Goal: Task Accomplishment & Management: Manage account settings

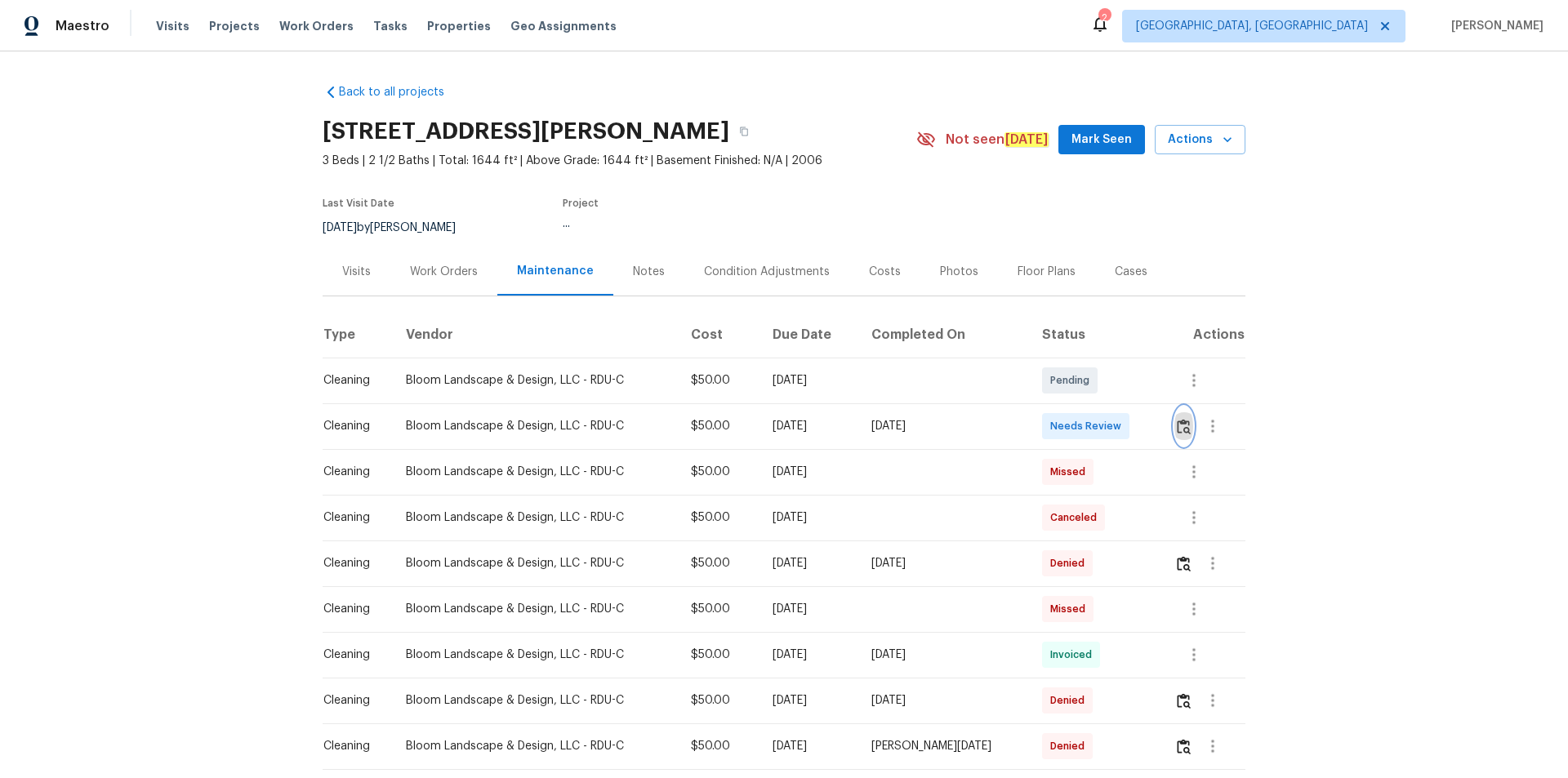
click at [1177, 431] on img "button" at bounding box center [1183, 426] width 14 height 16
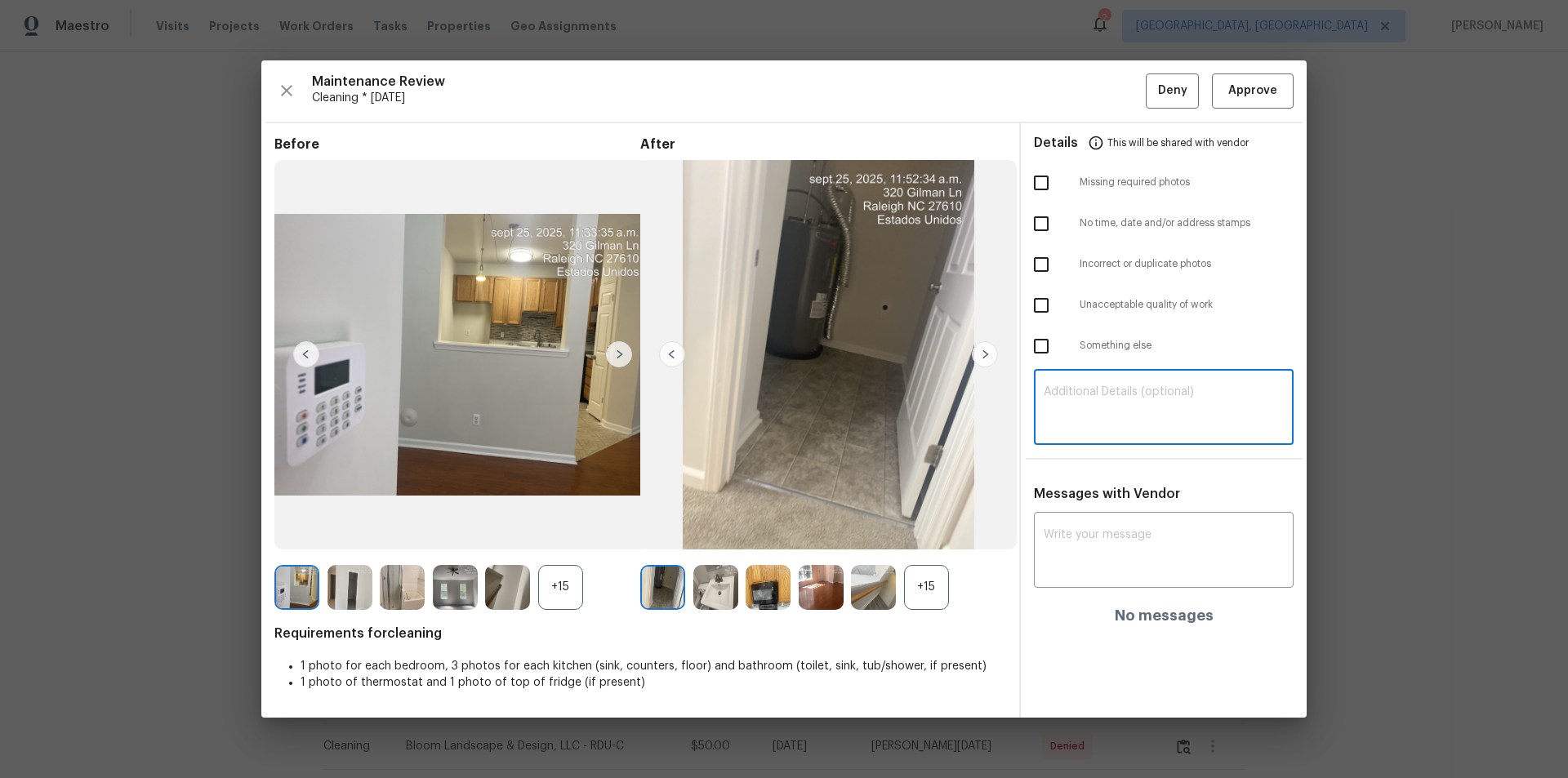
click at [1176, 395] on textarea at bounding box center [1163, 408] width 240 height 45
paste textarea "Maintenance Audit Team: Hello! Unfortunately, this cleaning visit completed on …"
type textarea "Maintenance Audit Team: Hello! Unfortunately, this cleaning visit completed on …"
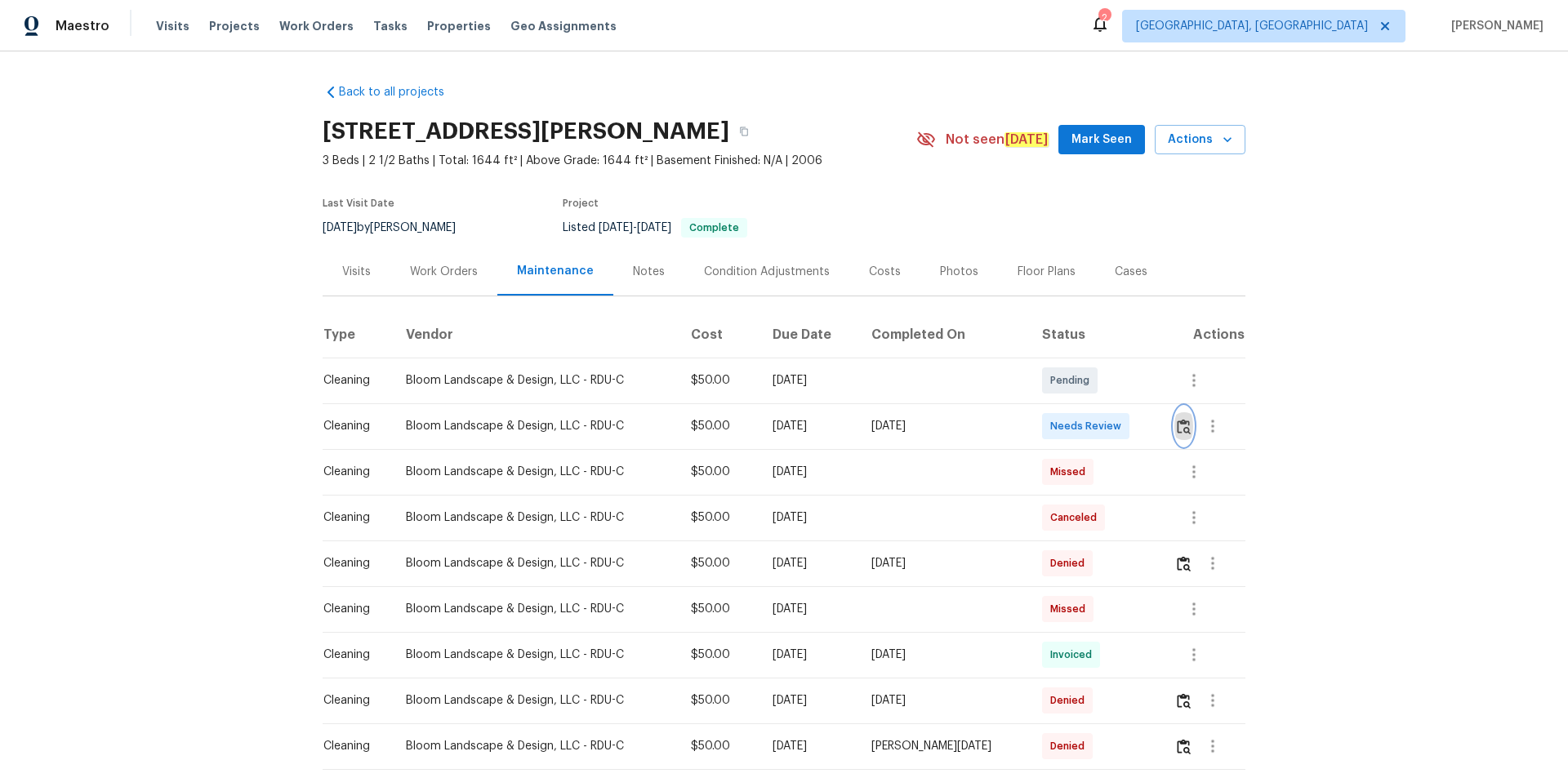
click at [1177, 424] on img "button" at bounding box center [1183, 426] width 14 height 16
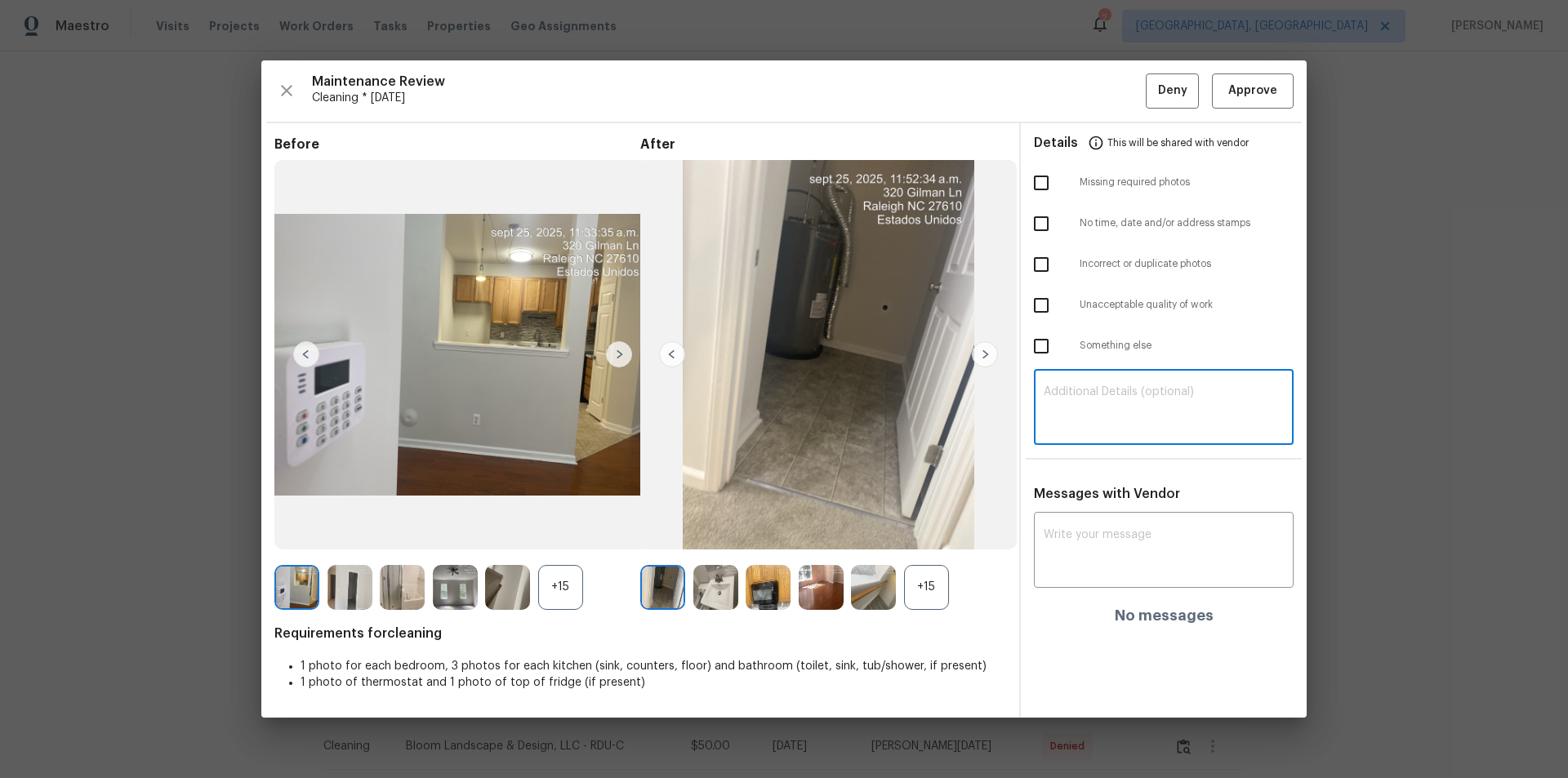
click at [1148, 409] on textarea at bounding box center [1163, 408] width 240 height 45
paste textarea "Maintenance Audit Team: Hello! Unfortunately, this cleaning visit completed on …"
type textarea "Maintenance Audit Team: Hello! Unfortunately, this cleaning visit completed on …"
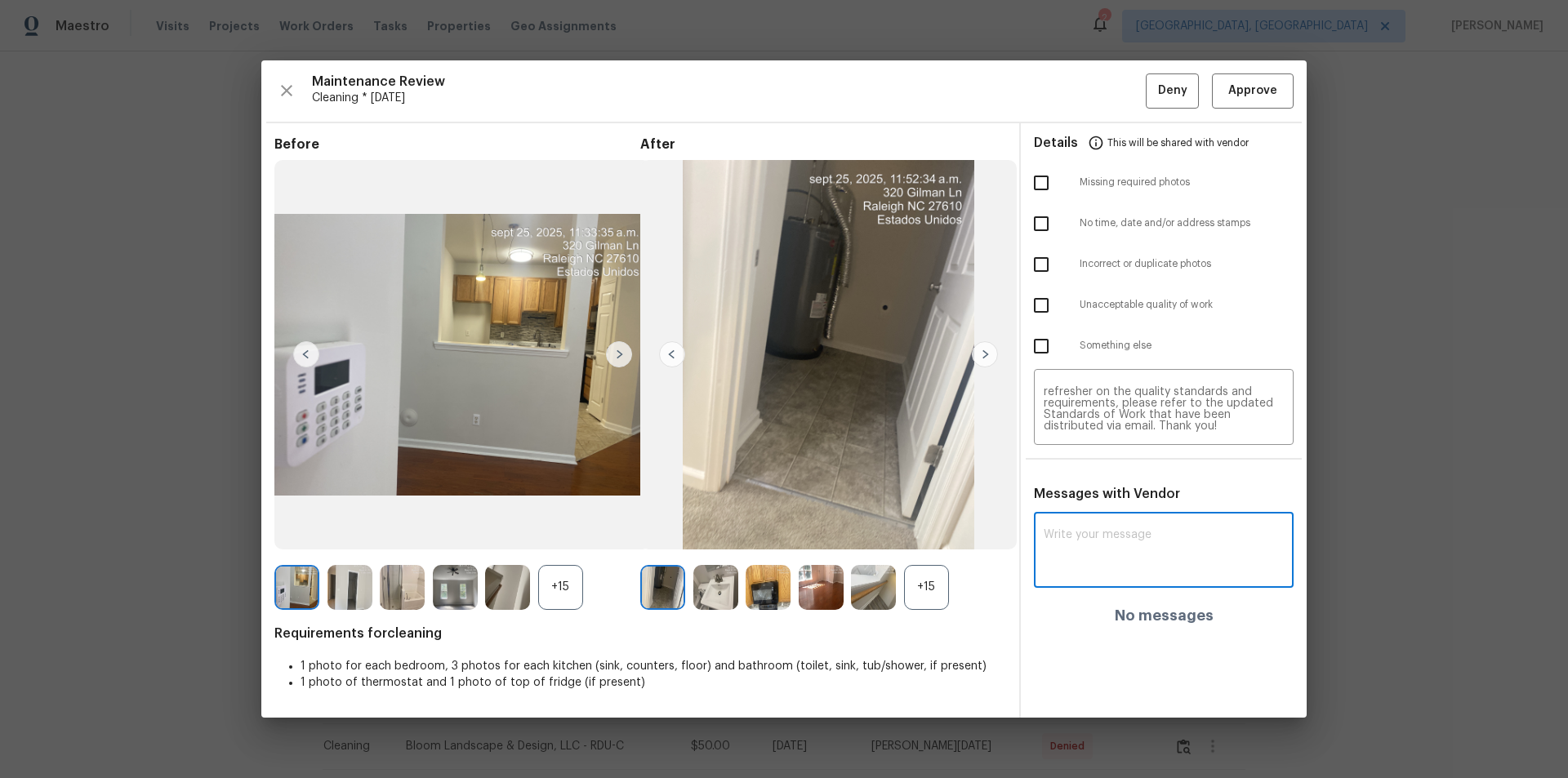
click at [1098, 538] on textarea at bounding box center [1163, 551] width 240 height 45
paste textarea "Maintenance Audit Team: Hello! Unfortunately, this cleaning visit completed on …"
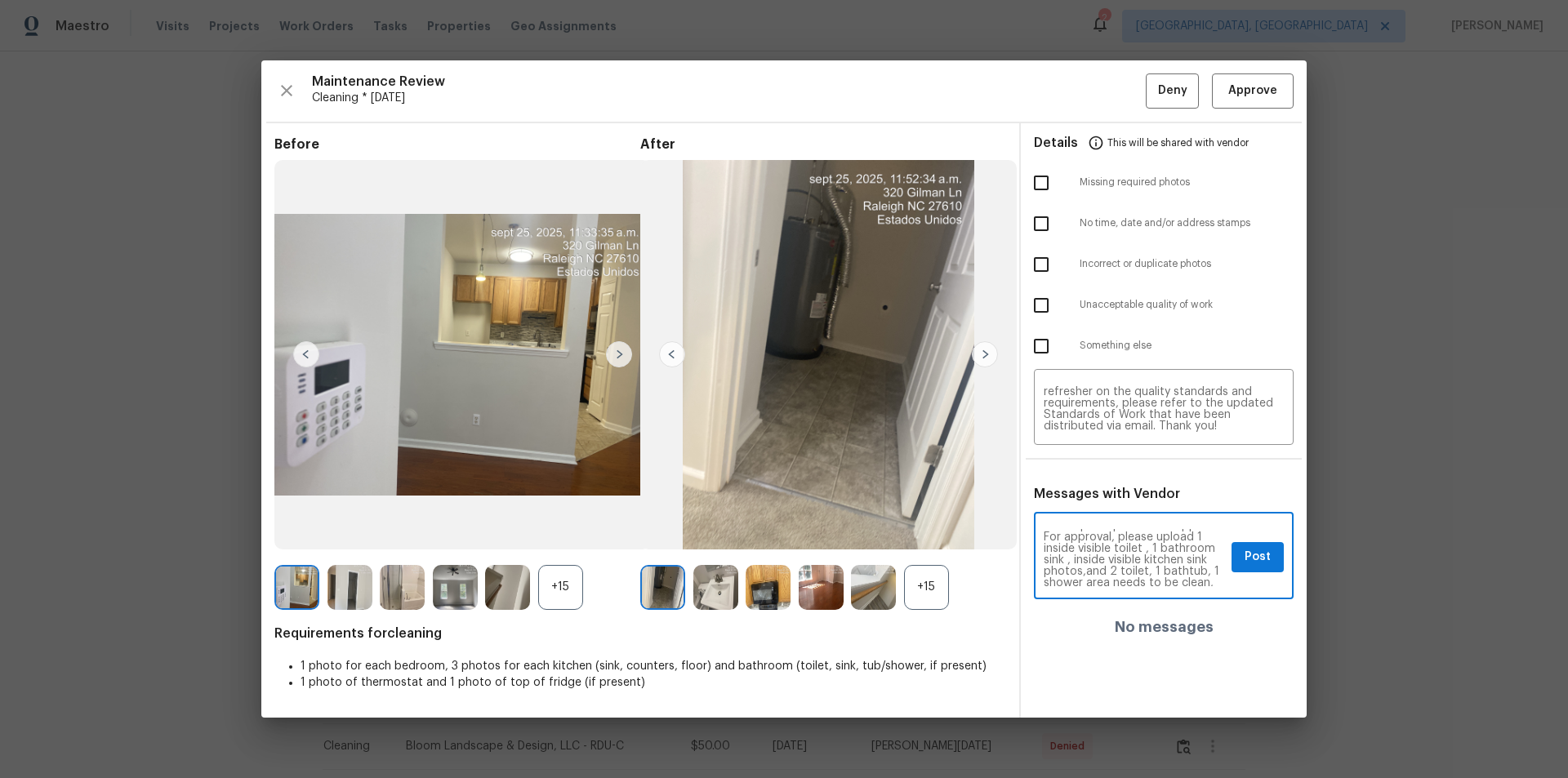
scroll to position [66, 0]
click at [1085, 571] on textarea "Maintenance Audit Team: Hello! Unfortunately, this cleaning visit completed on …" at bounding box center [1134, 558] width 182 height 57
click at [1160, 548] on textarea "Maintenance Audit Team: Hello! Unfortunately, this cleaning visit completed on …" at bounding box center [1134, 558] width 182 height 57
click at [1135, 546] on textarea "Maintenance Audit Team: Hello! Unfortunately, this cleaning visit completed on …" at bounding box center [1134, 558] width 182 height 57
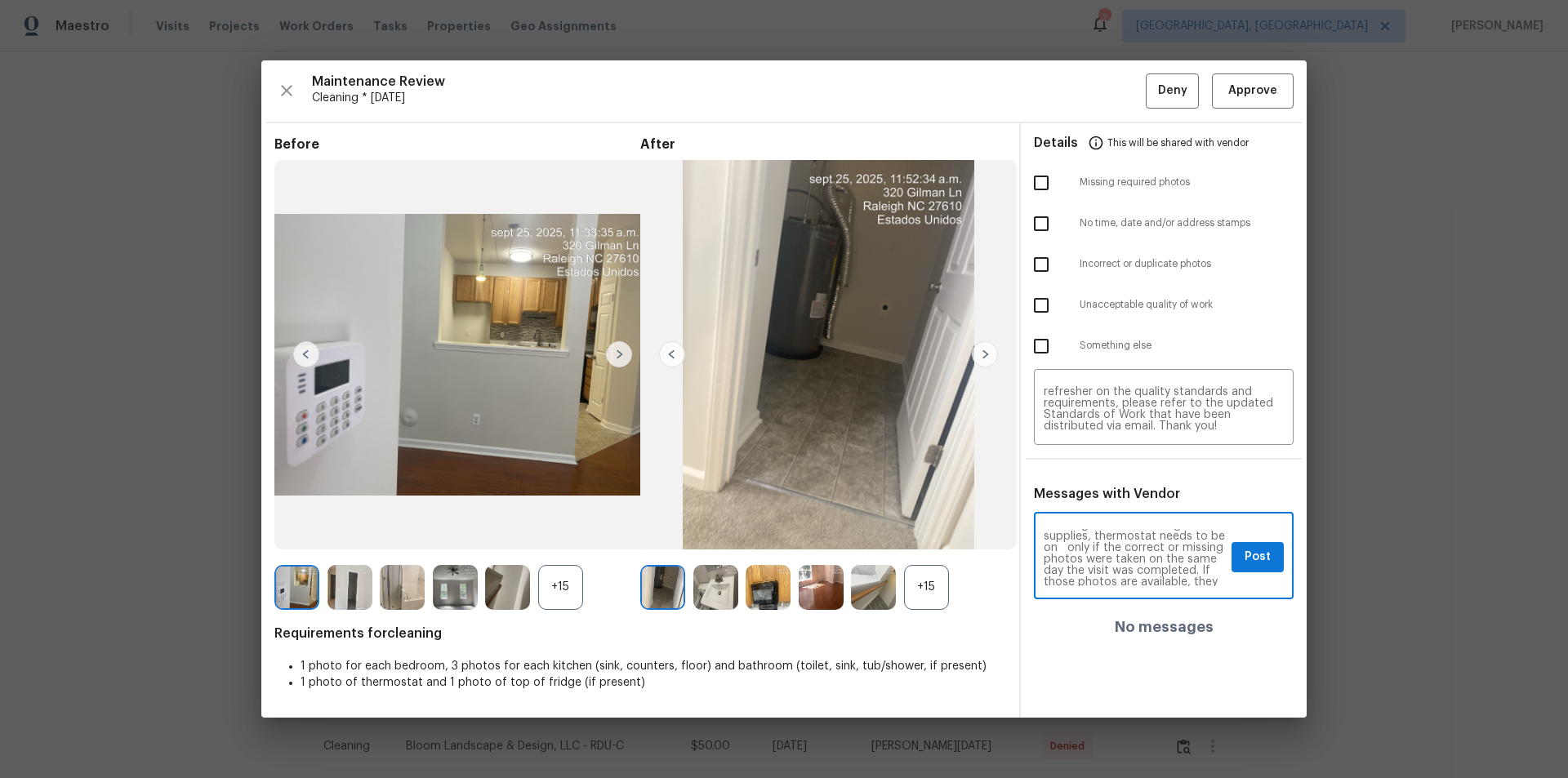
click at [1172, 546] on textarea "Maintenance Audit Team: Hello! Unfortunately, this cleaning visit completed on …" at bounding box center [1134, 558] width 182 height 57
type textarea "Maintenance Audit Team: Hello! Unfortunately, this cleaning visit completed on …"
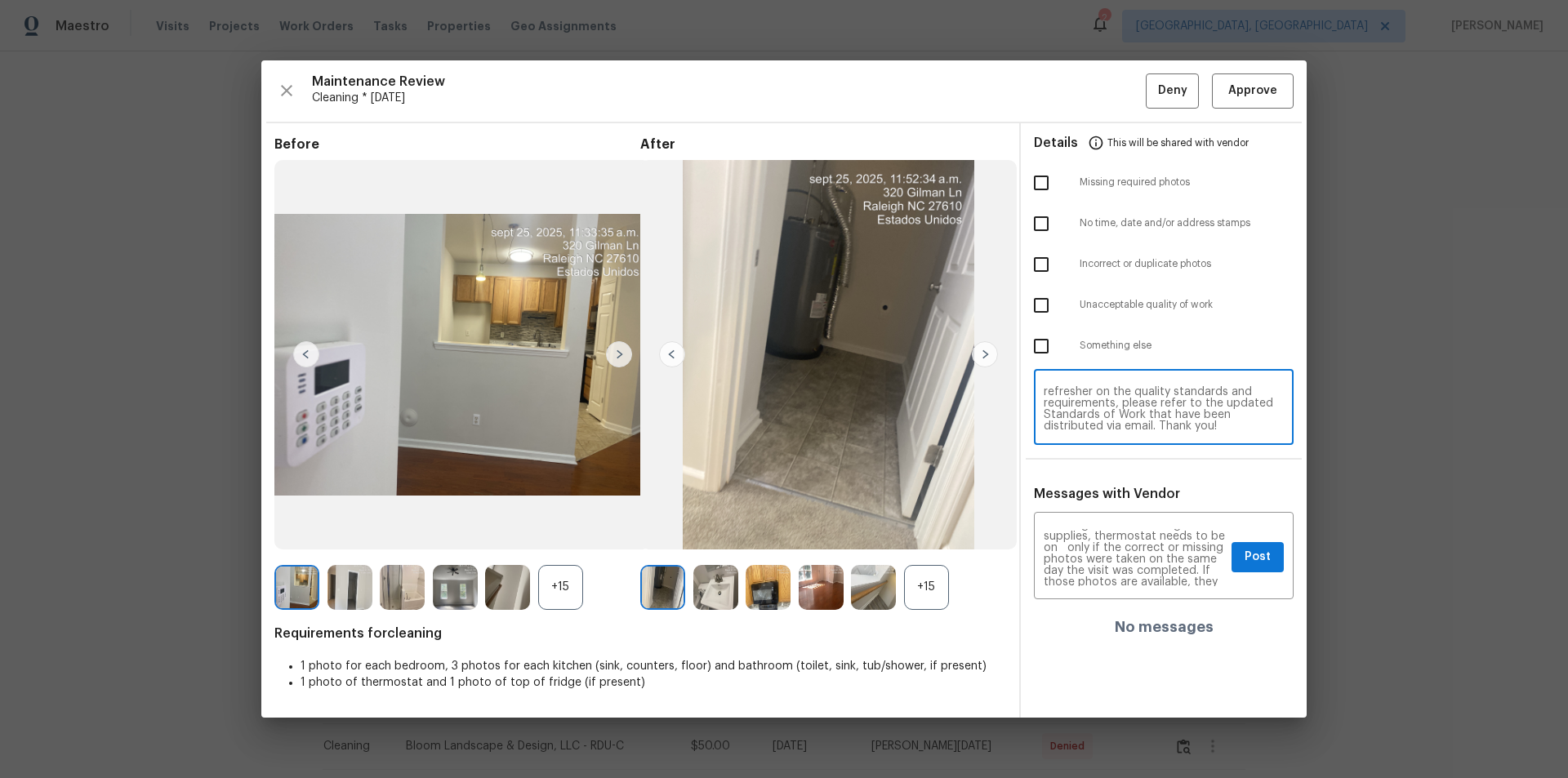
click at [1196, 414] on textarea "Maintenance Audit Team: Hello! Unfortunately, this cleaning visit completed on …" at bounding box center [1163, 408] width 240 height 45
paste textarea "and 2 toilet, 1 bathtub, 1 shower area needs to be clean, living room(having de…"
type textarea "Maintenance Audit Team: Hello! Unfortunately, this cleaning visit completed on …"
click at [1044, 307] on input "checkbox" at bounding box center [1041, 305] width 34 height 34
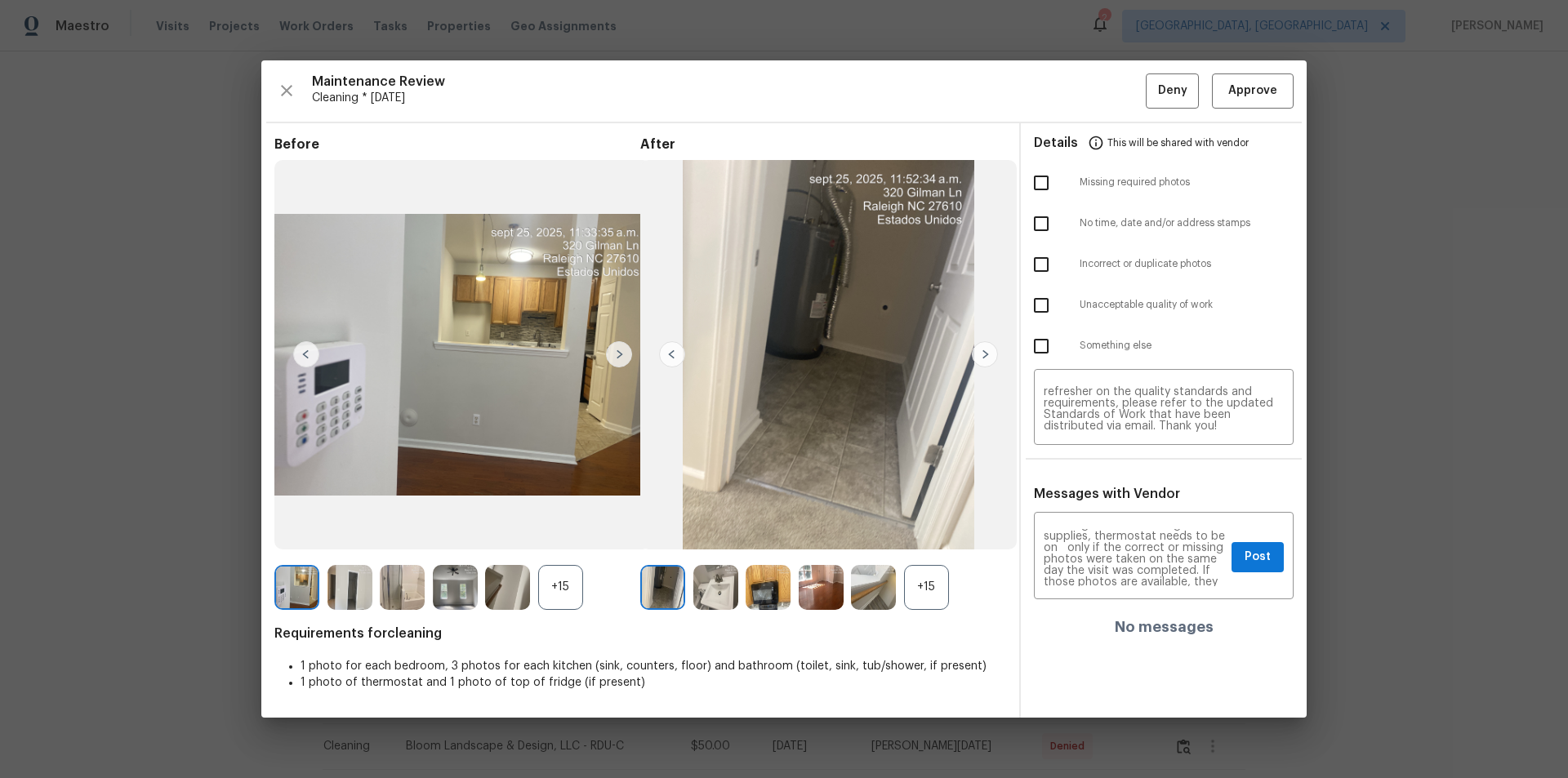
checkbox input "true"
drag, startPoint x: 1048, startPoint y: 180, endPoint x: 1049, endPoint y: 188, distance: 8.1
click at [1047, 180] on input "checkbox" at bounding box center [1041, 182] width 34 height 34
checkbox input "true"
click at [1275, 554] on button "Post" at bounding box center [1258, 557] width 52 height 31
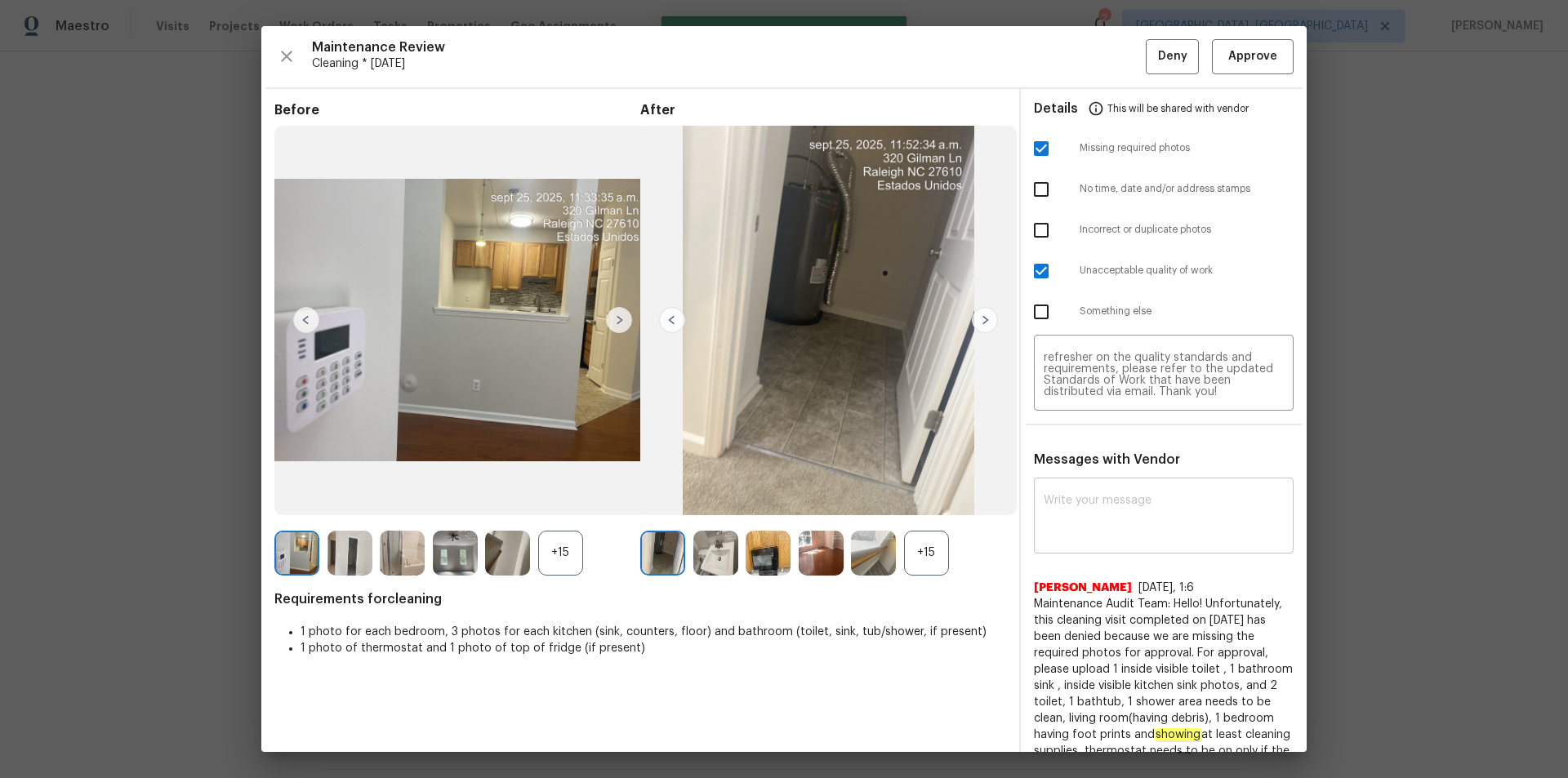
scroll to position [0, 0]
click at [1187, 46] on div "Maintenance Review Cleaning * Thu, Sep 25 Deny Approve" at bounding box center [784, 56] width 1019 height 35
click at [1167, 52] on span "Deny" at bounding box center [1173, 56] width 30 height 20
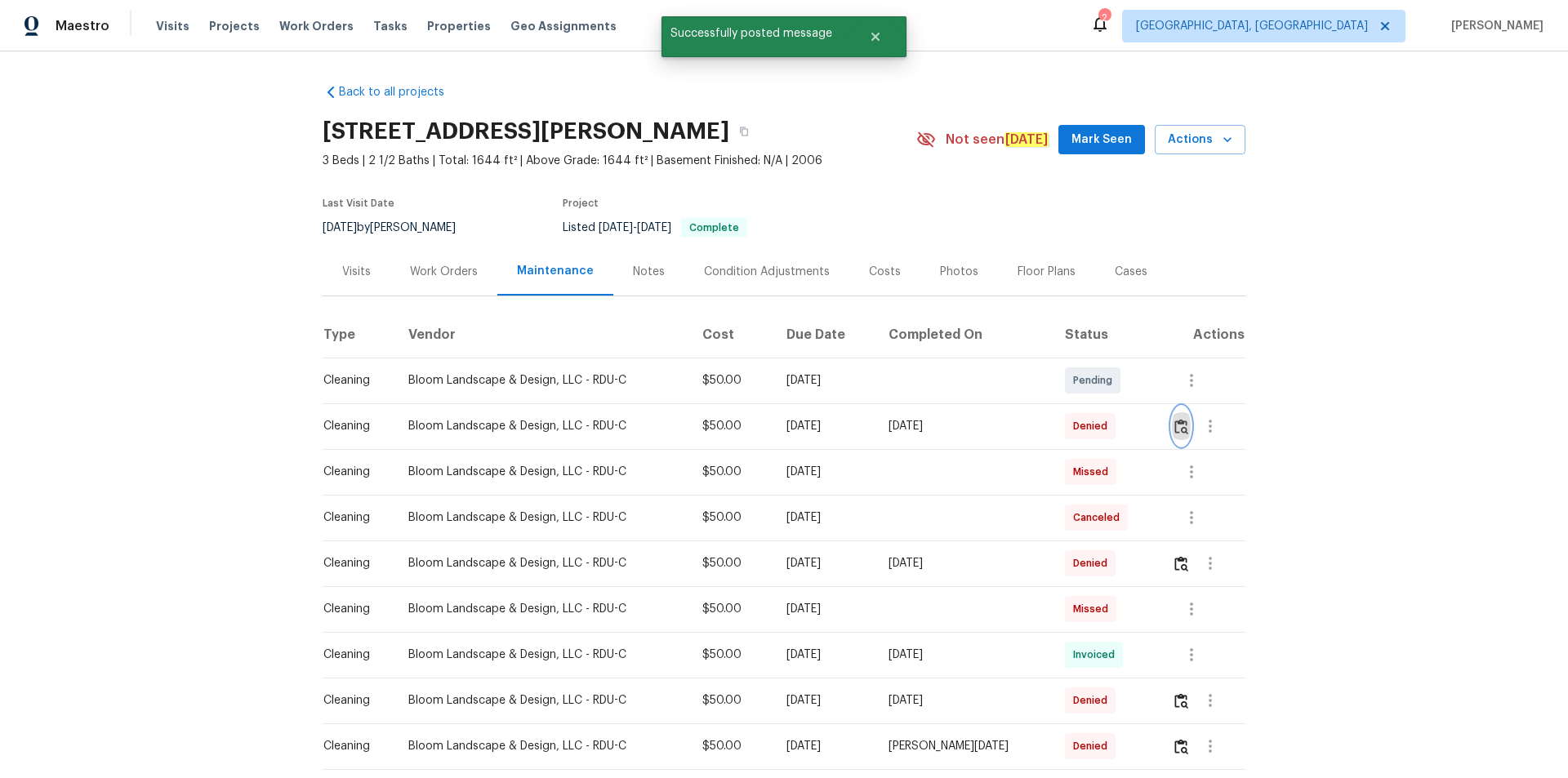
click at [1181, 426] on img "button" at bounding box center [1181, 426] width 14 height 16
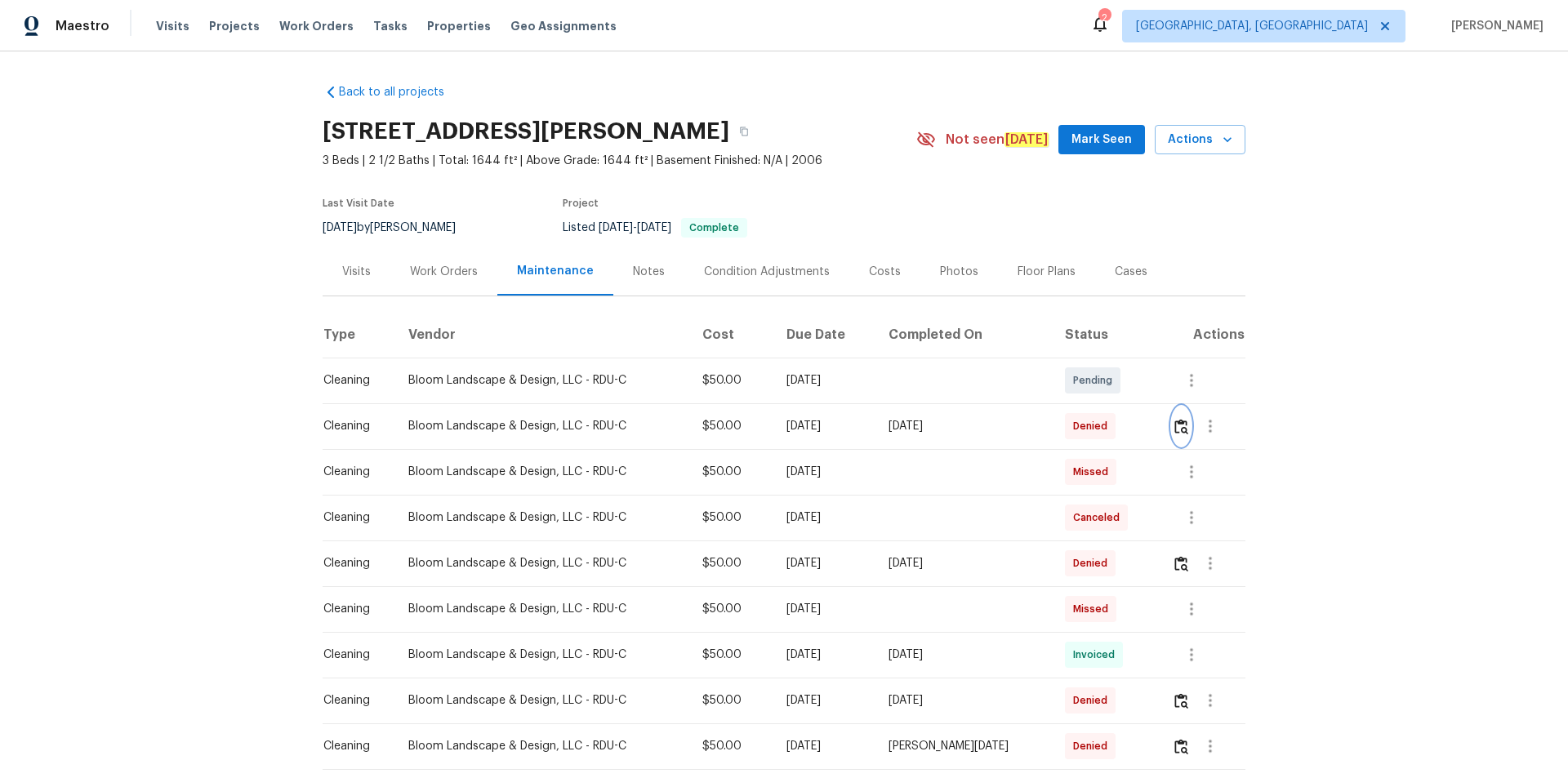
click at [1175, 432] on img "button" at bounding box center [1181, 426] width 14 height 16
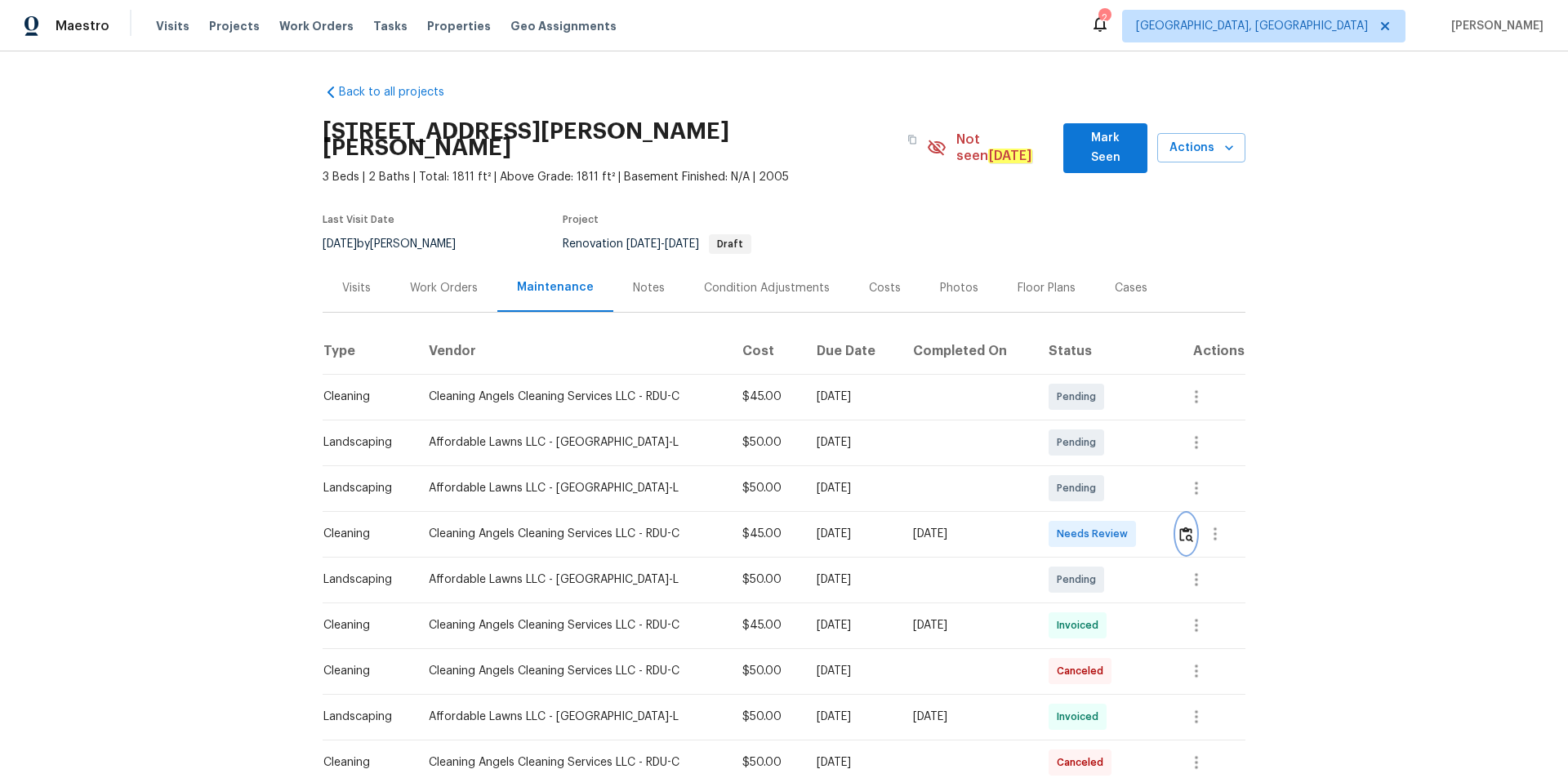
click at [1115, 522] on img "button" at bounding box center [1186, 533] width 14 height 16
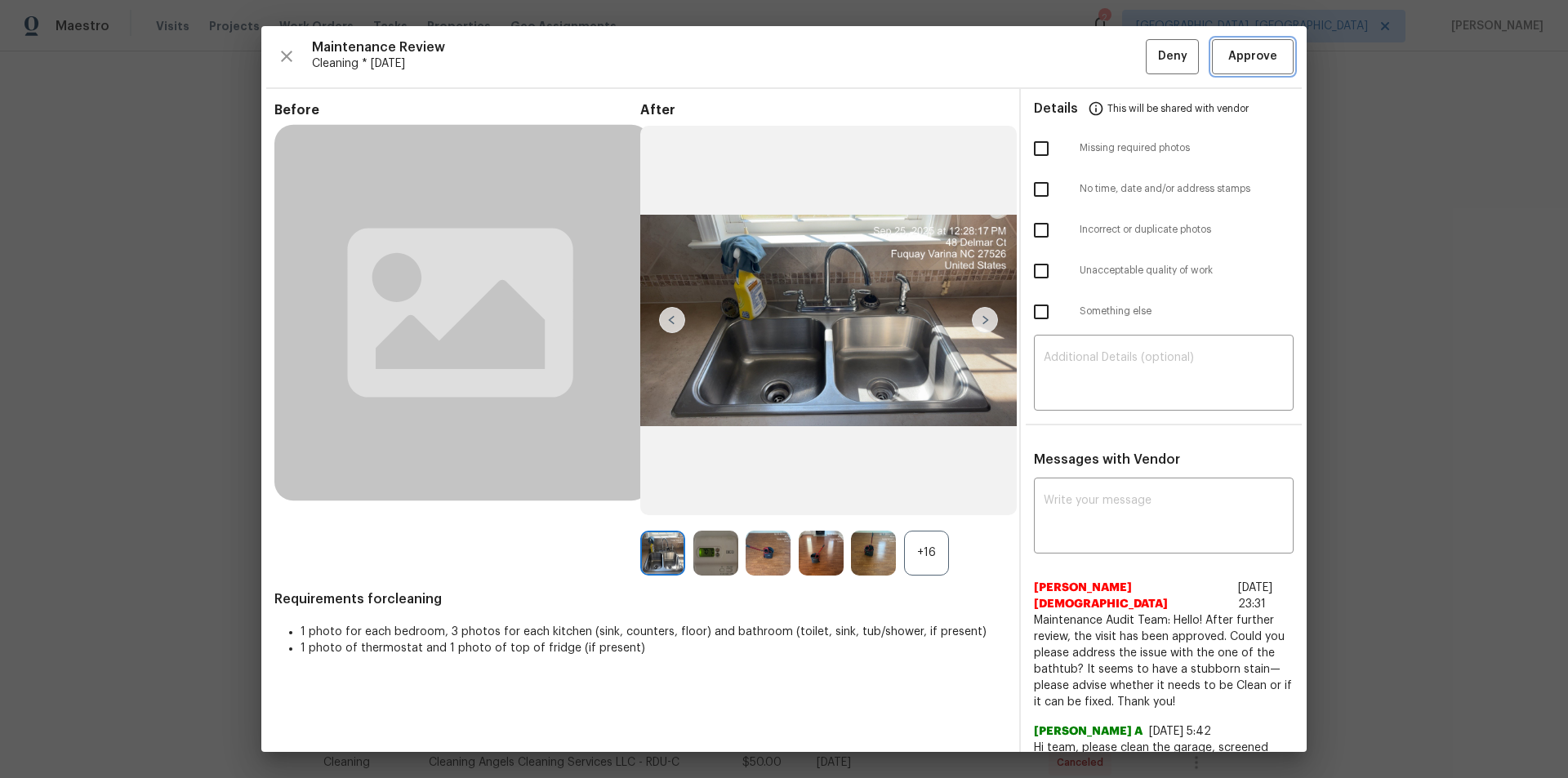
drag, startPoint x: 1241, startPoint y: 58, endPoint x: 1337, endPoint y: 509, distance: 461.1
click at [1115, 66] on span "Approve" at bounding box center [1253, 56] width 49 height 20
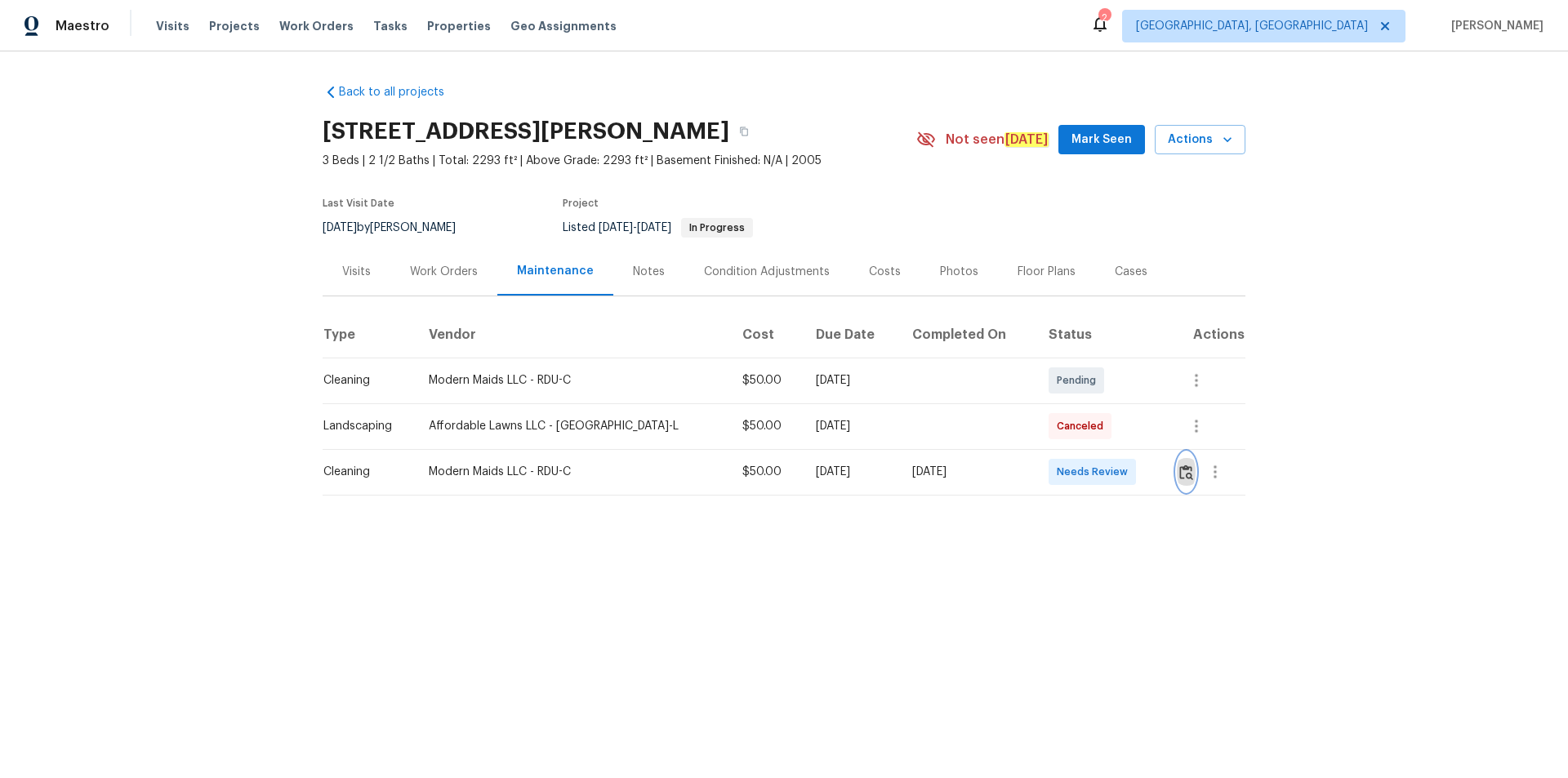
click at [1115, 475] on button "button" at bounding box center [1186, 471] width 19 height 39
click at [1115, 471] on img "button" at bounding box center [1186, 471] width 14 height 16
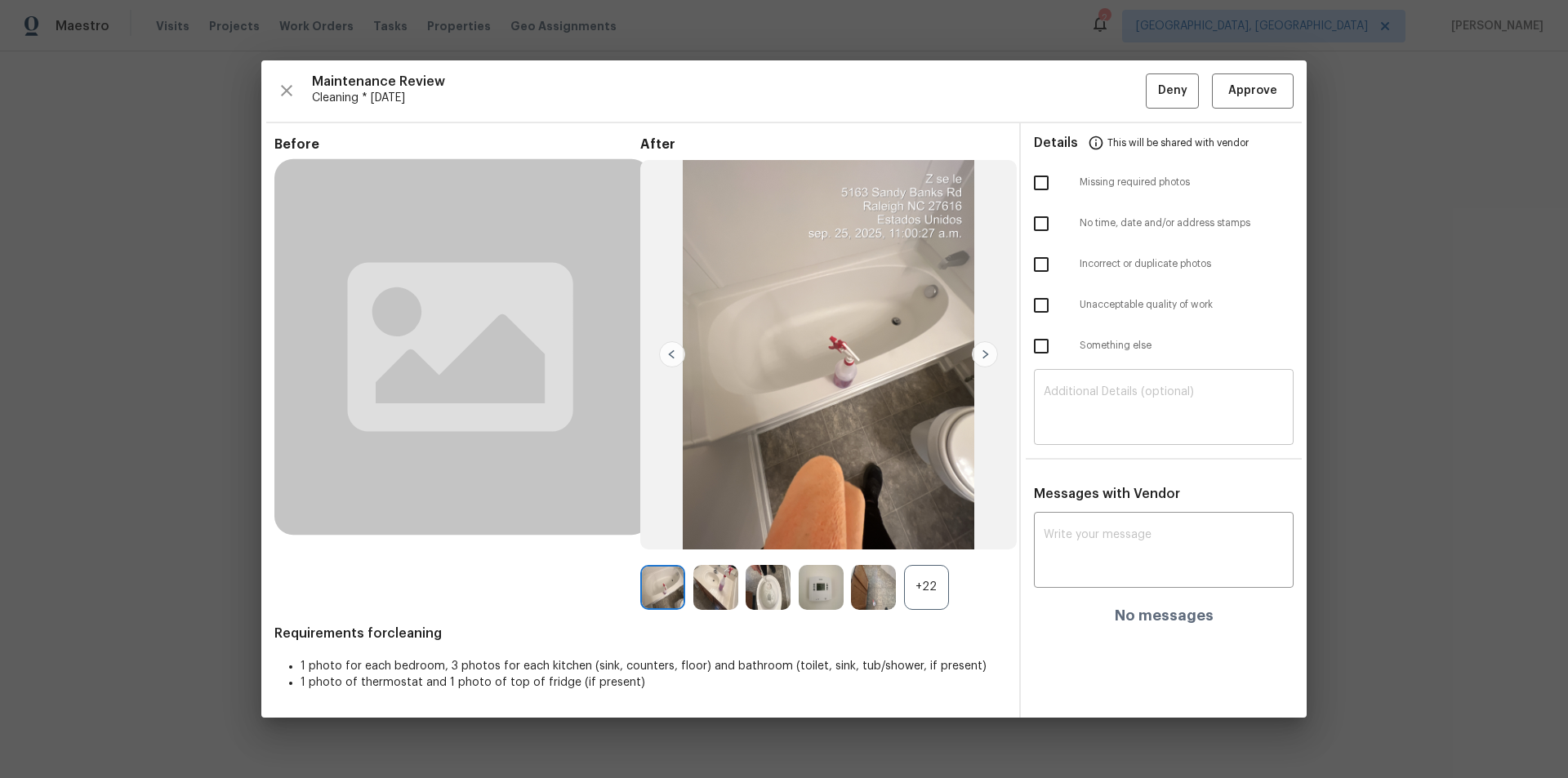
click at [1115, 388] on textarea at bounding box center [1163, 408] width 240 height 45
paste textarea "Maintenance Audit Team: Hello! After further review, the visit(09/25/2025) has …"
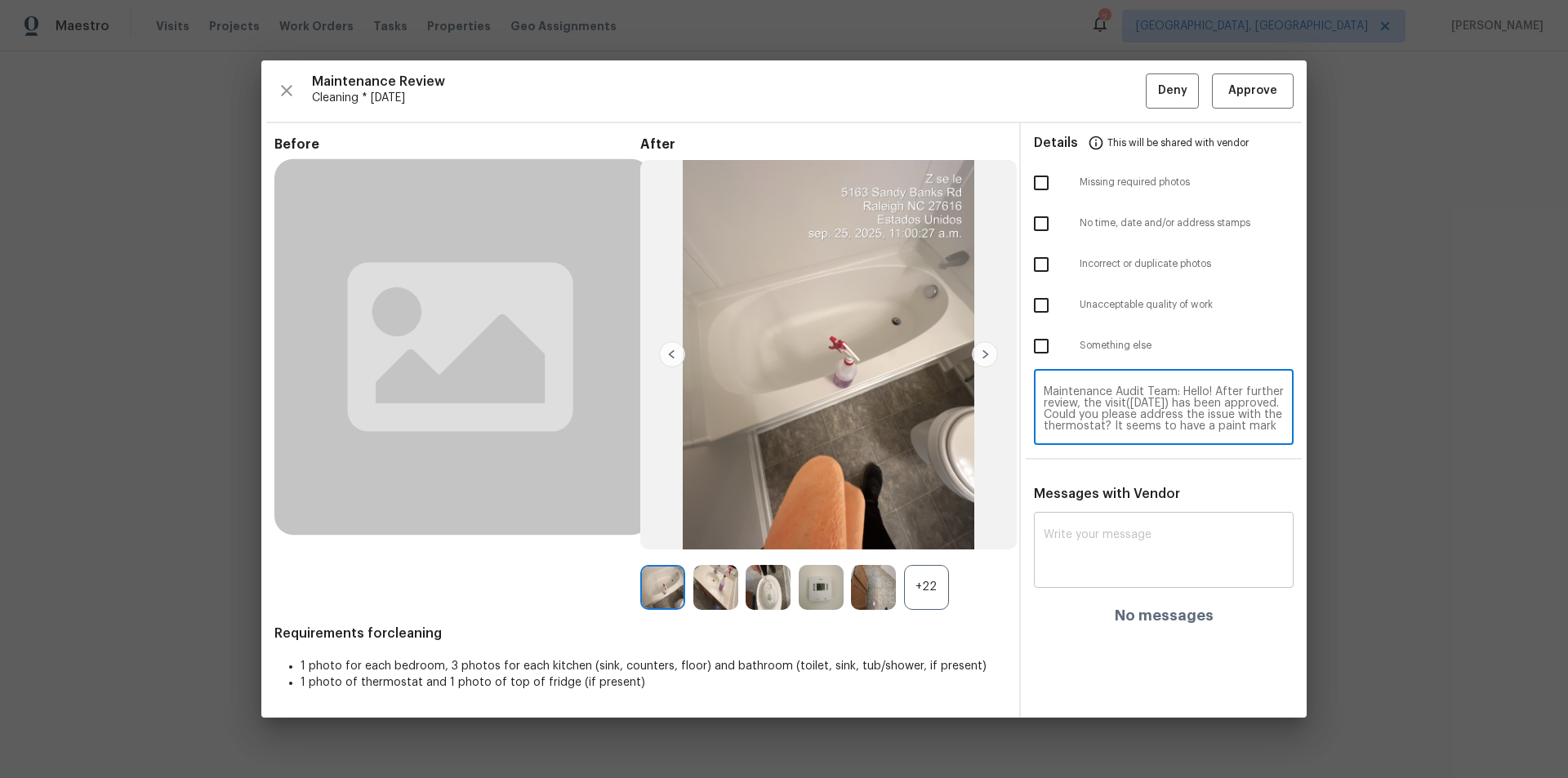
scroll to position [45, 0]
type textarea "Maintenance Audit Team: Hello! After further review, the visit(09/25/2025) has …"
click at [1115, 522] on div "x ​" at bounding box center [1164, 552] width 259 height 72
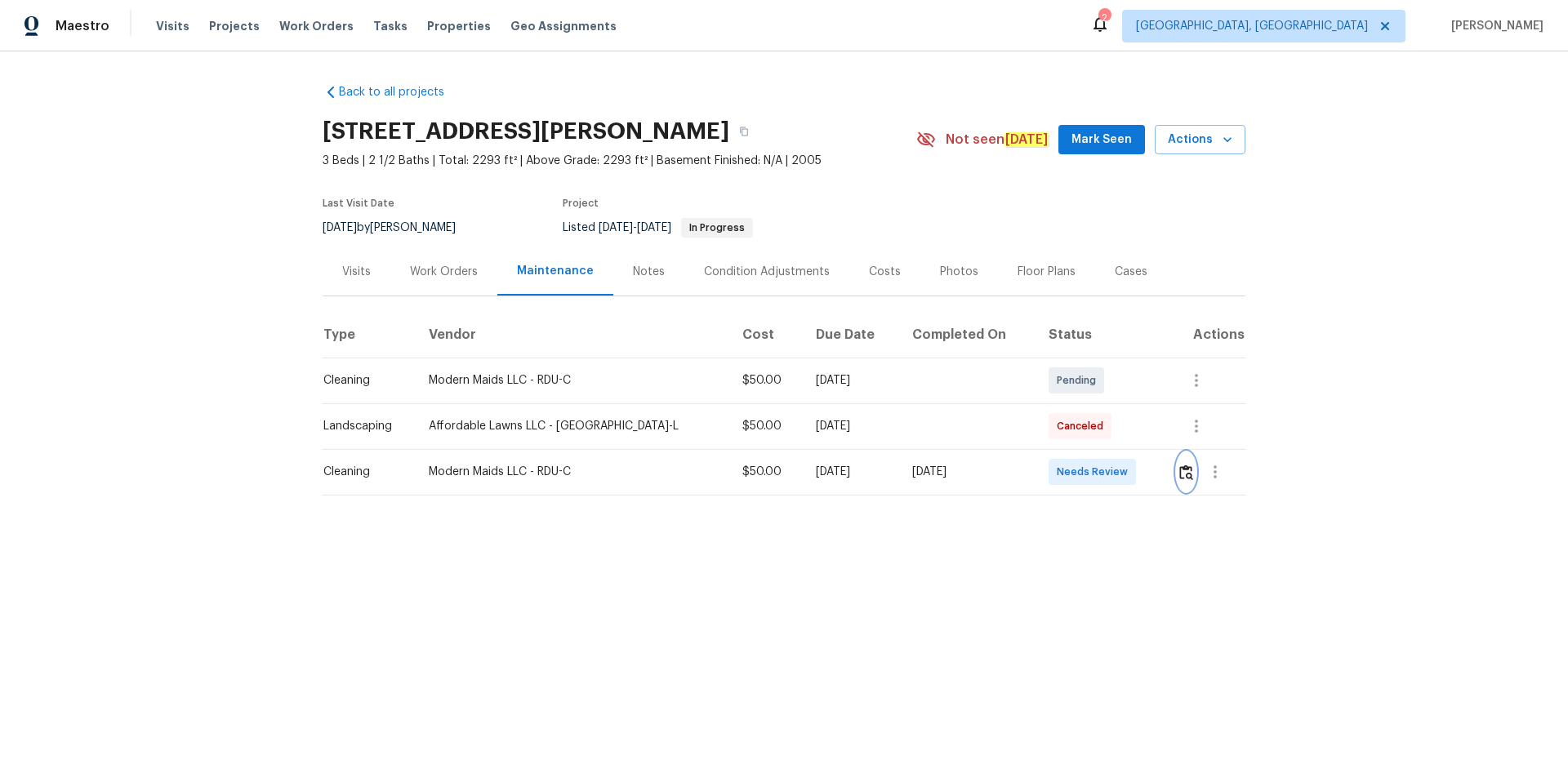
click at [1115, 470] on img "button" at bounding box center [1186, 471] width 14 height 16
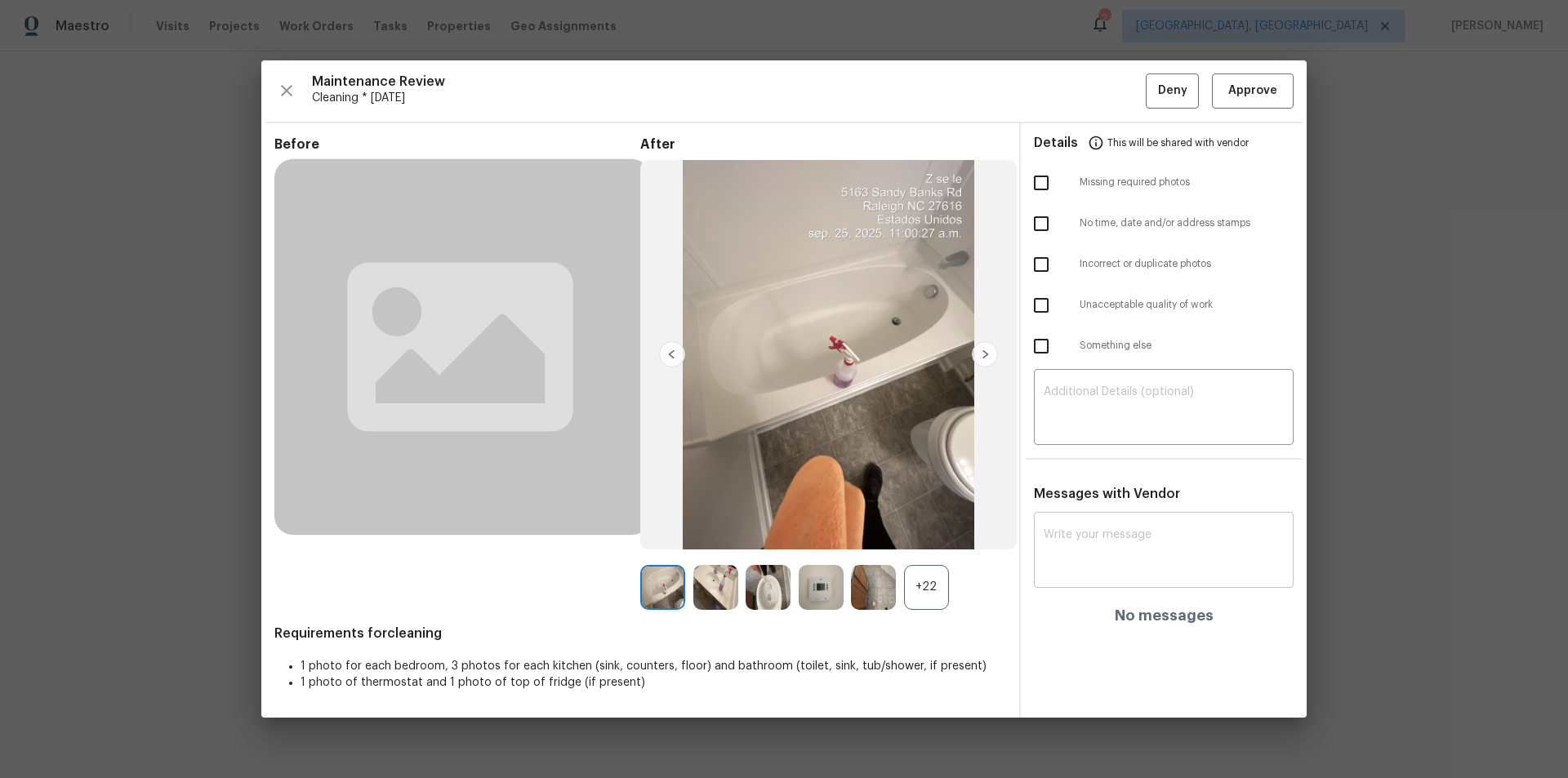
click at [1088, 522] on textarea at bounding box center [1163, 551] width 240 height 45
paste textarea "Maintenance Audit Team: Hello! After further review, the visit(09/25/2025) has …"
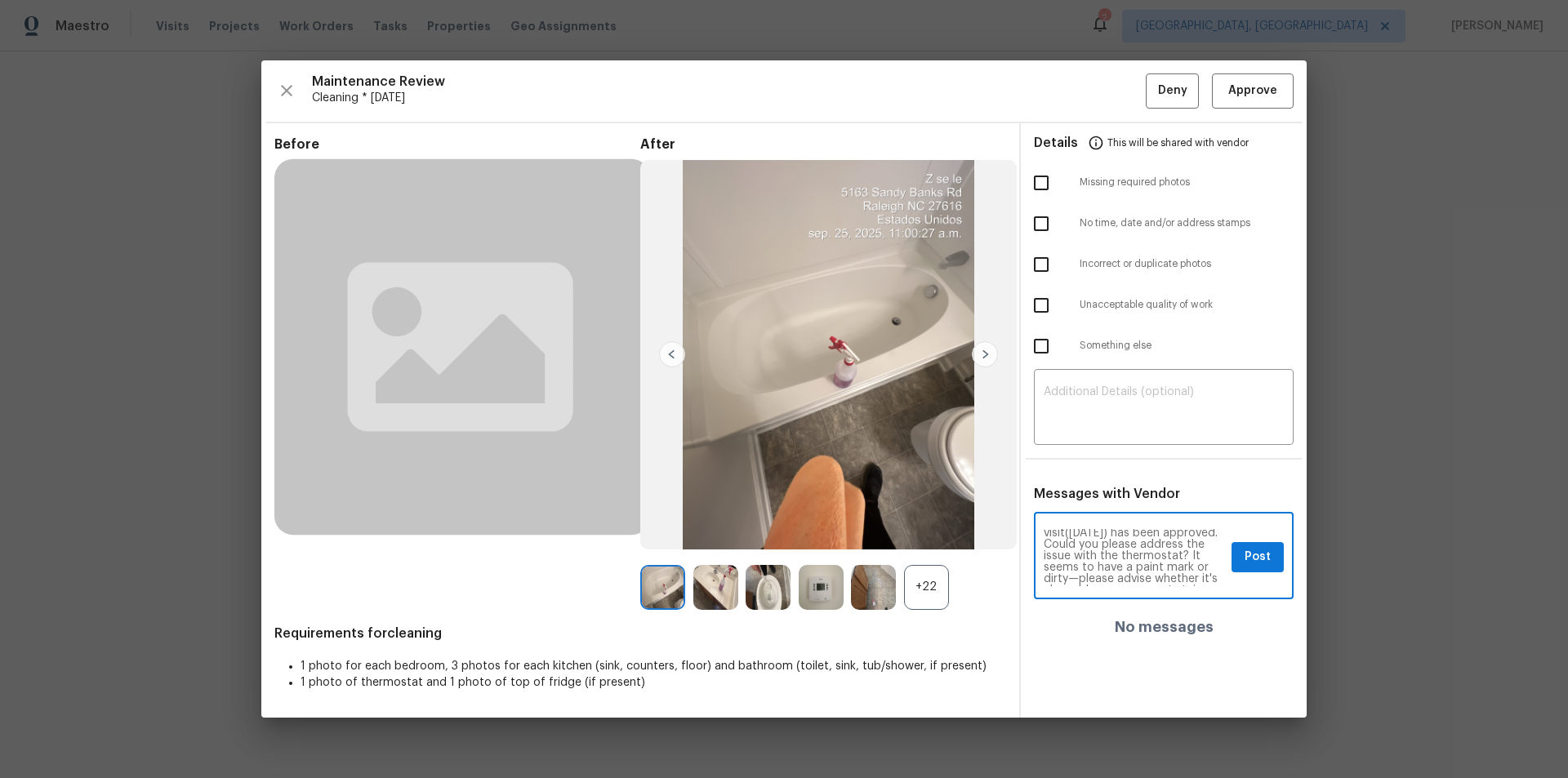
scroll to position [32, 0]
type textarea "Maintenance Audit Team: Hello! After further review, the visit(09/25/2025) has …"
drag, startPoint x: 1250, startPoint y: 546, endPoint x: 1296, endPoint y: 512, distance: 57.2
click at [1115, 522] on button "Post" at bounding box center [1258, 557] width 52 height 31
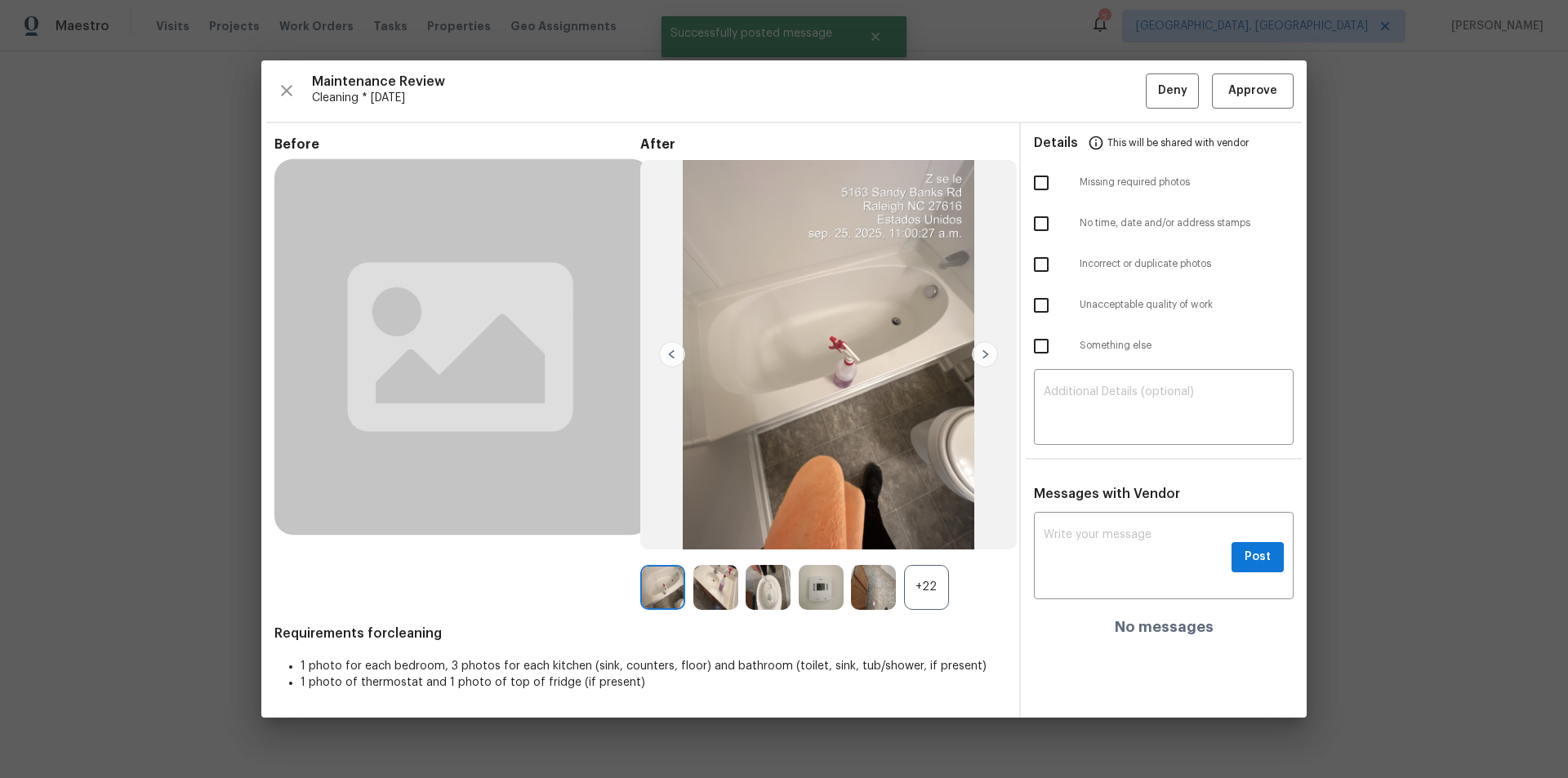
scroll to position [0, 0]
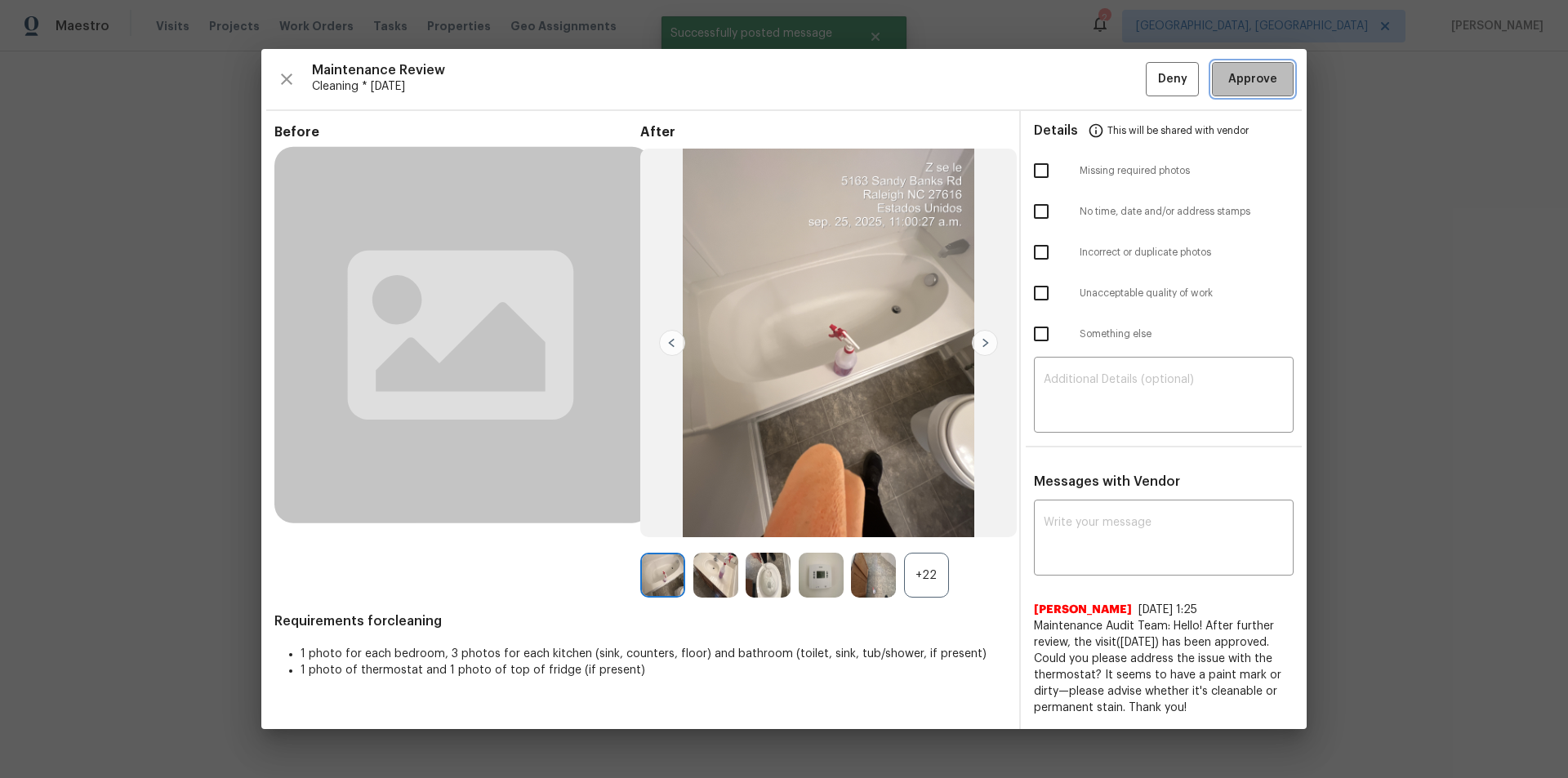
drag, startPoint x: 1246, startPoint y: 70, endPoint x: 1373, endPoint y: 333, distance: 292.1
click at [1115, 72] on span "Approve" at bounding box center [1253, 80] width 49 height 20
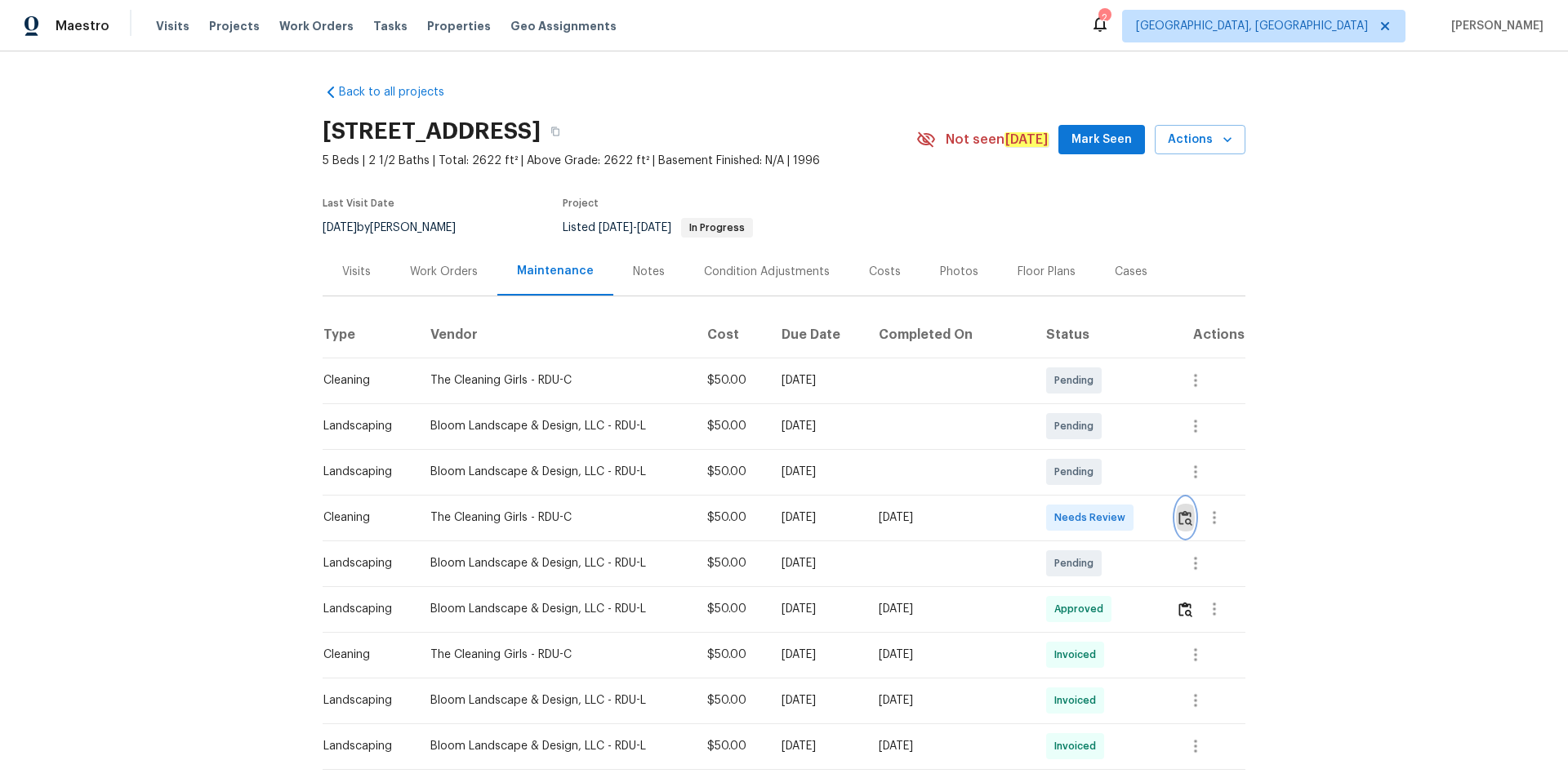
click at [1115, 521] on img "button" at bounding box center [1185, 518] width 14 height 16
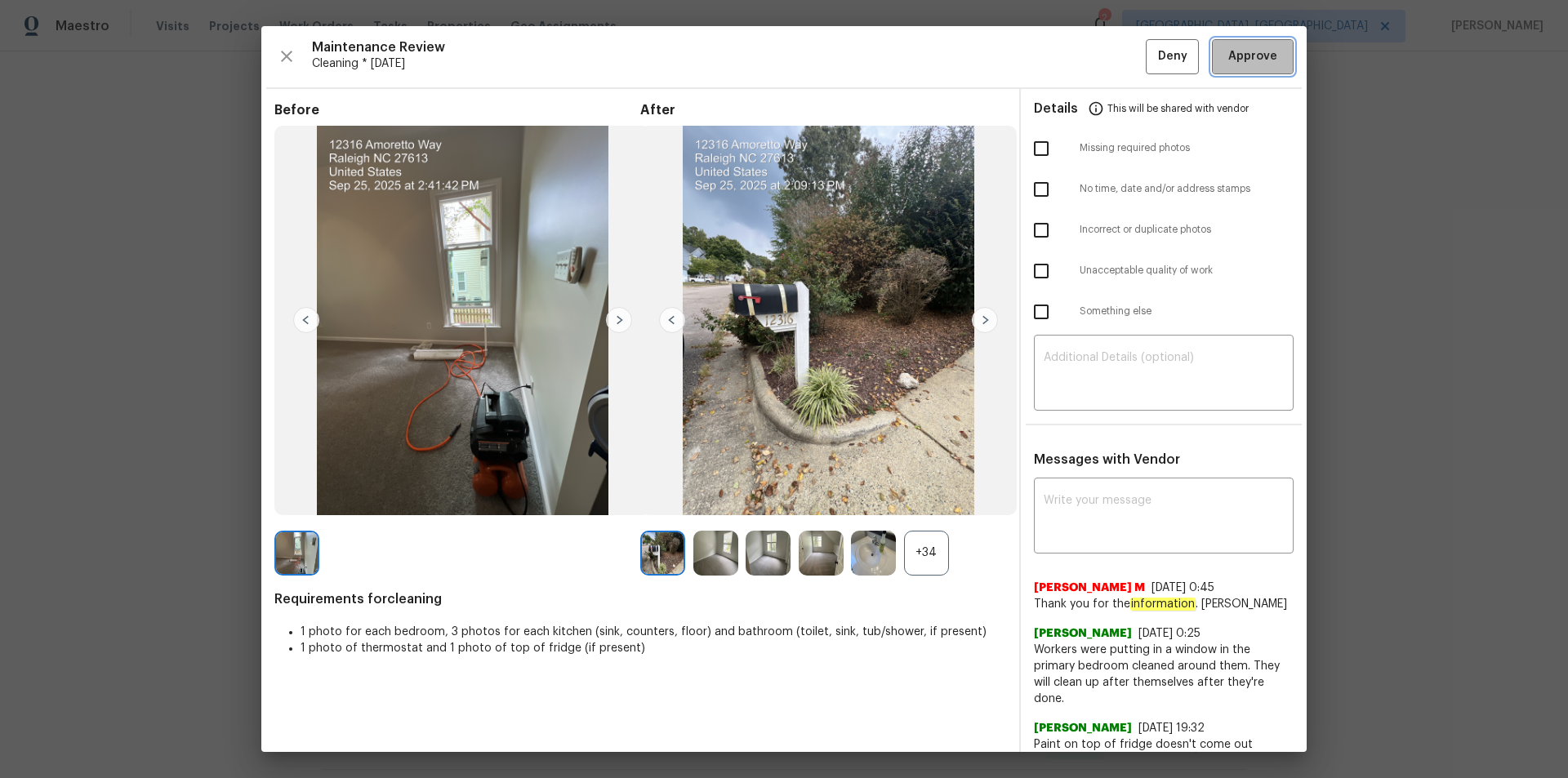
click at [1115, 50] on span "Approve" at bounding box center [1253, 56] width 49 height 20
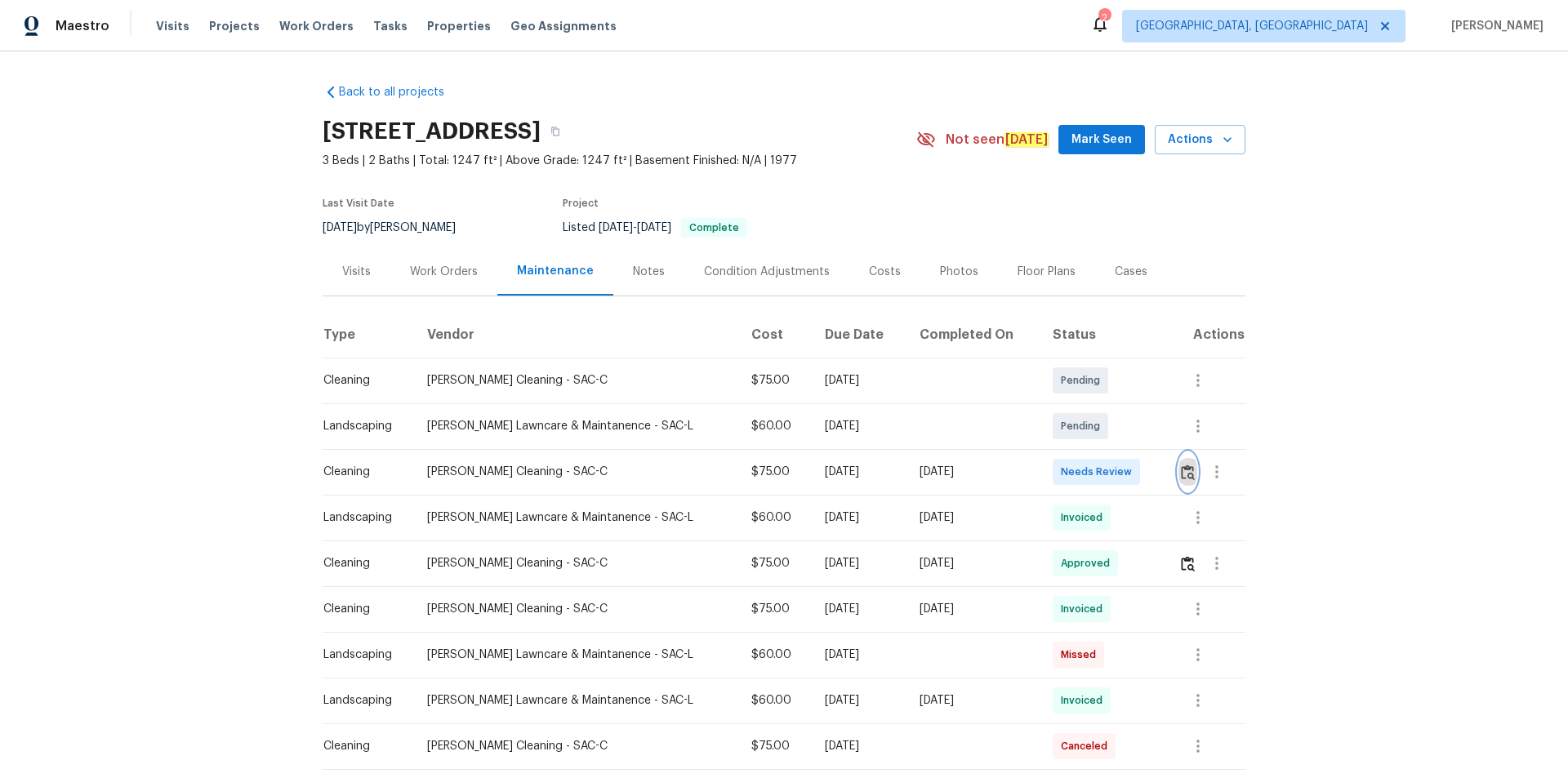
click at [1115, 470] on img "button" at bounding box center [1187, 471] width 14 height 16
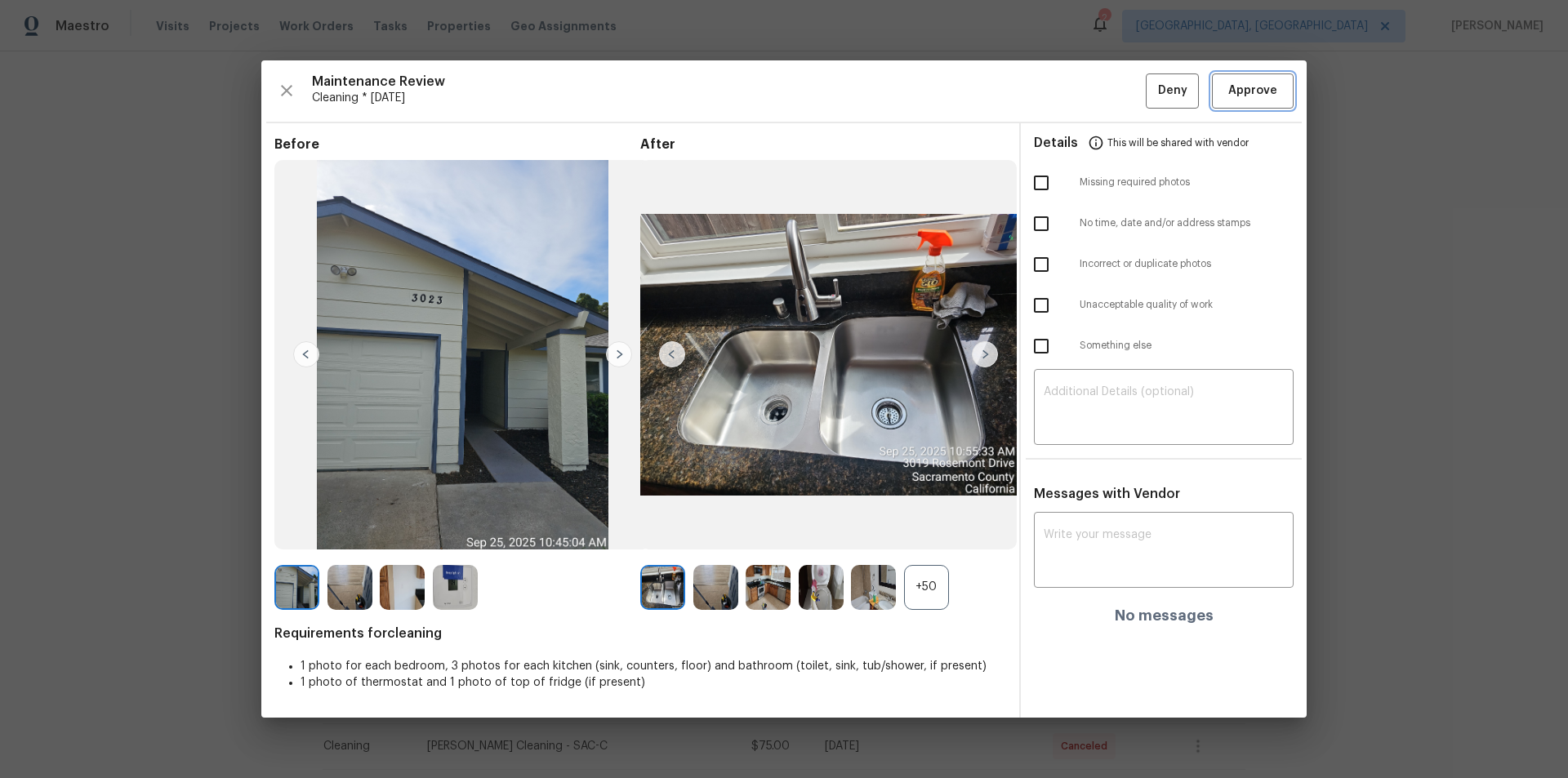
click at [1115, 89] on button "Approve" at bounding box center [1253, 91] width 82 height 35
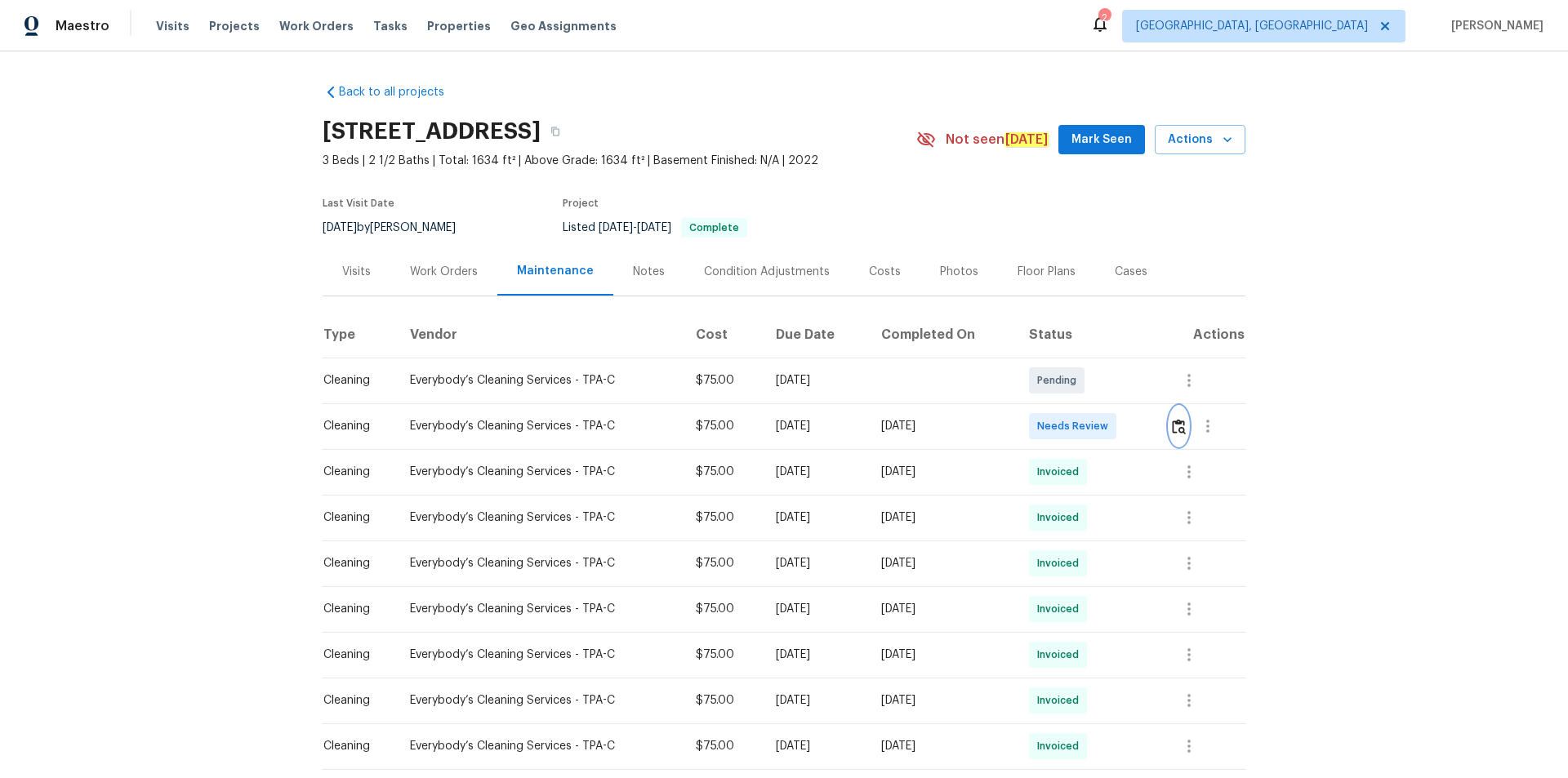
click at [1115, 421] on img "button" at bounding box center [1179, 426] width 14 height 16
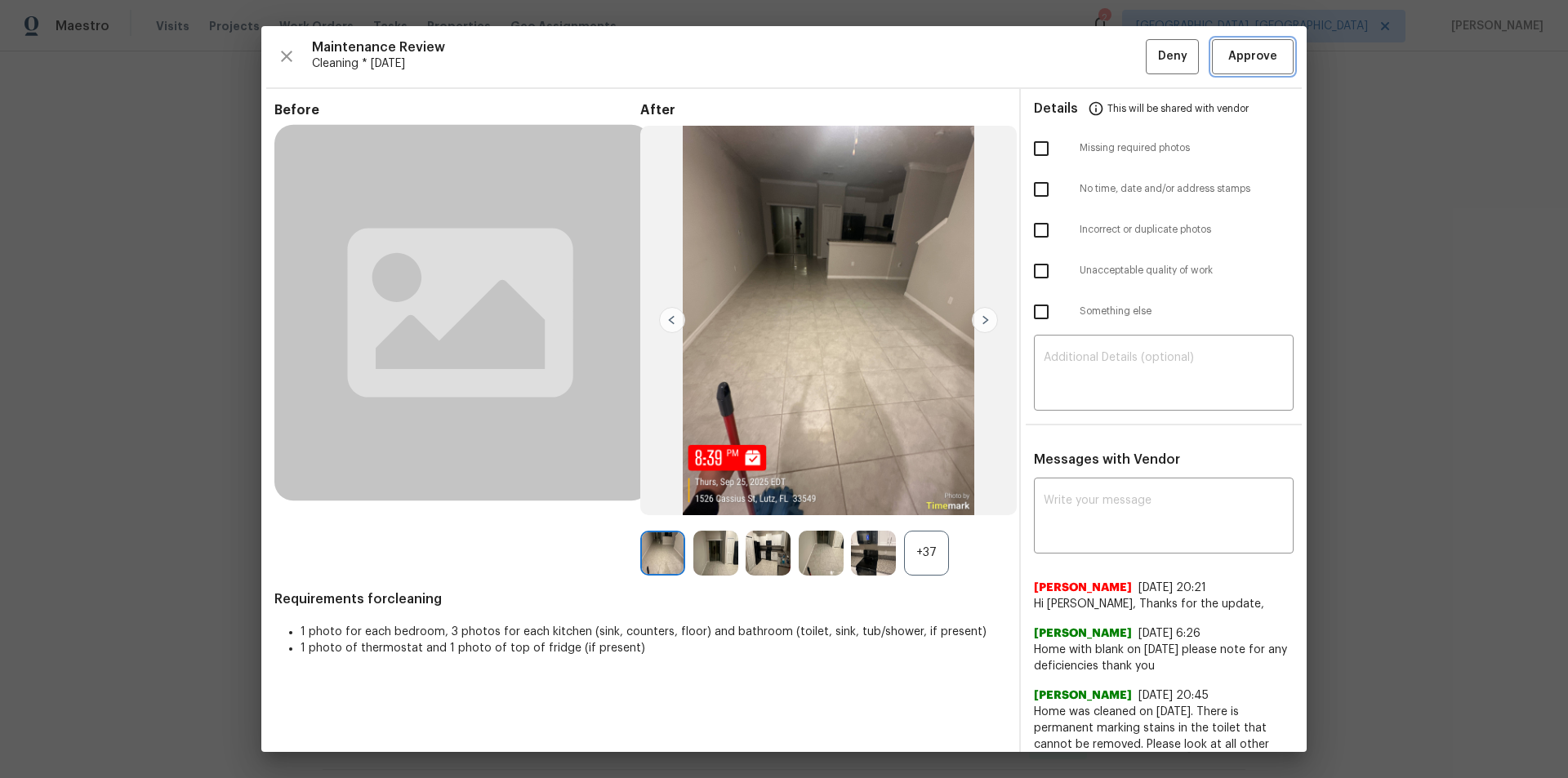
click at [1115, 43] on button "Approve" at bounding box center [1253, 56] width 82 height 35
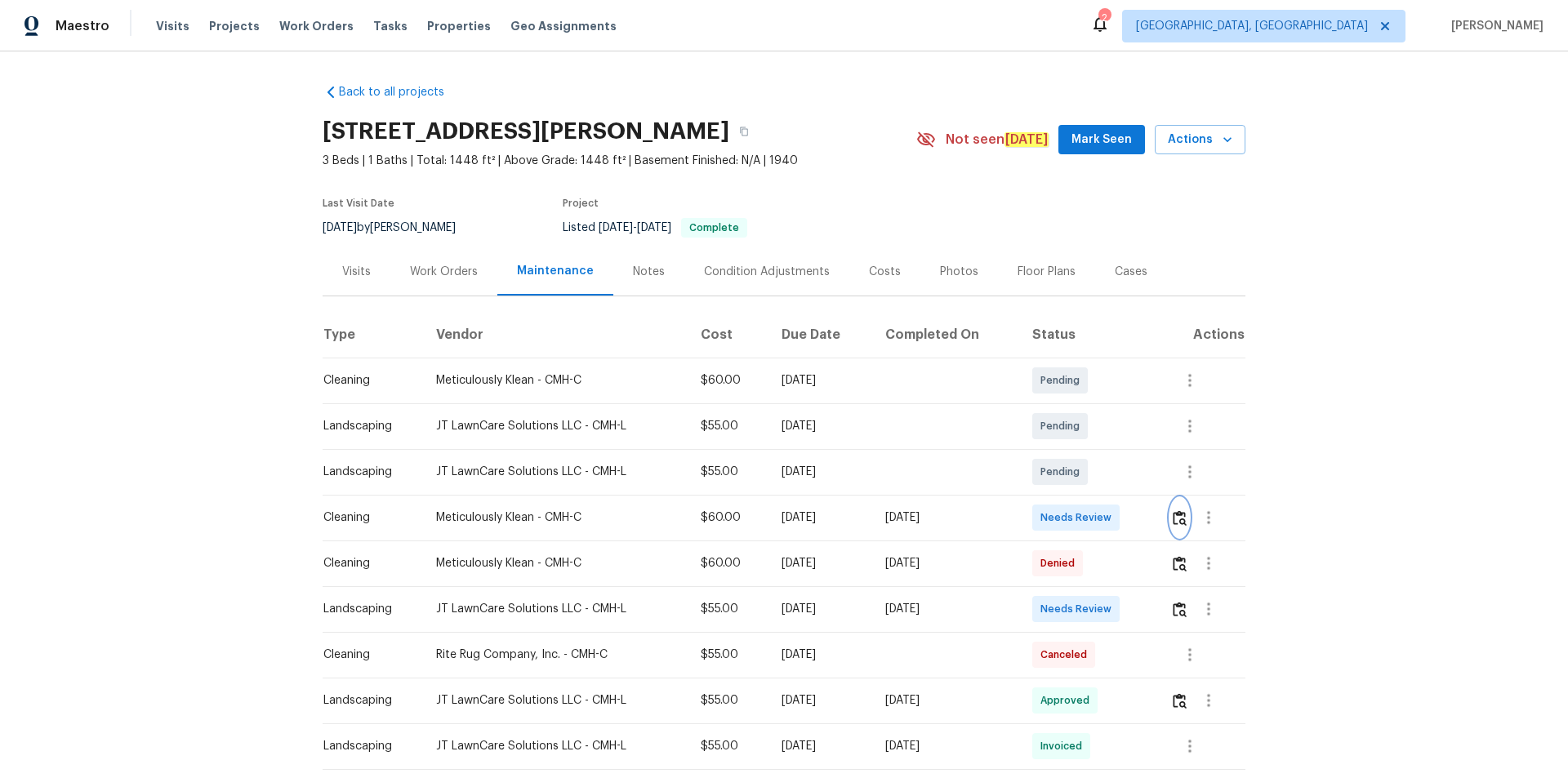
click at [1115, 515] on button "button" at bounding box center [1180, 518] width 19 height 39
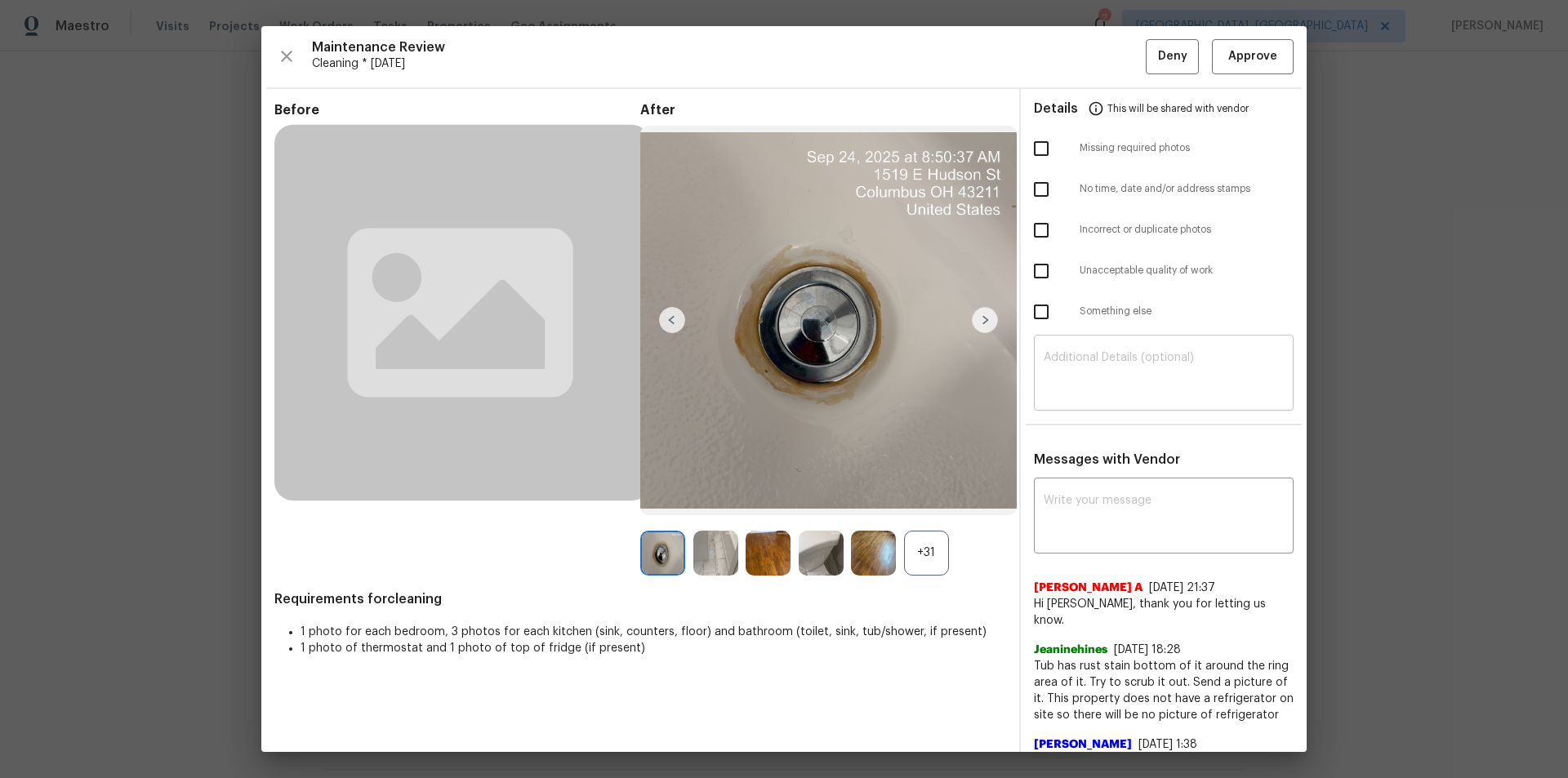
click at [1115, 364] on textarea at bounding box center [1163, 374] width 240 height 45
paste textarea "Maintenance Audit Team: Hello! Unfortunately, this cleaning visit completed on …"
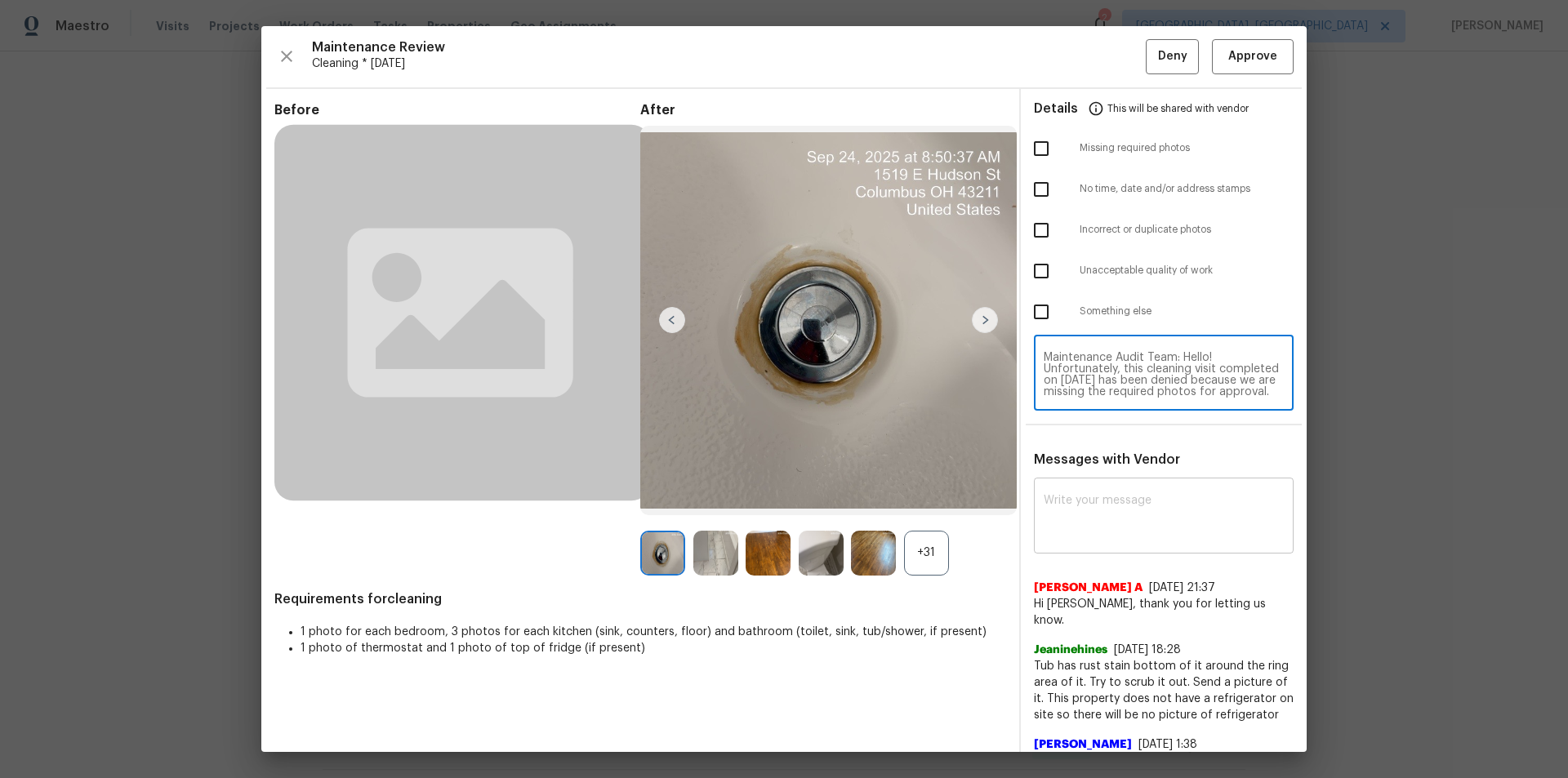
scroll to position [160, 0]
type textarea "Maintenance Audit Team: Hello! Unfortunately, this cleaning visit completed on …"
paste textarea "Maintenance Audit Team: Hello! Unfortunately, this cleaning visit completed on …"
click at [1115, 512] on textarea at bounding box center [1163, 517] width 240 height 45
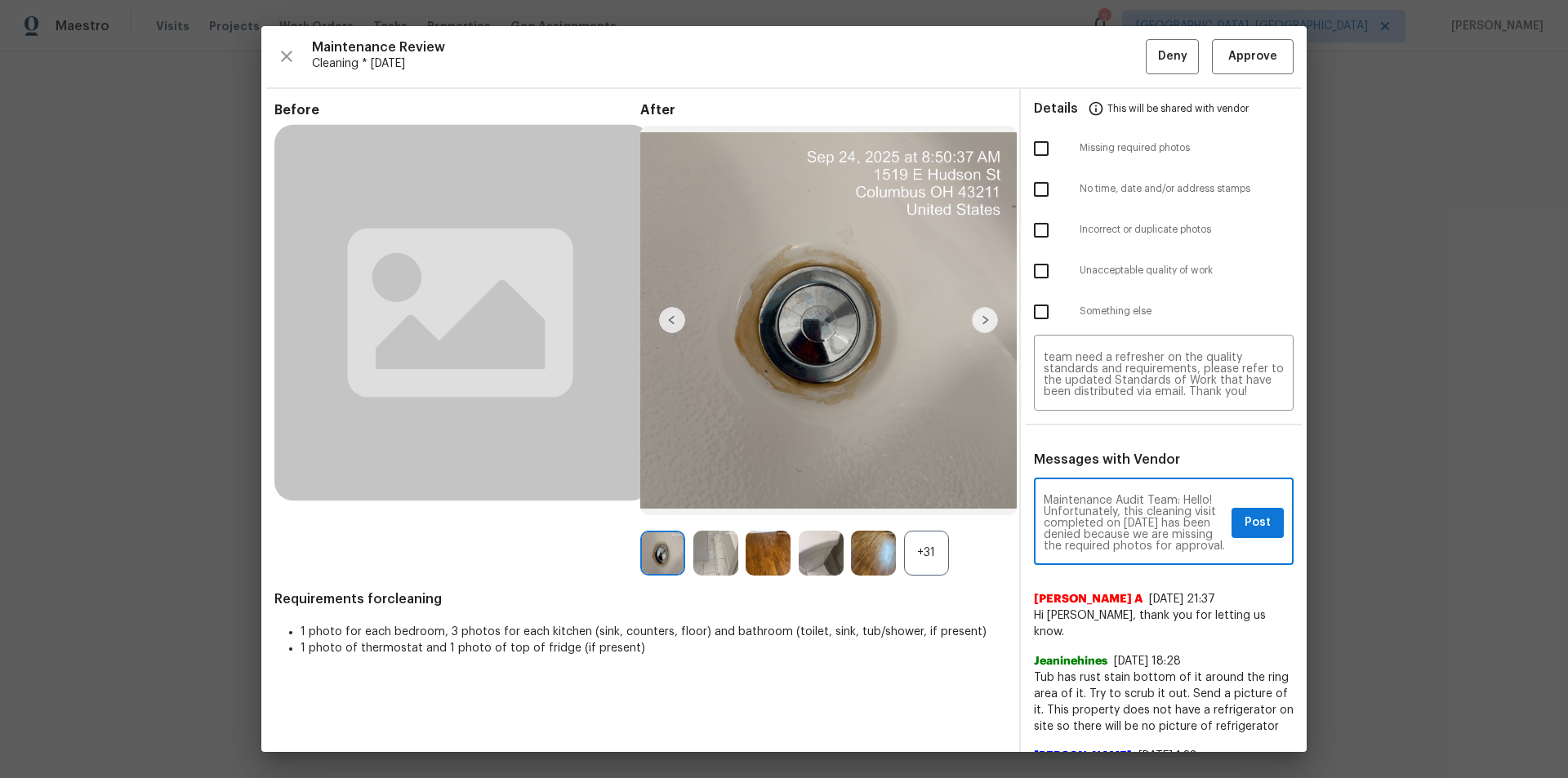
scroll to position [32, 0]
type textarea "Maintenance Audit Team: Hello! Unfortunately, this cleaning visit completed on …"
click at [1043, 269] on input "checkbox" at bounding box center [1041, 270] width 34 height 34
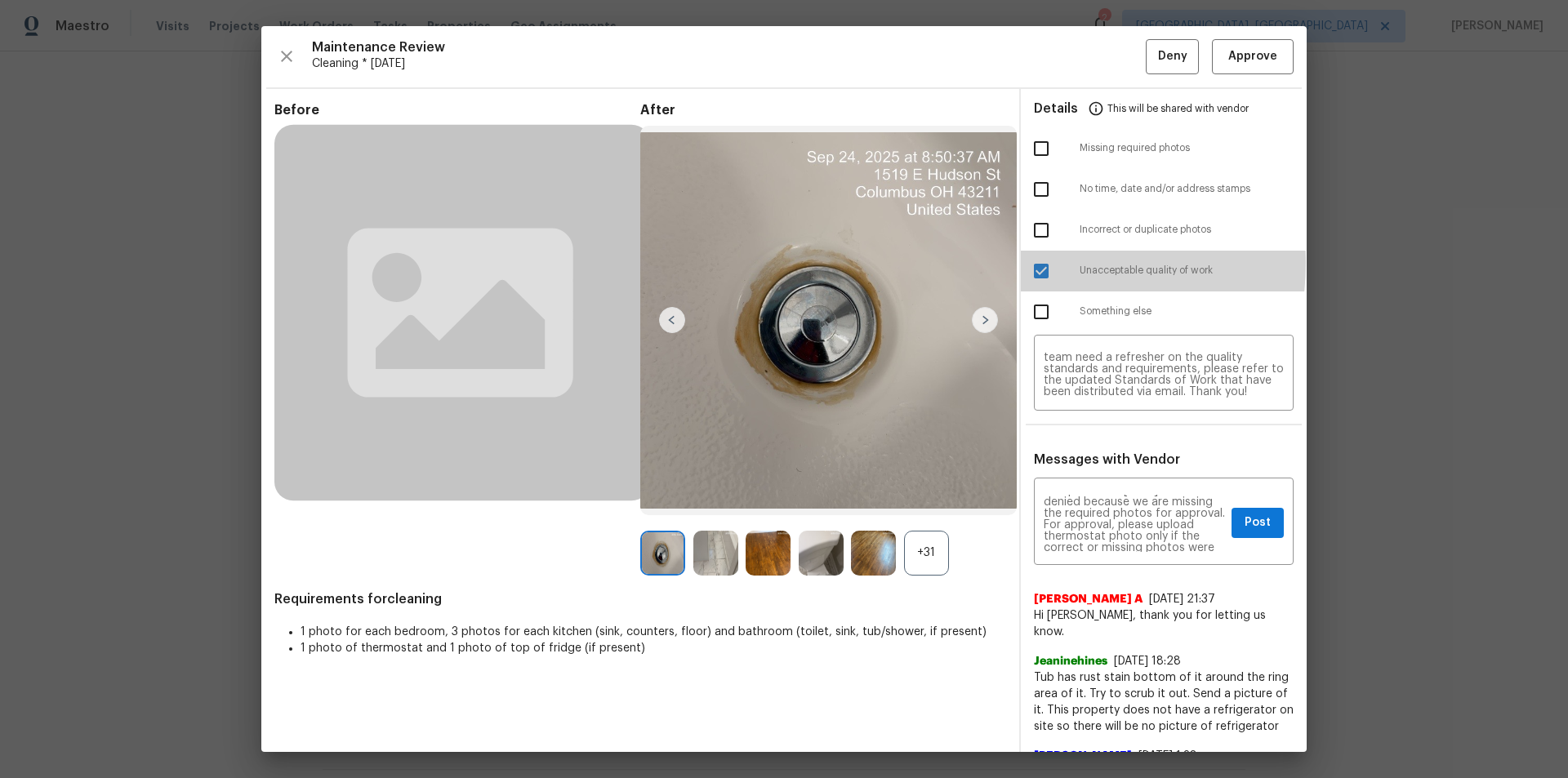
click at [1029, 263] on input "checkbox" at bounding box center [1041, 270] width 34 height 34
checkbox input "false"
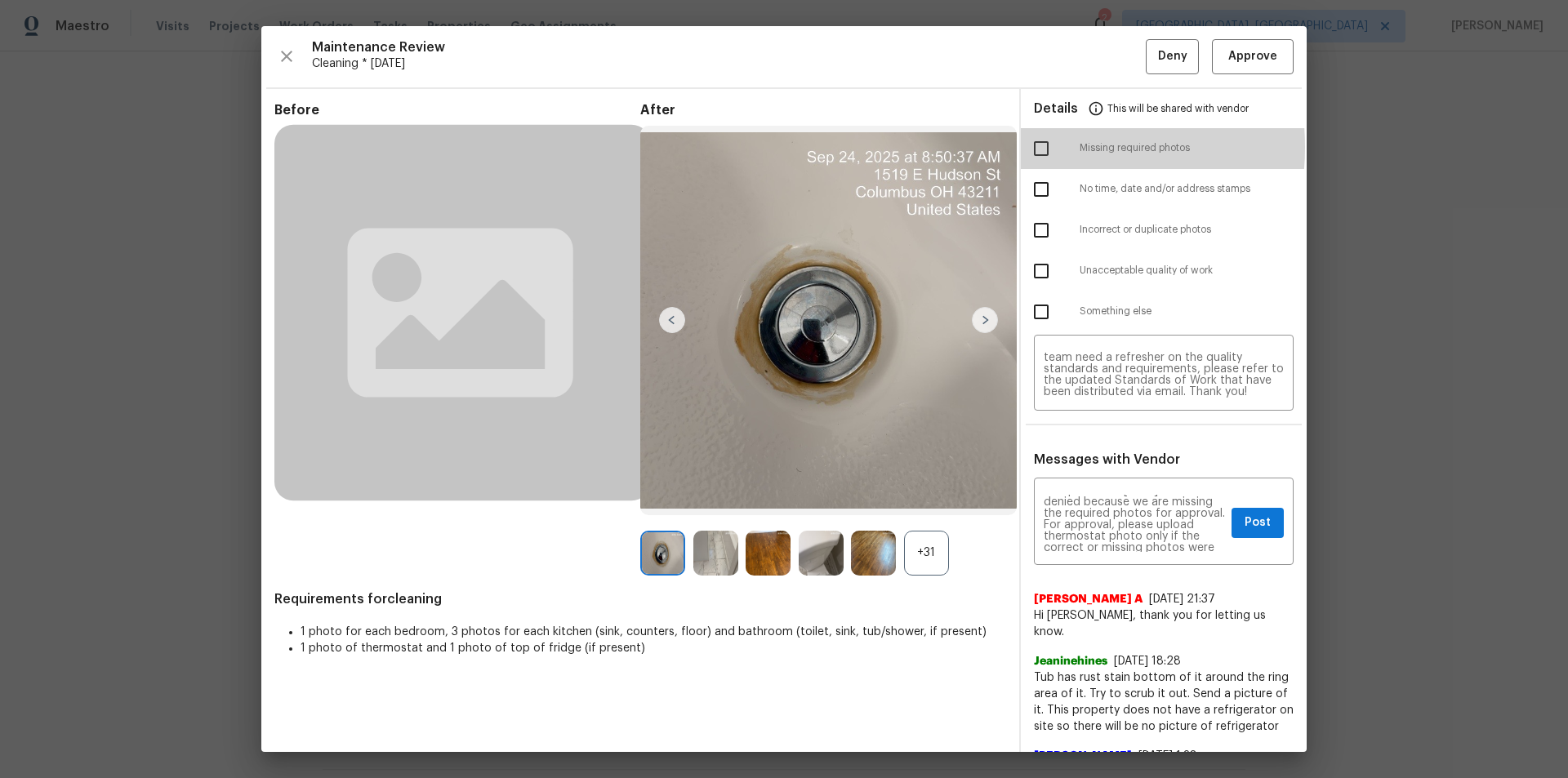
click at [1029, 147] on input "checkbox" at bounding box center [1041, 148] width 34 height 34
checkbox input "true"
click at [1115, 522] on span "Post" at bounding box center [1258, 522] width 26 height 20
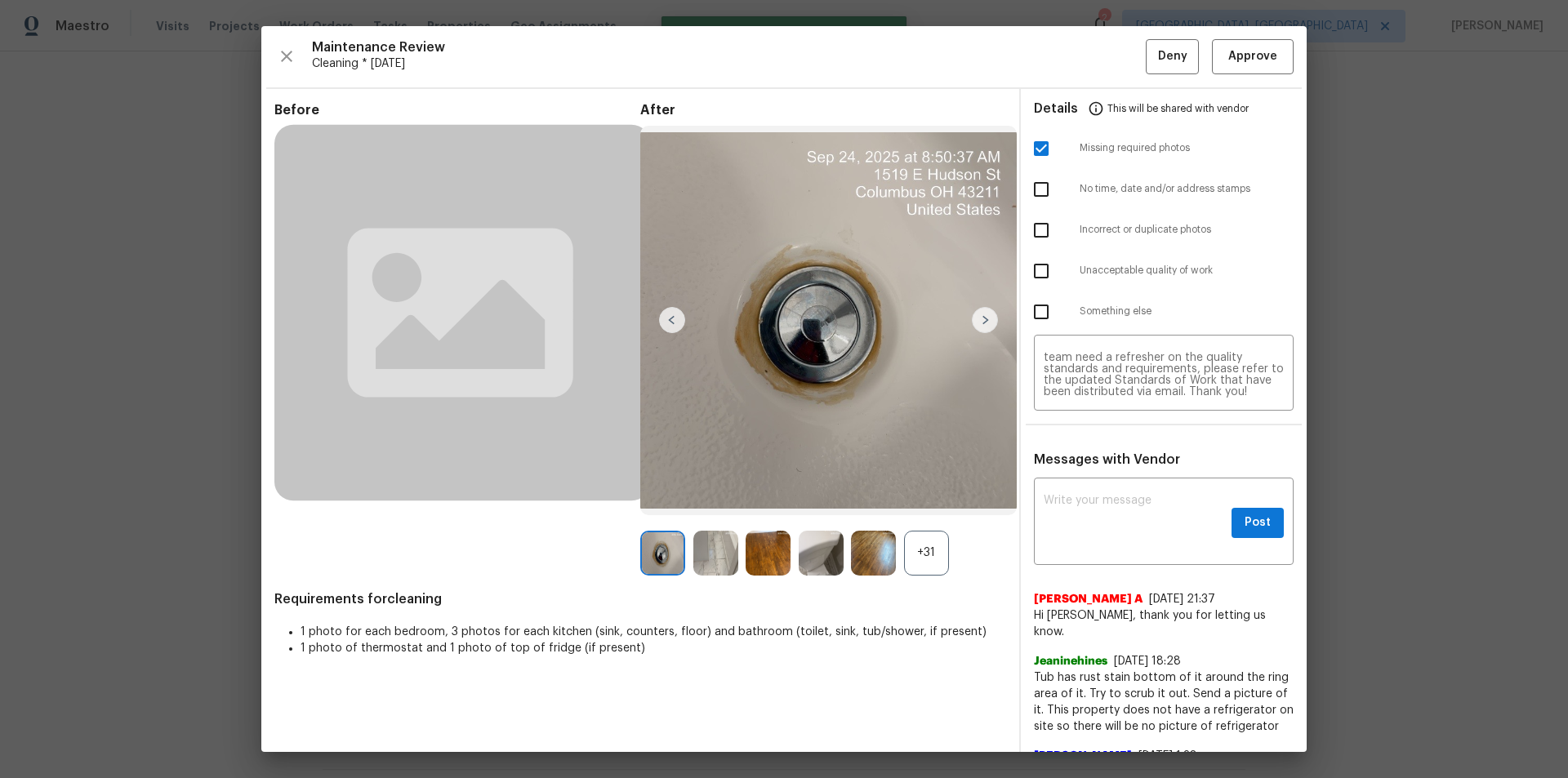
scroll to position [0, 0]
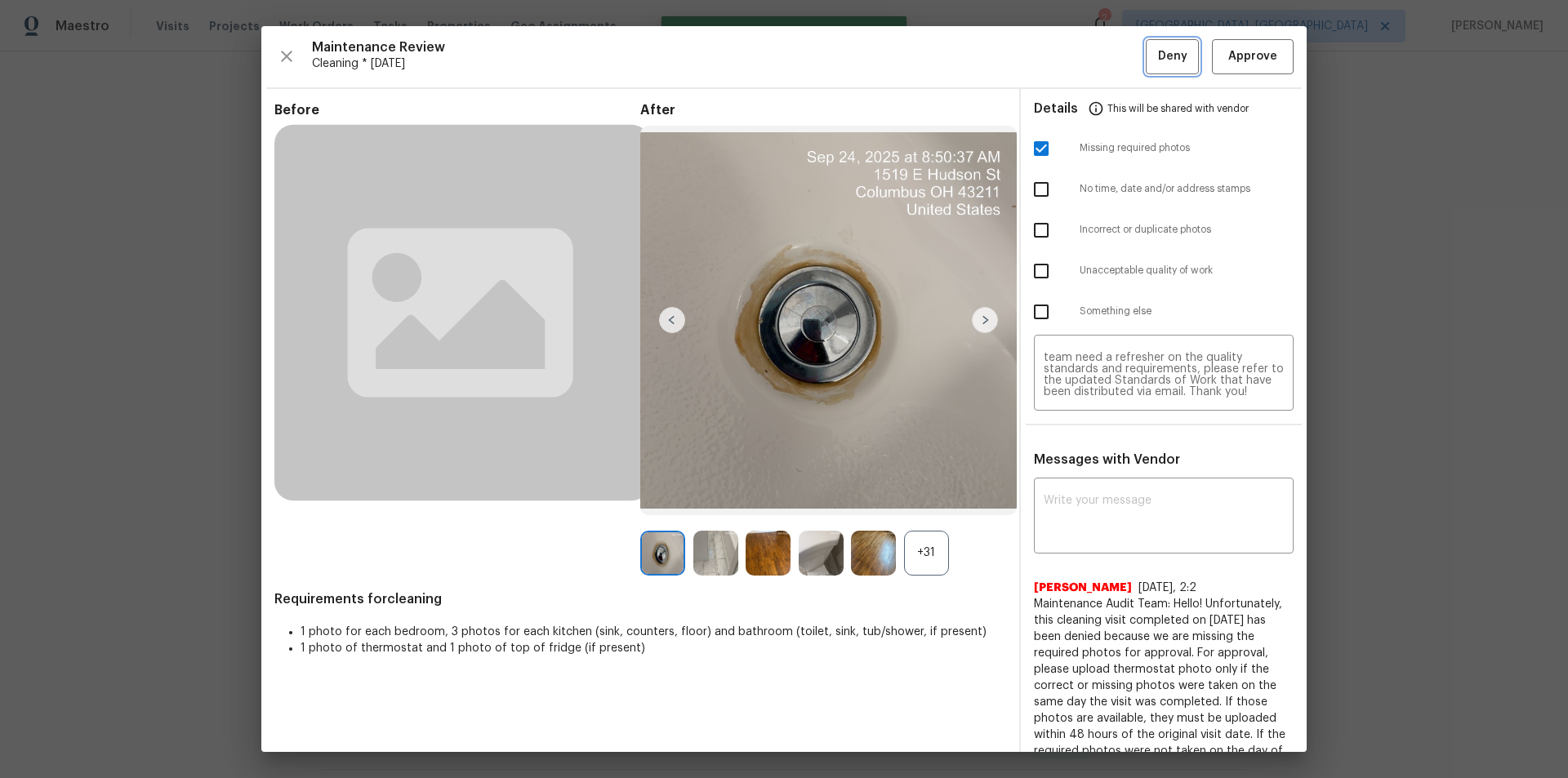
click at [1115, 56] on span "Deny" at bounding box center [1173, 56] width 30 height 20
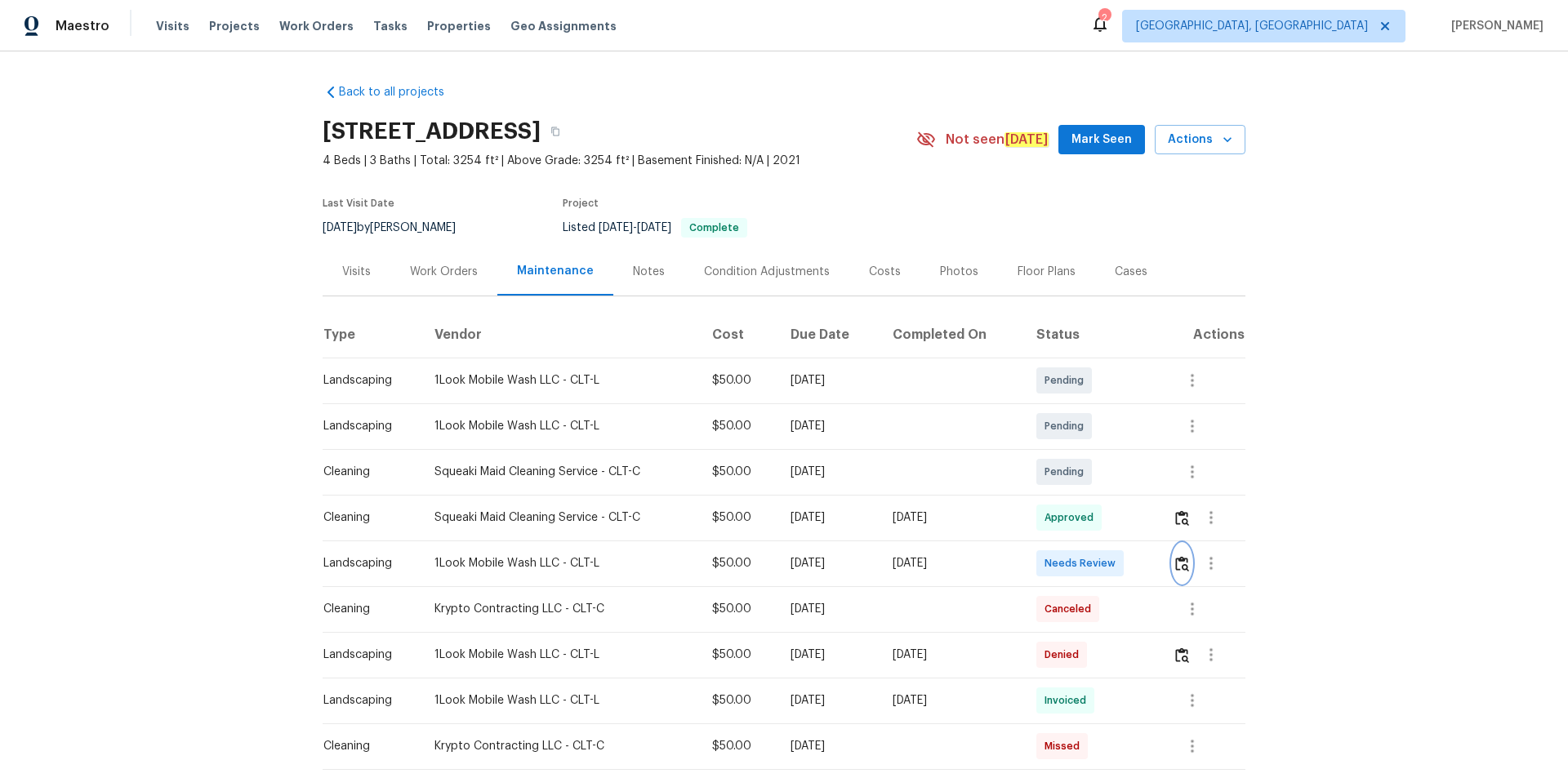
click at [1115, 522] on img "button" at bounding box center [1182, 563] width 14 height 16
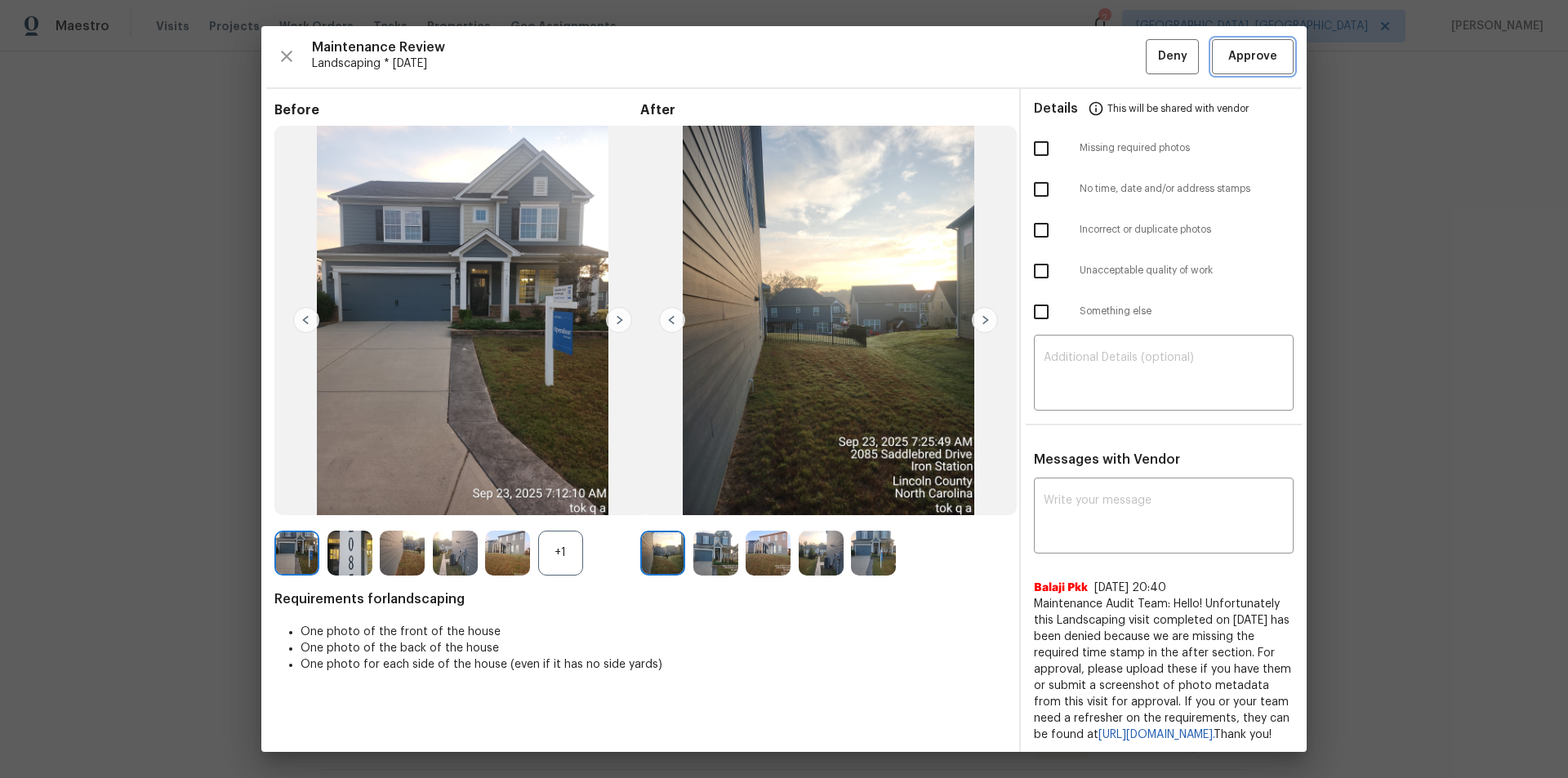
click at [1115, 52] on span "Approve" at bounding box center [1253, 56] width 56 height 20
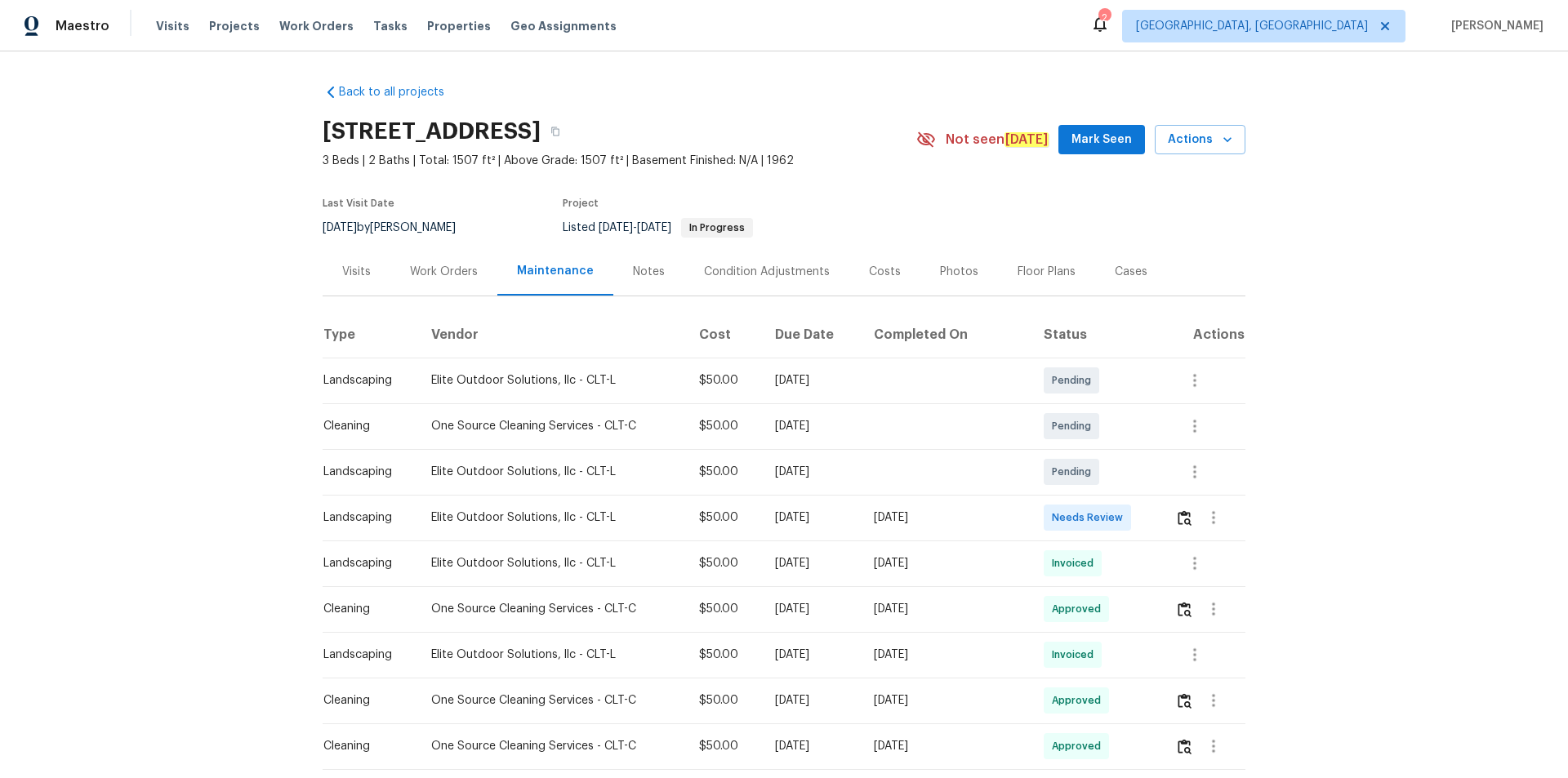
click at [1115, 519] on td at bounding box center [1204, 517] width 83 height 45
click at [1115, 518] on img "button" at bounding box center [1184, 518] width 14 height 16
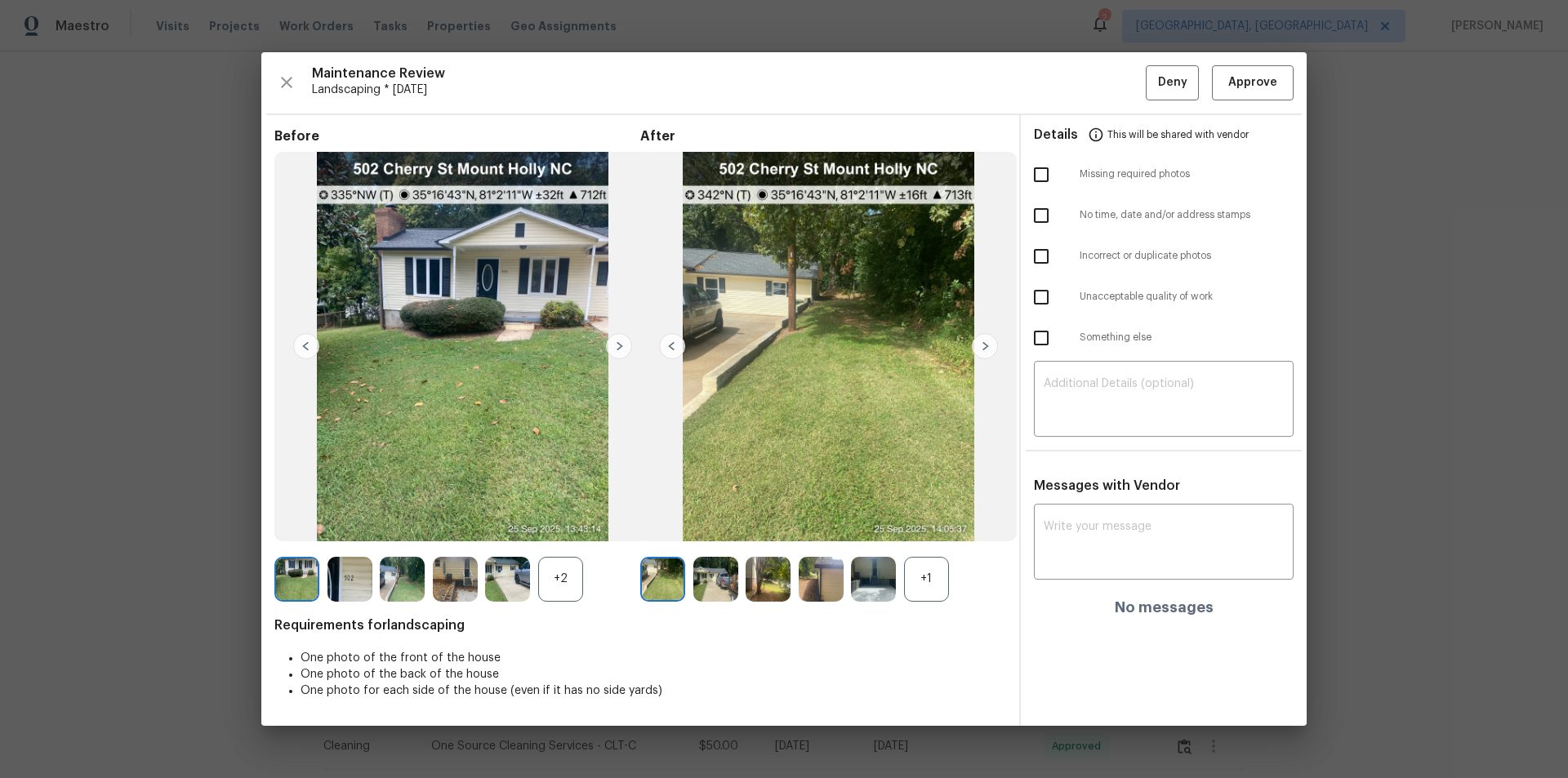
click at [617, 339] on img at bounding box center [619, 346] width 26 height 26
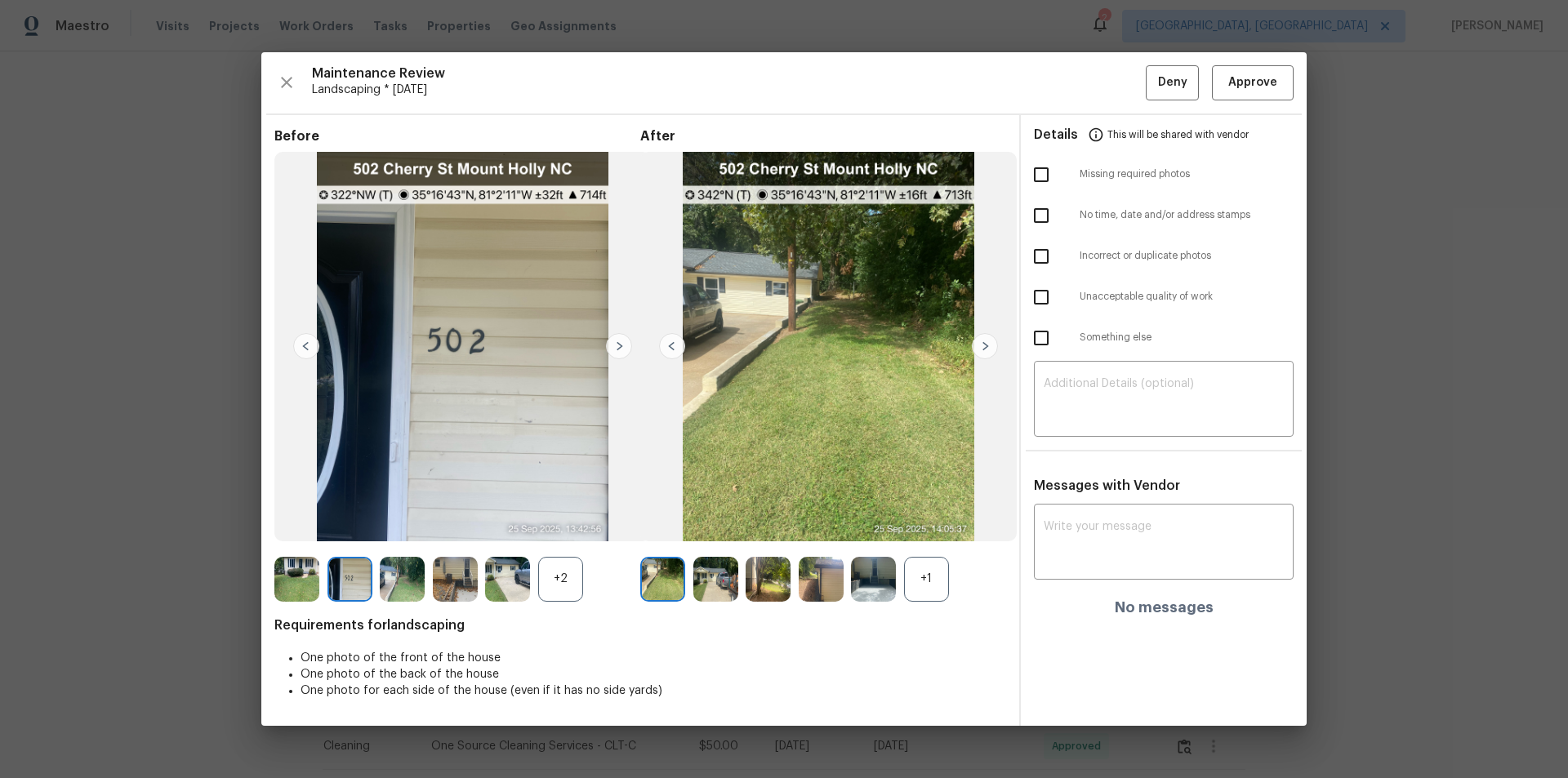
click at [619, 339] on img at bounding box center [619, 346] width 26 height 26
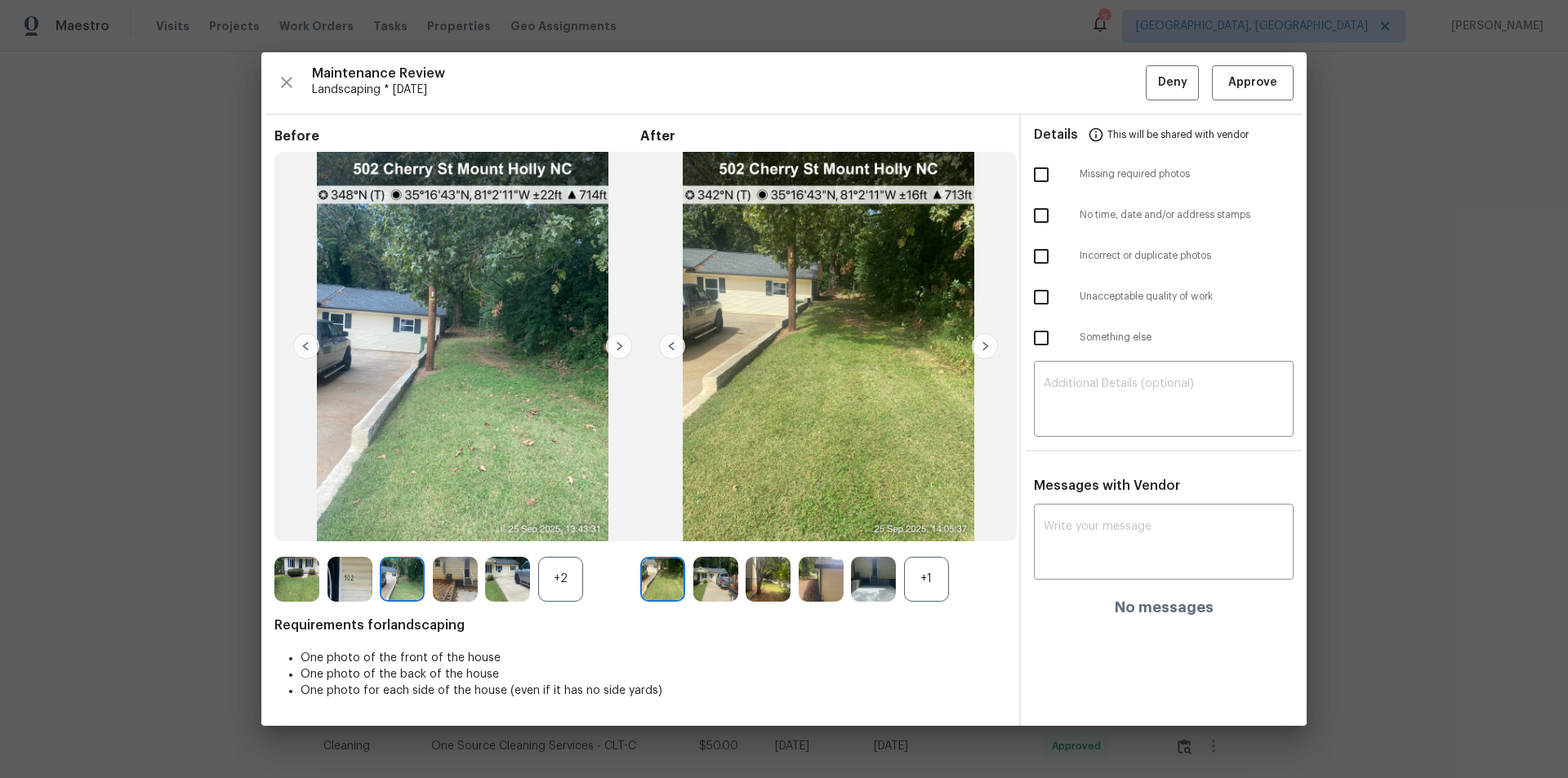
click at [619, 339] on img at bounding box center [619, 346] width 26 height 26
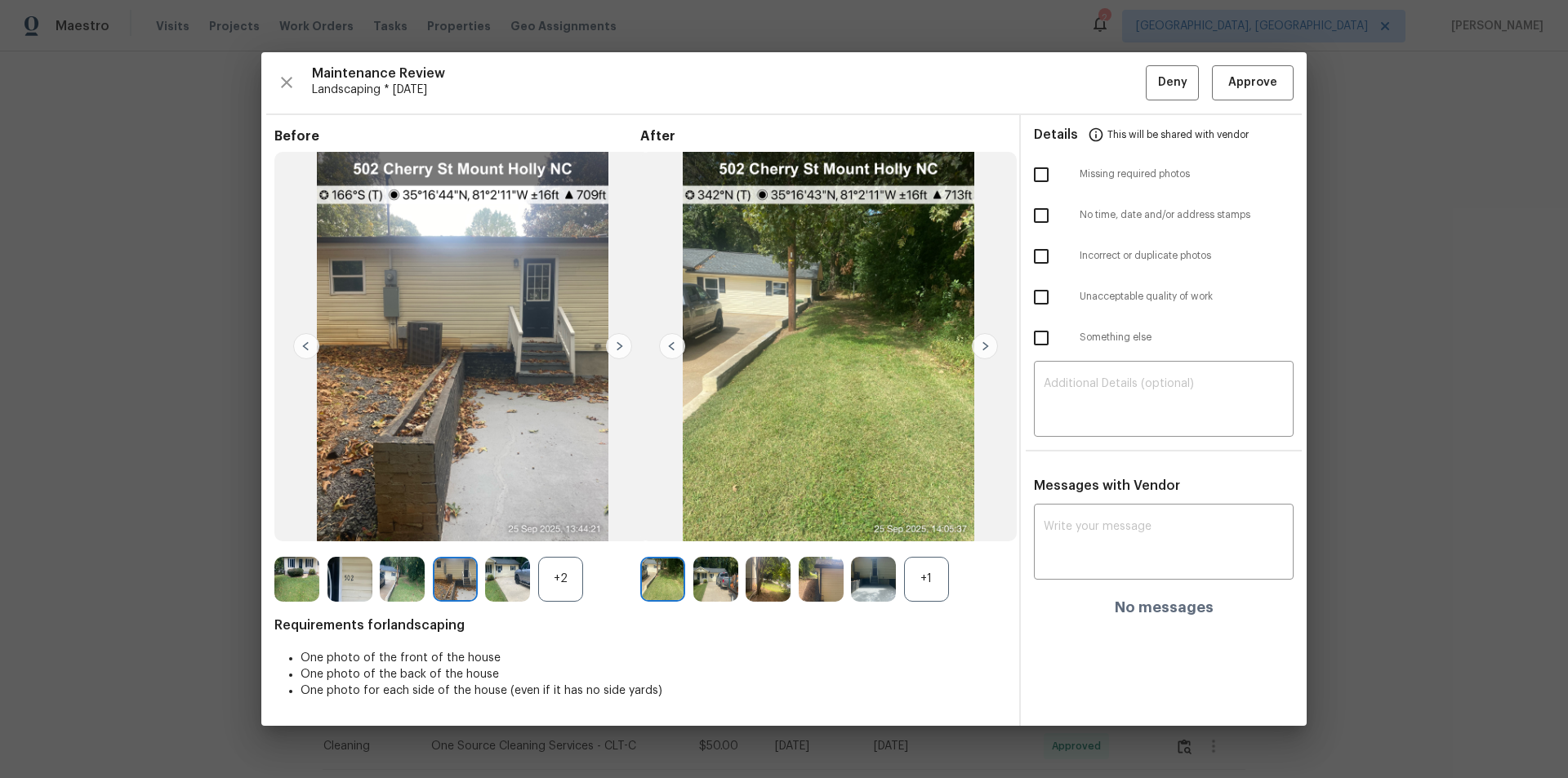
click at [618, 340] on img at bounding box center [619, 346] width 26 height 26
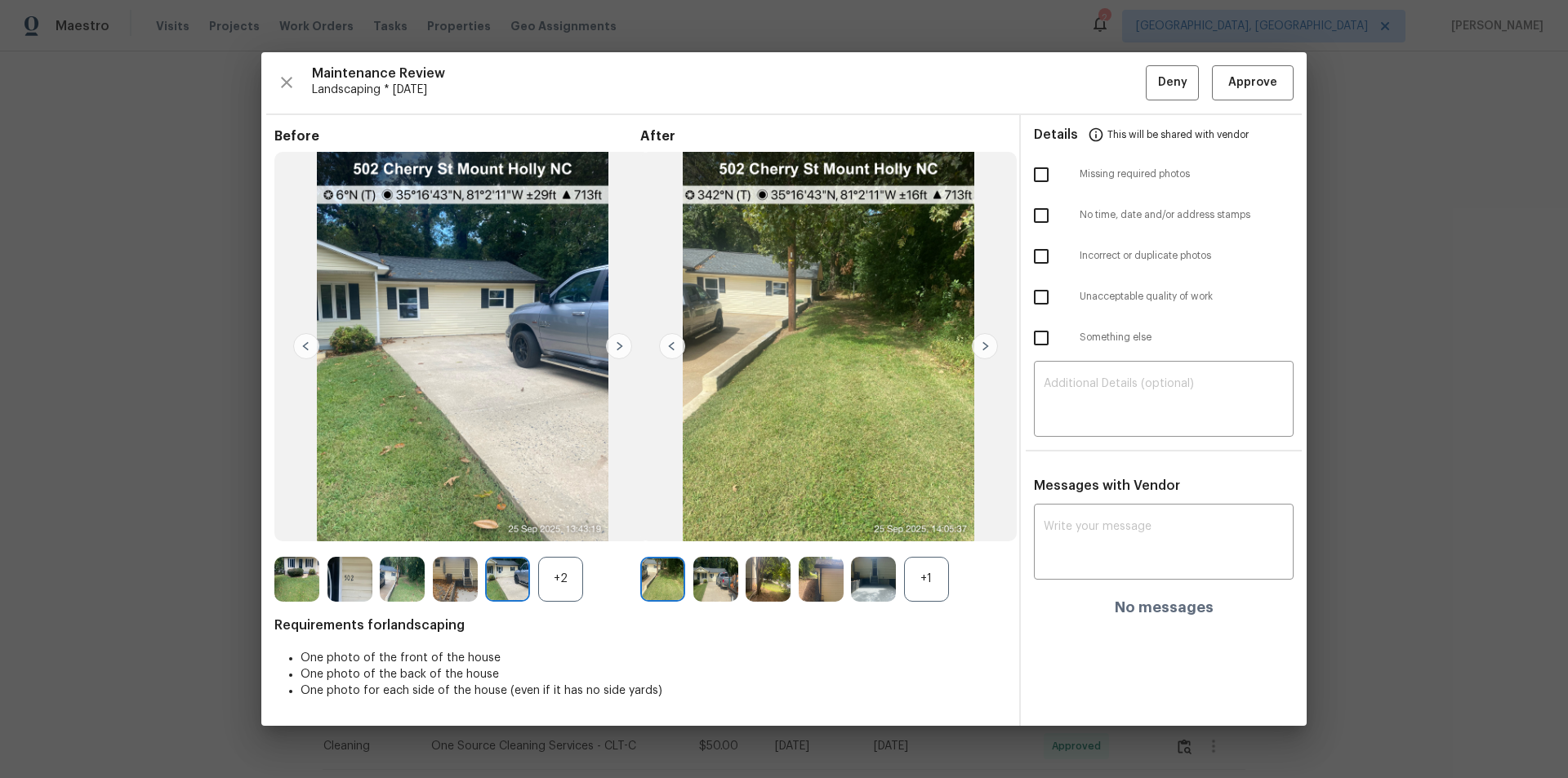
click at [618, 340] on img at bounding box center [619, 346] width 26 height 26
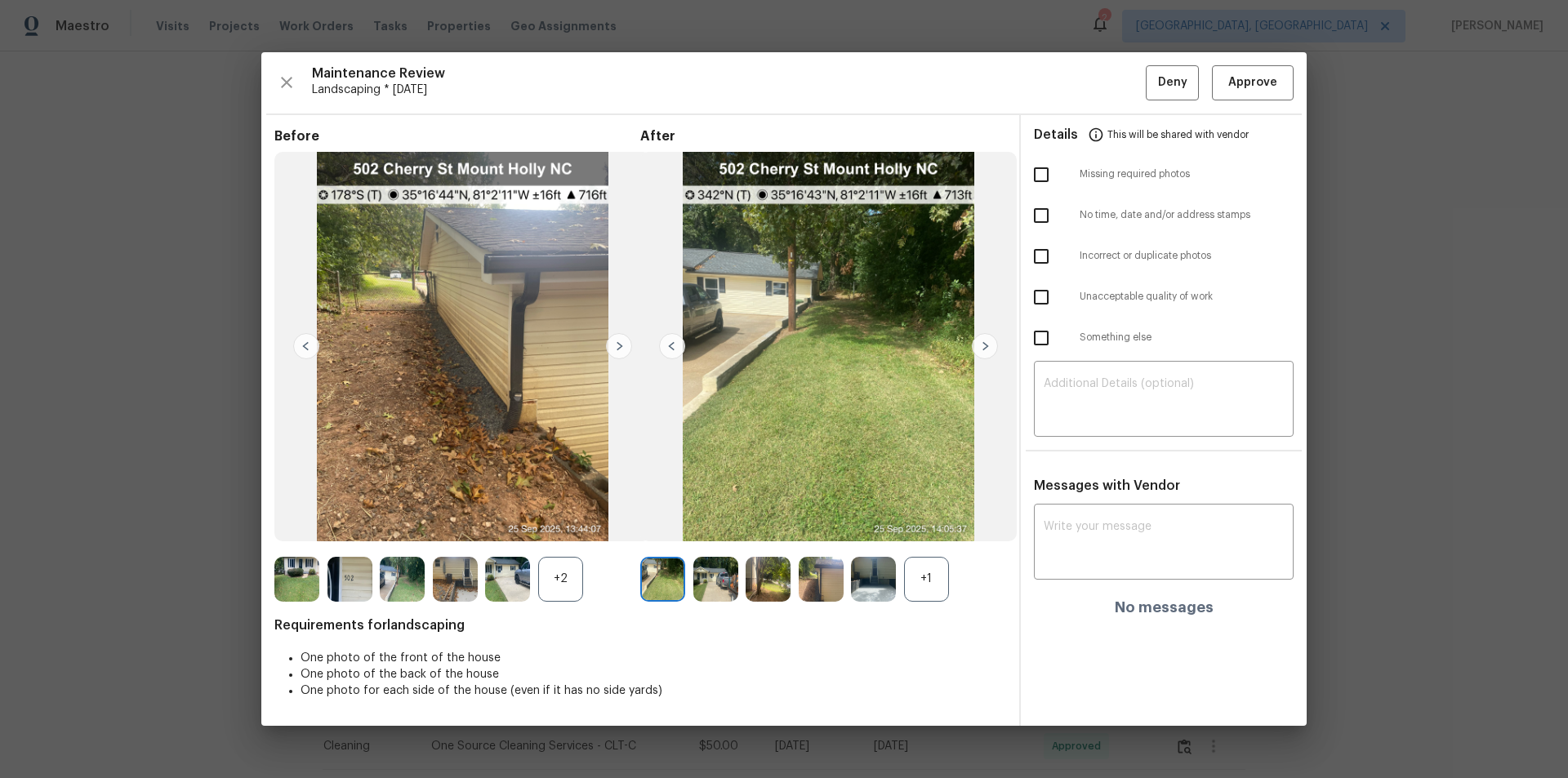
click at [618, 340] on img at bounding box center [619, 346] width 26 height 26
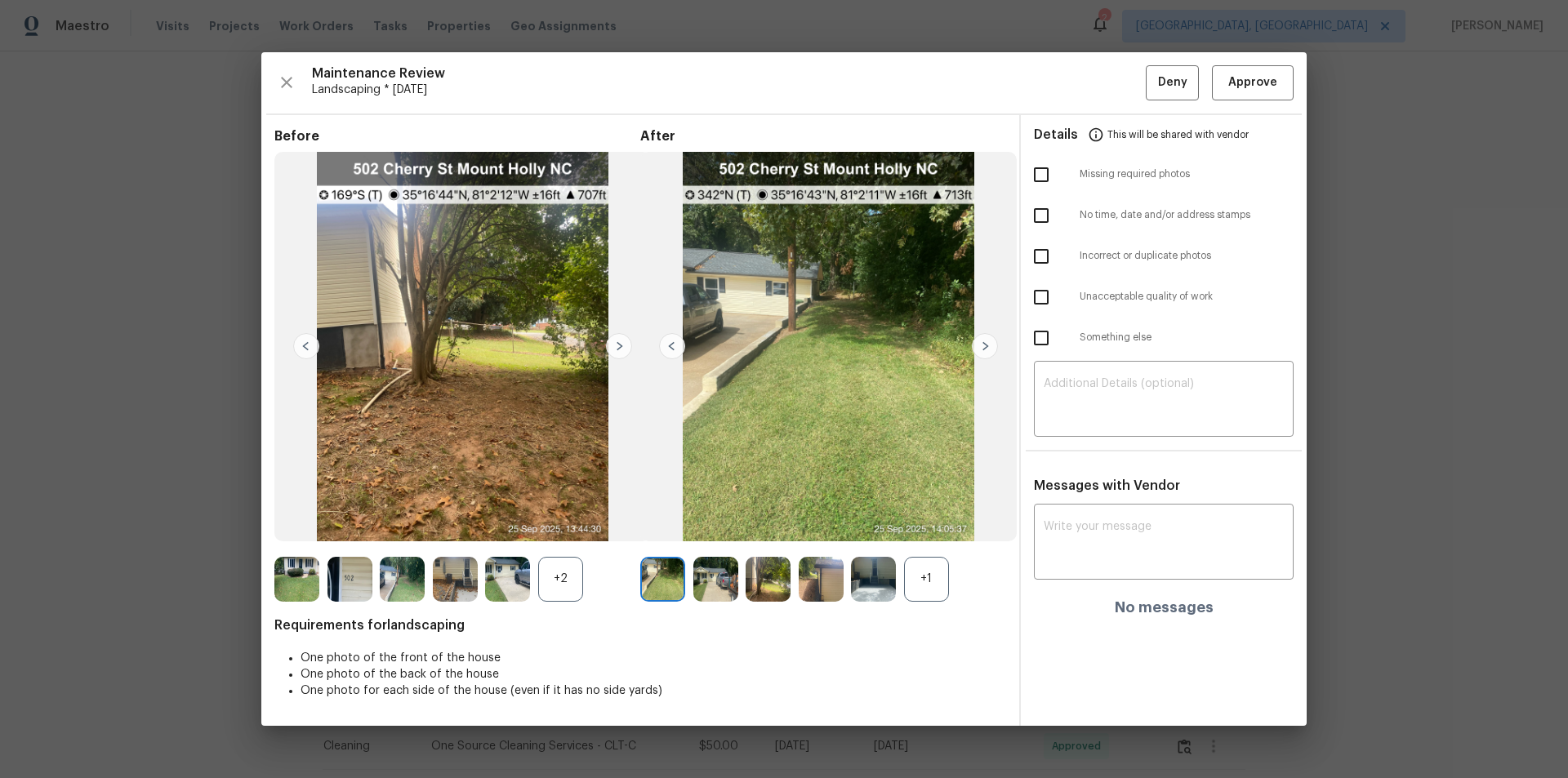
click at [618, 340] on img at bounding box center [619, 346] width 26 height 26
click at [311, 347] on img at bounding box center [306, 346] width 26 height 26
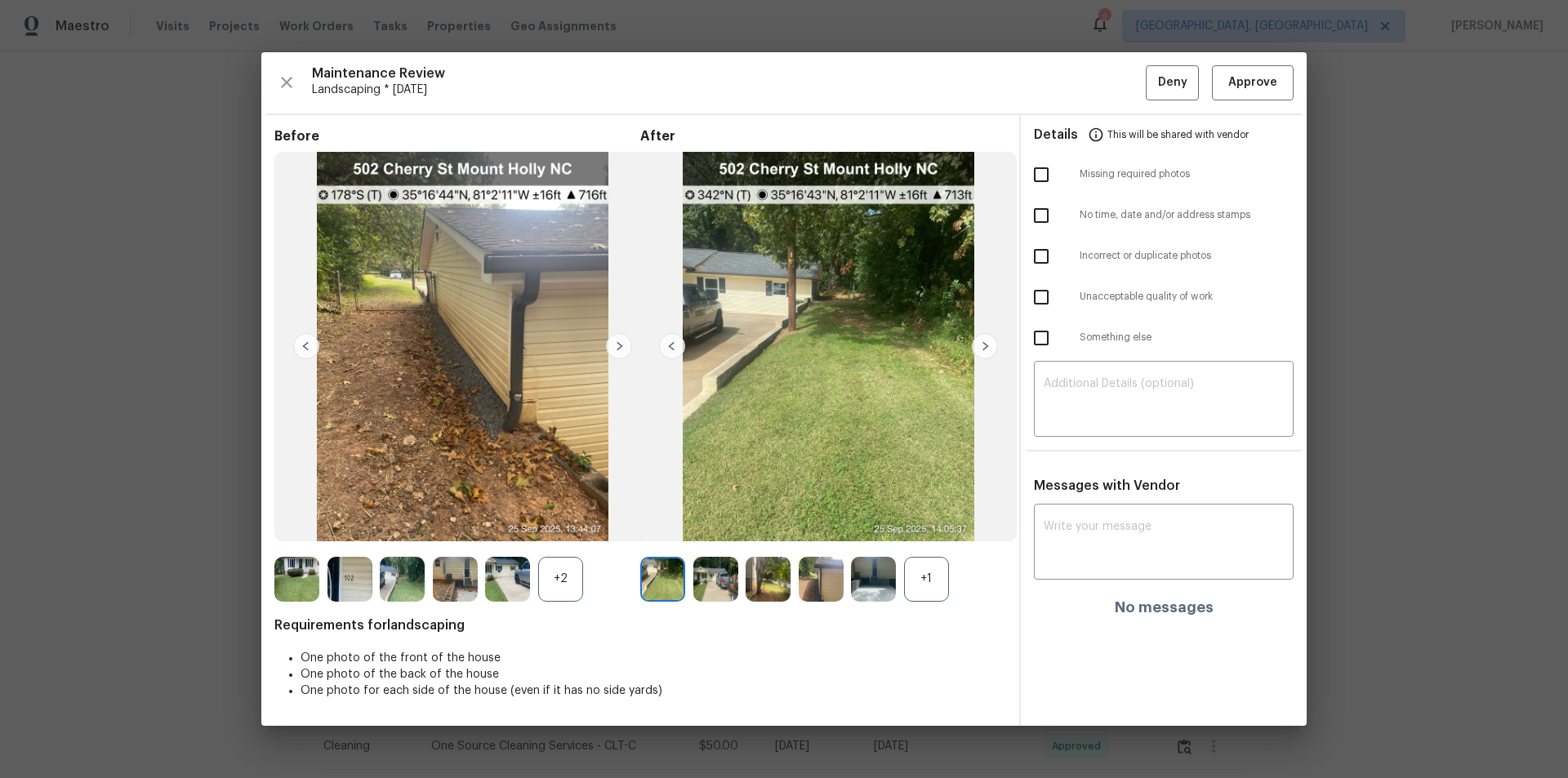
click at [311, 347] on img at bounding box center [306, 346] width 26 height 26
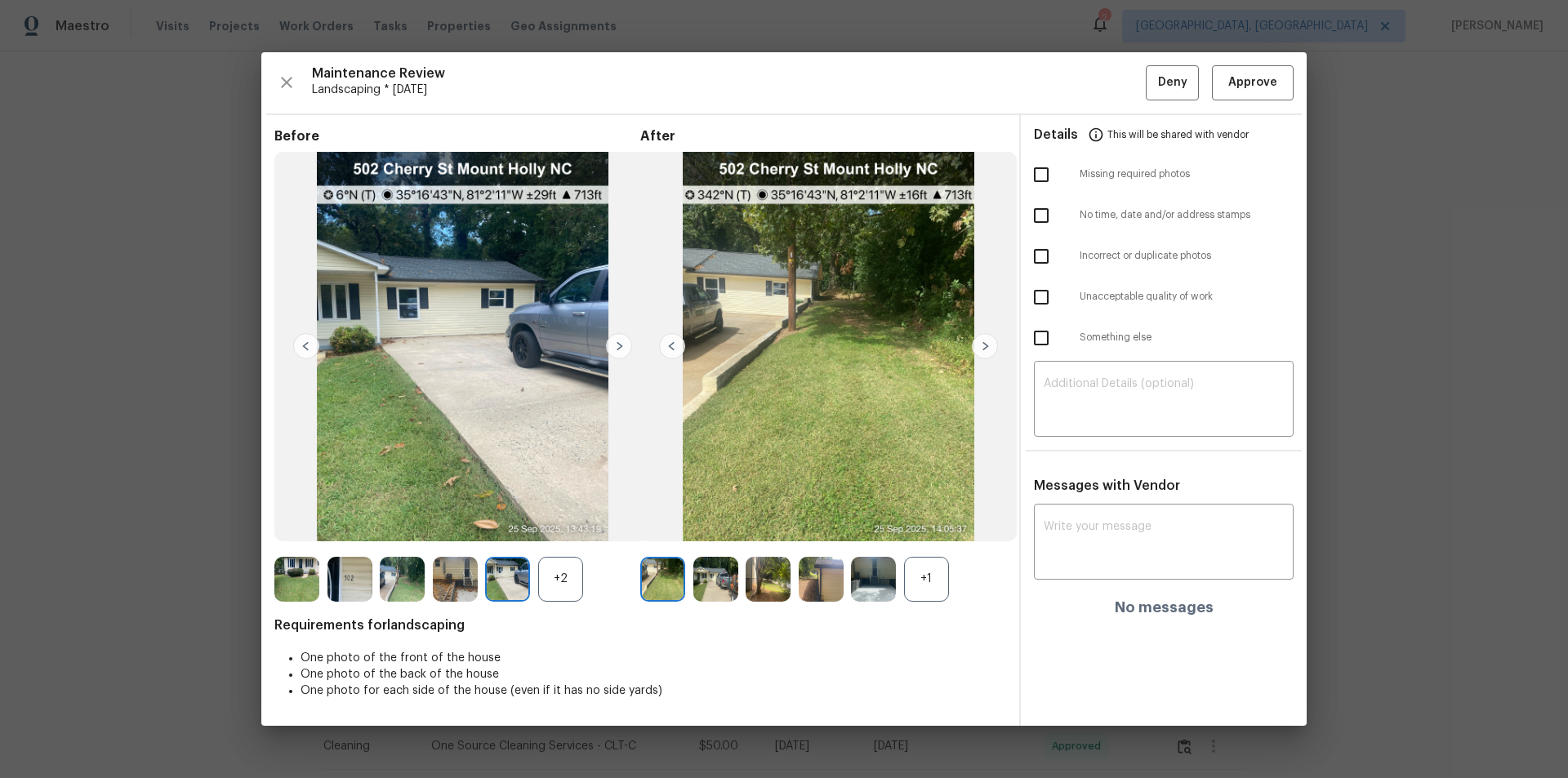
click at [311, 347] on img at bounding box center [306, 346] width 26 height 26
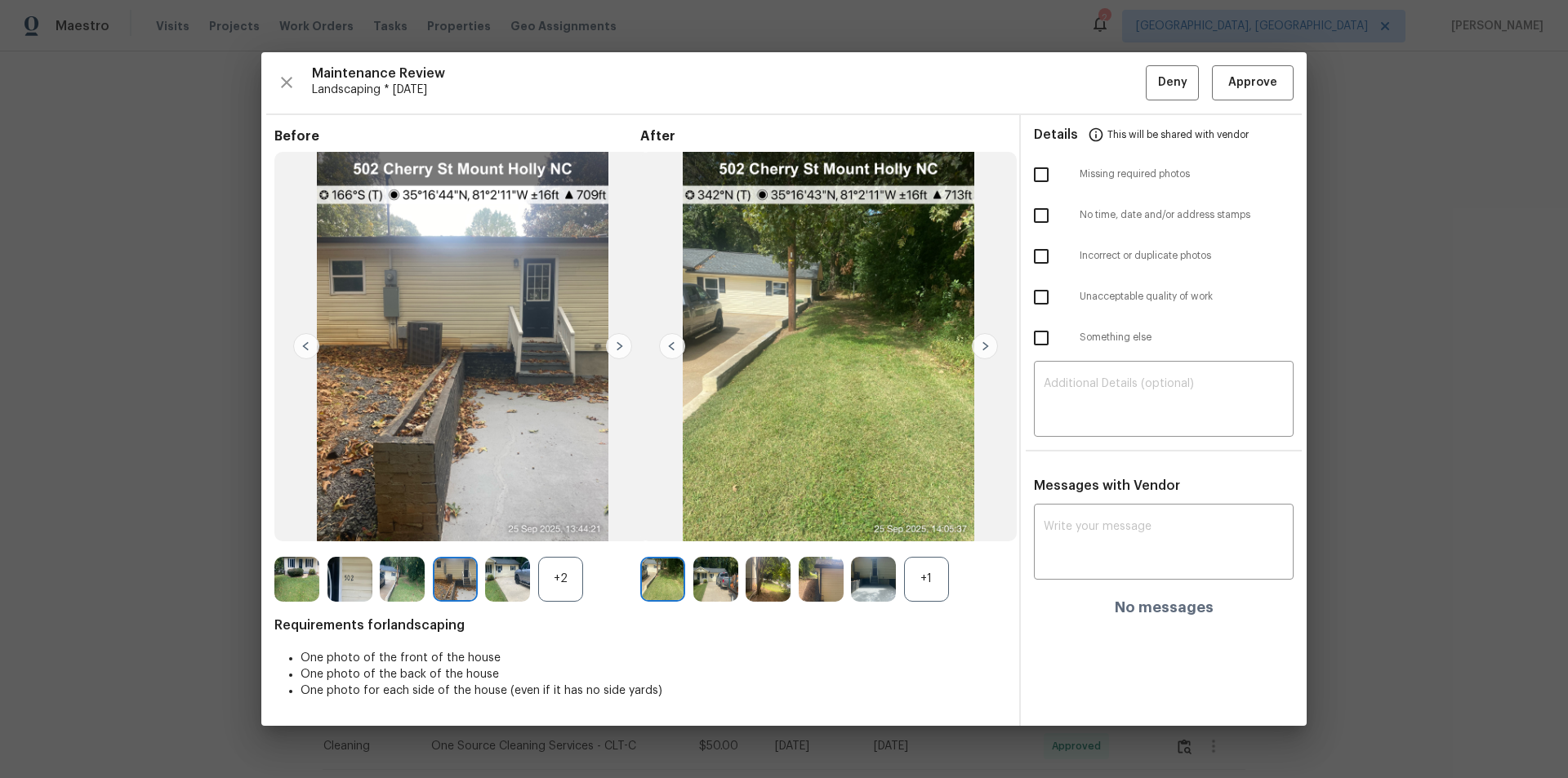
click at [311, 347] on img at bounding box center [306, 346] width 26 height 26
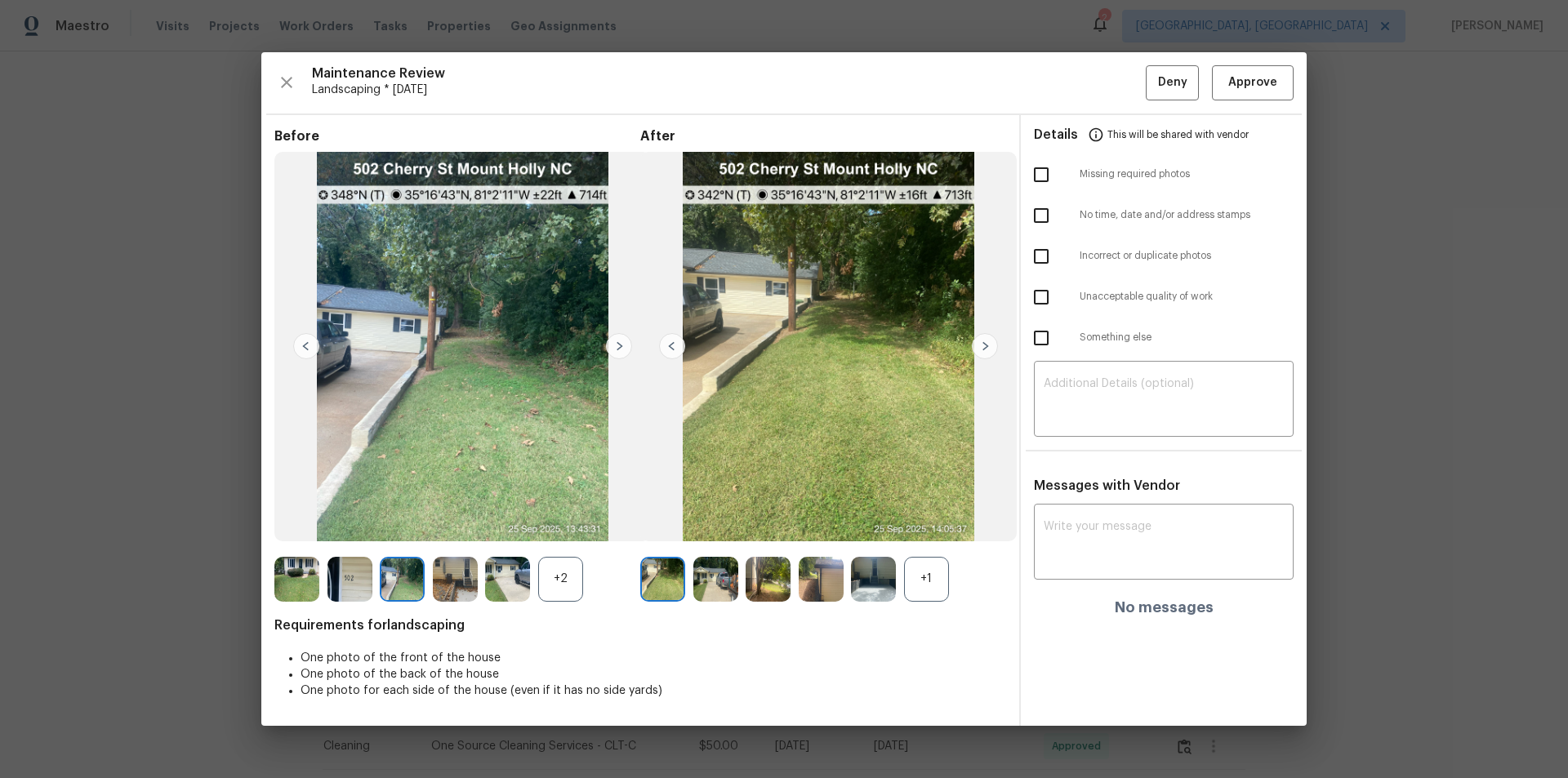
click at [311, 347] on img at bounding box center [306, 346] width 26 height 26
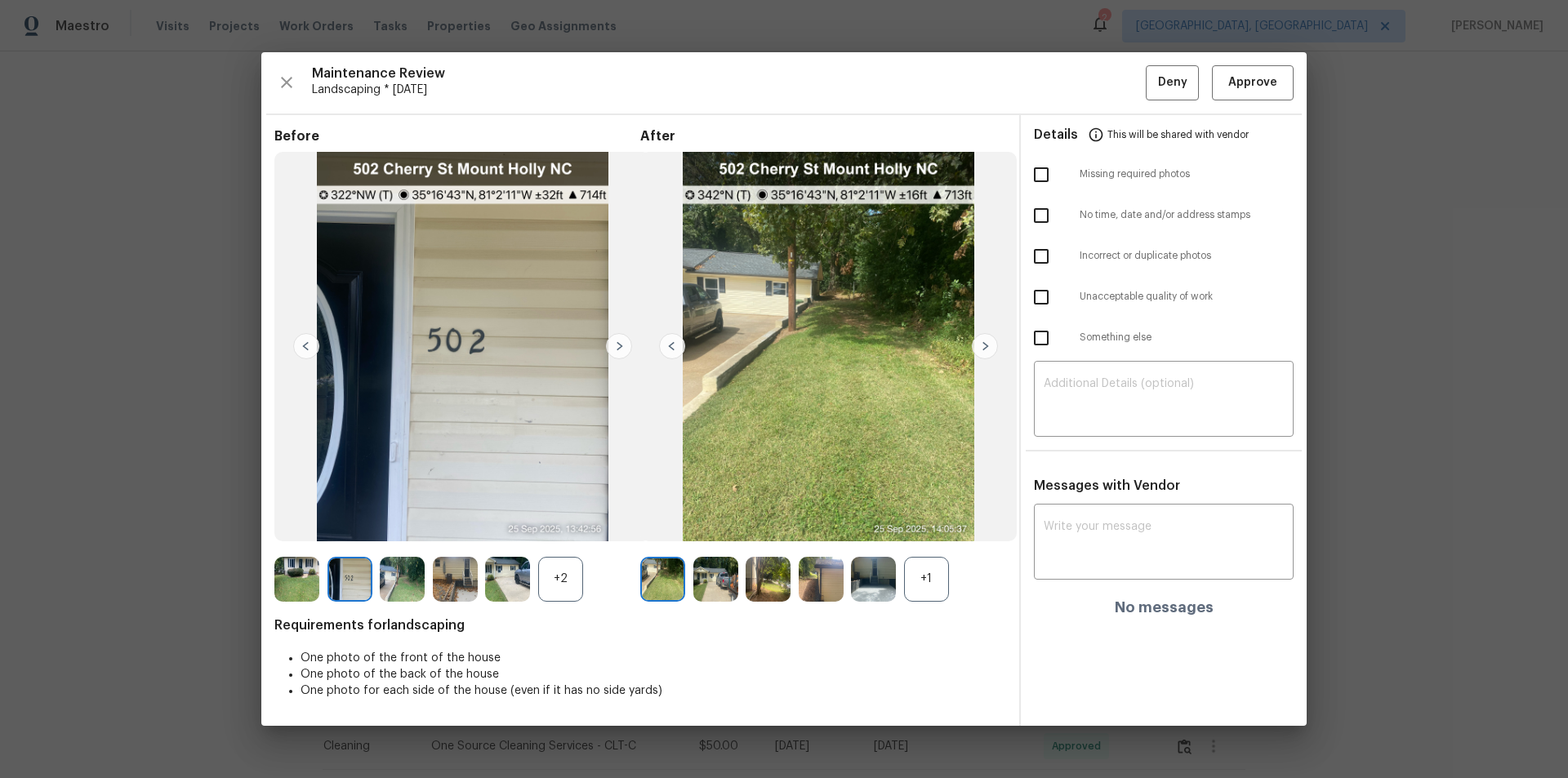
click at [311, 347] on img at bounding box center [306, 346] width 26 height 26
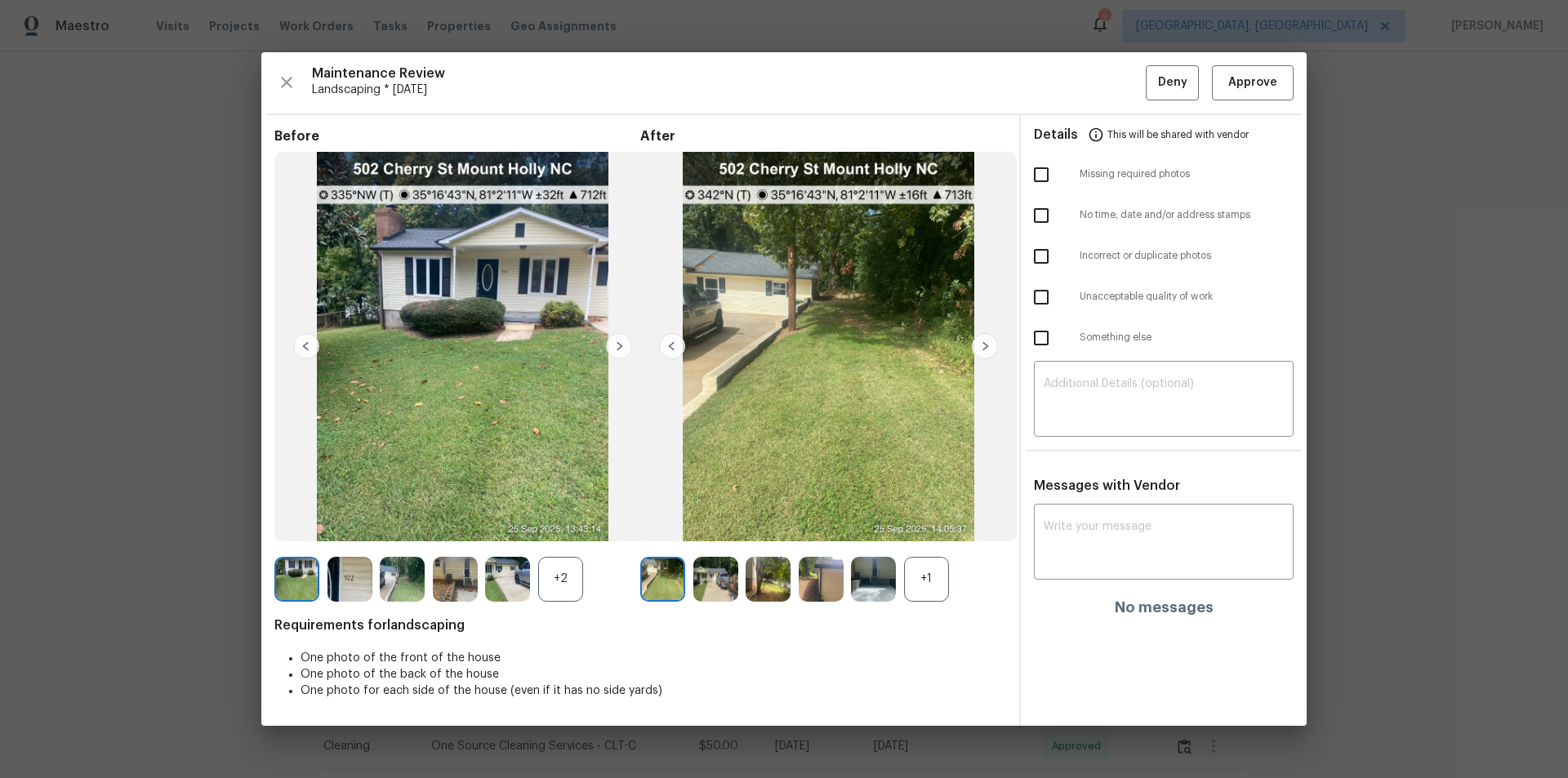
click at [980, 341] on img at bounding box center [985, 346] width 26 height 26
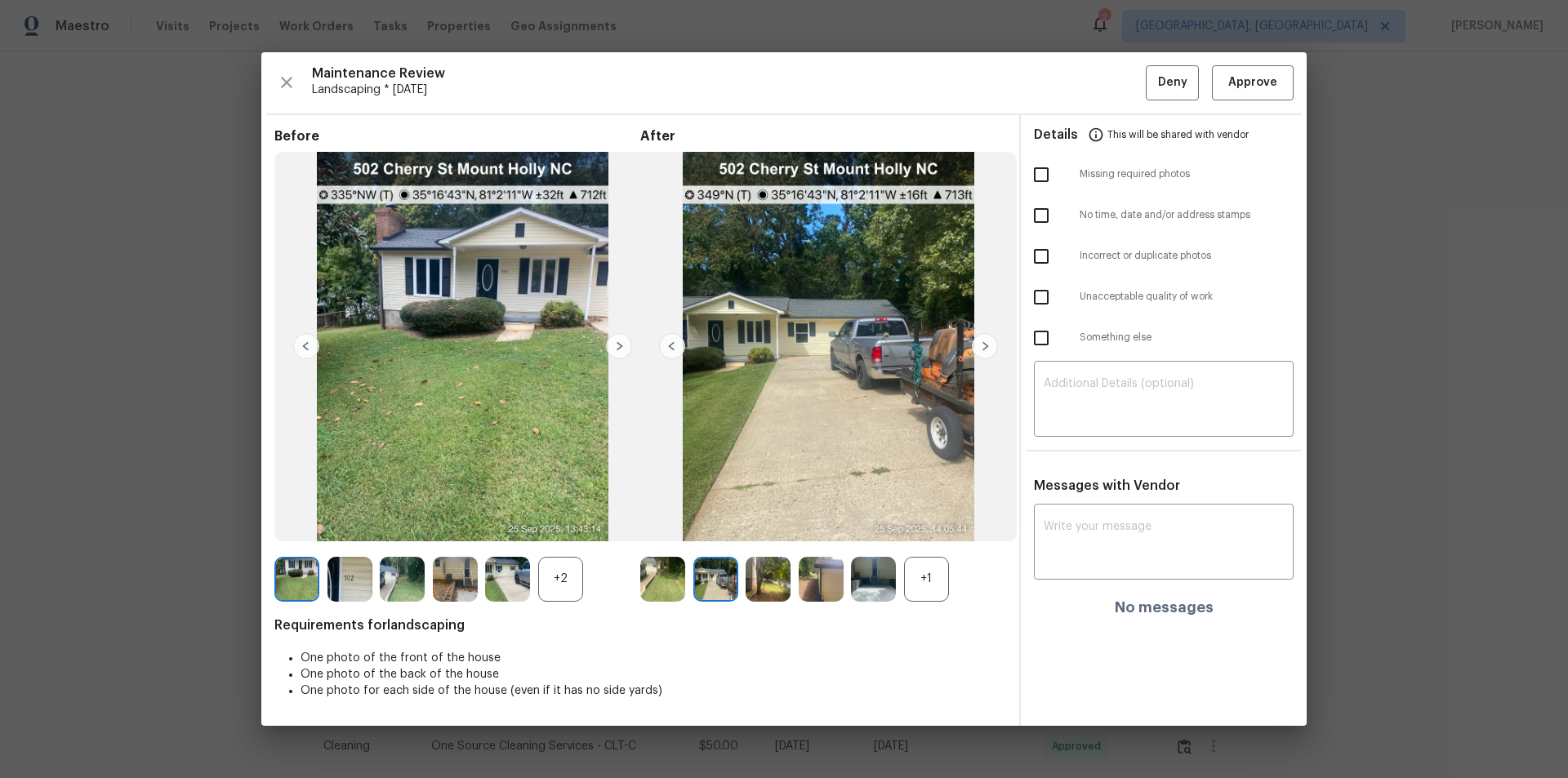
click at [982, 341] on img at bounding box center [985, 346] width 26 height 26
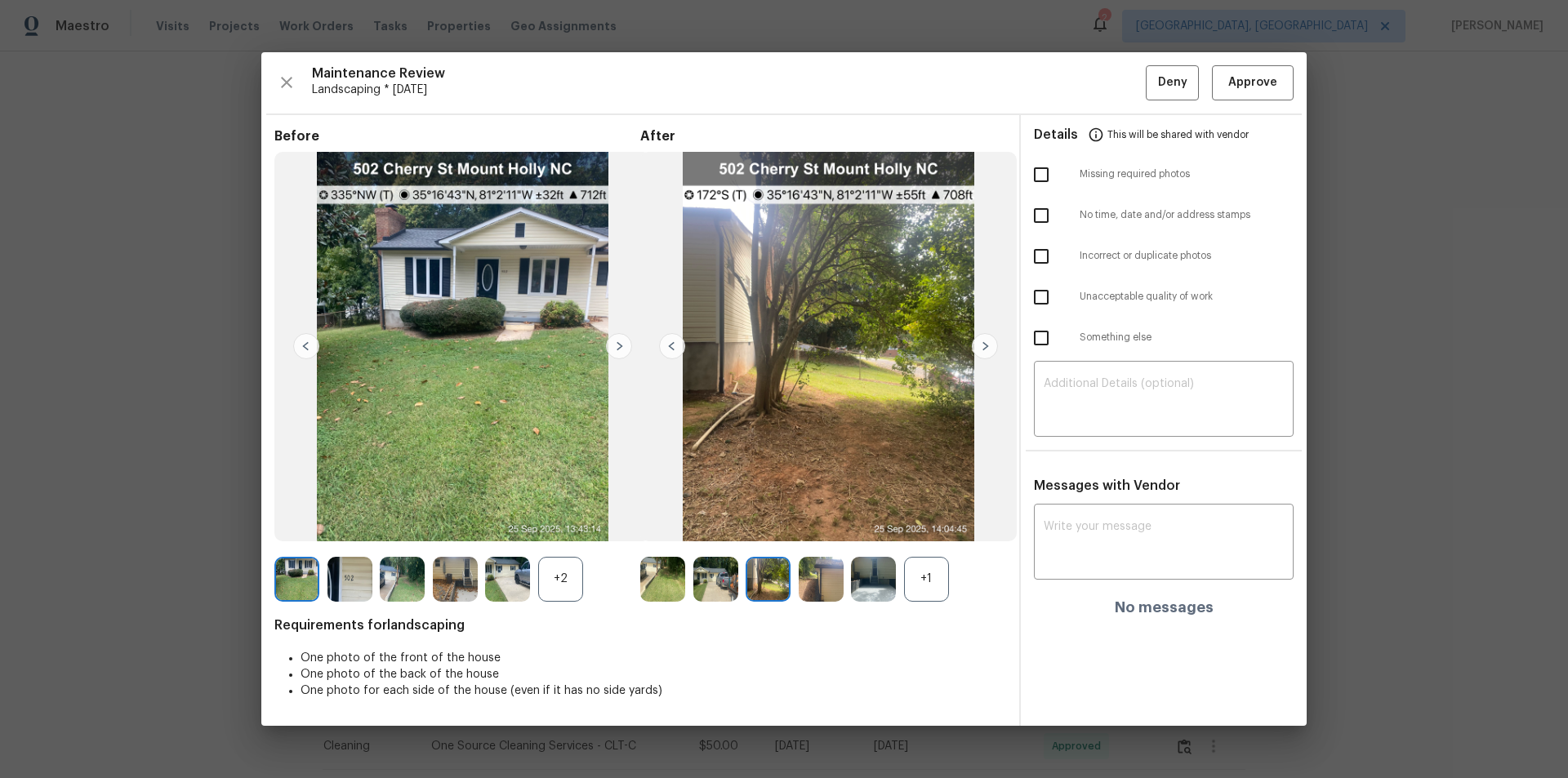
click at [989, 347] on img at bounding box center [985, 346] width 26 height 26
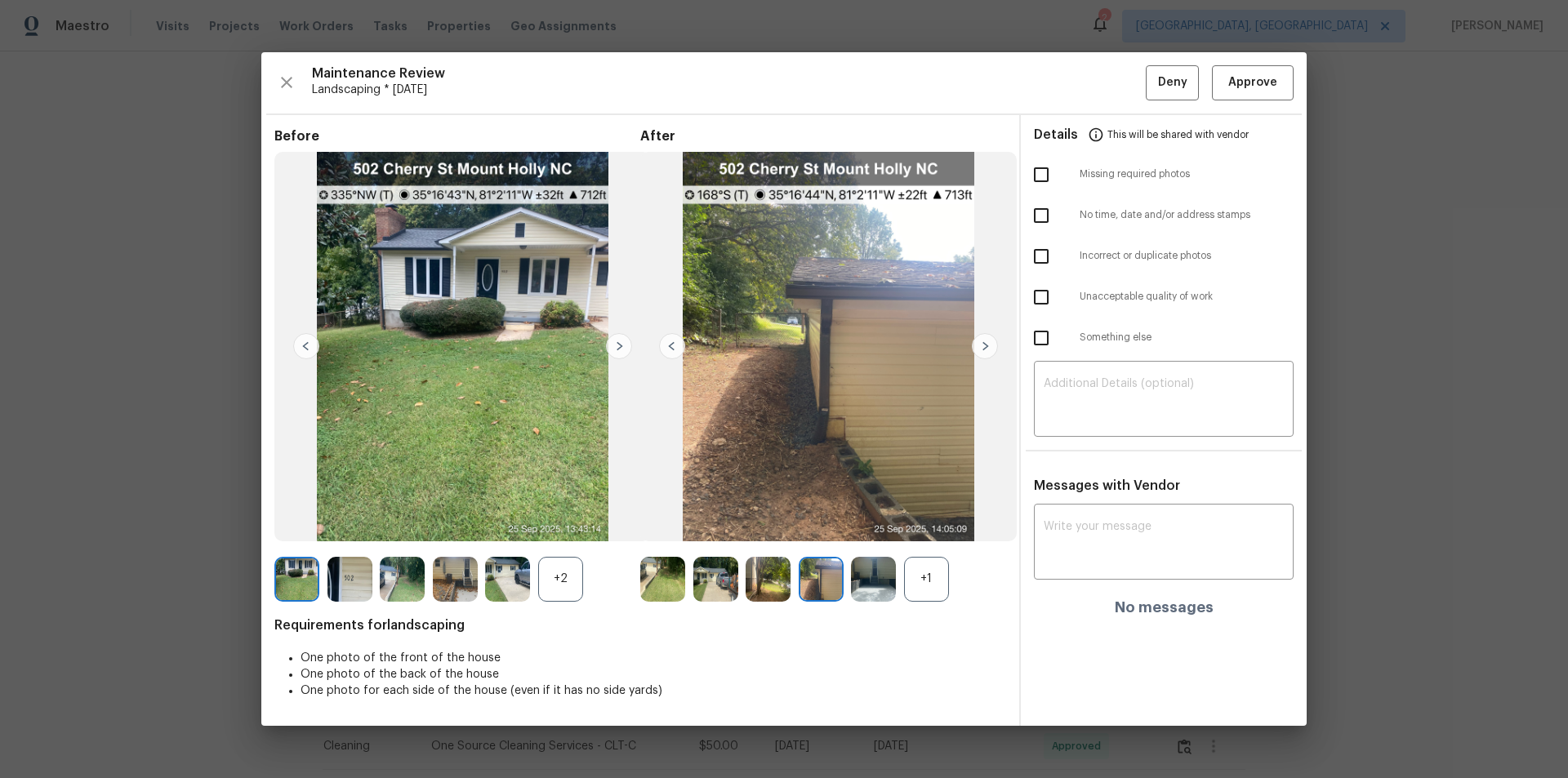
click at [989, 347] on img at bounding box center [985, 346] width 26 height 26
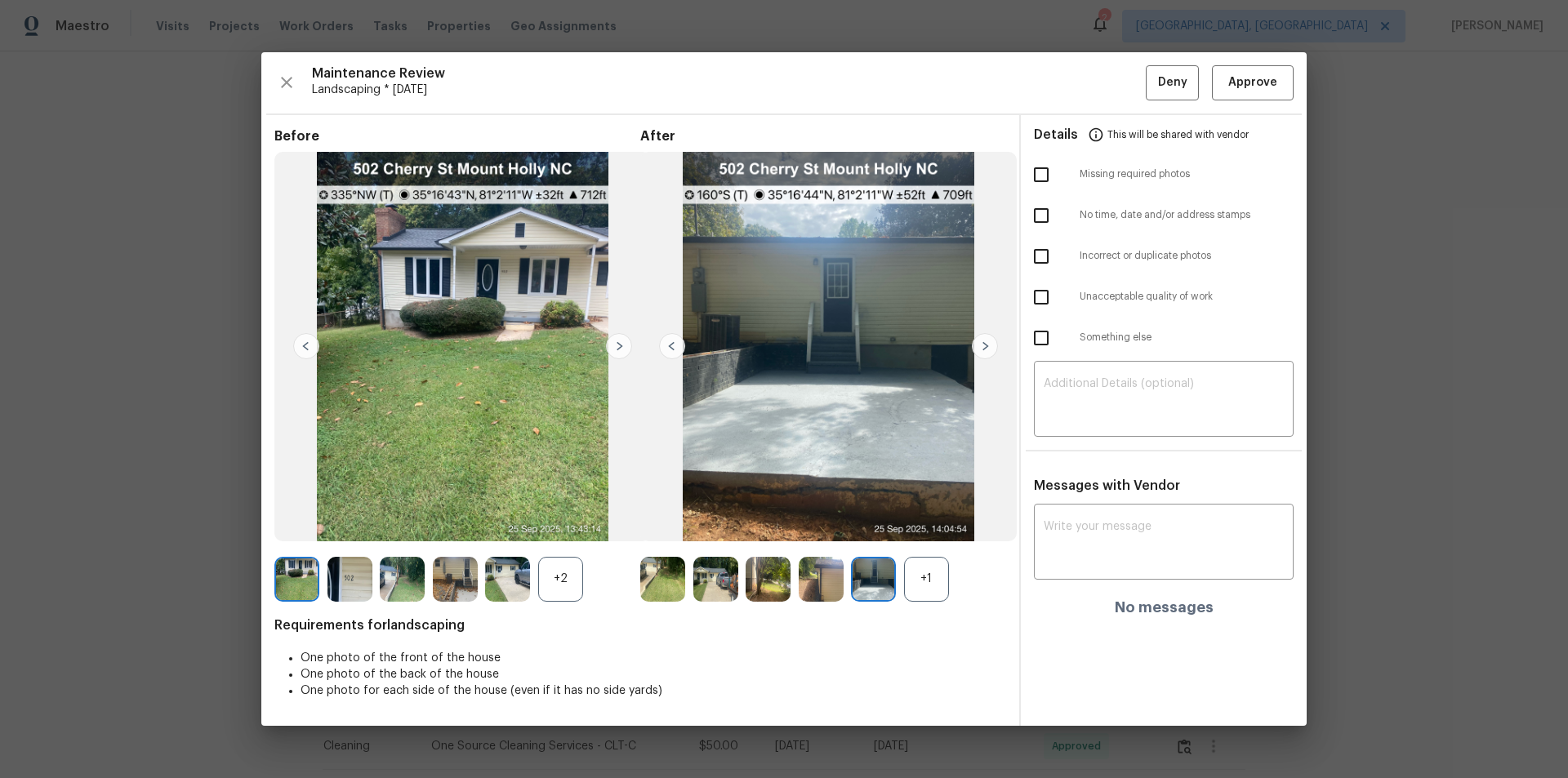
click at [986, 345] on img at bounding box center [985, 346] width 26 height 26
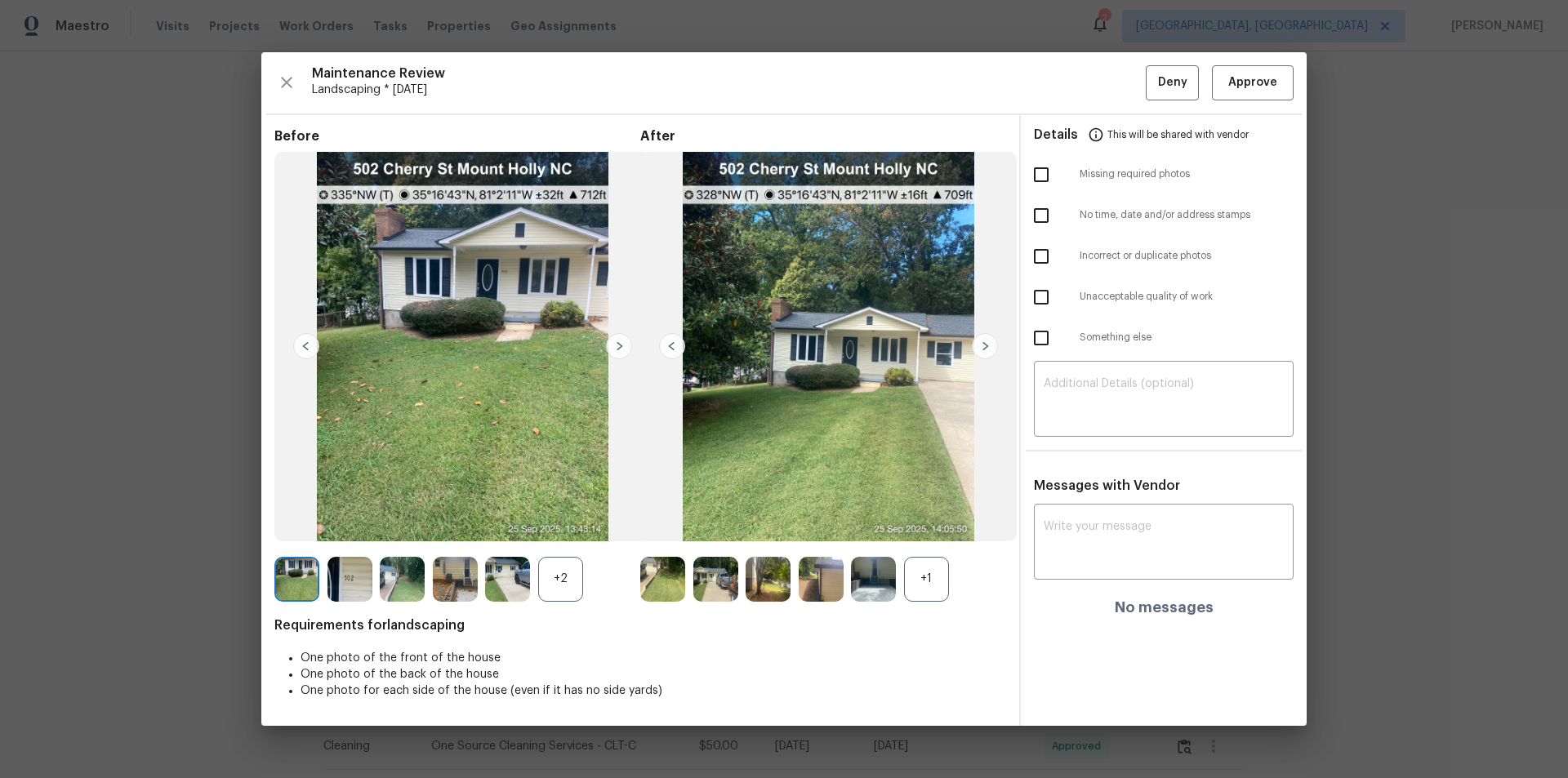
click at [986, 343] on img at bounding box center [985, 346] width 26 height 26
click at [987, 341] on img at bounding box center [985, 346] width 26 height 26
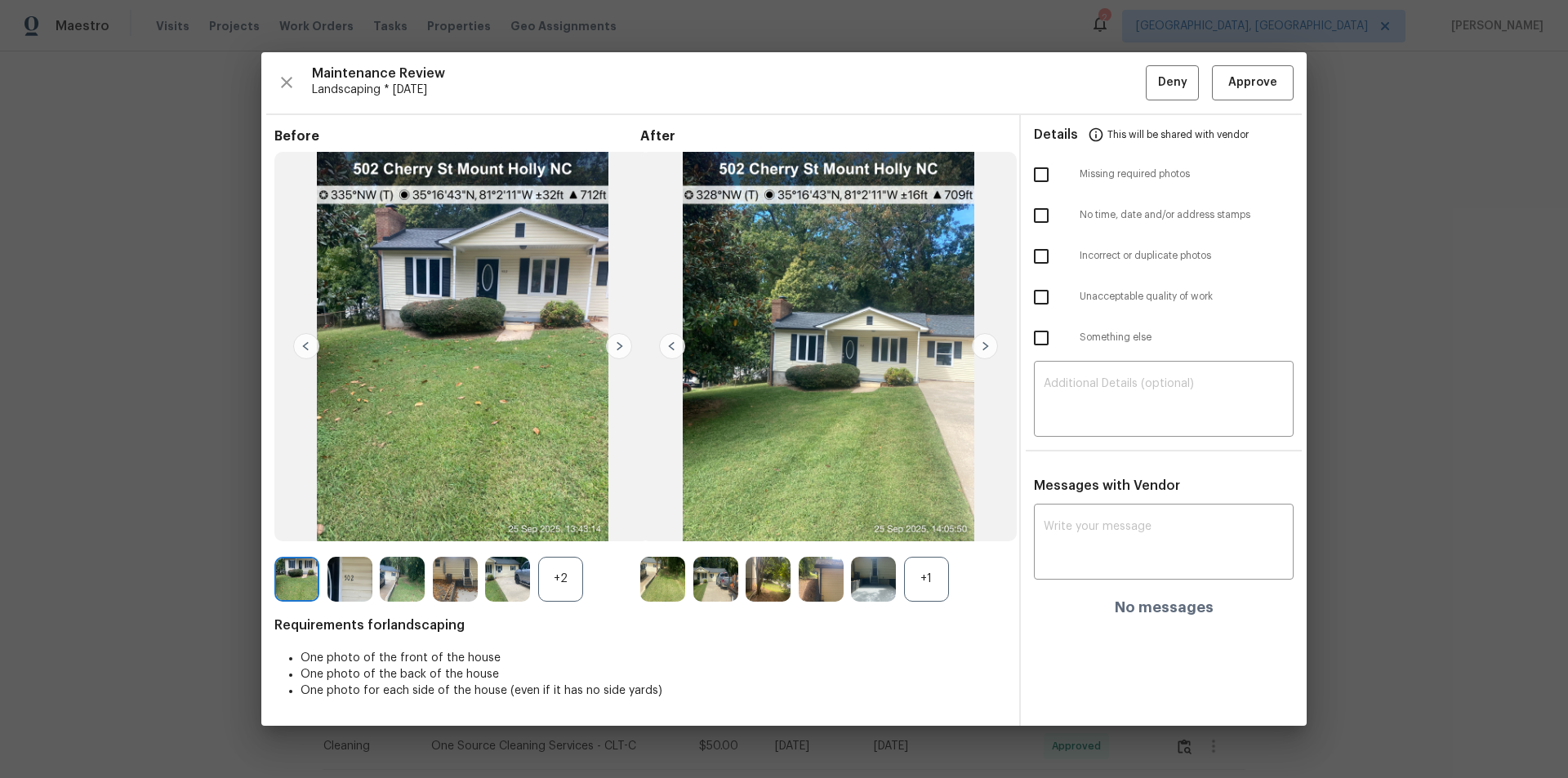
click at [983, 347] on img at bounding box center [985, 346] width 26 height 26
click at [985, 347] on img at bounding box center [985, 346] width 26 height 26
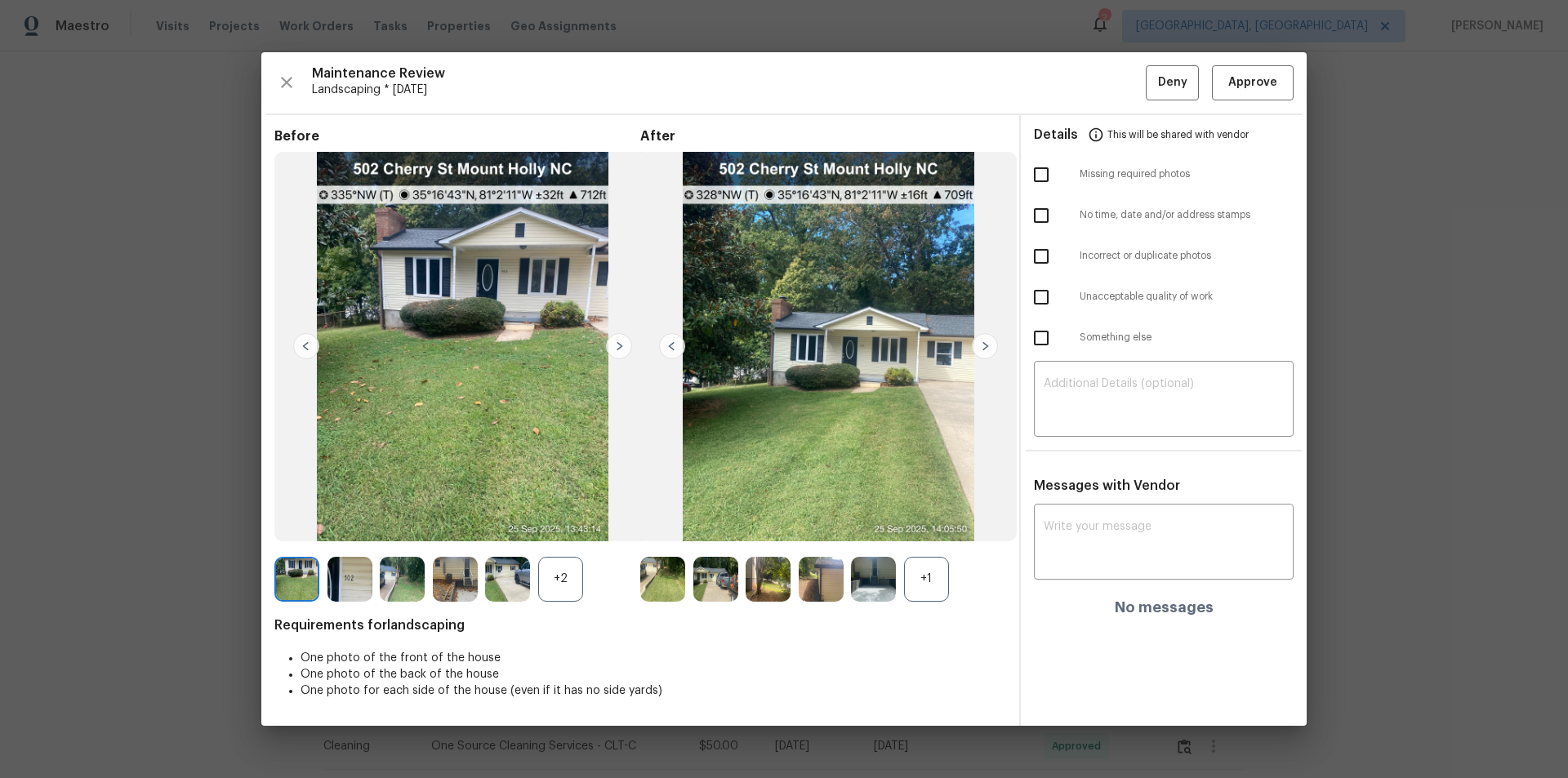
click at [985, 347] on img at bounding box center [985, 346] width 26 height 26
drag, startPoint x: 940, startPoint y: 555, endPoint x: 937, endPoint y: 568, distance: 13.3
click at [940, 522] on div "After +1" at bounding box center [823, 364] width 366 height 473
click at [934, 522] on div "+1" at bounding box center [927, 579] width 44 height 44
click at [914, 522] on img at bounding box center [927, 579] width 44 height 44
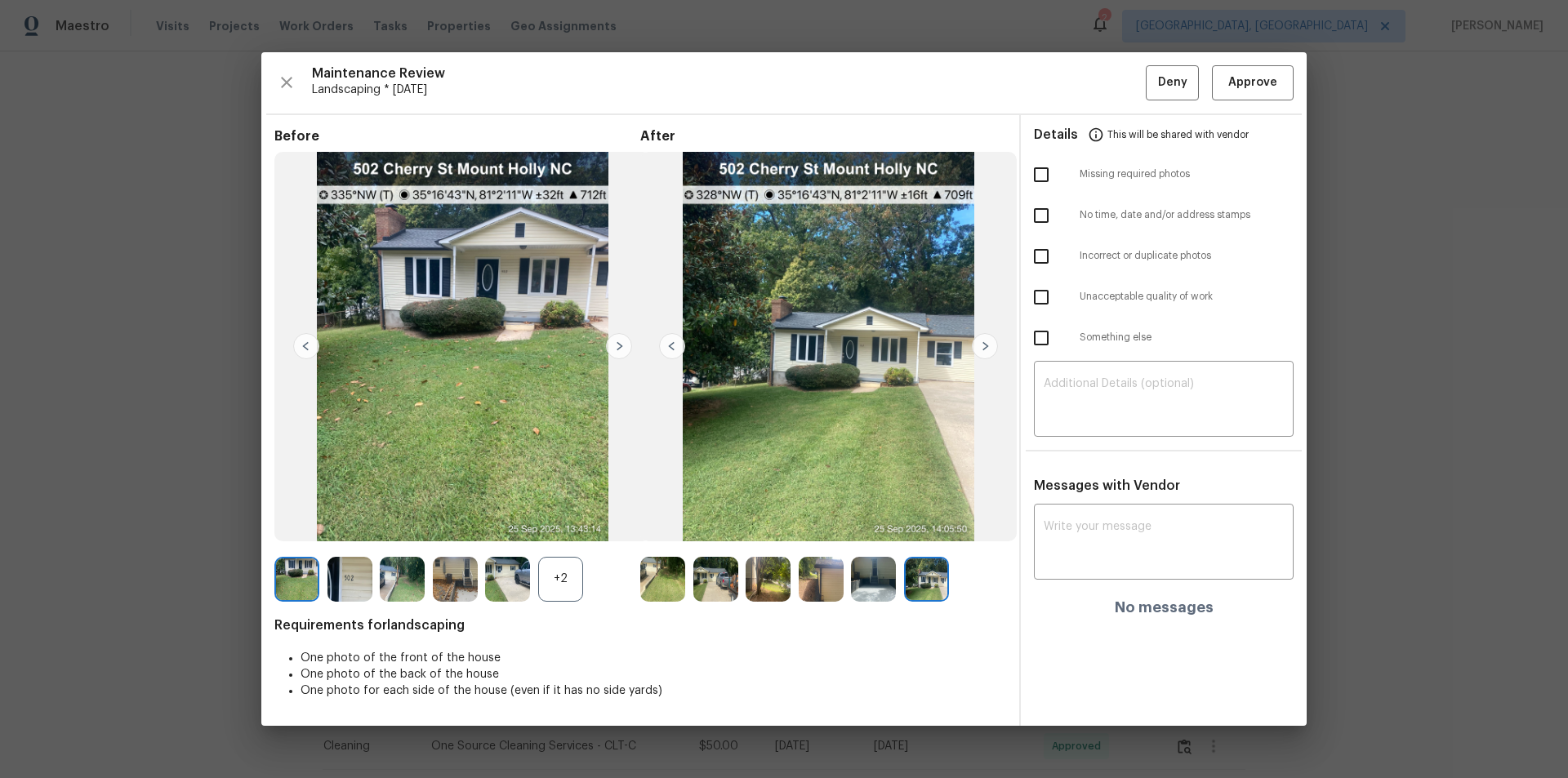
click at [667, 522] on img at bounding box center [663, 579] width 44 height 44
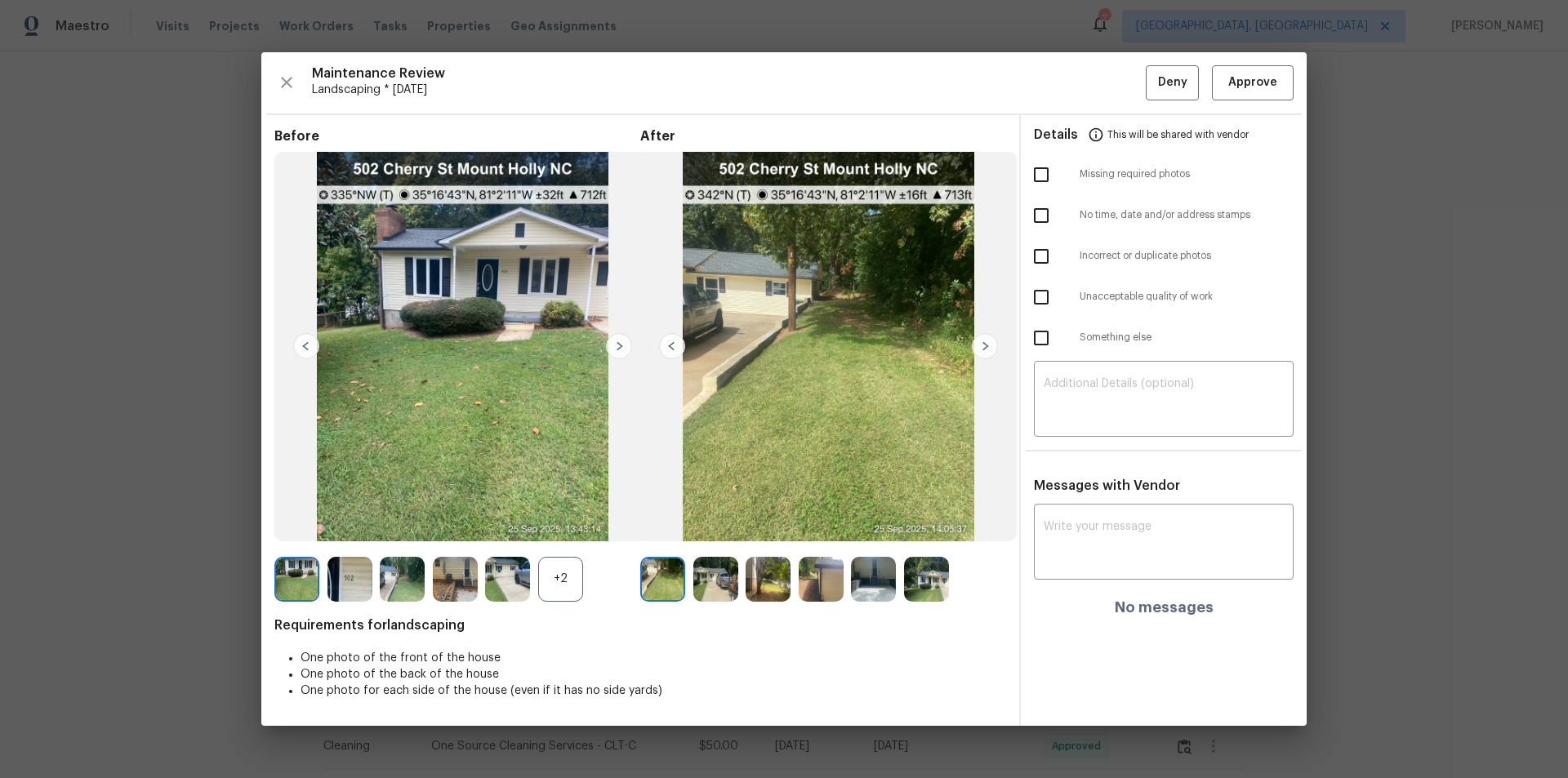
click at [978, 352] on img at bounding box center [985, 346] width 26 height 26
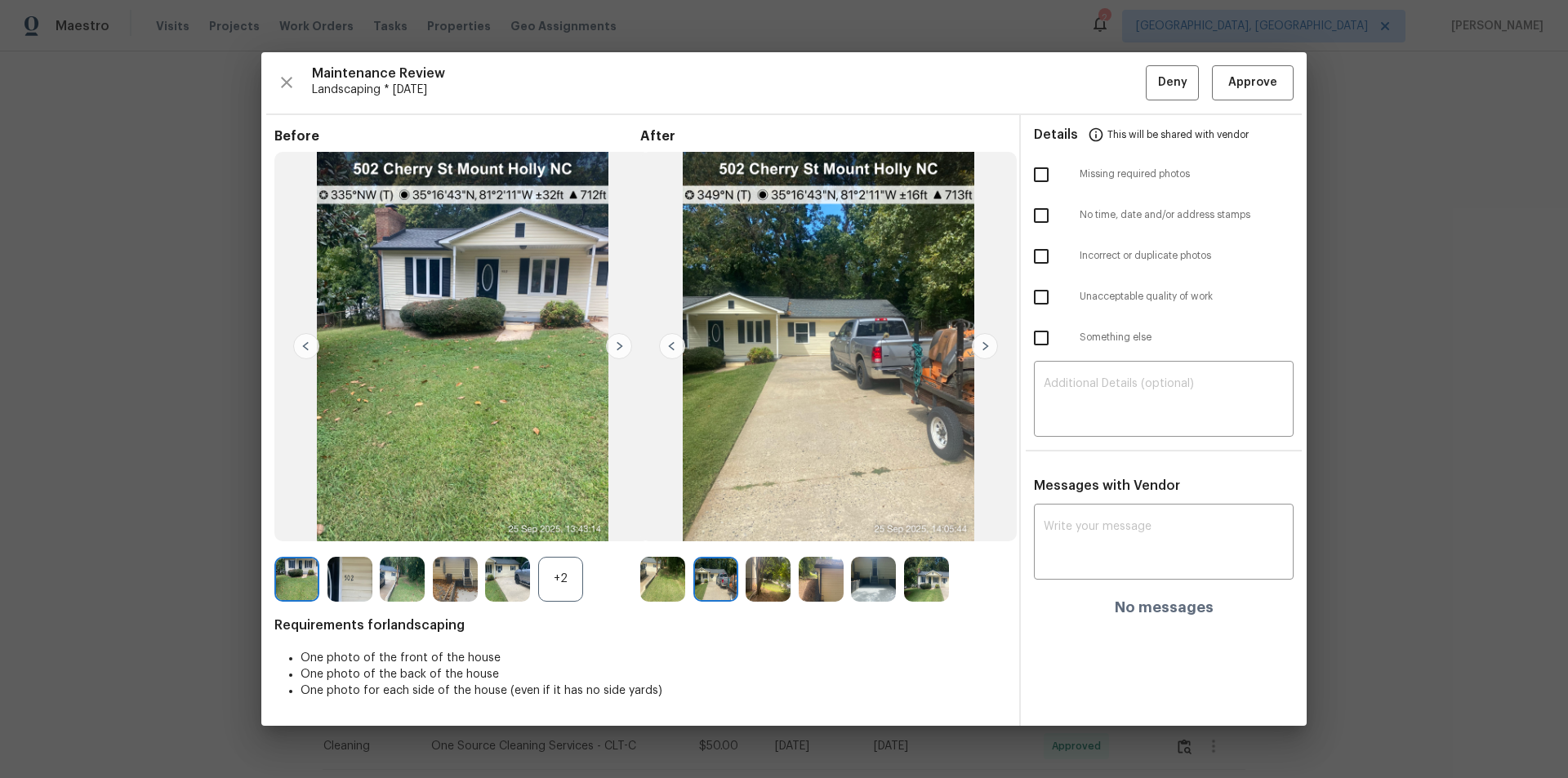
click at [980, 347] on img at bounding box center [985, 346] width 26 height 26
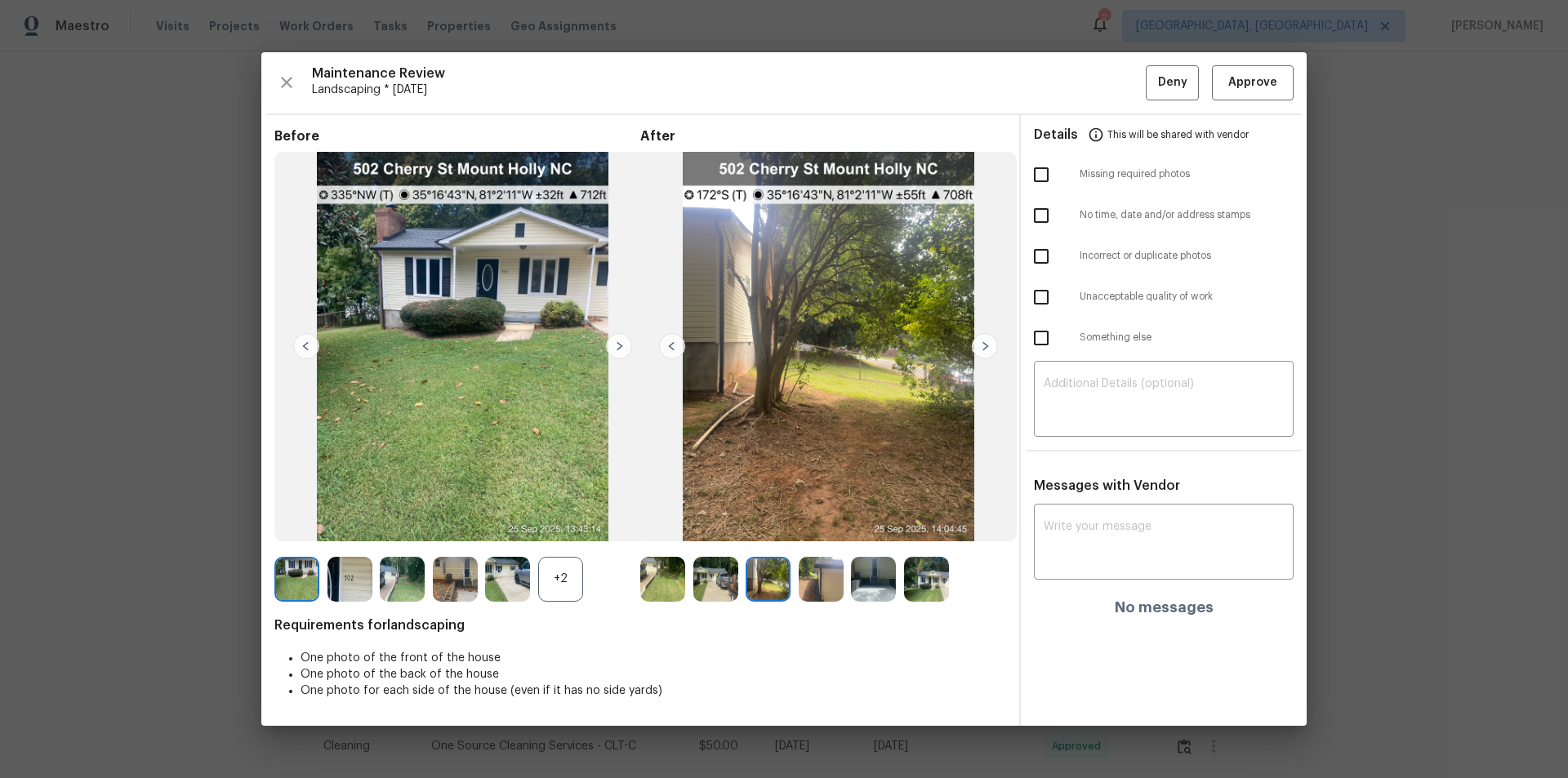
click at [980, 347] on img at bounding box center [985, 346] width 26 height 26
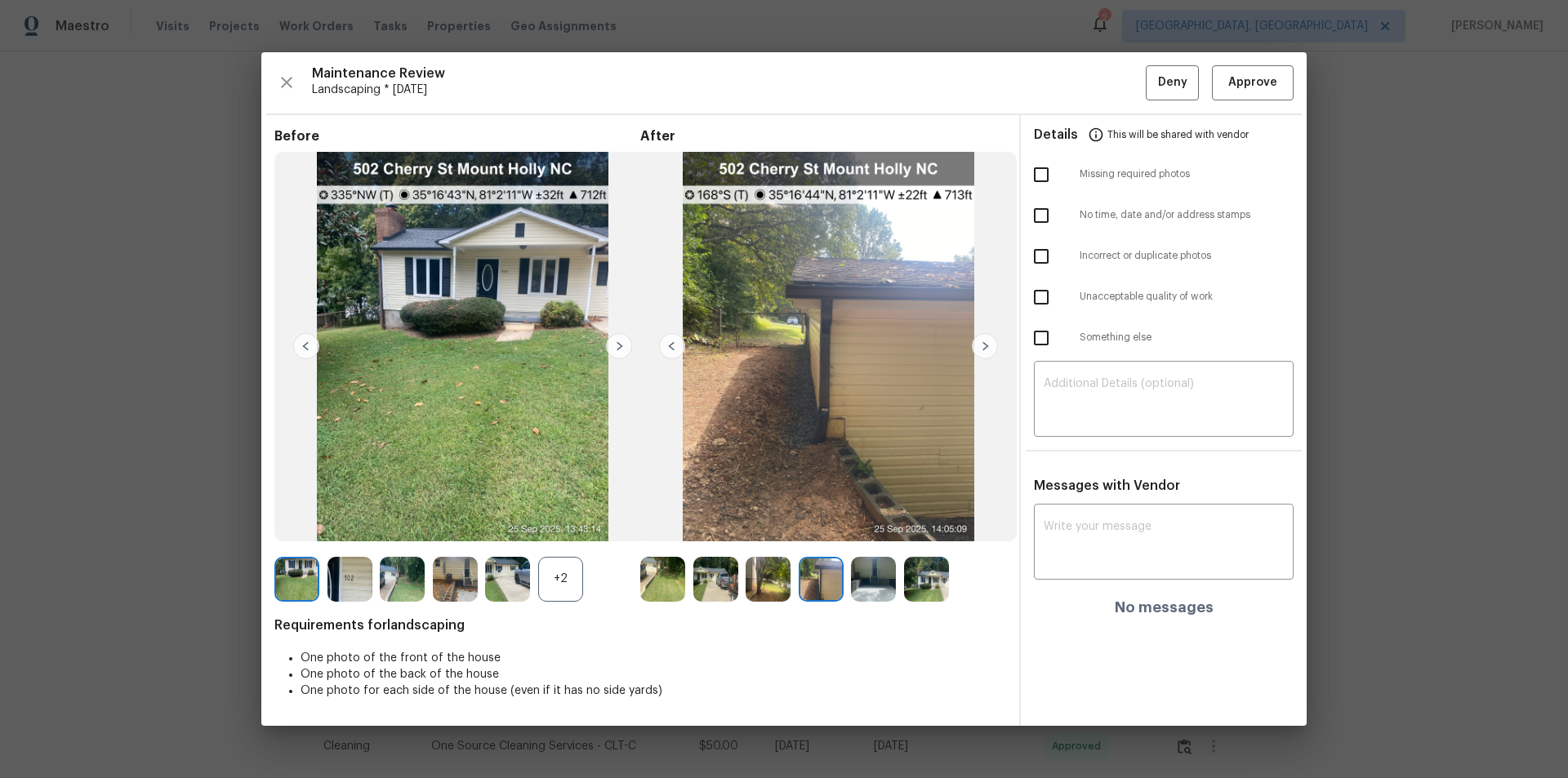
click at [980, 347] on img at bounding box center [985, 346] width 26 height 26
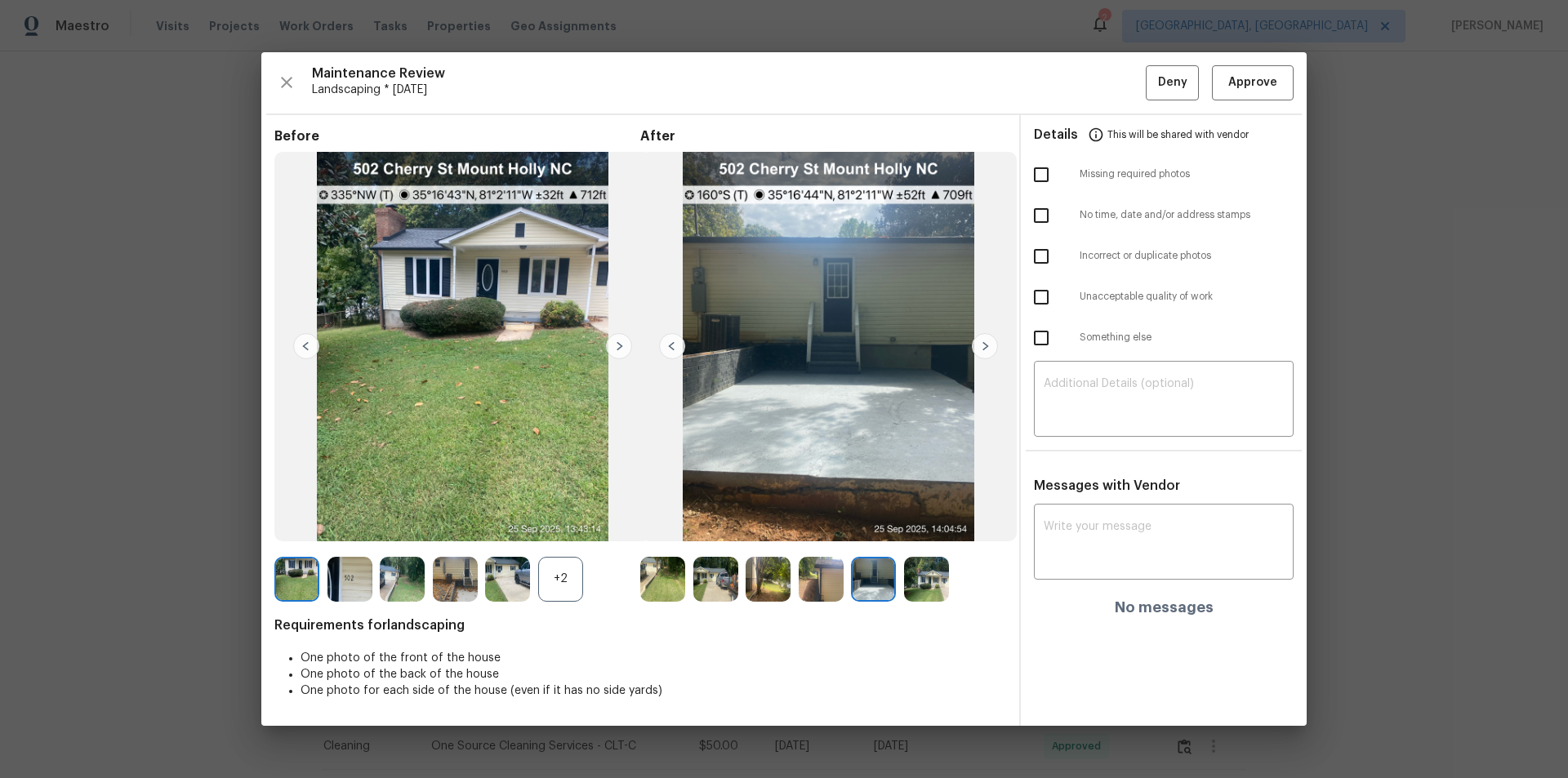
click at [620, 333] on img at bounding box center [462, 346] width 376 height 389
click at [620, 345] on img at bounding box center [619, 346] width 26 height 26
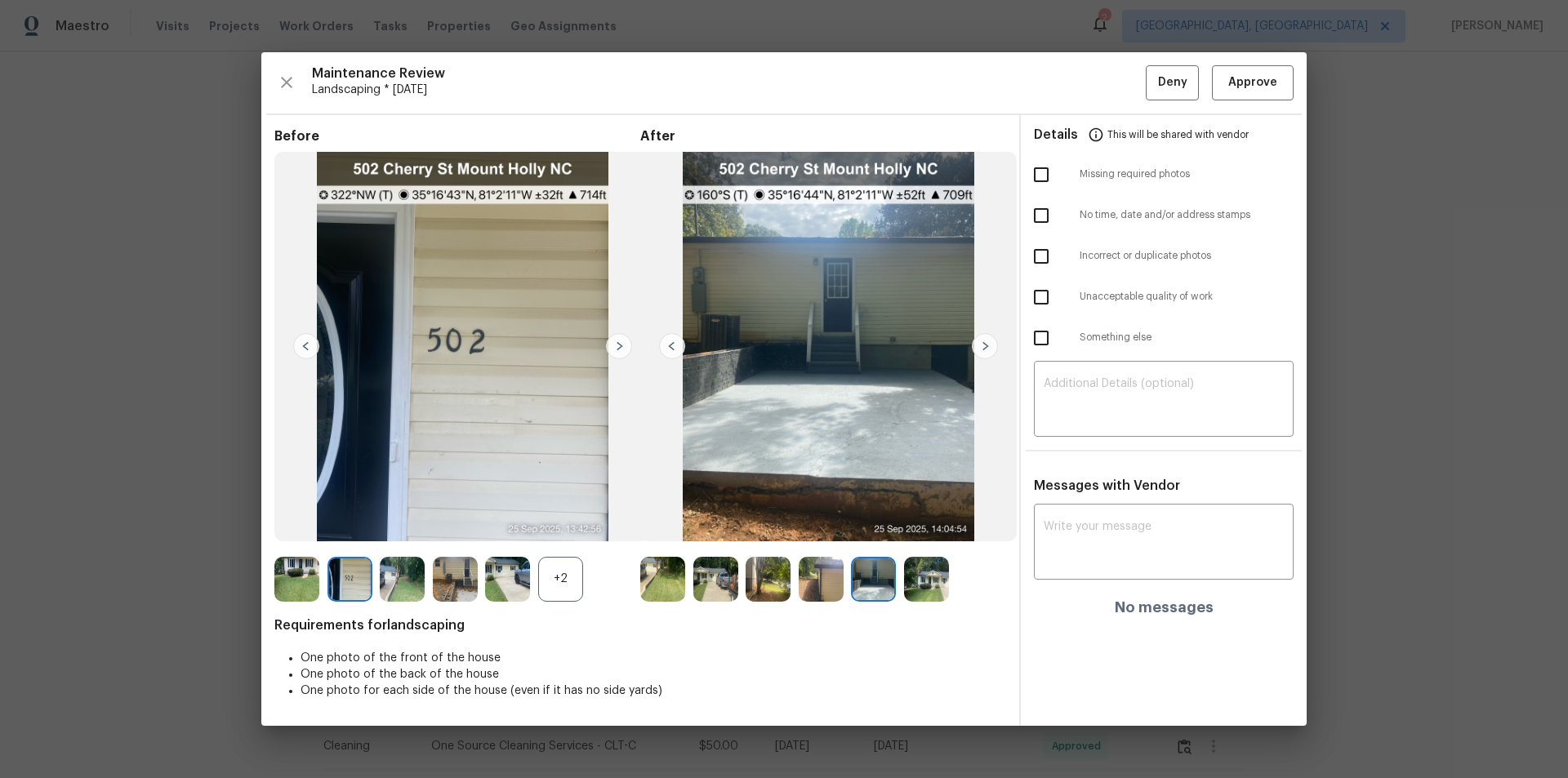
click at [620, 345] on img at bounding box center [619, 346] width 26 height 26
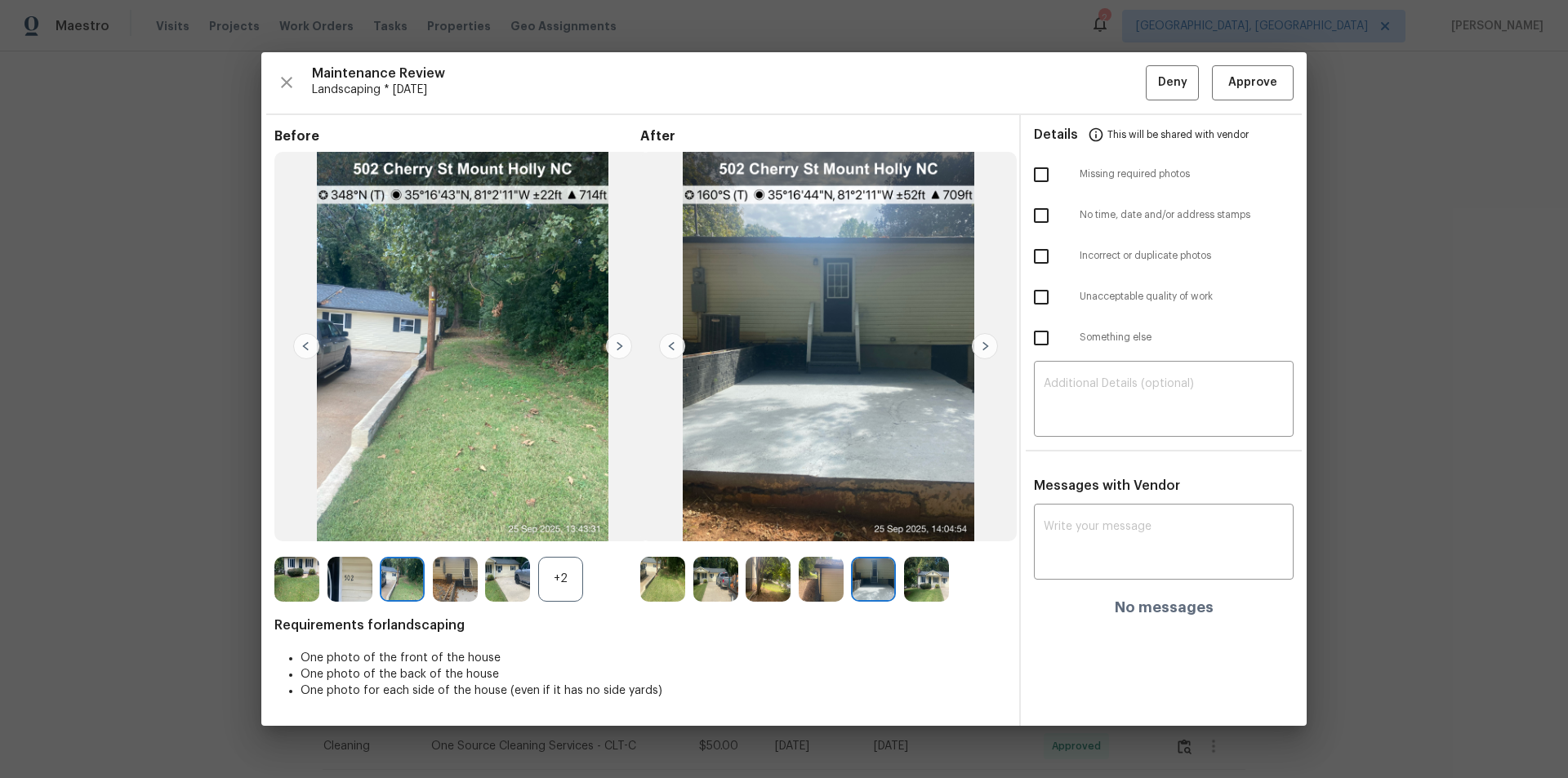
click at [620, 345] on img at bounding box center [619, 346] width 26 height 26
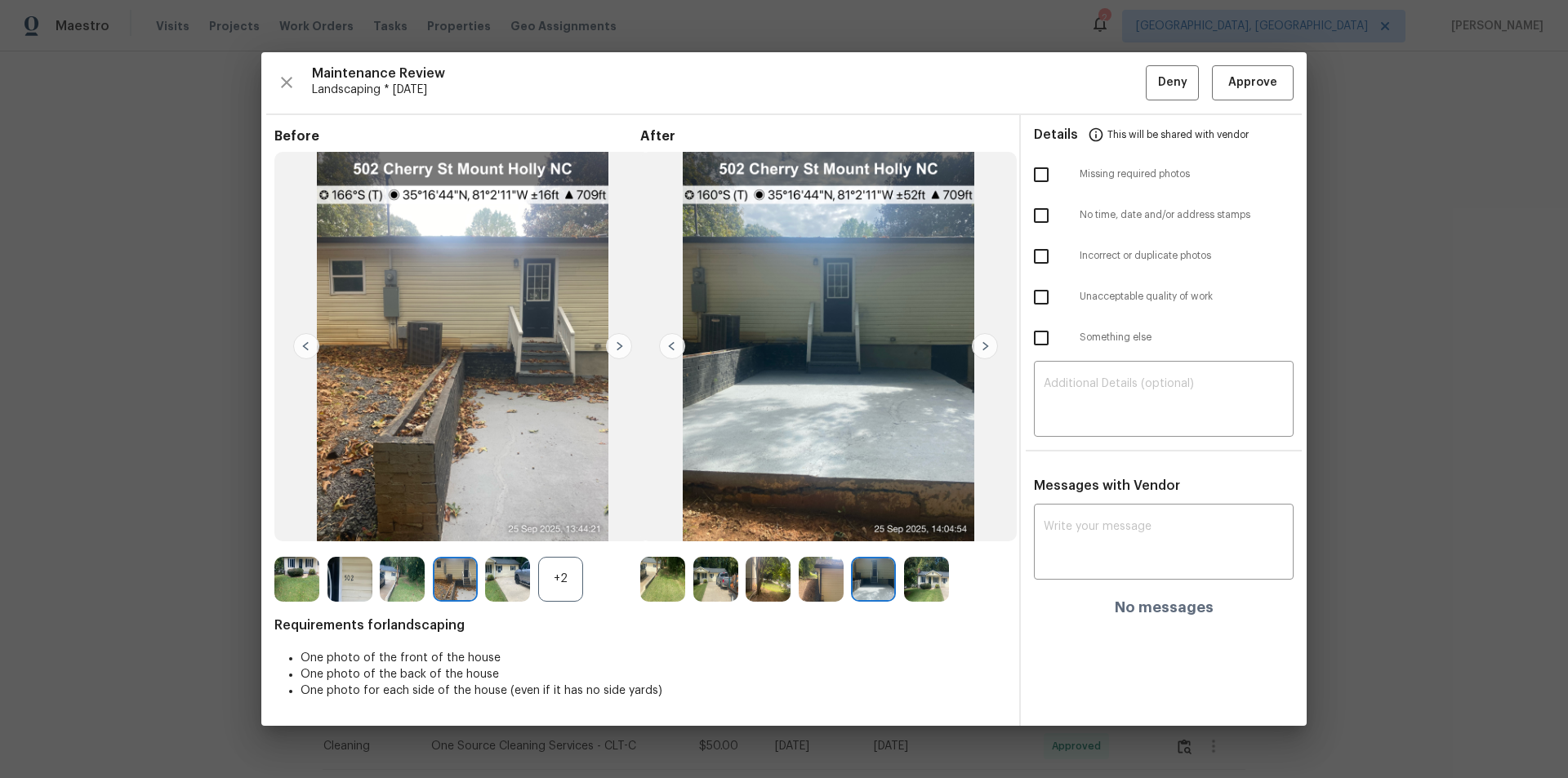
click at [620, 345] on img at bounding box center [619, 346] width 26 height 26
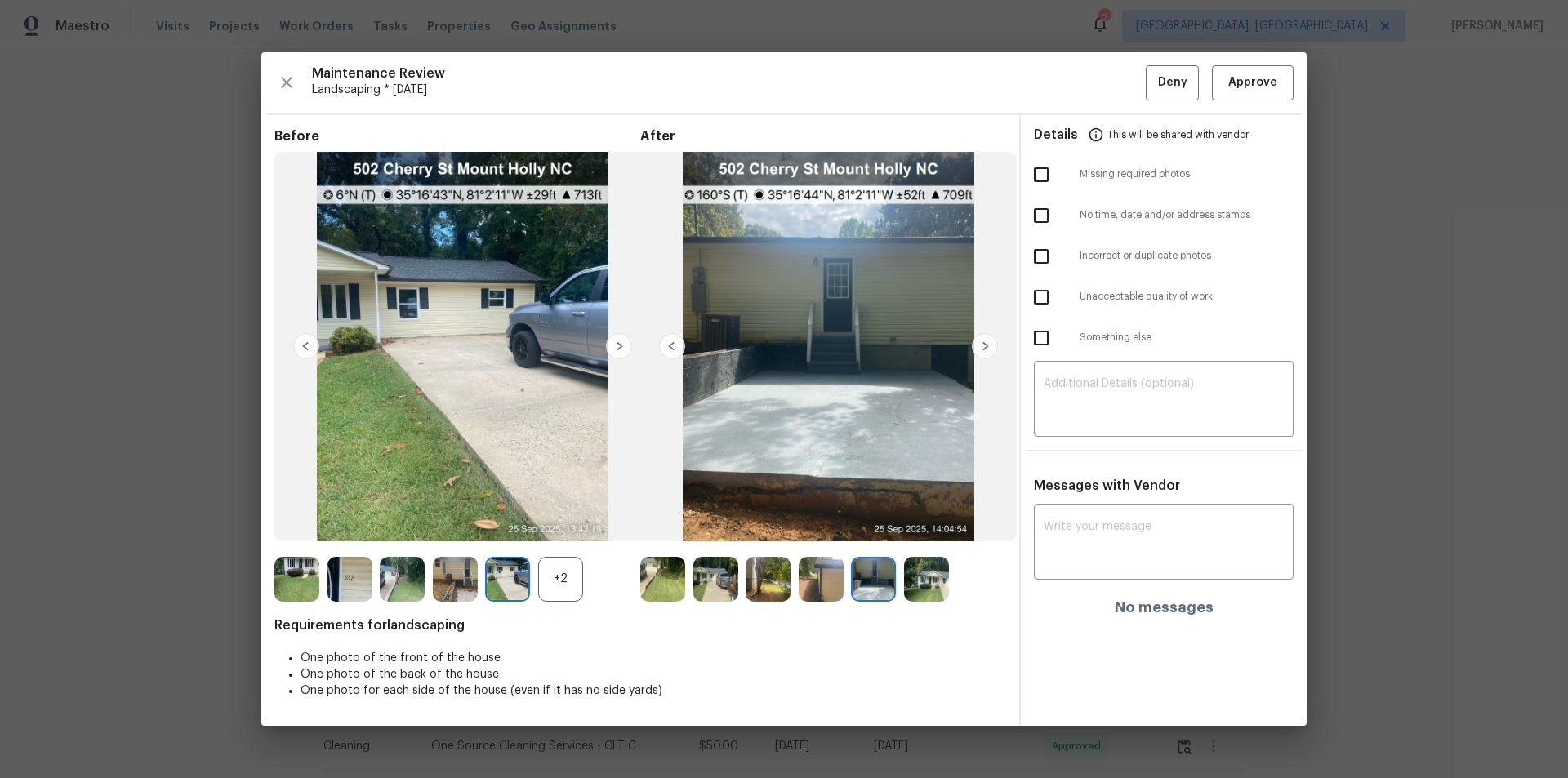
click at [620, 345] on img at bounding box center [619, 346] width 26 height 26
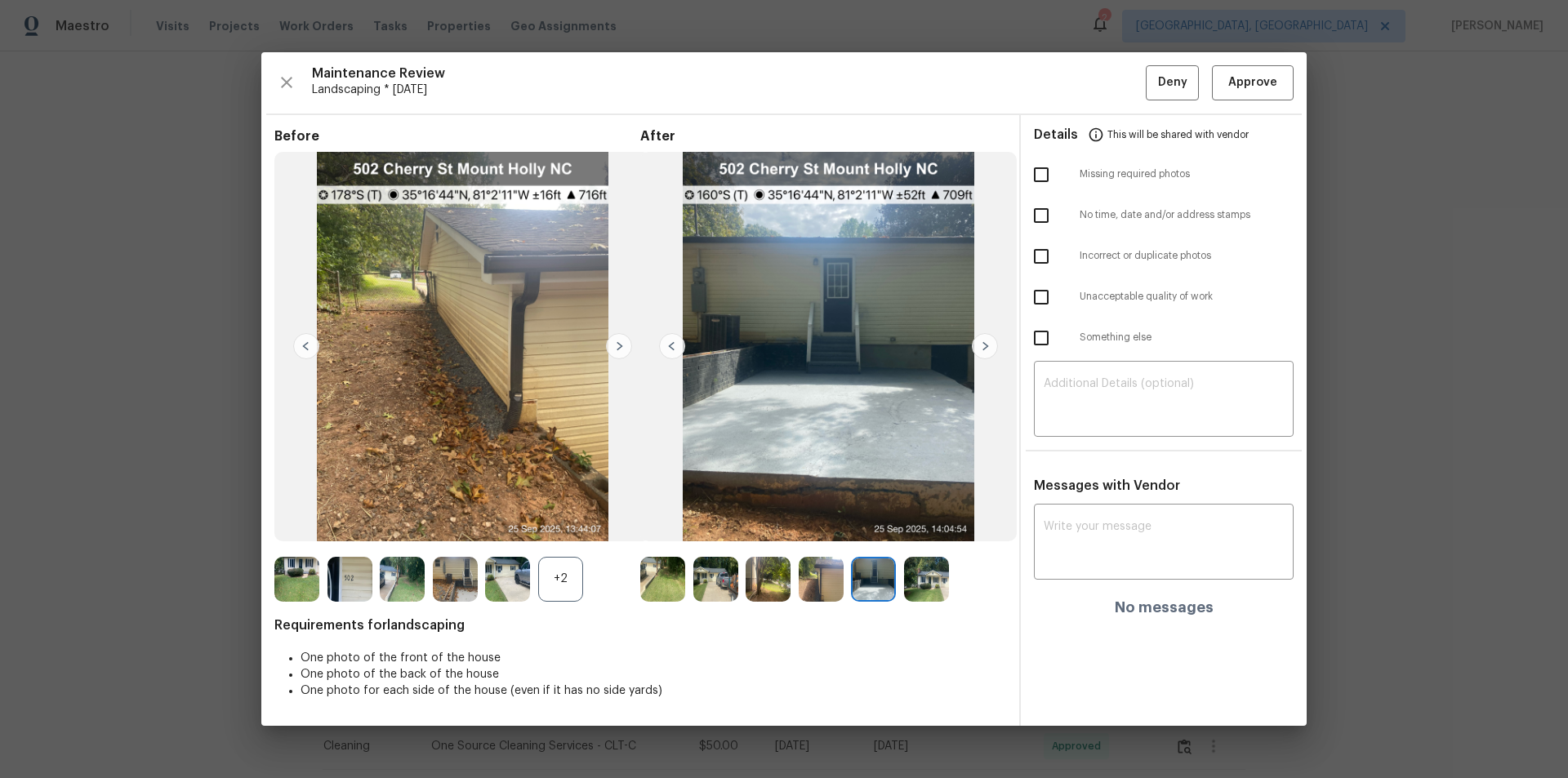
click at [620, 345] on img at bounding box center [619, 346] width 26 height 26
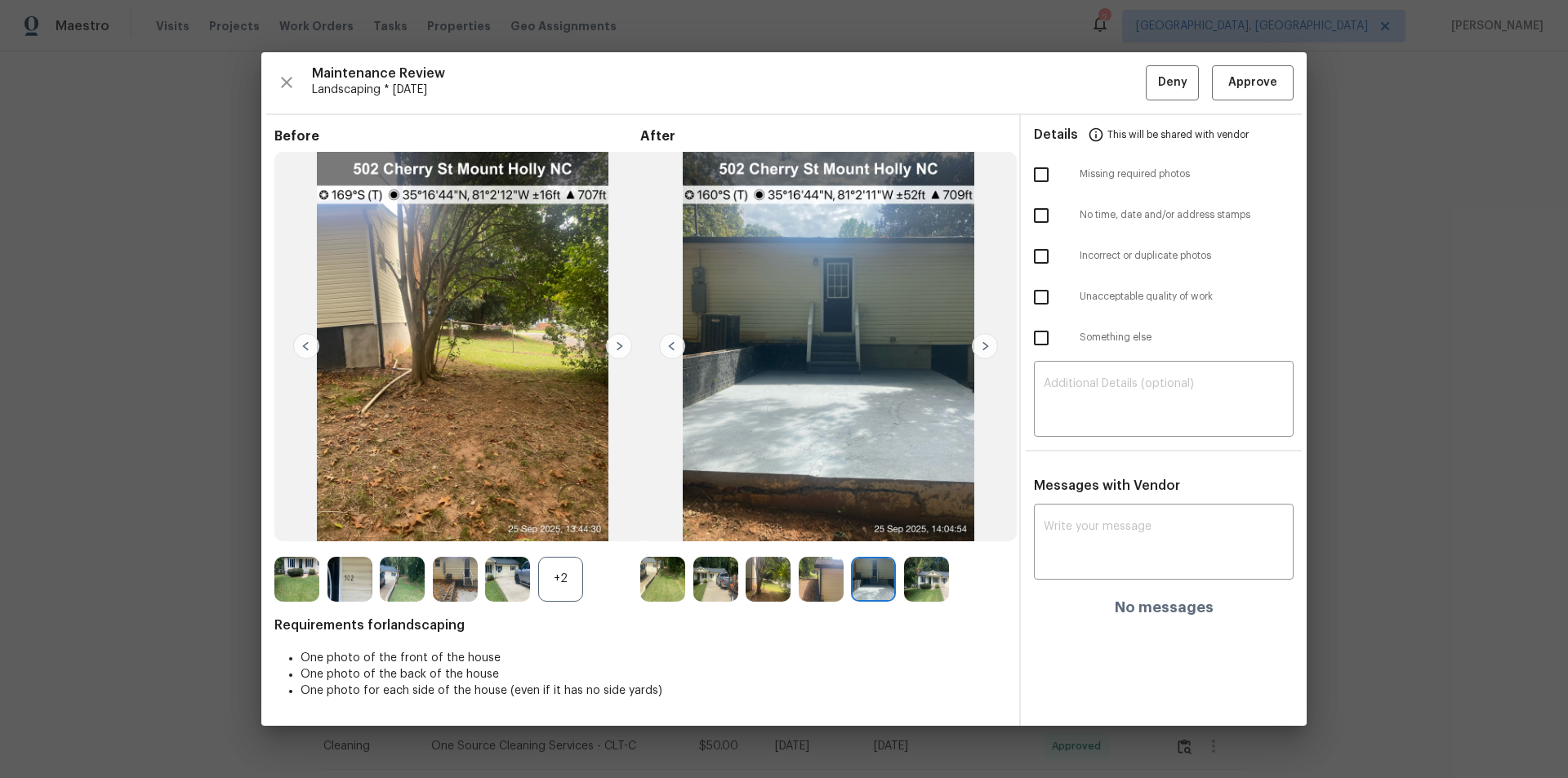
click at [620, 345] on img at bounding box center [619, 346] width 26 height 26
click at [312, 343] on img at bounding box center [306, 346] width 26 height 26
click at [311, 345] on img at bounding box center [306, 346] width 26 height 26
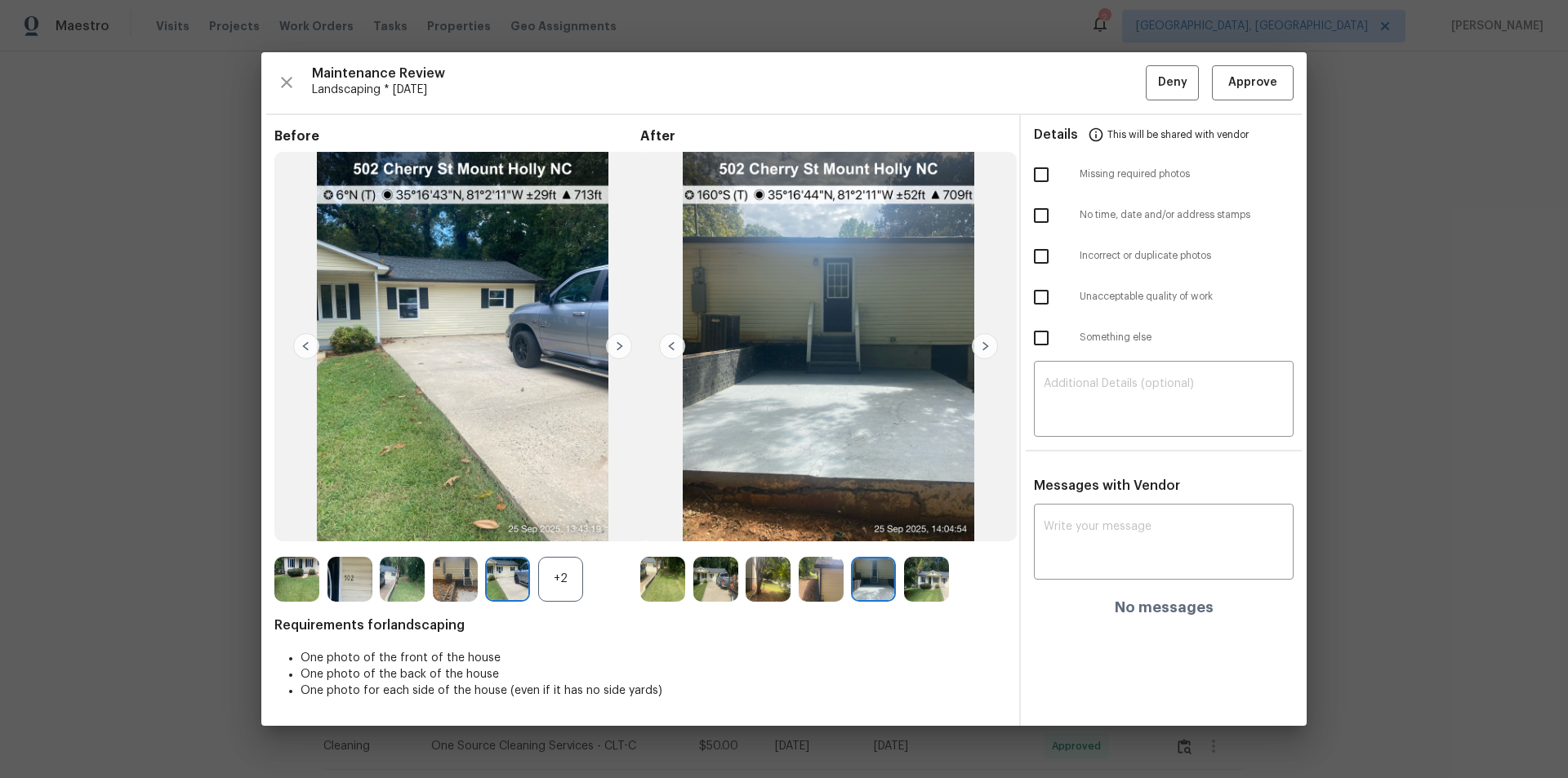
click at [310, 345] on img at bounding box center [306, 346] width 26 height 26
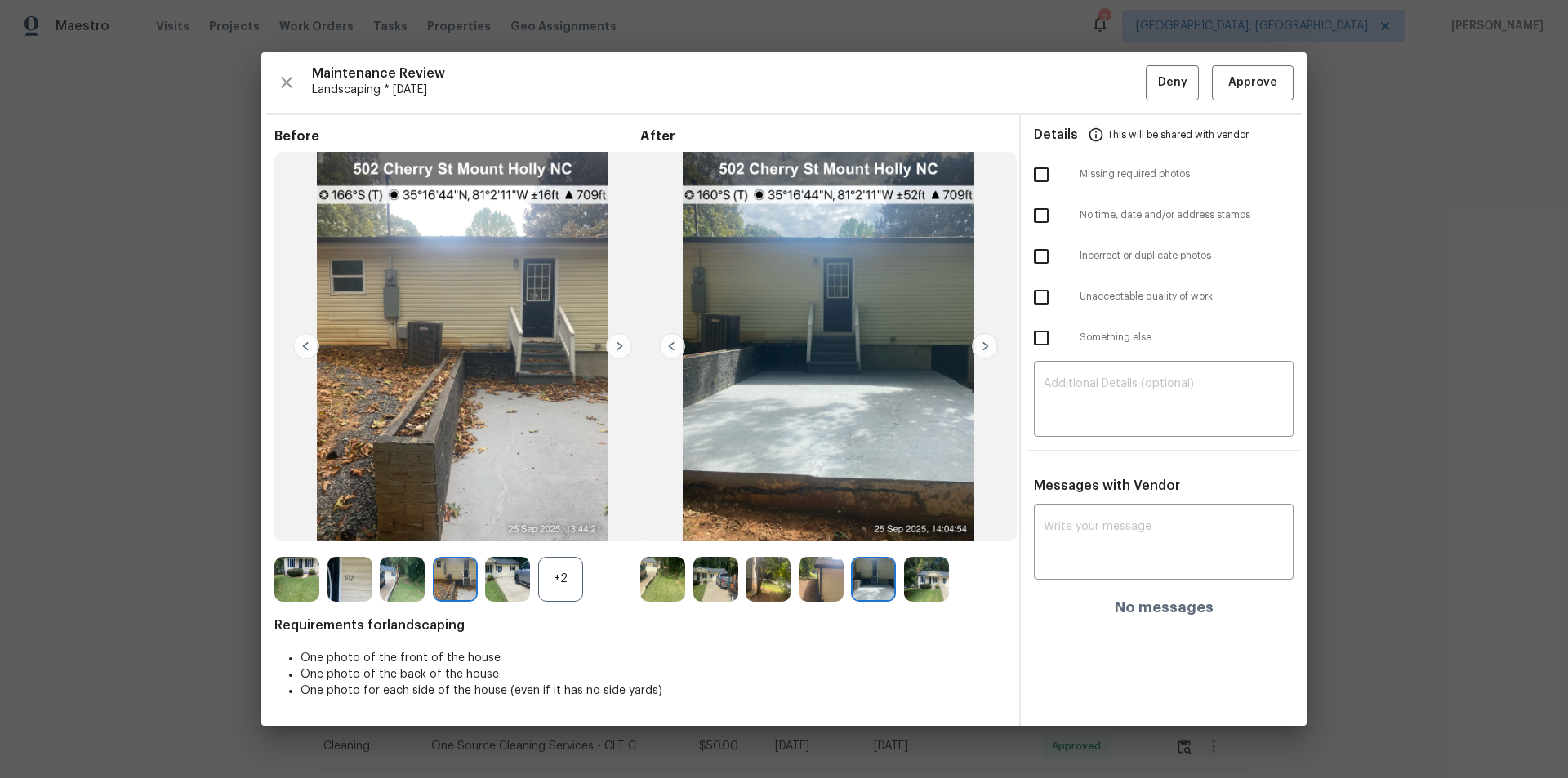
click at [310, 345] on img at bounding box center [306, 346] width 26 height 26
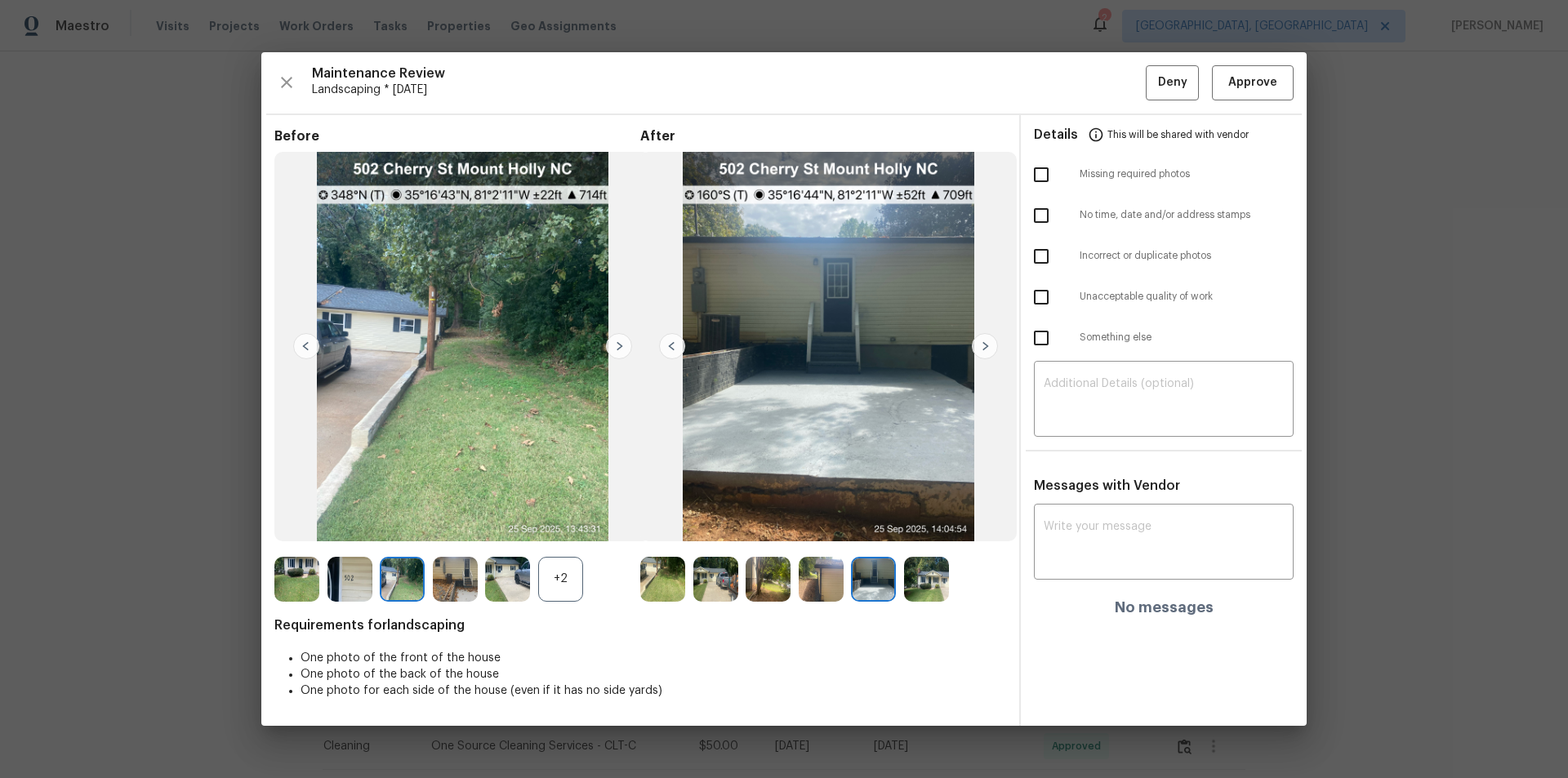
click at [310, 345] on img at bounding box center [306, 346] width 26 height 26
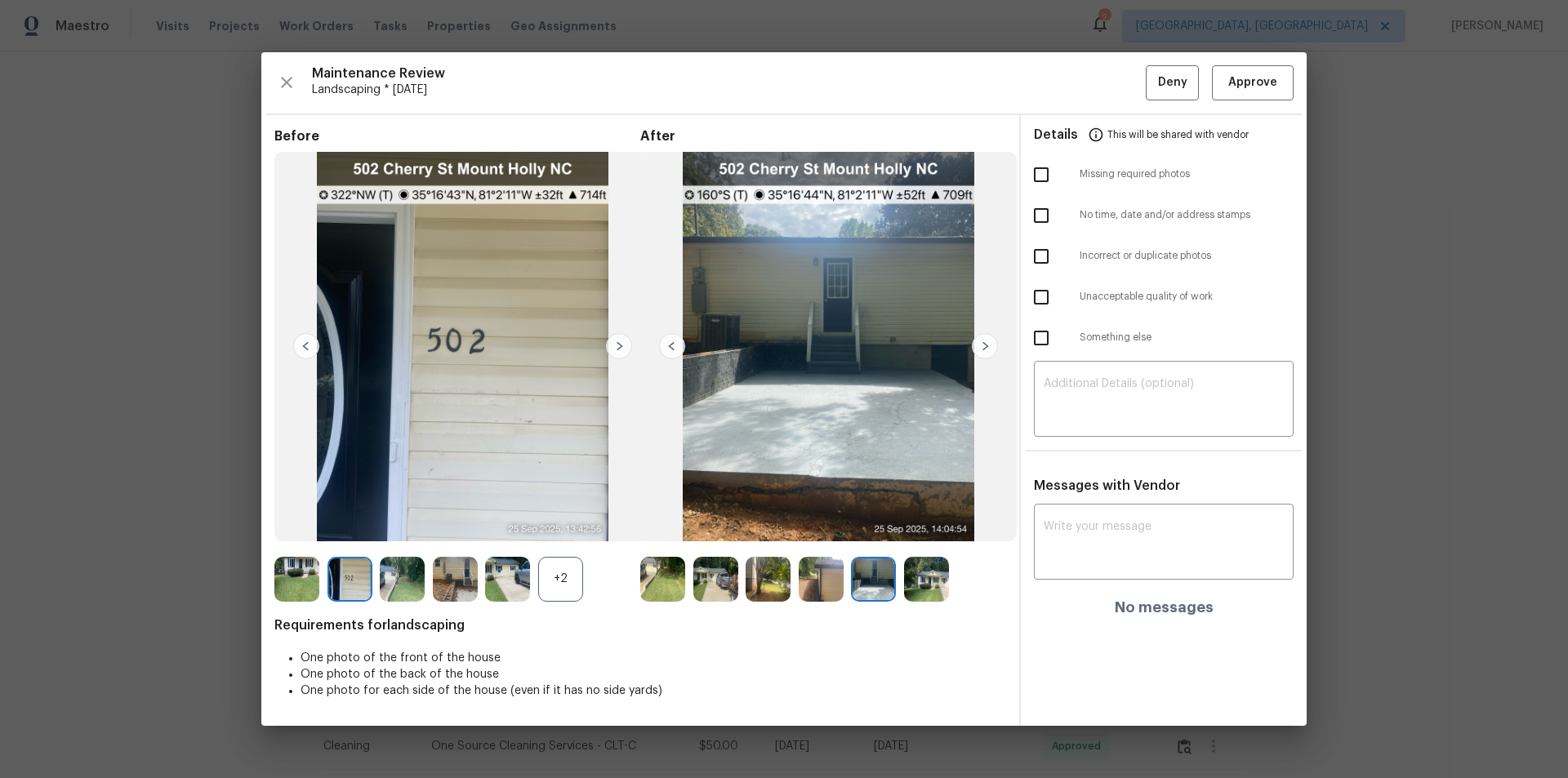
click at [310, 345] on img at bounding box center [306, 346] width 26 height 26
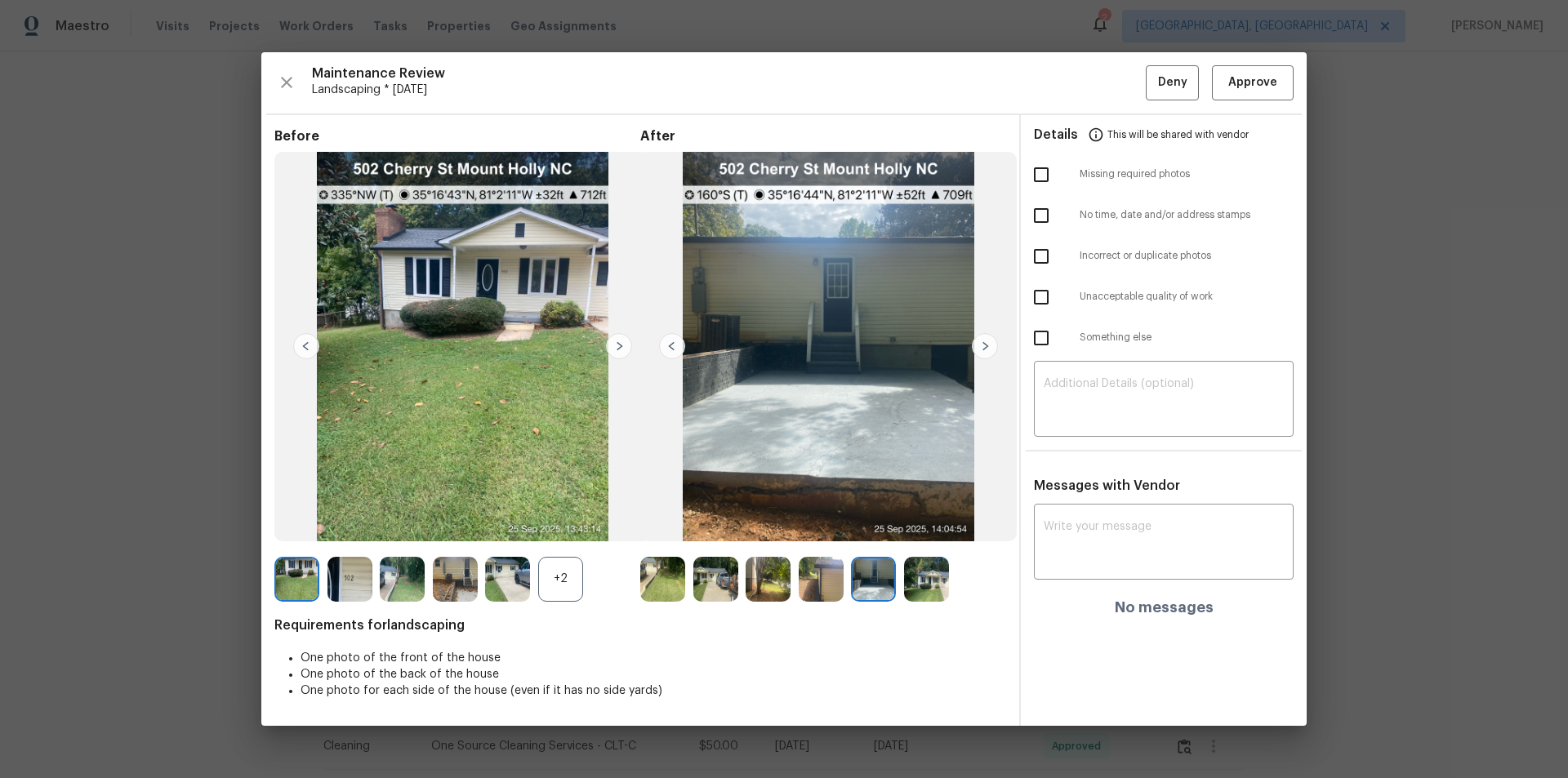
click at [310, 345] on img at bounding box center [306, 346] width 26 height 26
click at [308, 345] on img at bounding box center [306, 346] width 26 height 26
click at [1115, 94] on button "Approve" at bounding box center [1253, 83] width 82 height 35
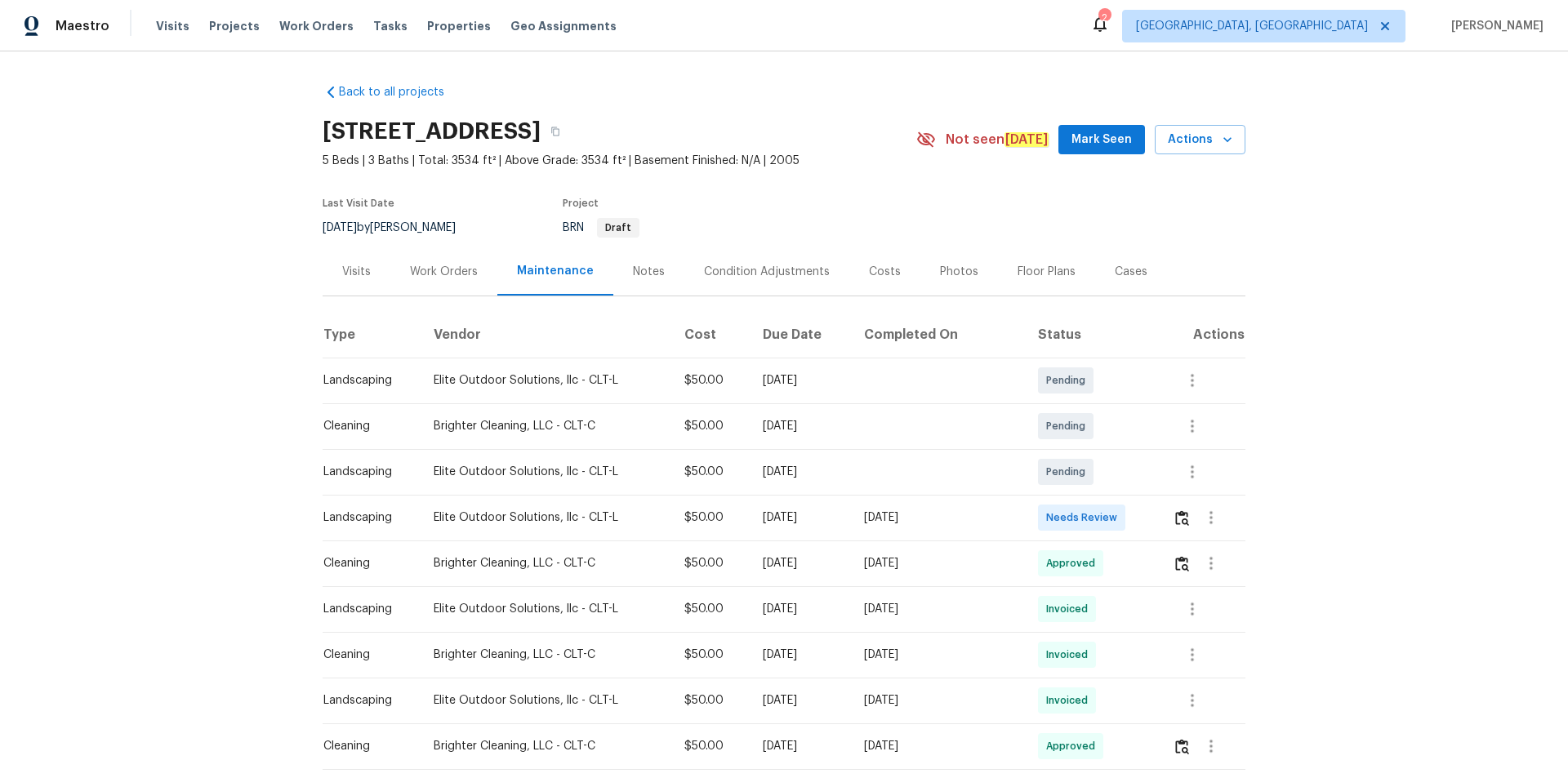
drag, startPoint x: 1165, startPoint y: 520, endPoint x: 1186, endPoint y: 508, distance: 24.2
click at [1115, 520] on td at bounding box center [1203, 517] width 86 height 45
click at [1115, 508] on button "button" at bounding box center [1182, 518] width 19 height 39
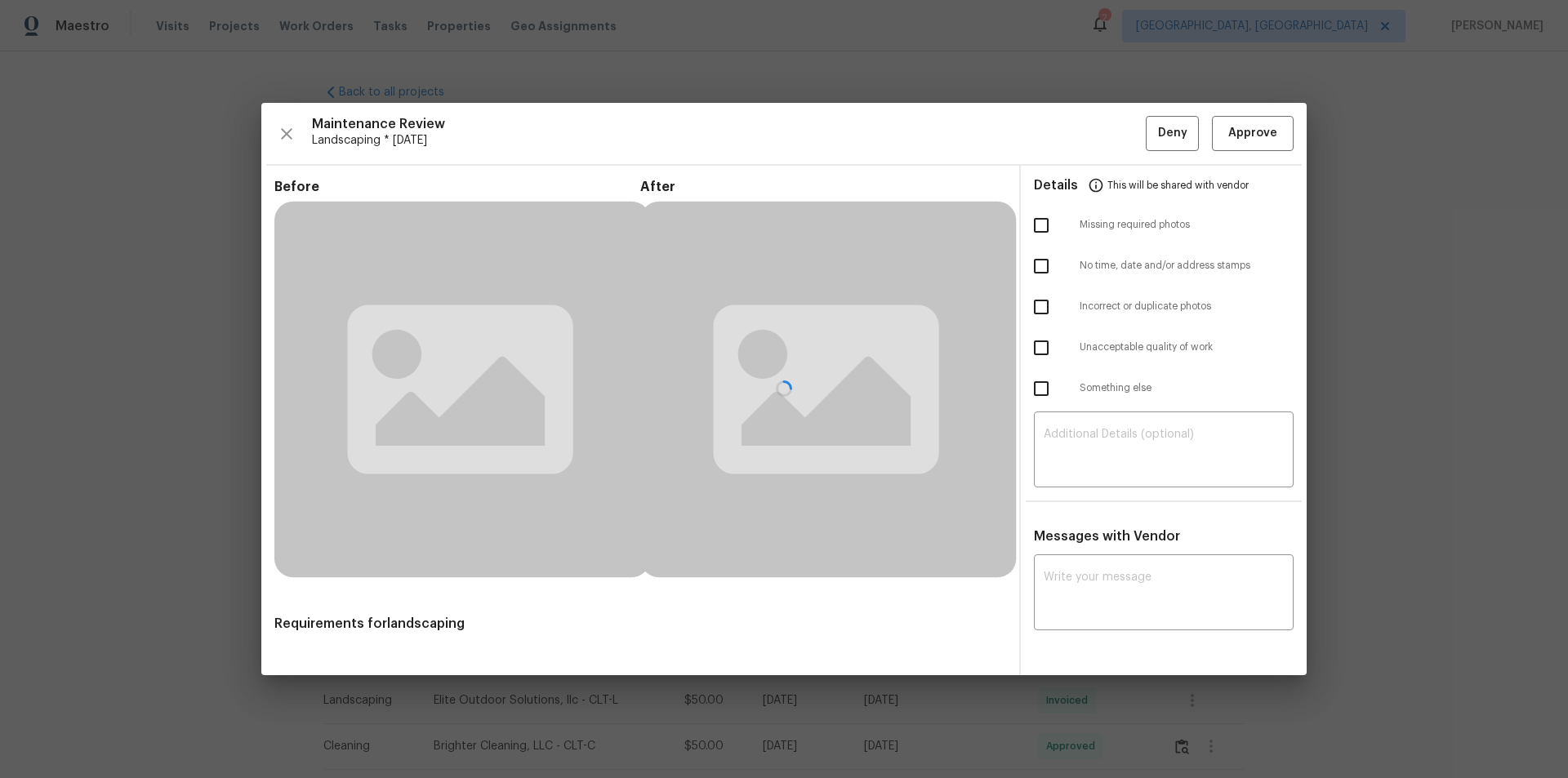
click at [1115, 510] on div at bounding box center [784, 388] width 1045 height 571
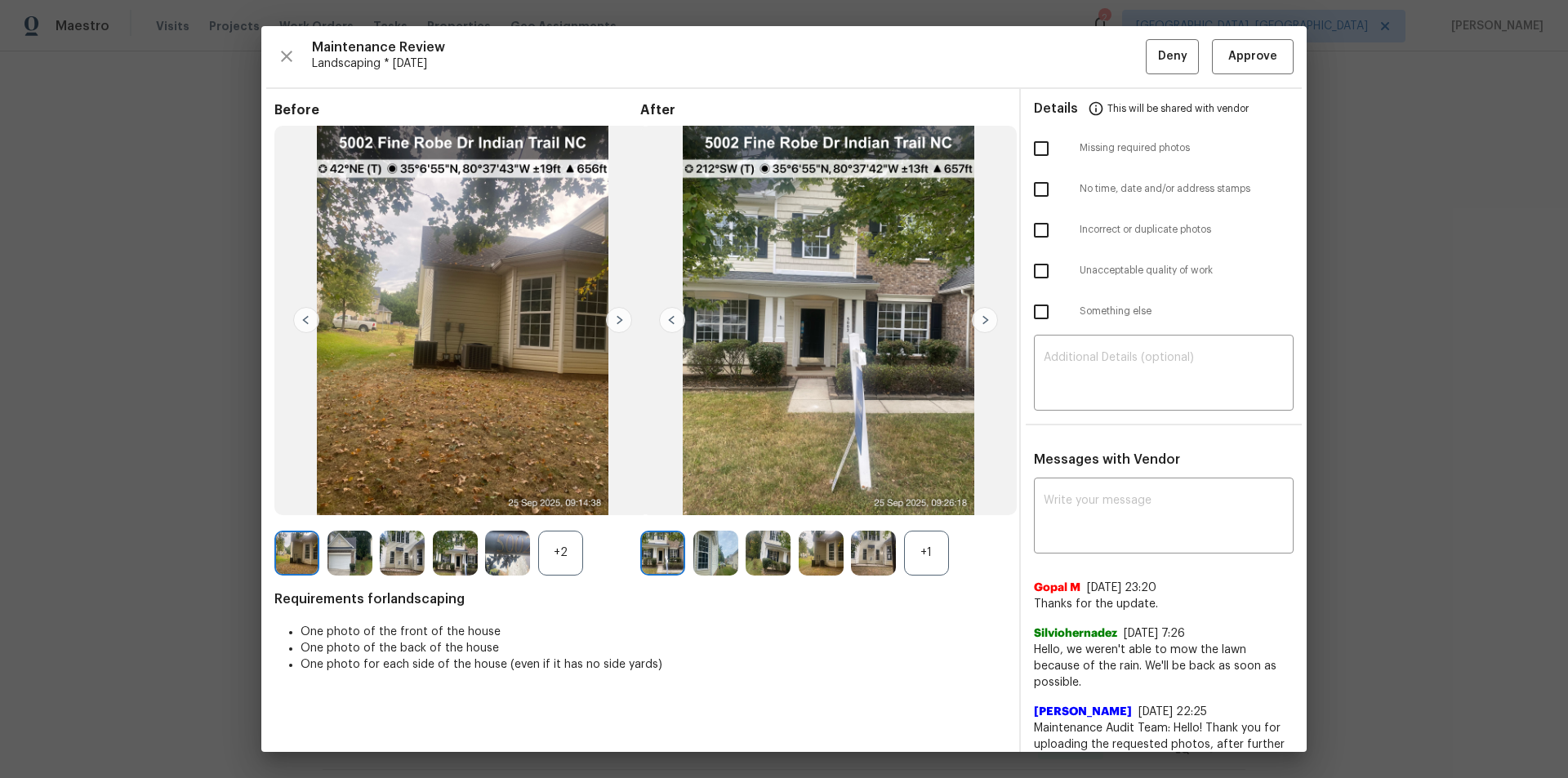
click at [615, 323] on img at bounding box center [619, 320] width 26 height 26
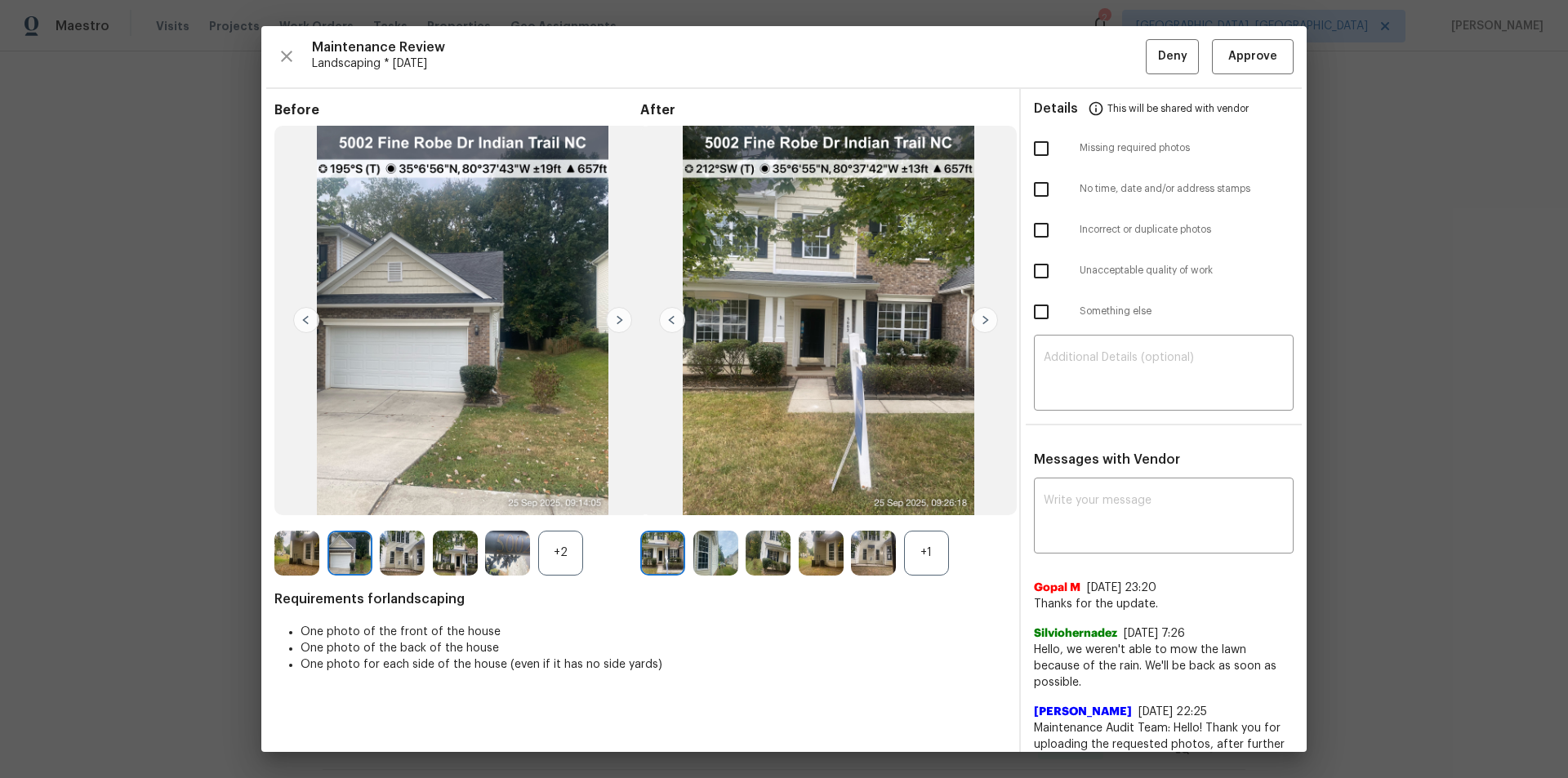
click at [615, 323] on img at bounding box center [619, 320] width 26 height 26
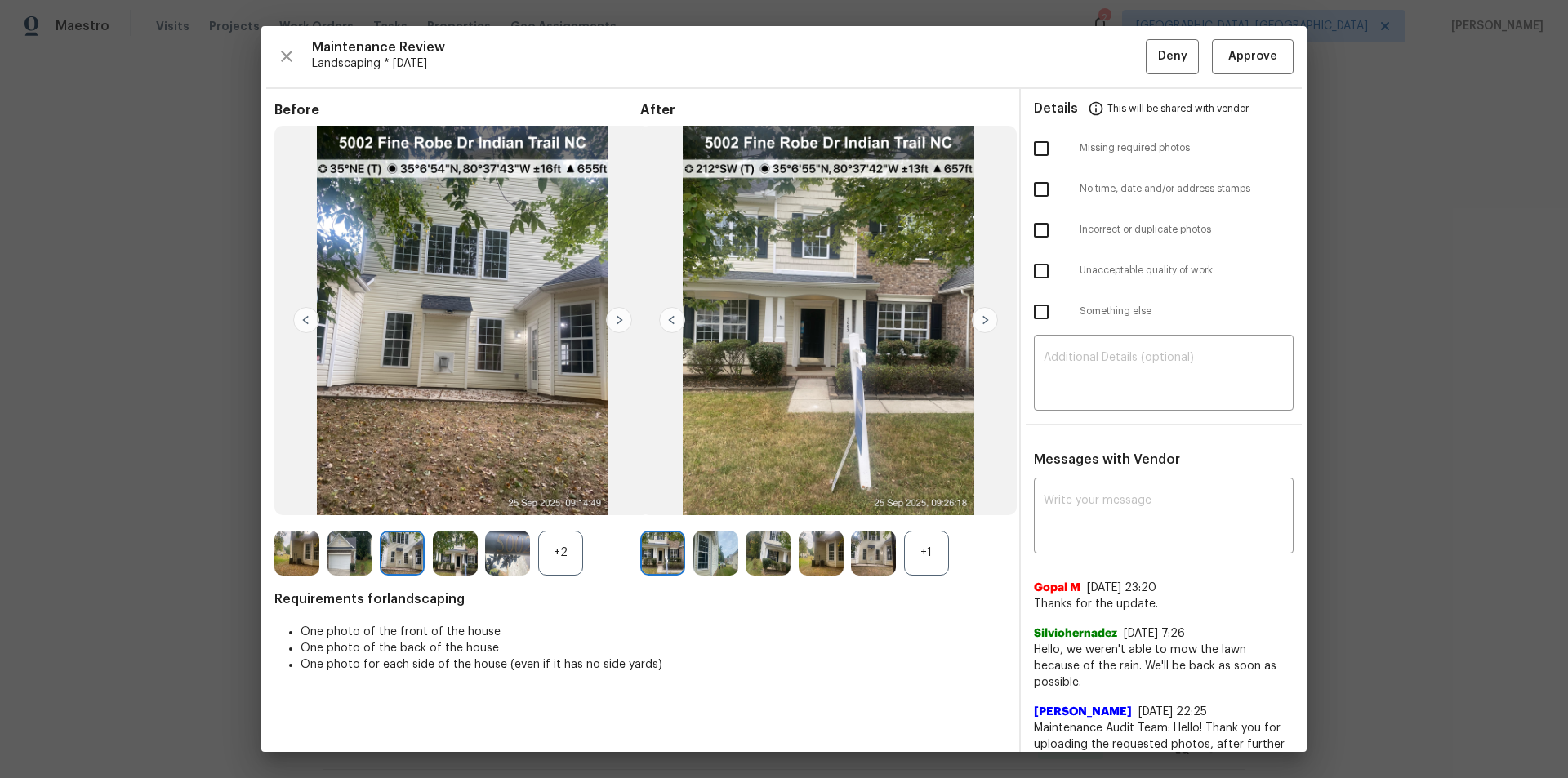
click at [615, 323] on img at bounding box center [619, 320] width 26 height 26
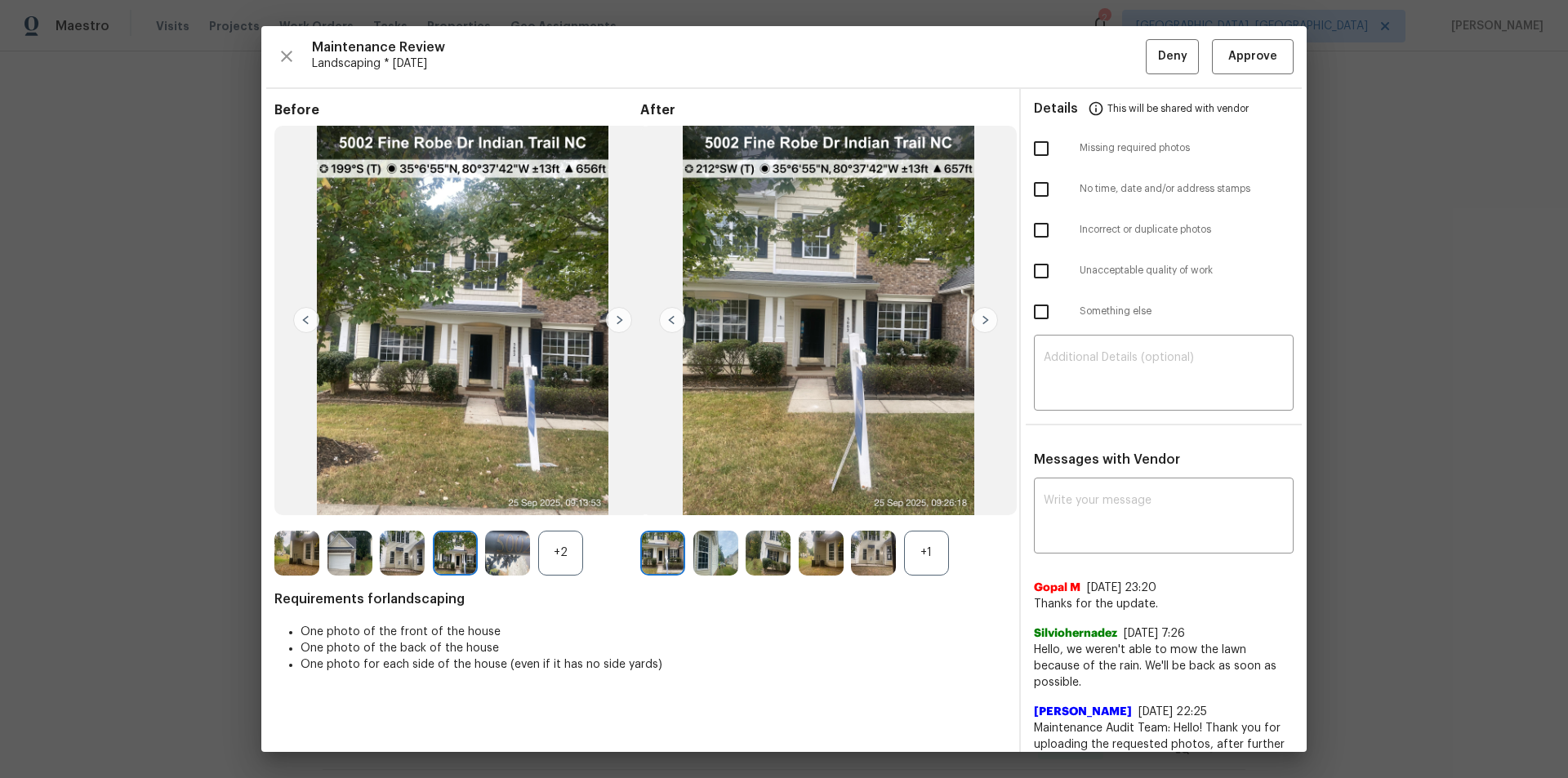
click at [616, 323] on img at bounding box center [619, 320] width 26 height 26
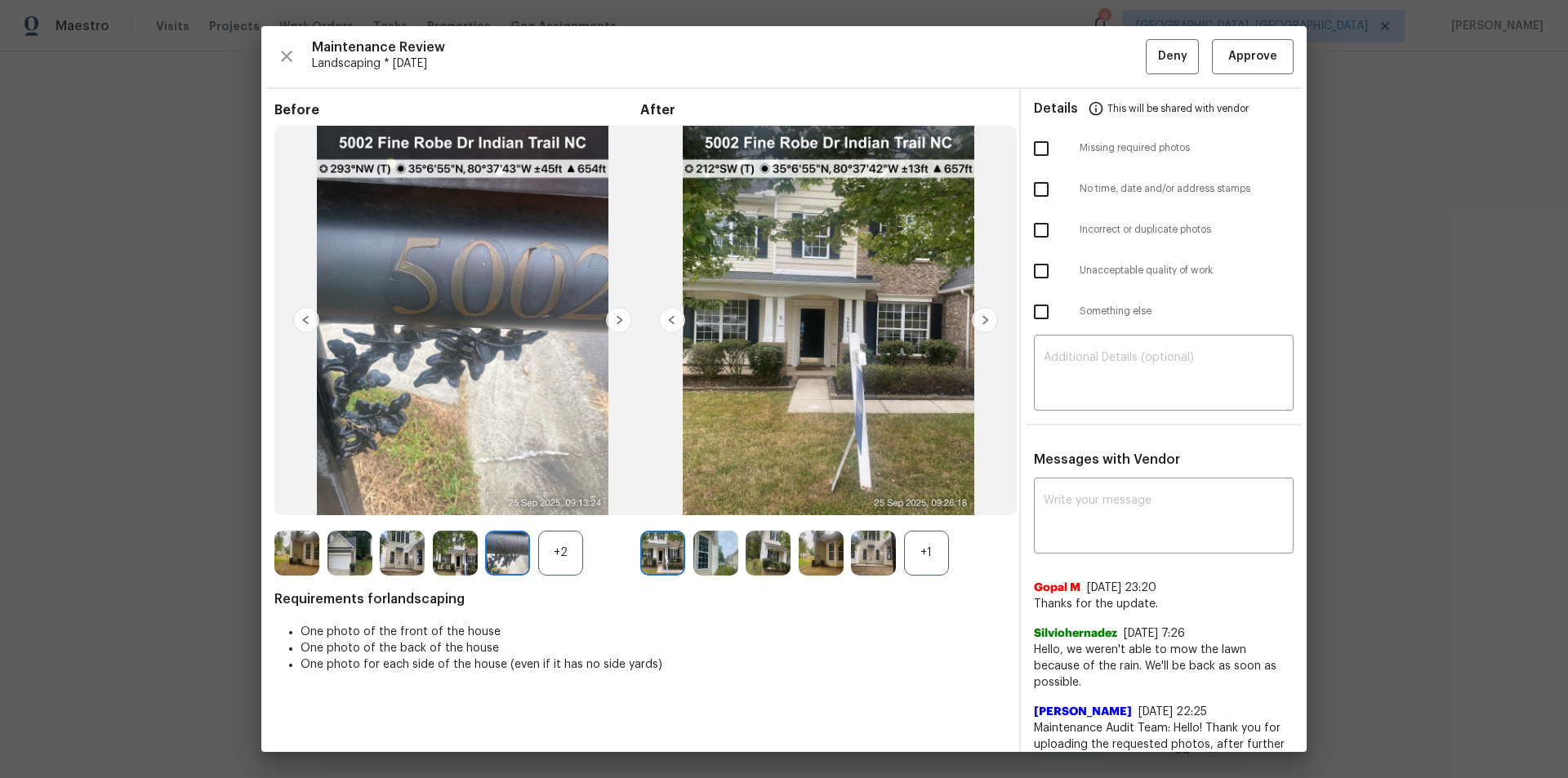
click at [616, 323] on img at bounding box center [619, 320] width 26 height 26
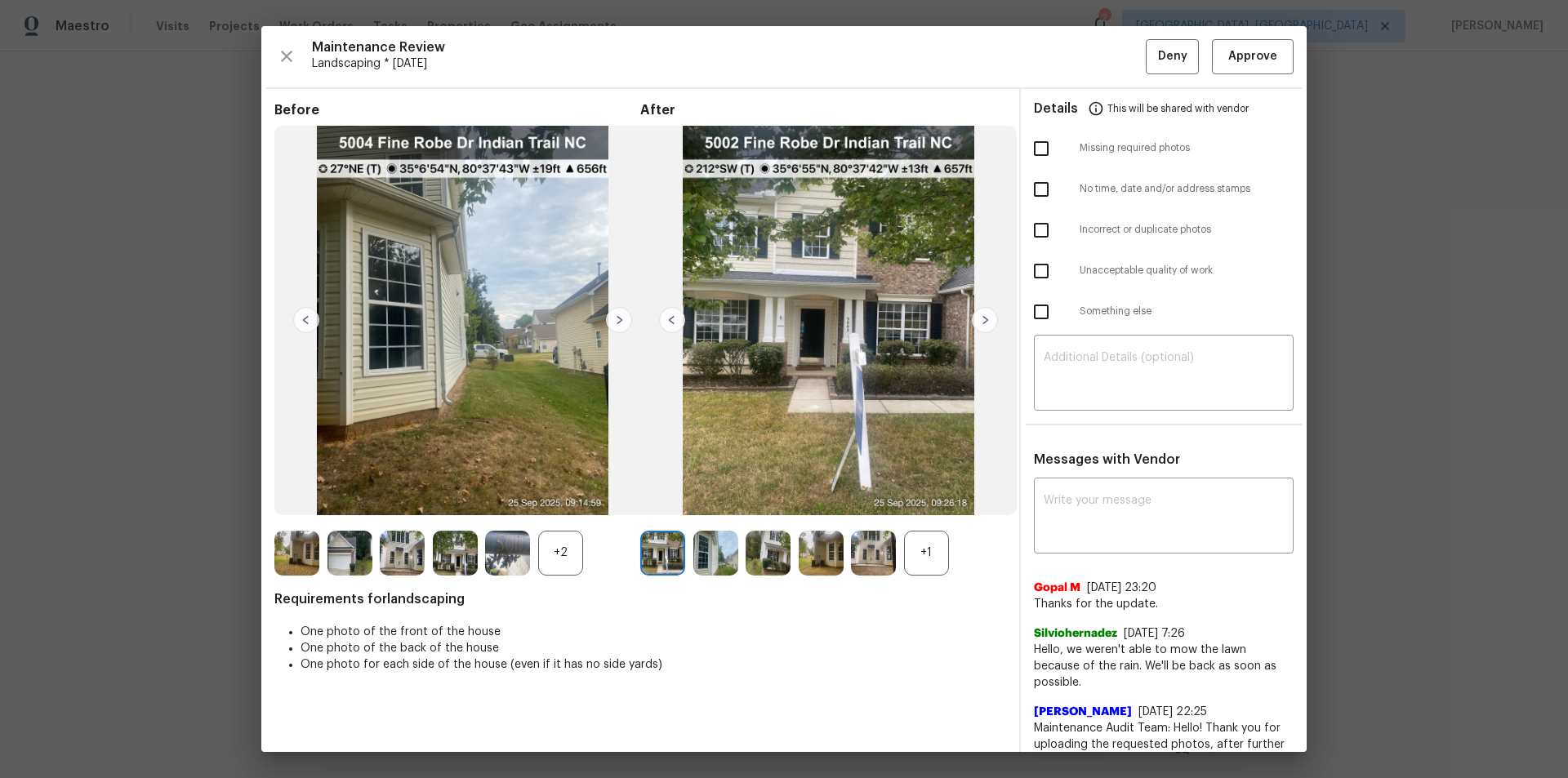
click at [616, 323] on img at bounding box center [619, 320] width 26 height 26
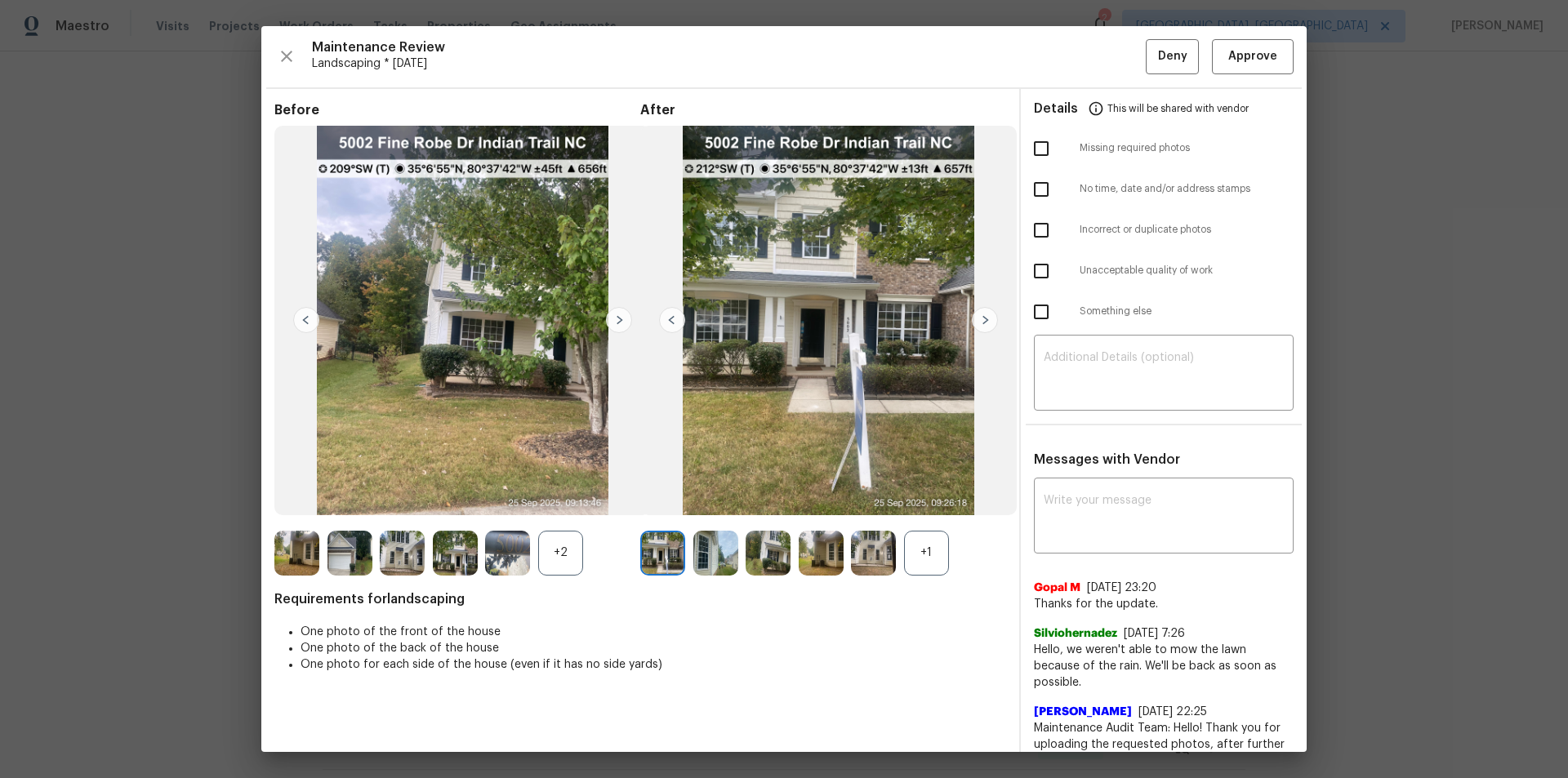
click at [616, 323] on img at bounding box center [619, 320] width 26 height 26
drag, startPoint x: 1235, startPoint y: 52, endPoint x: 1235, endPoint y: 79, distance: 27.0
click at [1115, 52] on span "Approve" at bounding box center [1253, 56] width 49 height 20
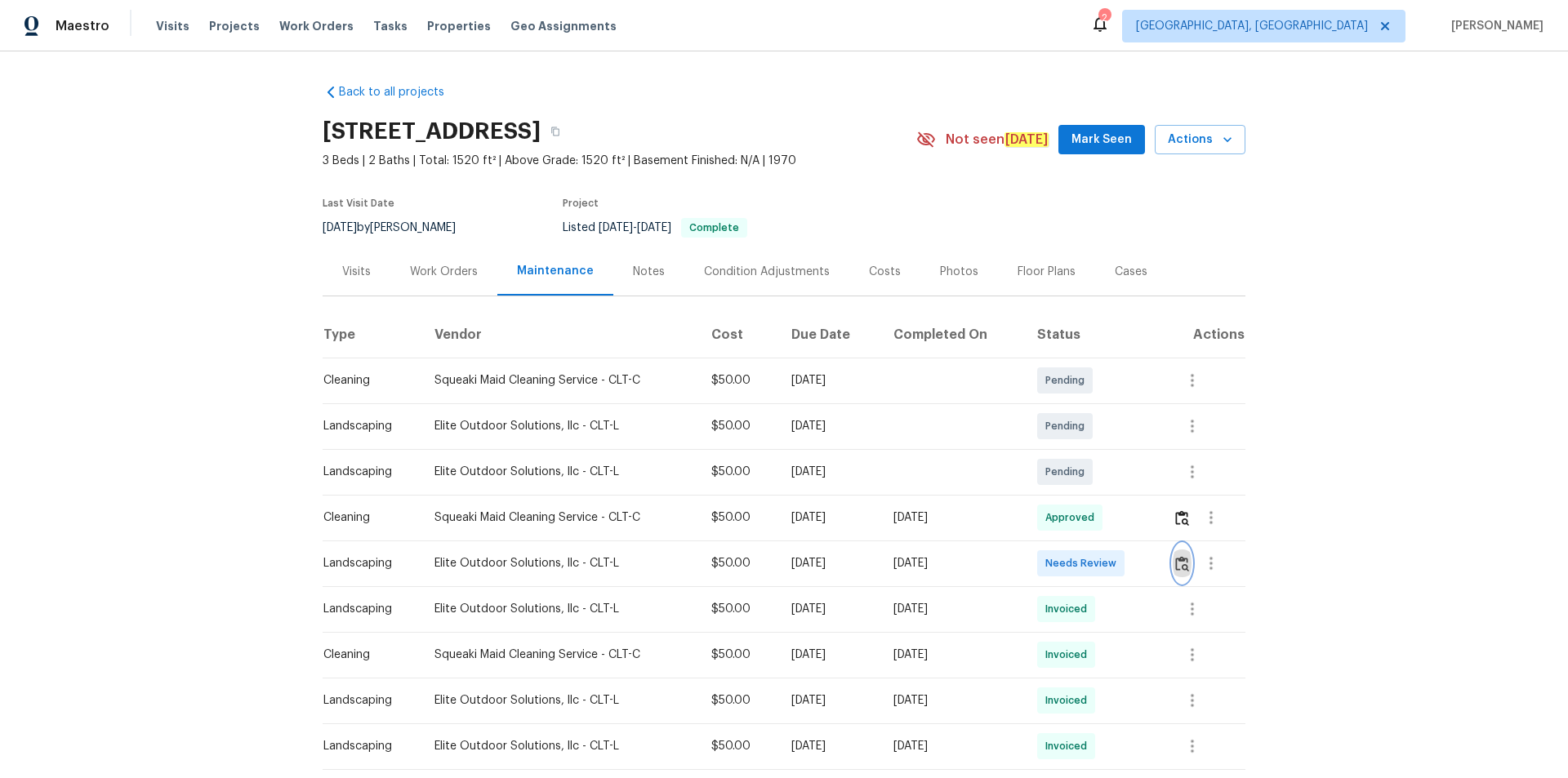
click at [1115, 522] on img "button" at bounding box center [1182, 563] width 14 height 16
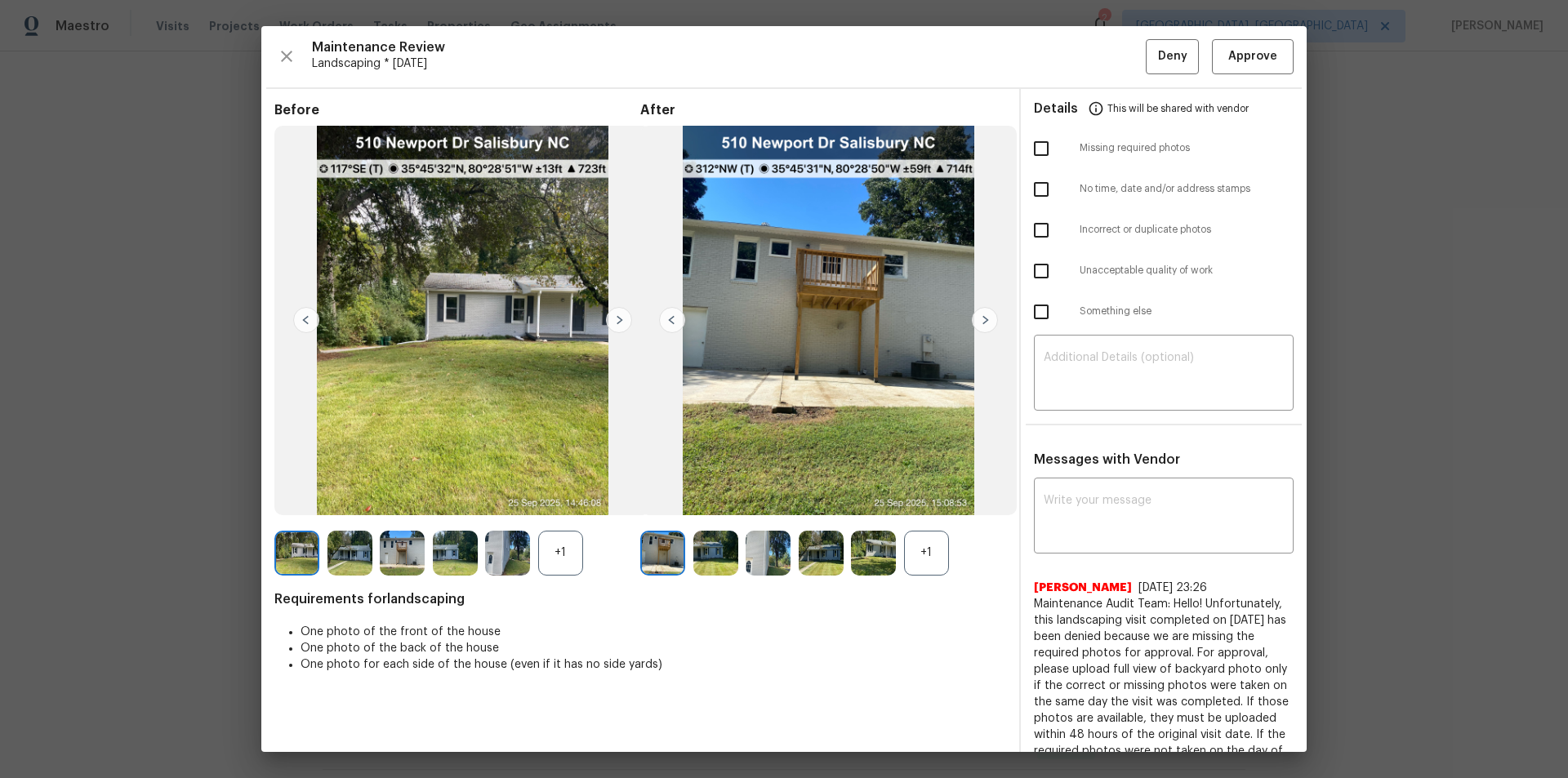
click at [620, 317] on img at bounding box center [619, 320] width 26 height 26
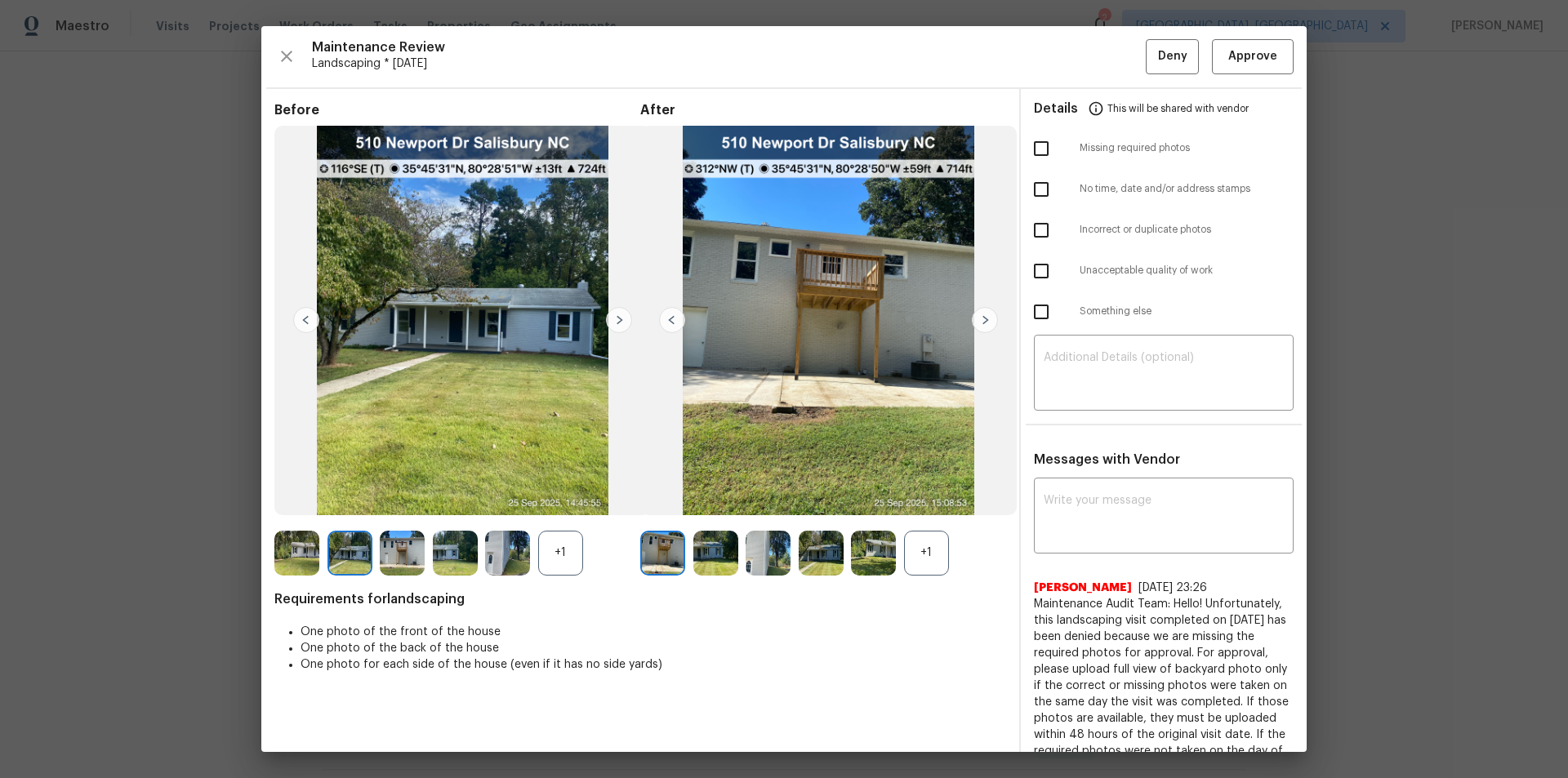
click at [620, 320] on img at bounding box center [619, 320] width 26 height 26
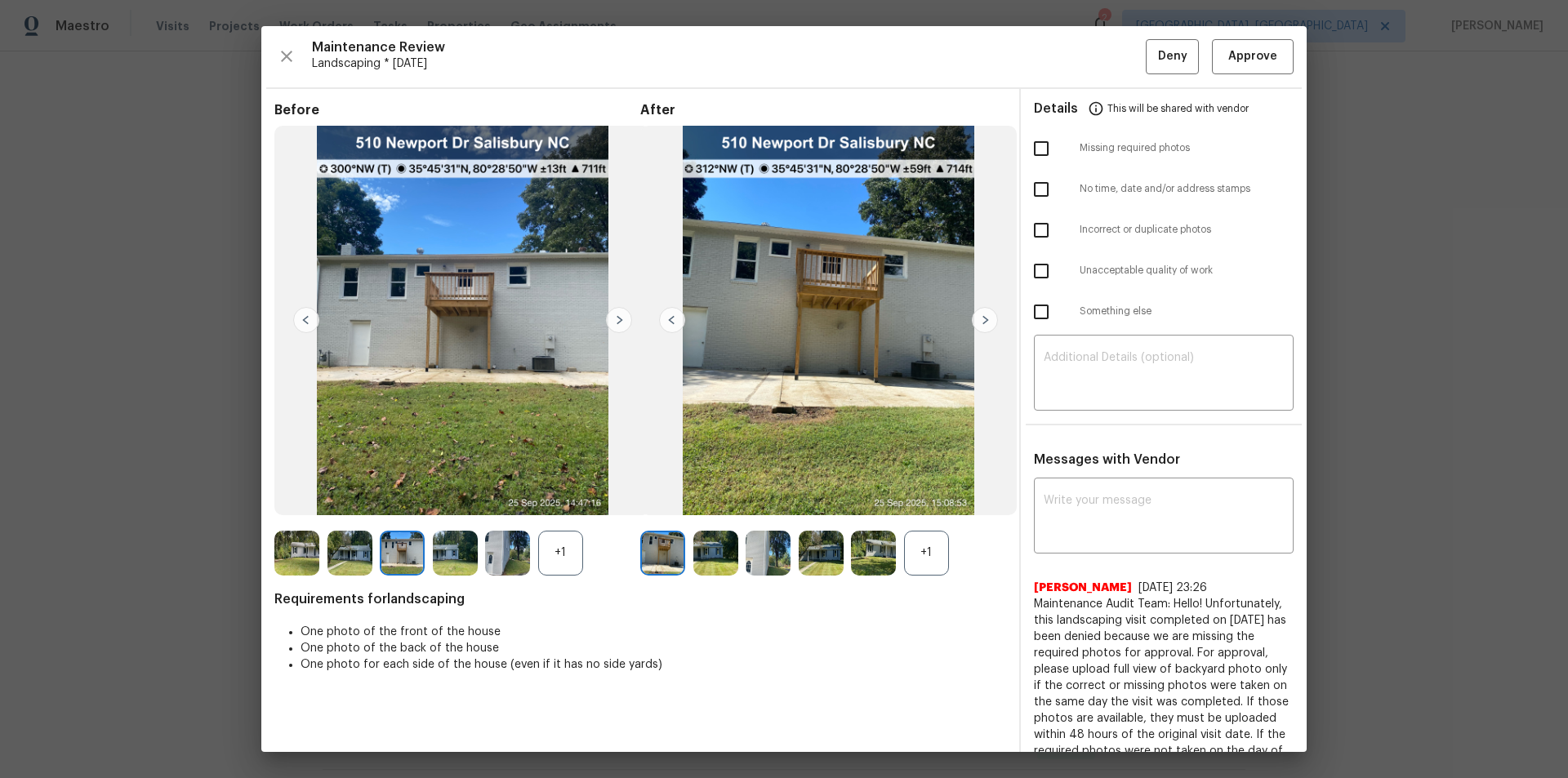
click at [620, 320] on img at bounding box center [619, 320] width 26 height 26
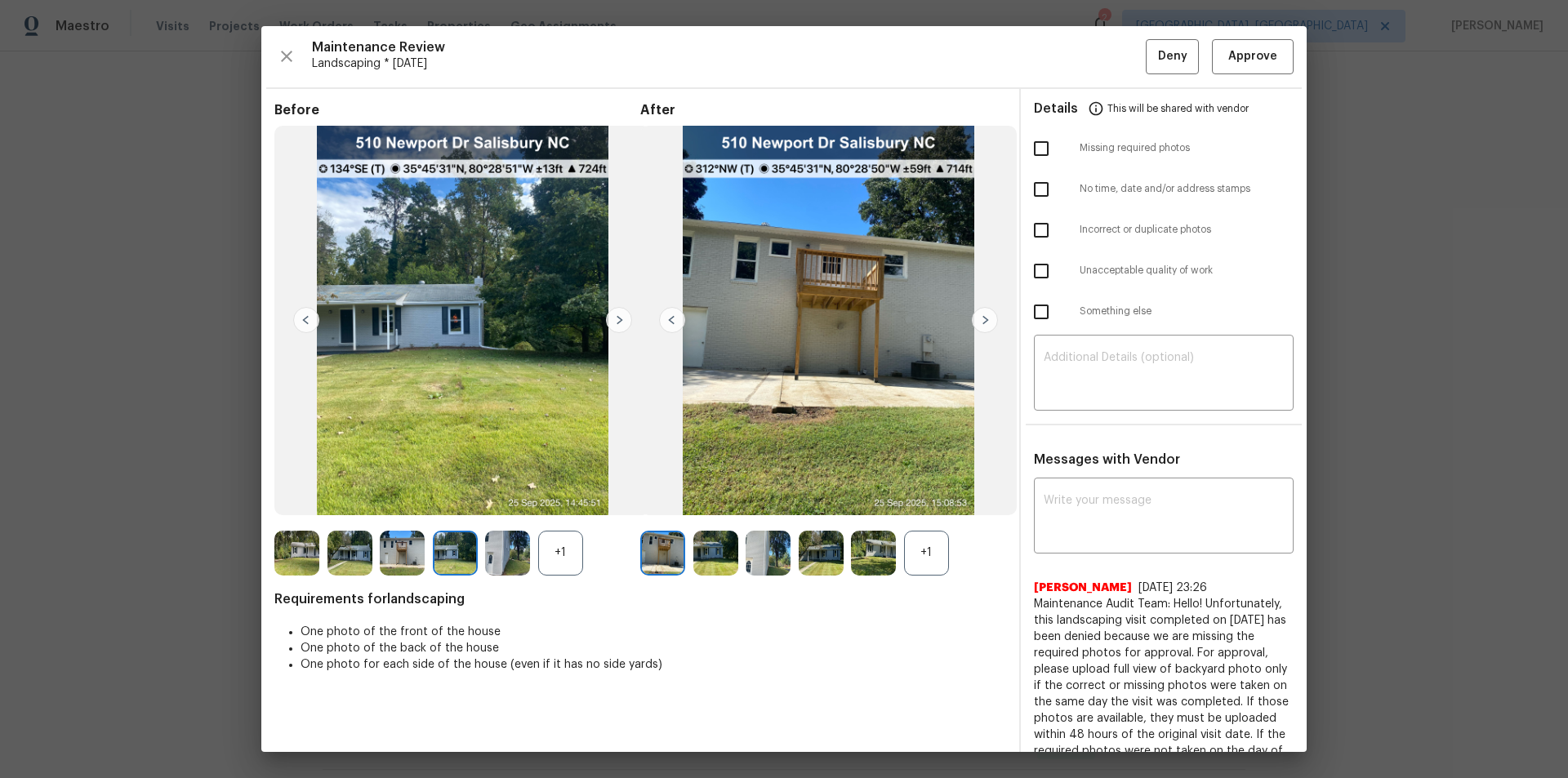
click at [620, 320] on img at bounding box center [619, 320] width 26 height 26
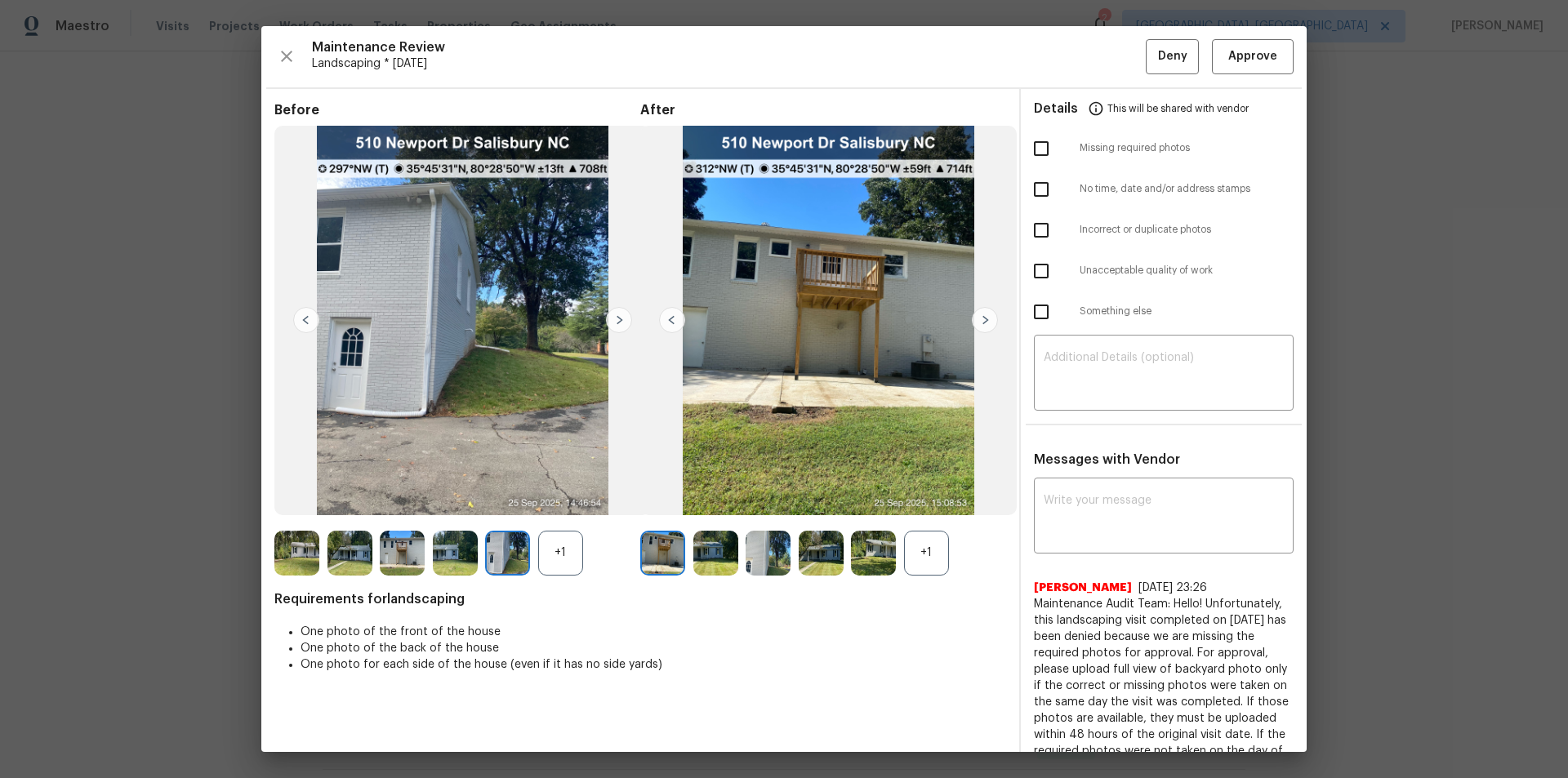
click at [620, 320] on img at bounding box center [619, 320] width 26 height 26
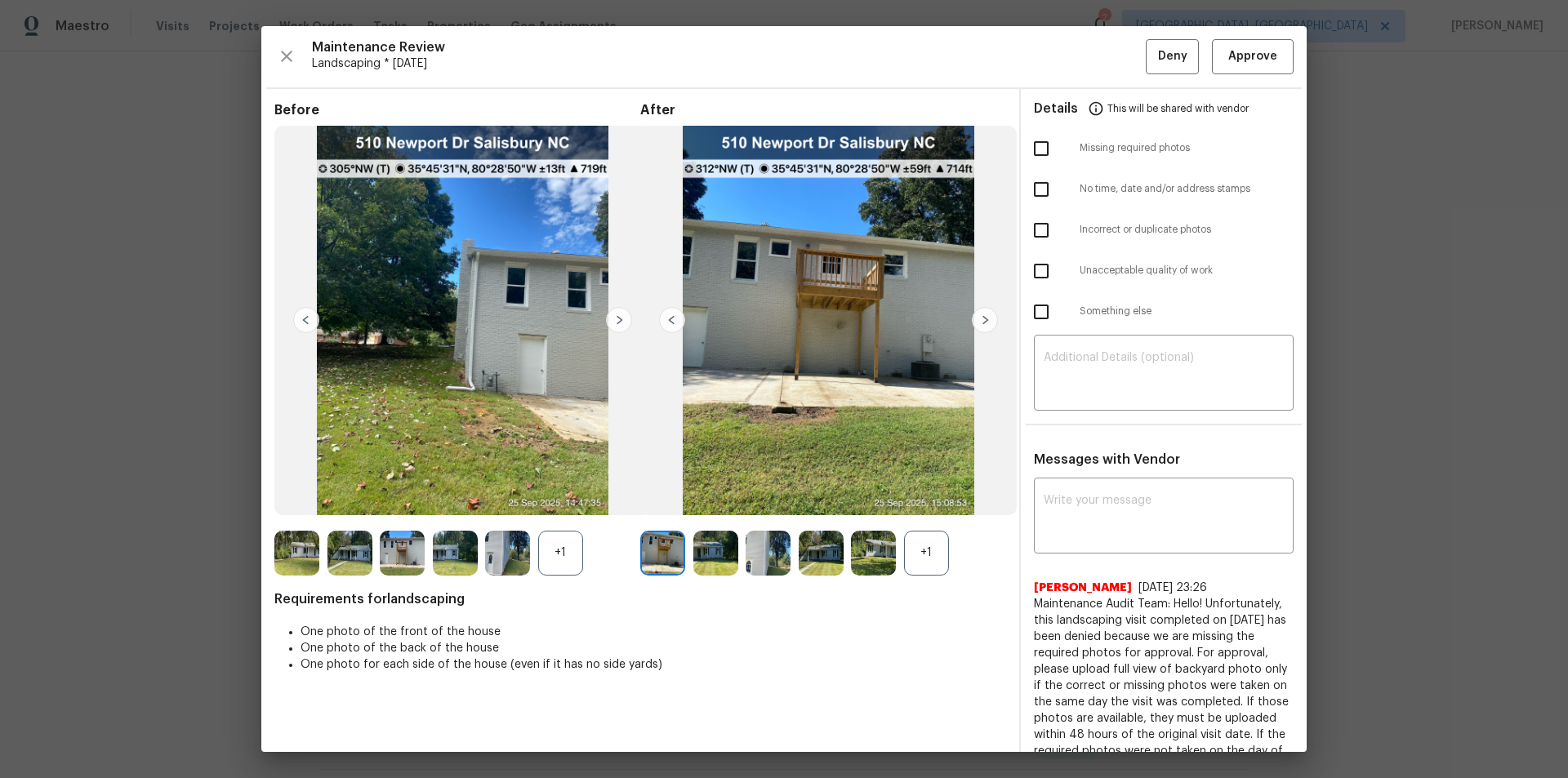
click at [620, 320] on img at bounding box center [619, 320] width 26 height 26
click at [986, 314] on img at bounding box center [985, 320] width 26 height 26
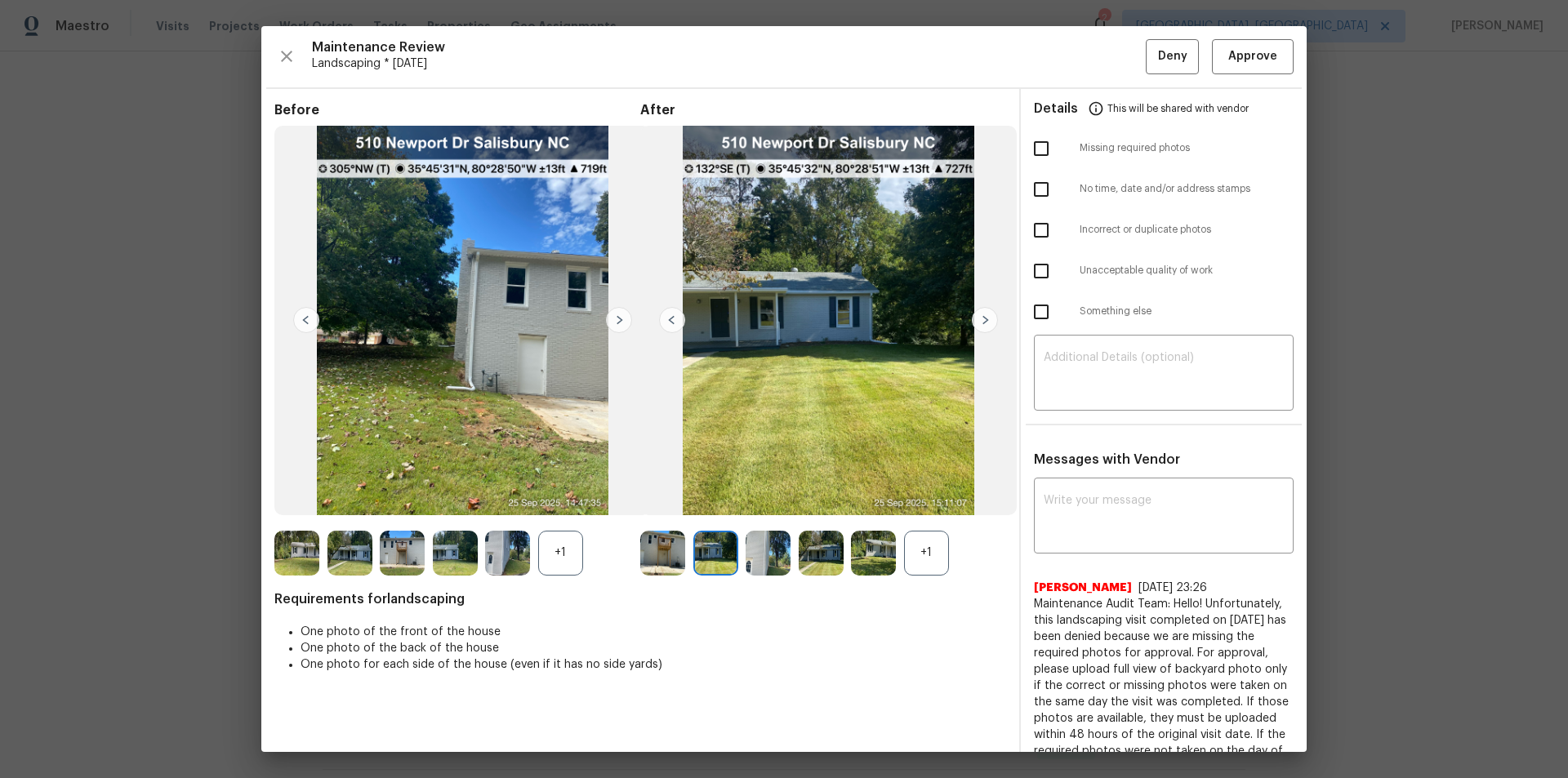
click at [984, 315] on img at bounding box center [985, 320] width 26 height 26
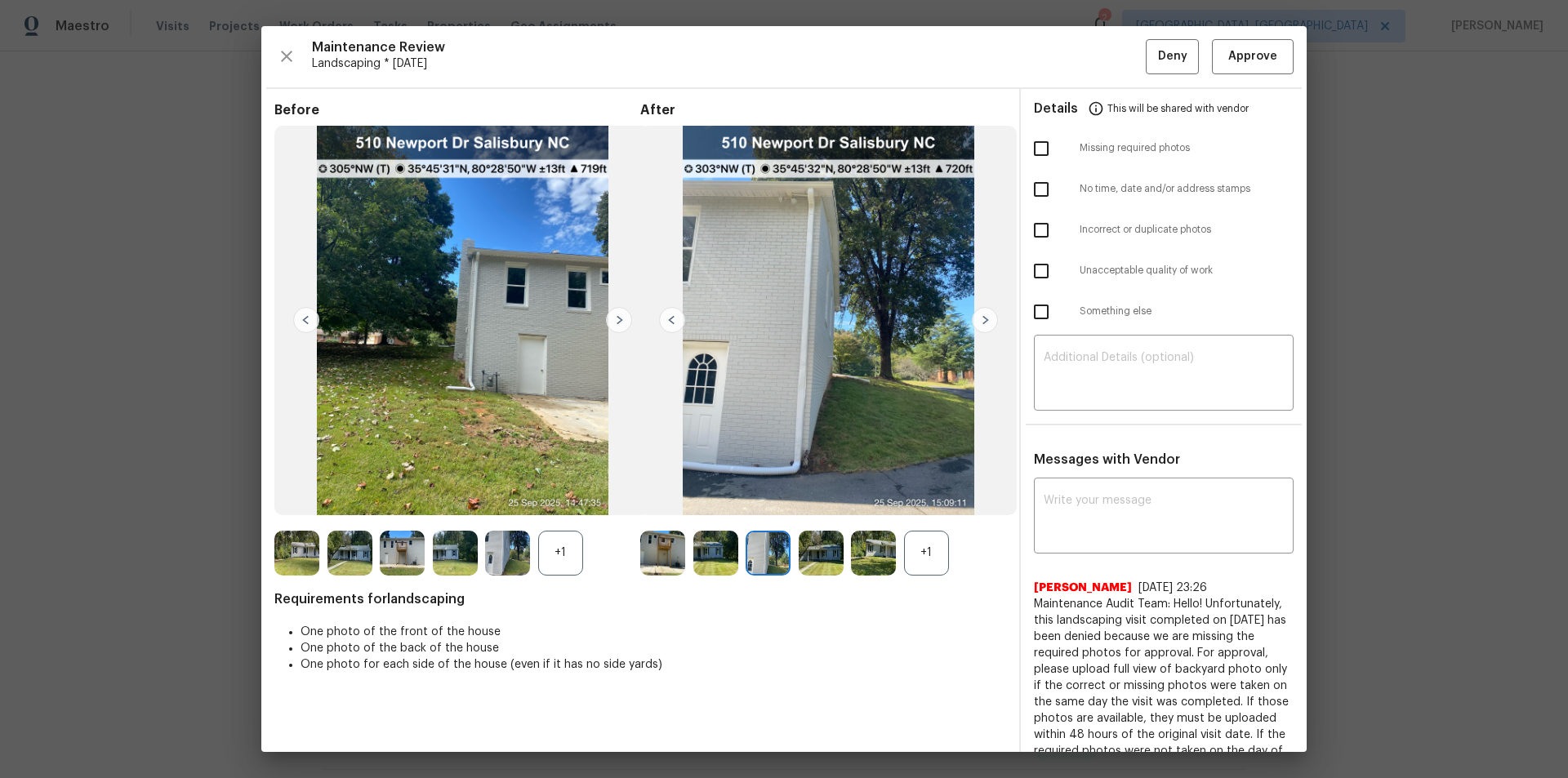
click at [980, 317] on img at bounding box center [985, 320] width 26 height 26
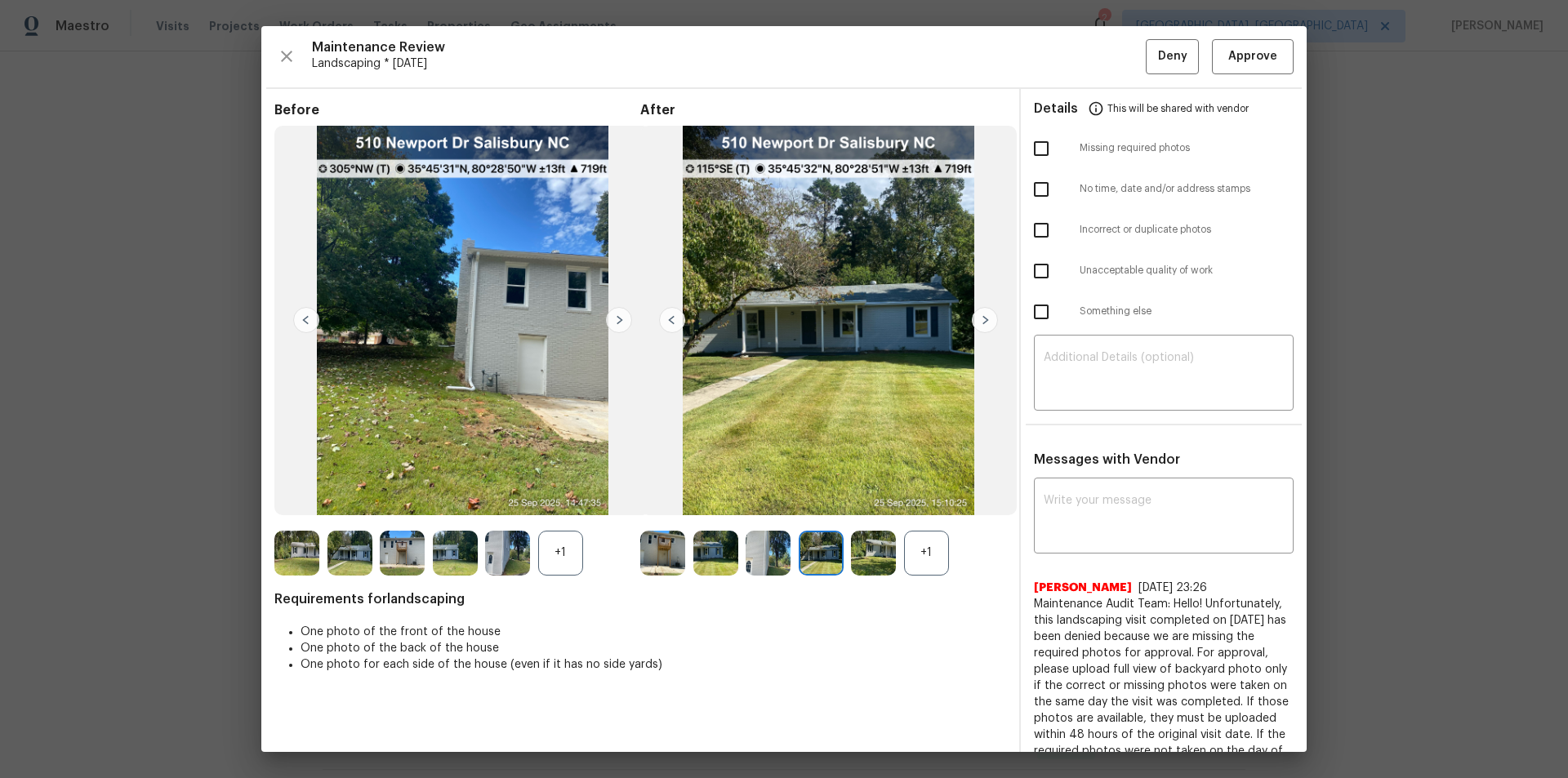
click at [979, 317] on img at bounding box center [985, 320] width 26 height 26
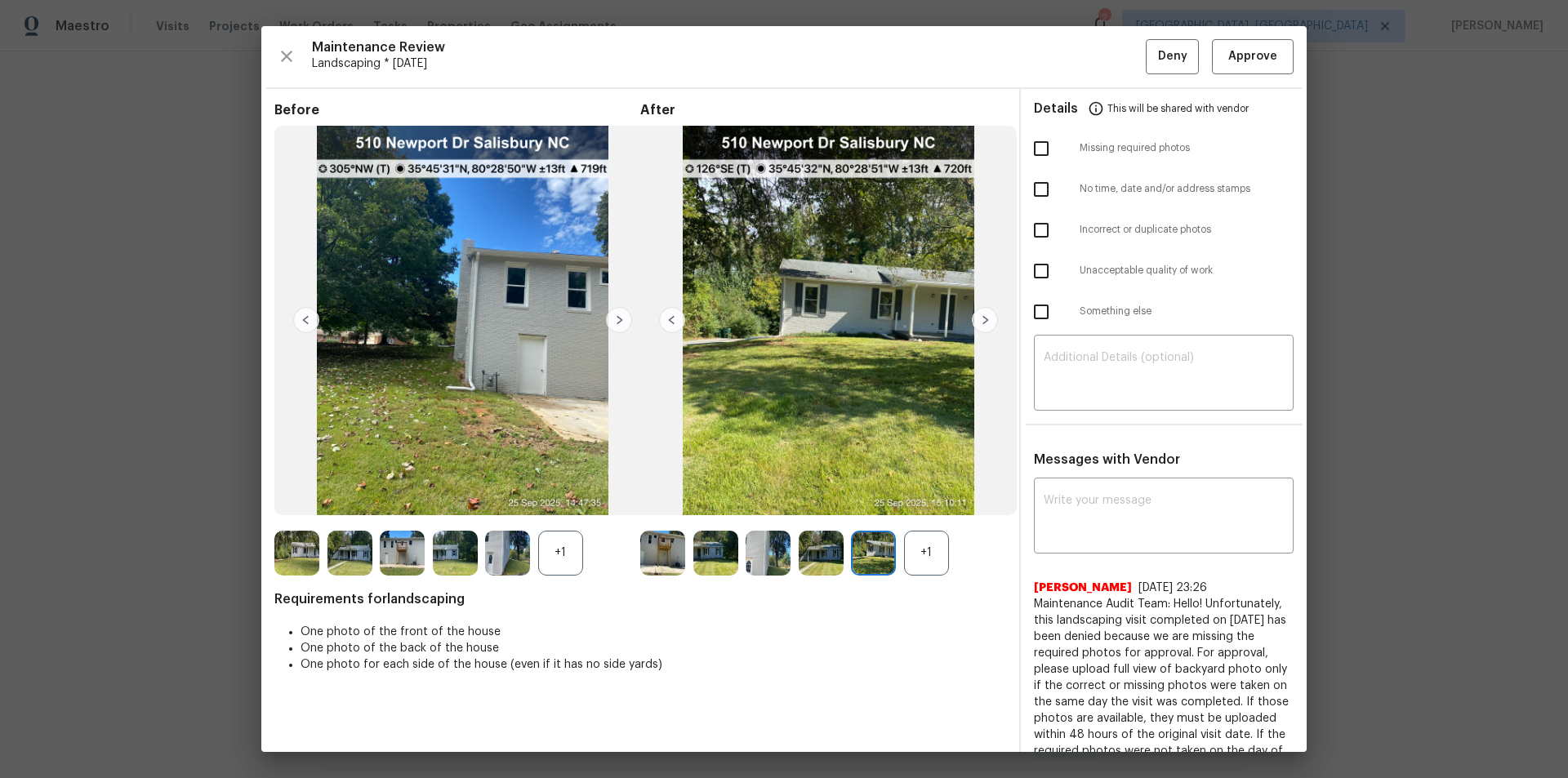
click at [976, 317] on img at bounding box center [985, 320] width 26 height 26
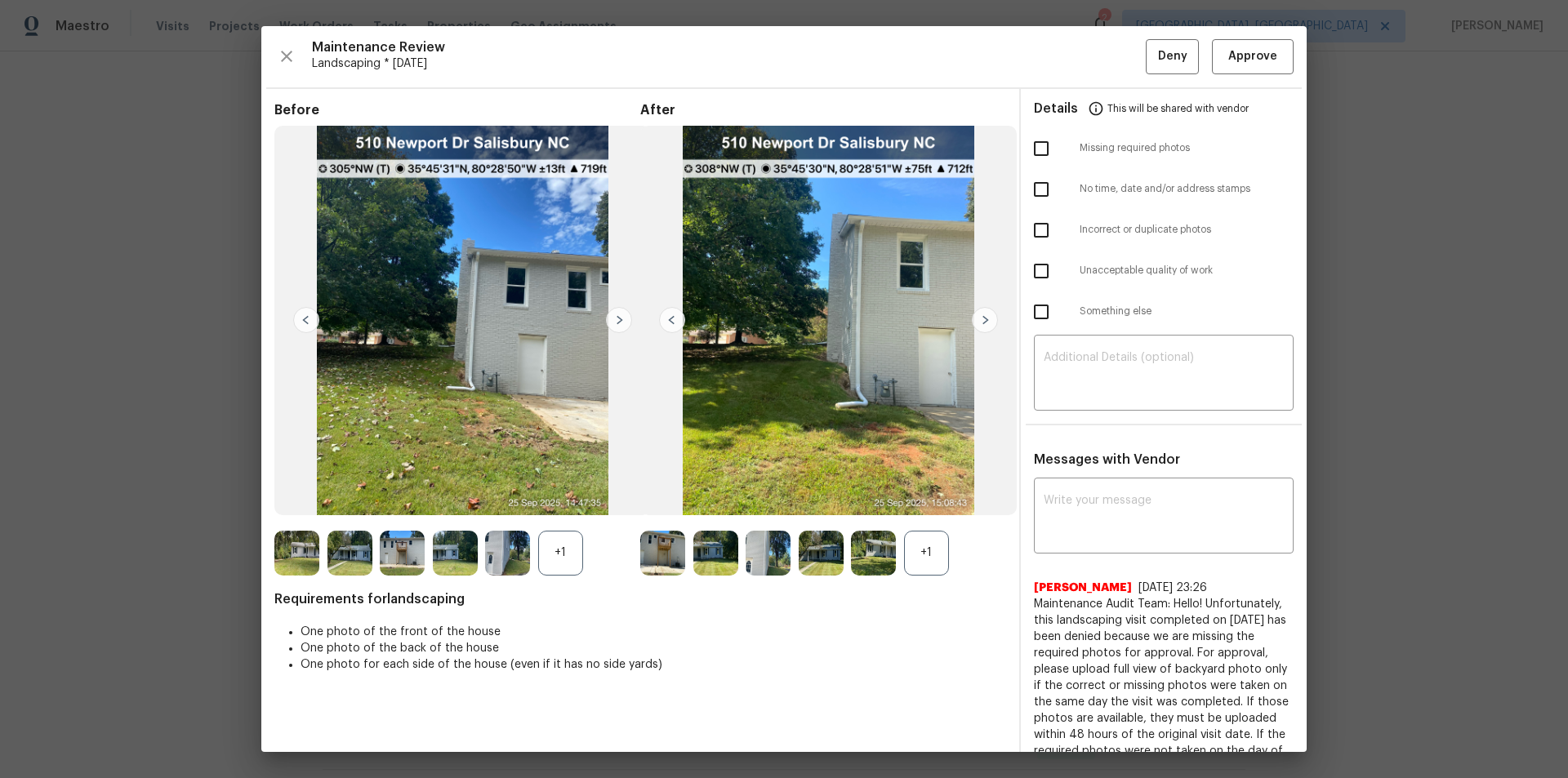
click at [978, 317] on img at bounding box center [985, 320] width 26 height 26
click at [980, 317] on img at bounding box center [985, 320] width 26 height 26
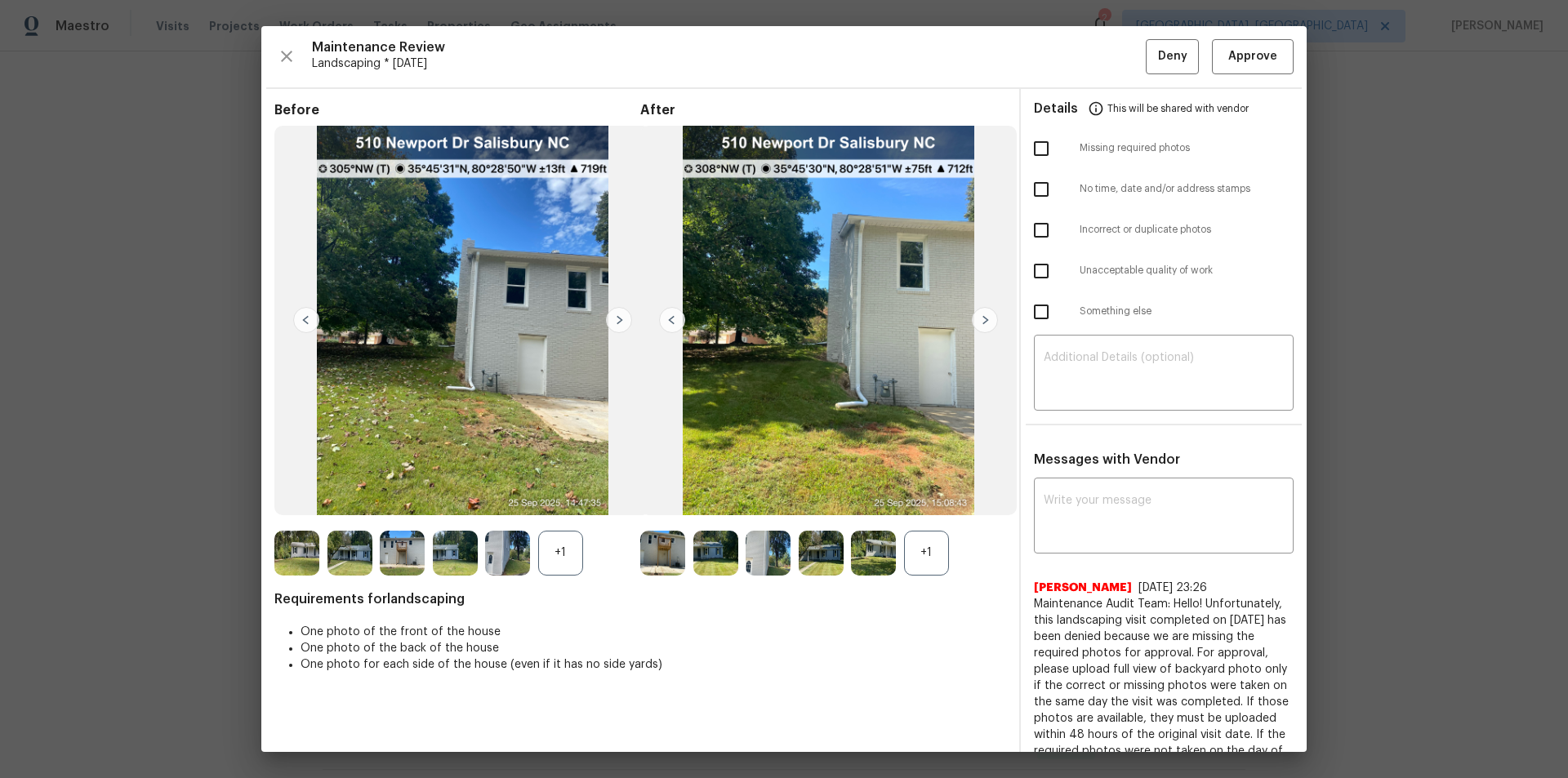
click at [980, 317] on img at bounding box center [985, 320] width 26 height 26
click at [982, 317] on img at bounding box center [985, 320] width 26 height 26
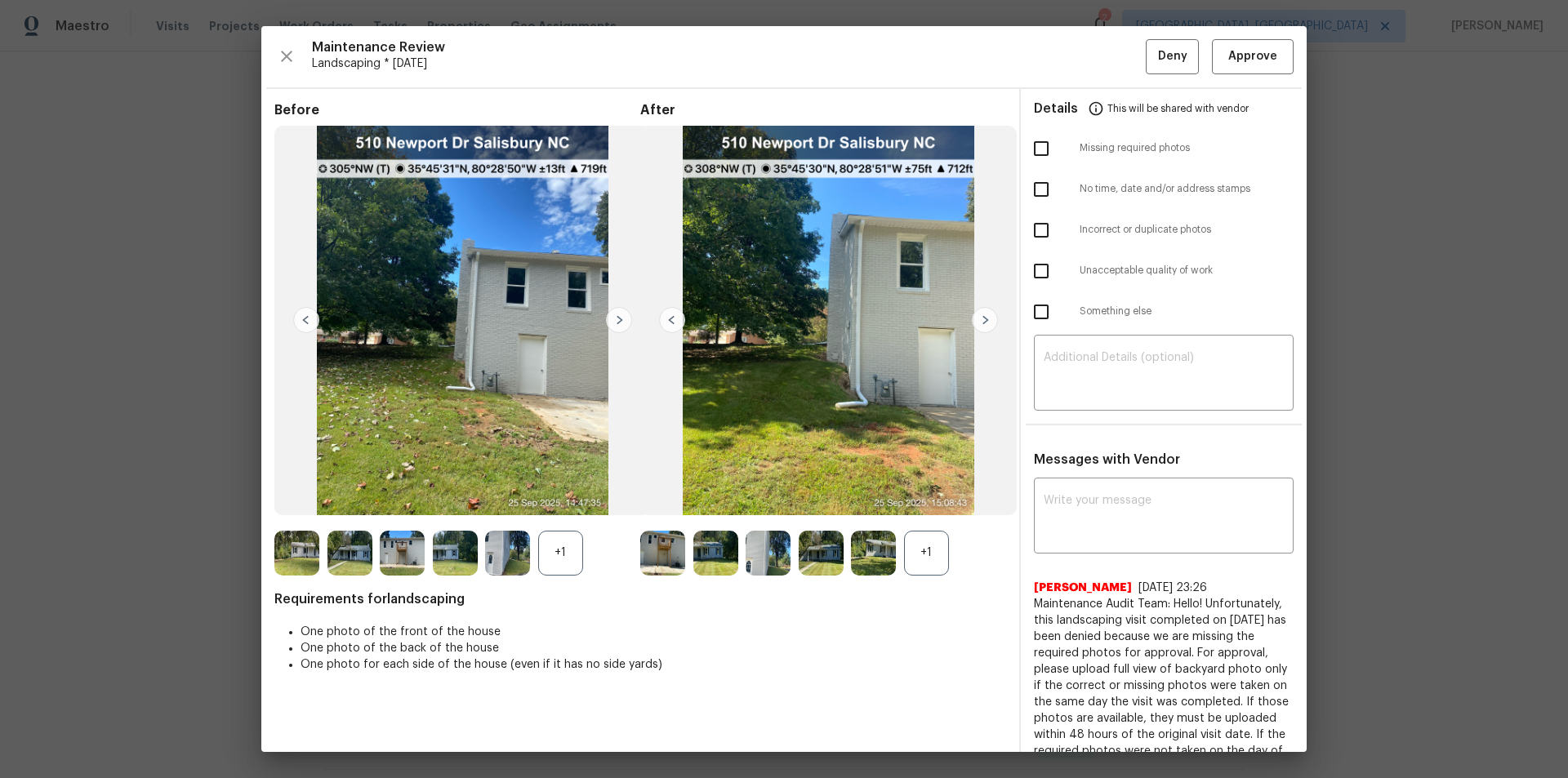
click at [982, 317] on img at bounding box center [985, 320] width 26 height 26
click at [1115, 60] on span "Approve" at bounding box center [1253, 56] width 49 height 20
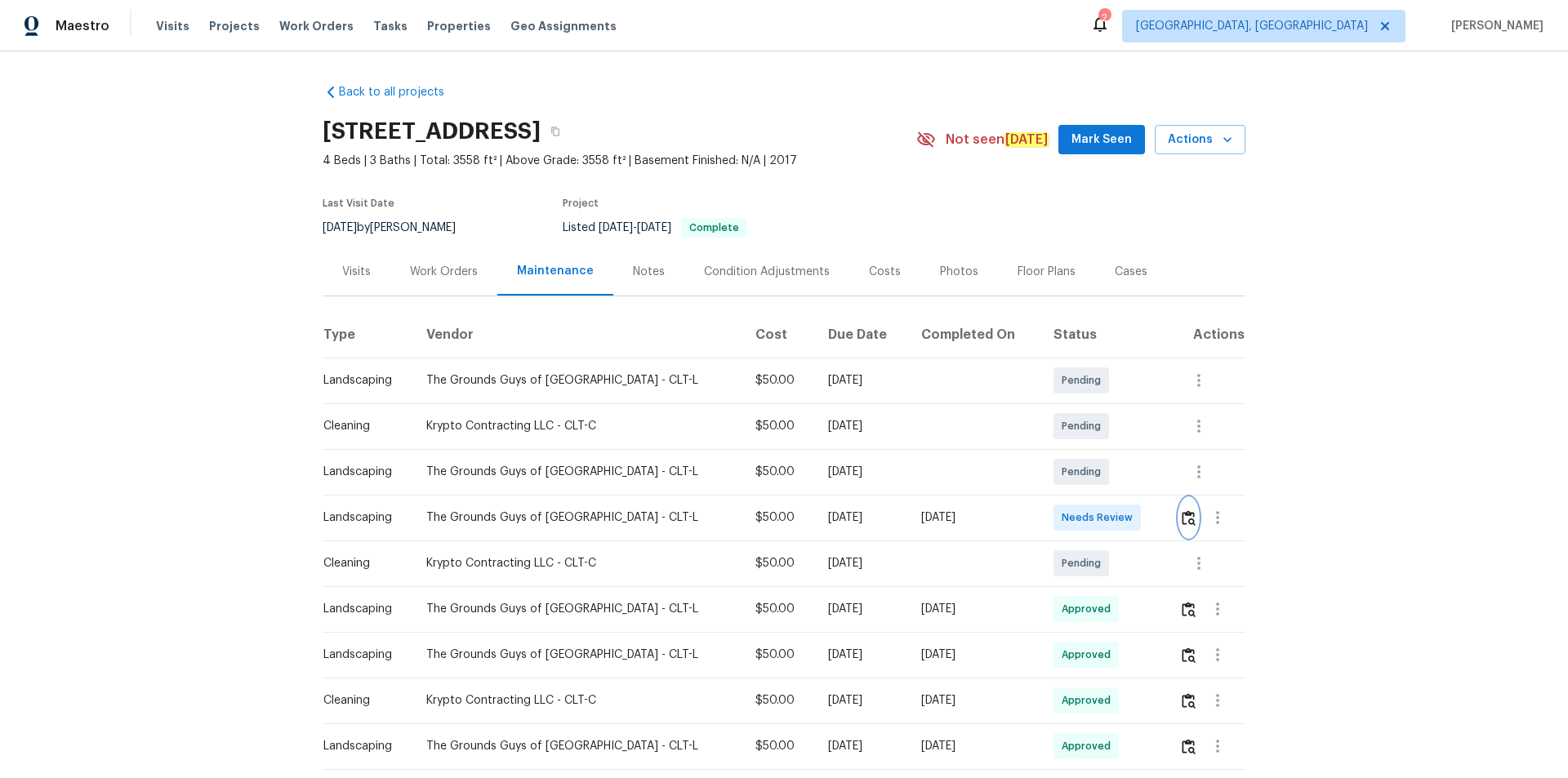
click at [1115, 522] on button "button" at bounding box center [1189, 518] width 19 height 39
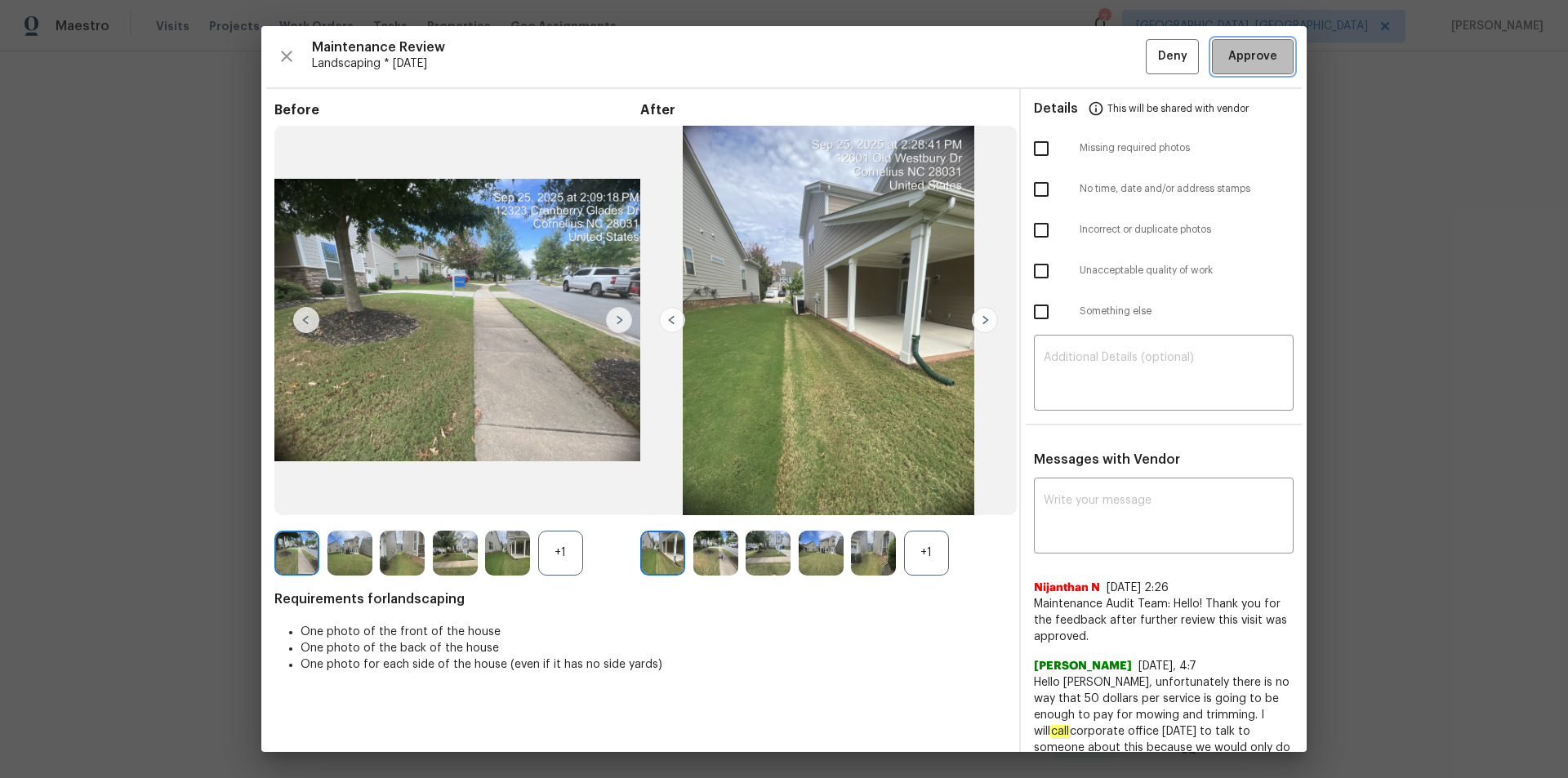
click at [1115, 52] on span "Approve" at bounding box center [1253, 56] width 49 height 20
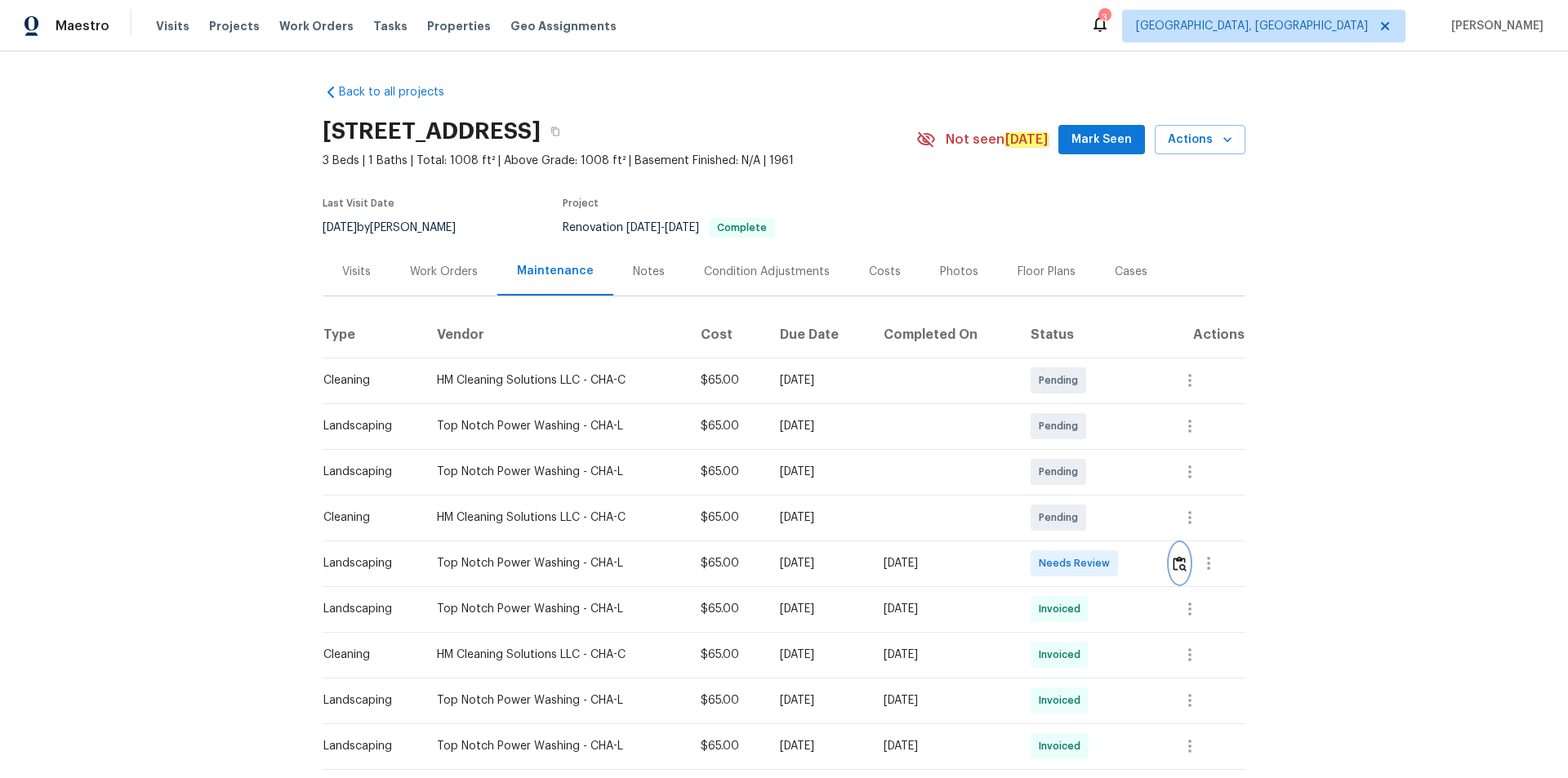
click at [1115, 522] on img "button" at bounding box center [1180, 563] width 14 height 16
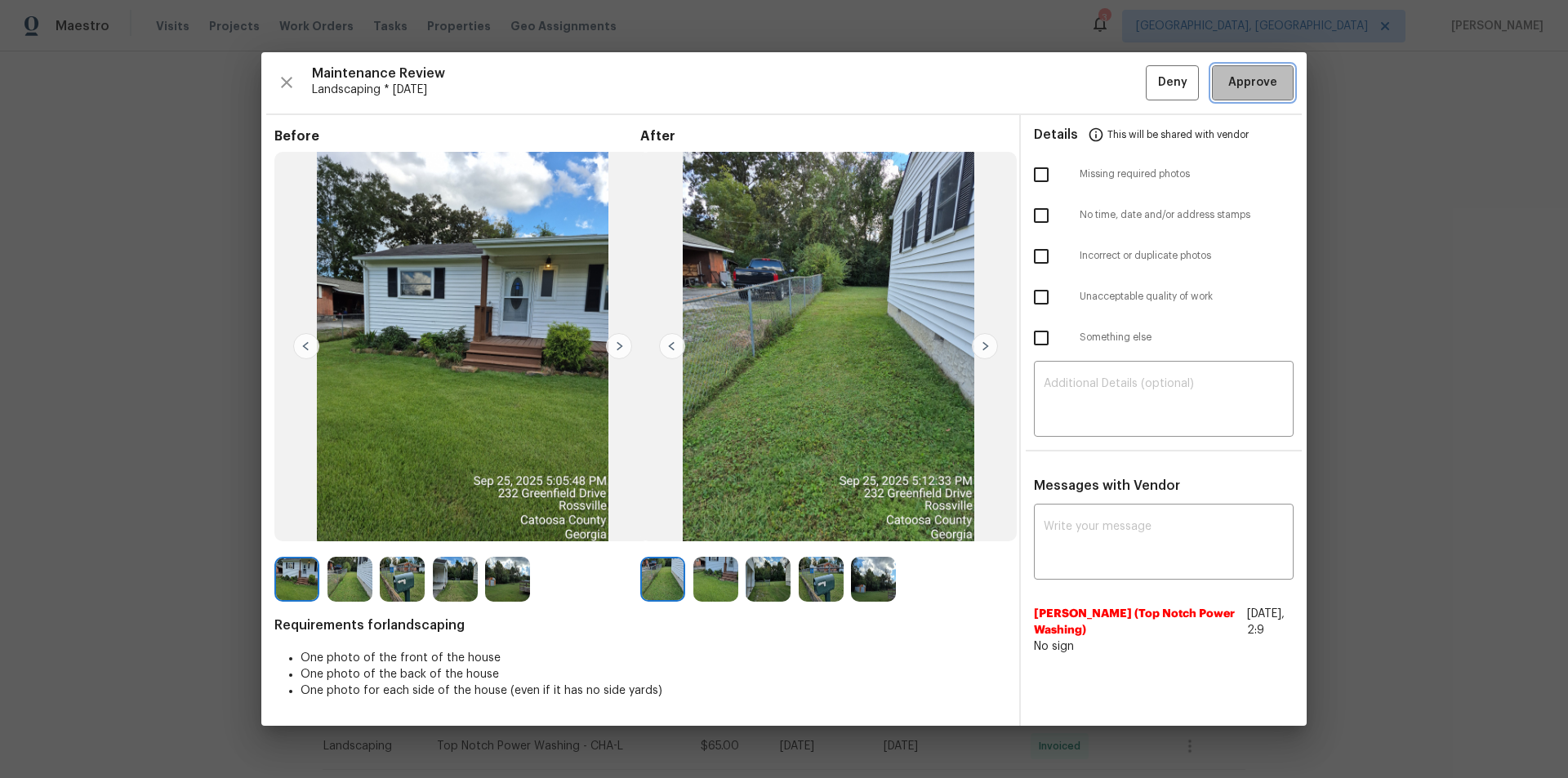
drag, startPoint x: 1251, startPoint y: 82, endPoint x: 1352, endPoint y: 250, distance: 196.0
click at [1115, 84] on span "Approve" at bounding box center [1253, 82] width 49 height 20
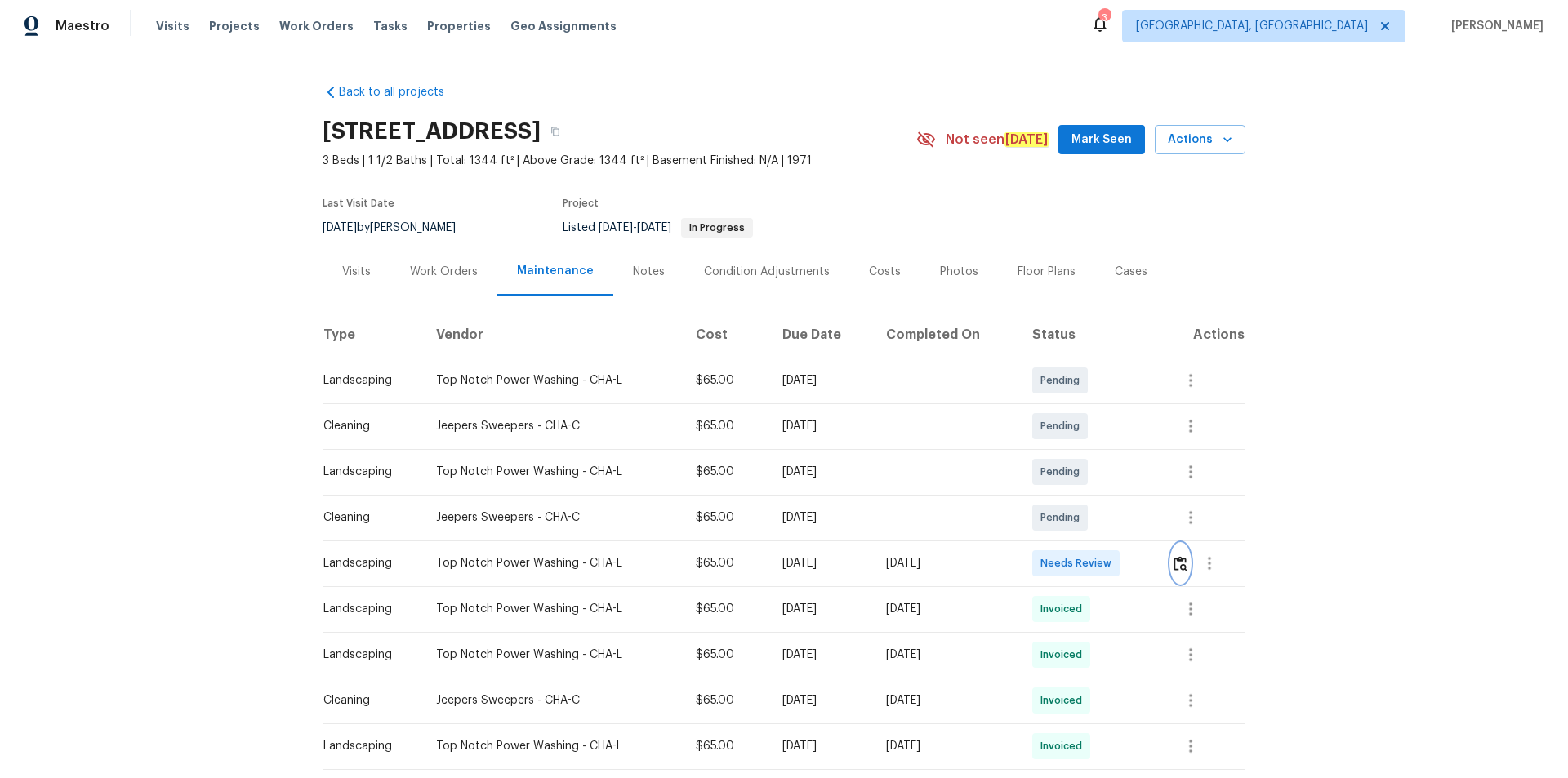
click at [1115, 522] on button "button" at bounding box center [1181, 563] width 19 height 39
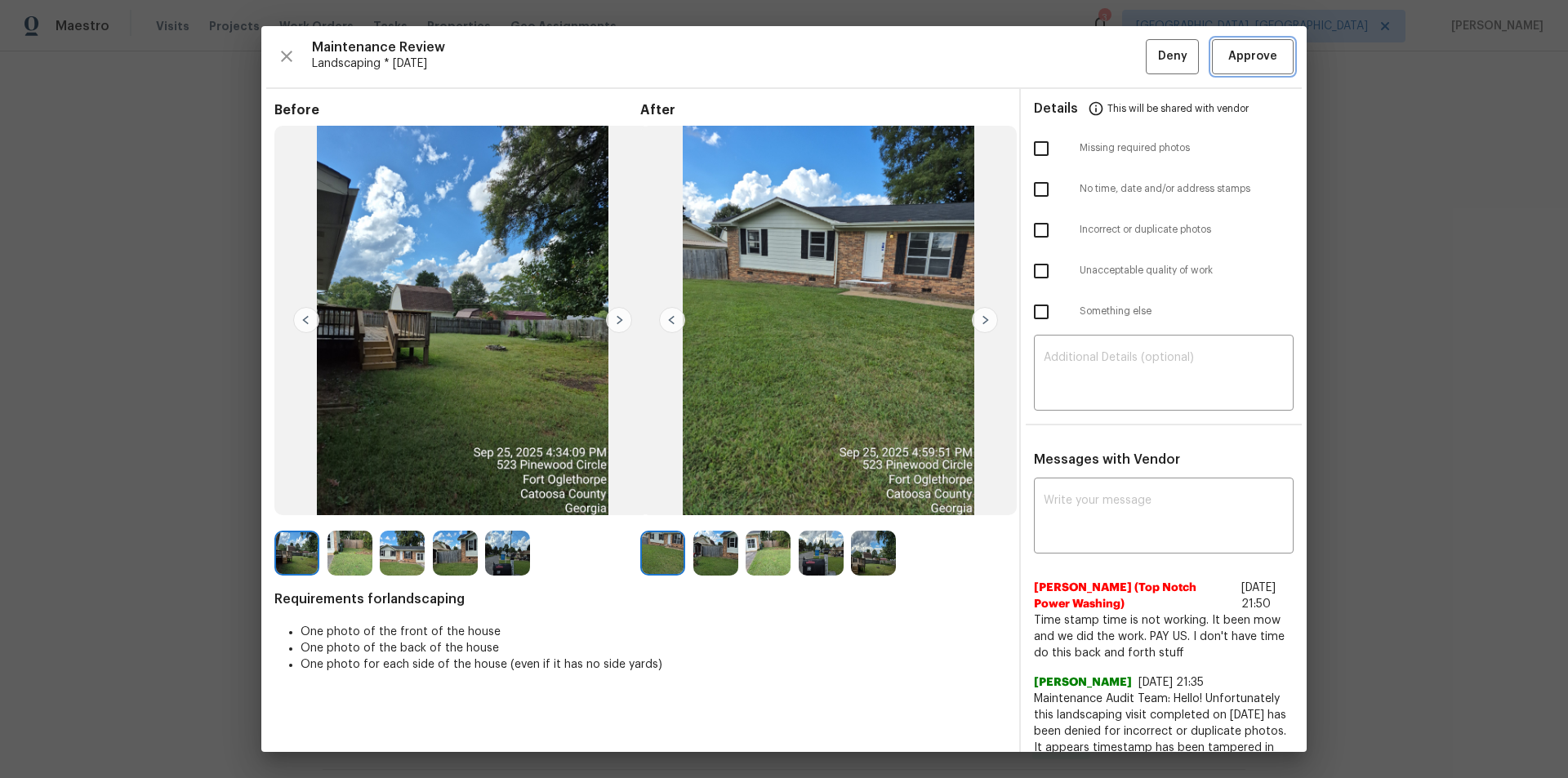
click at [1115, 66] on span "Approve" at bounding box center [1253, 56] width 49 height 20
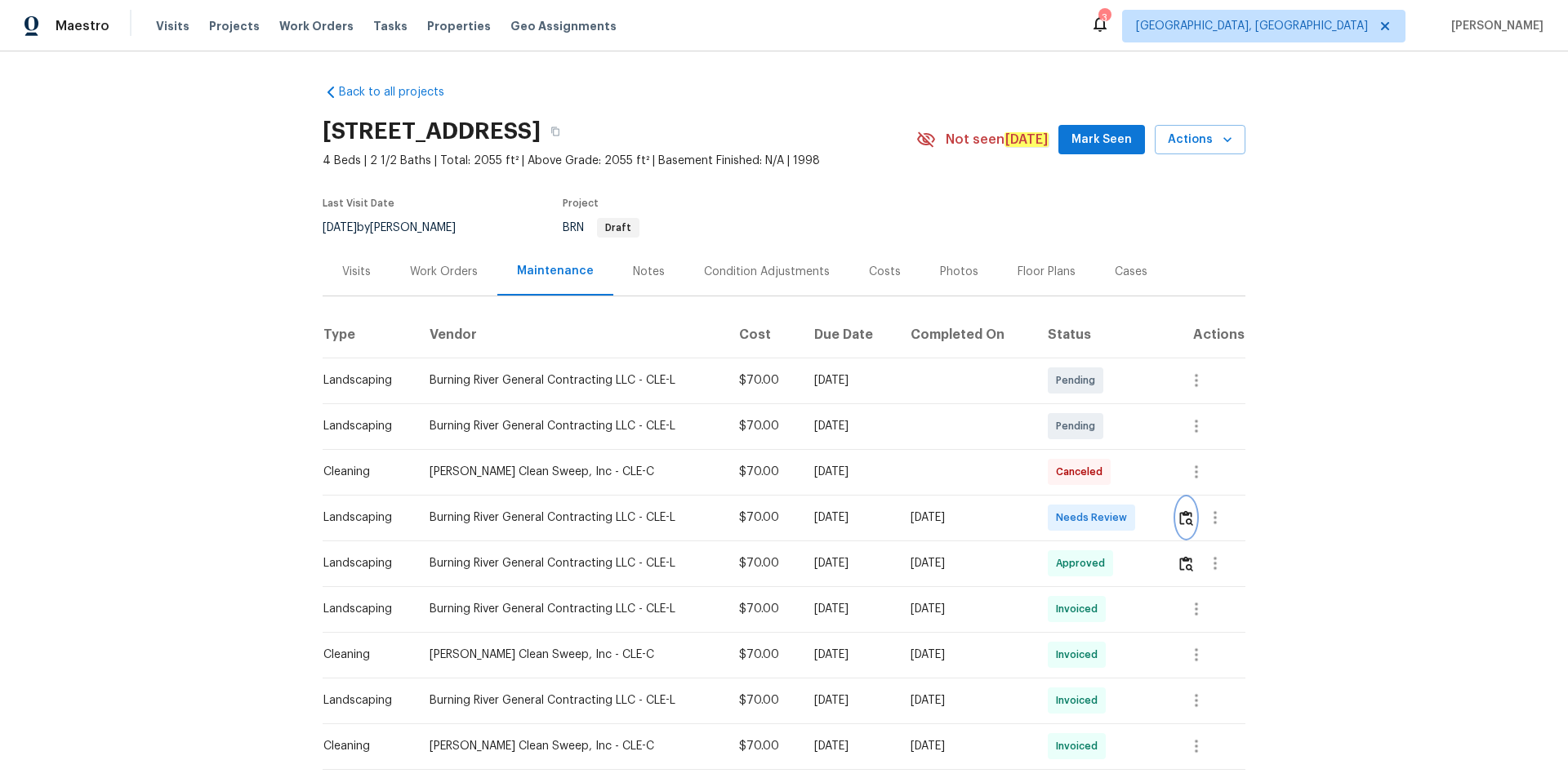
click at [1182, 524] on img "button" at bounding box center [1186, 518] width 14 height 16
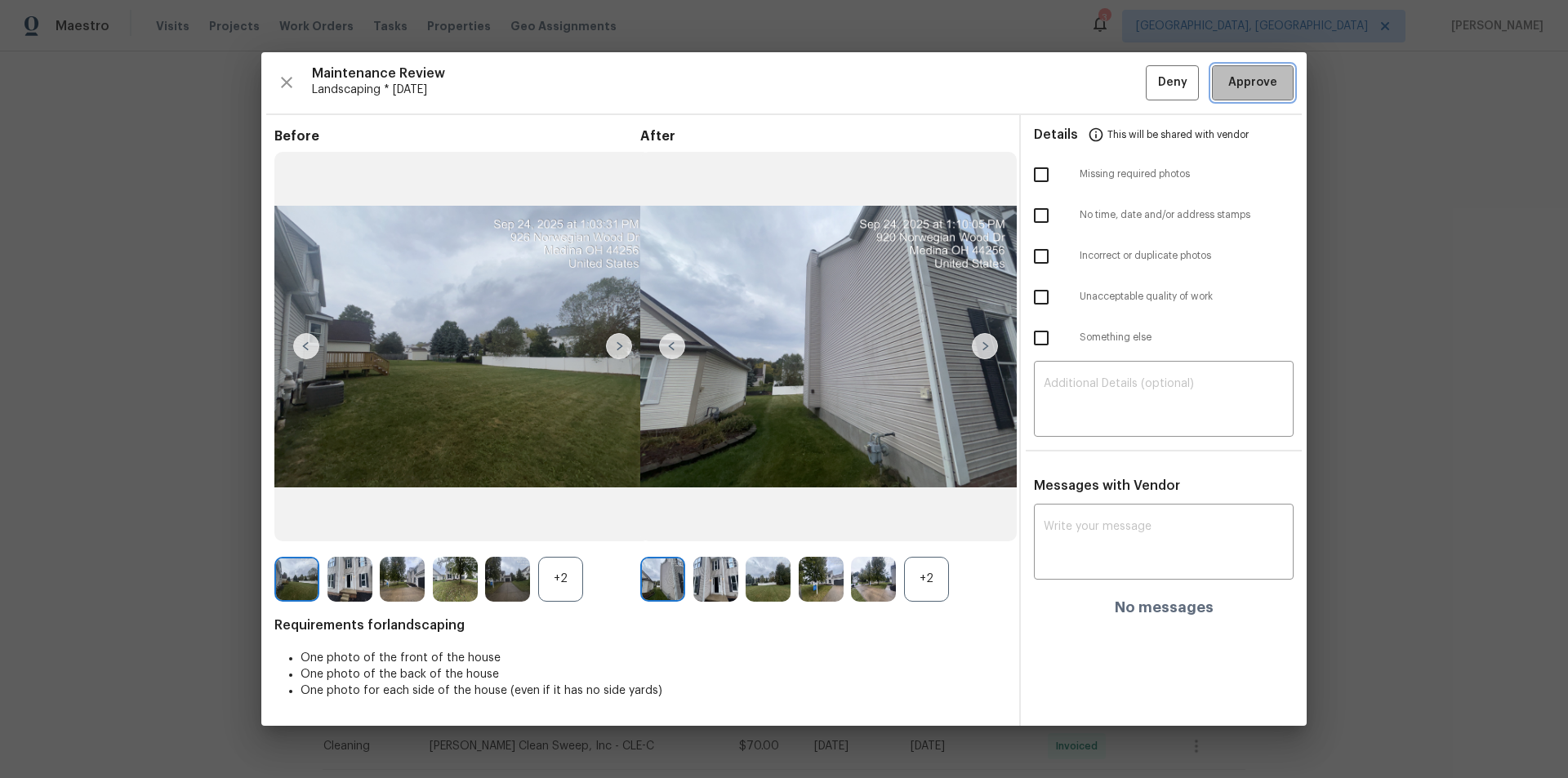
click at [1251, 76] on span "Approve" at bounding box center [1253, 82] width 49 height 20
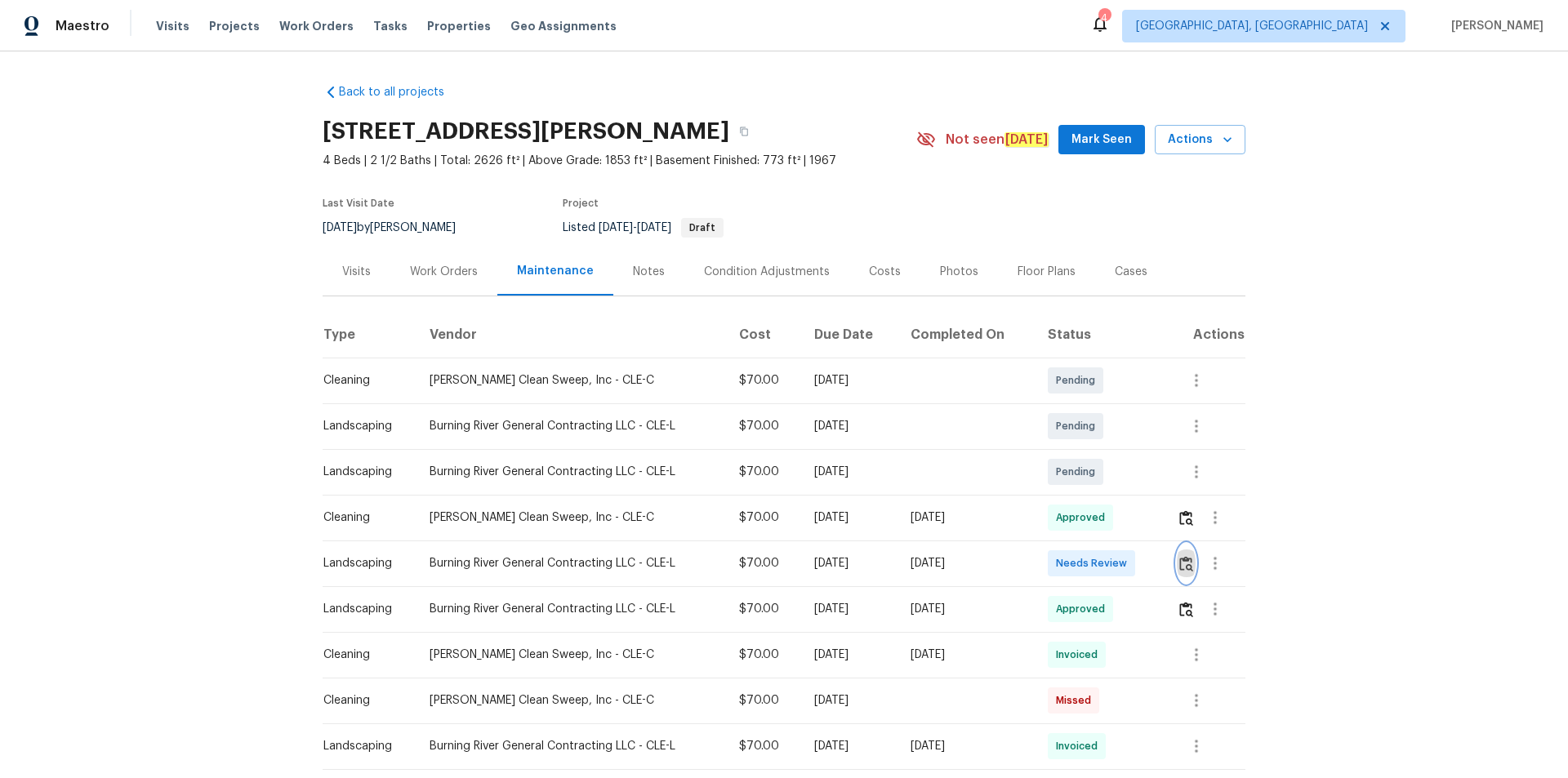
click at [1186, 562] on img "button" at bounding box center [1186, 563] width 14 height 16
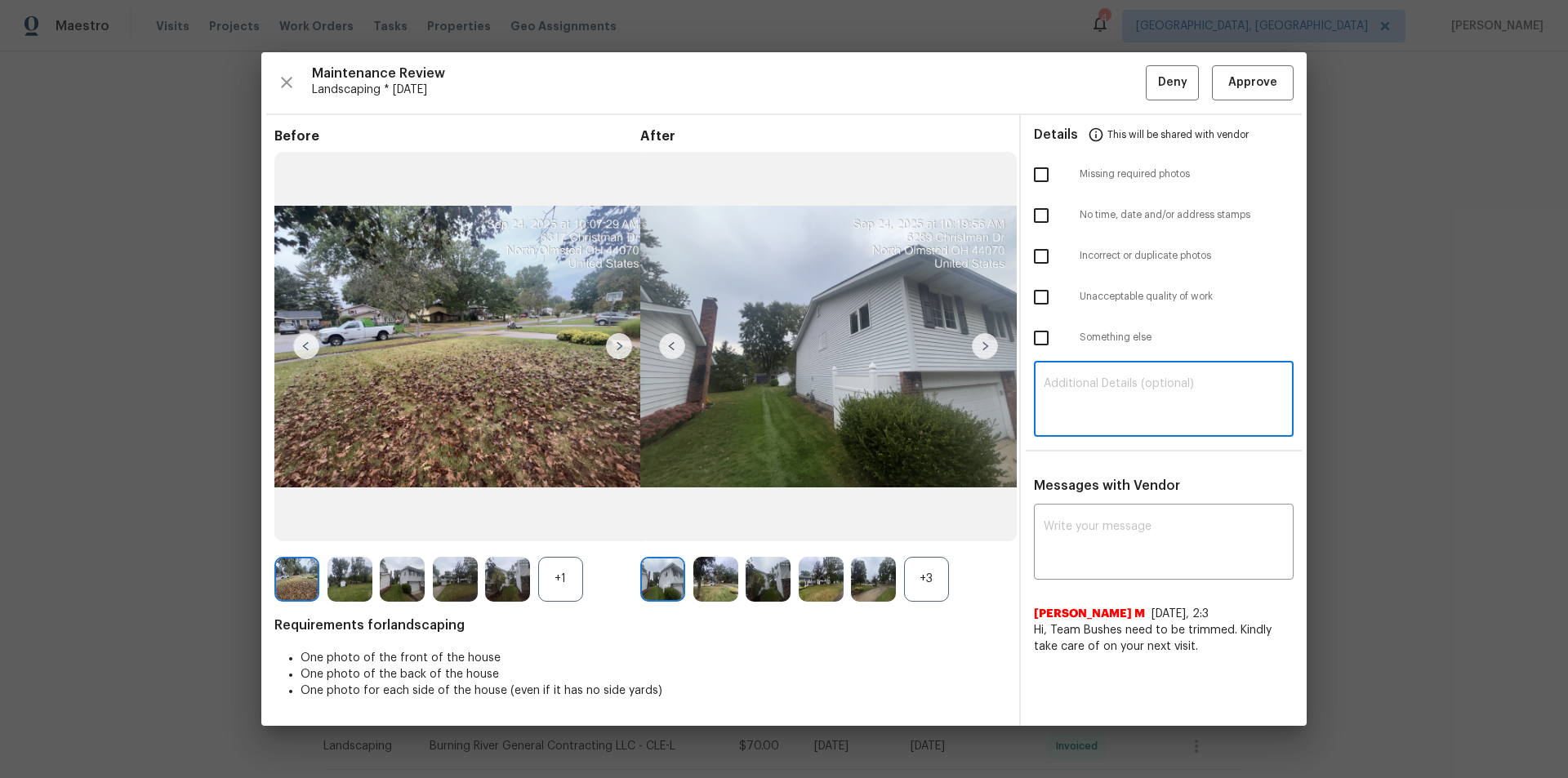
click at [1181, 408] on textarea at bounding box center [1163, 400] width 240 height 45
paste textarea "Maintenance Audit Team: Hello! Unfortunately, this landscaping visit completed …"
type textarea "Maintenance Audit Team: Hello! Unfortunately, this landscaping visit completed …"
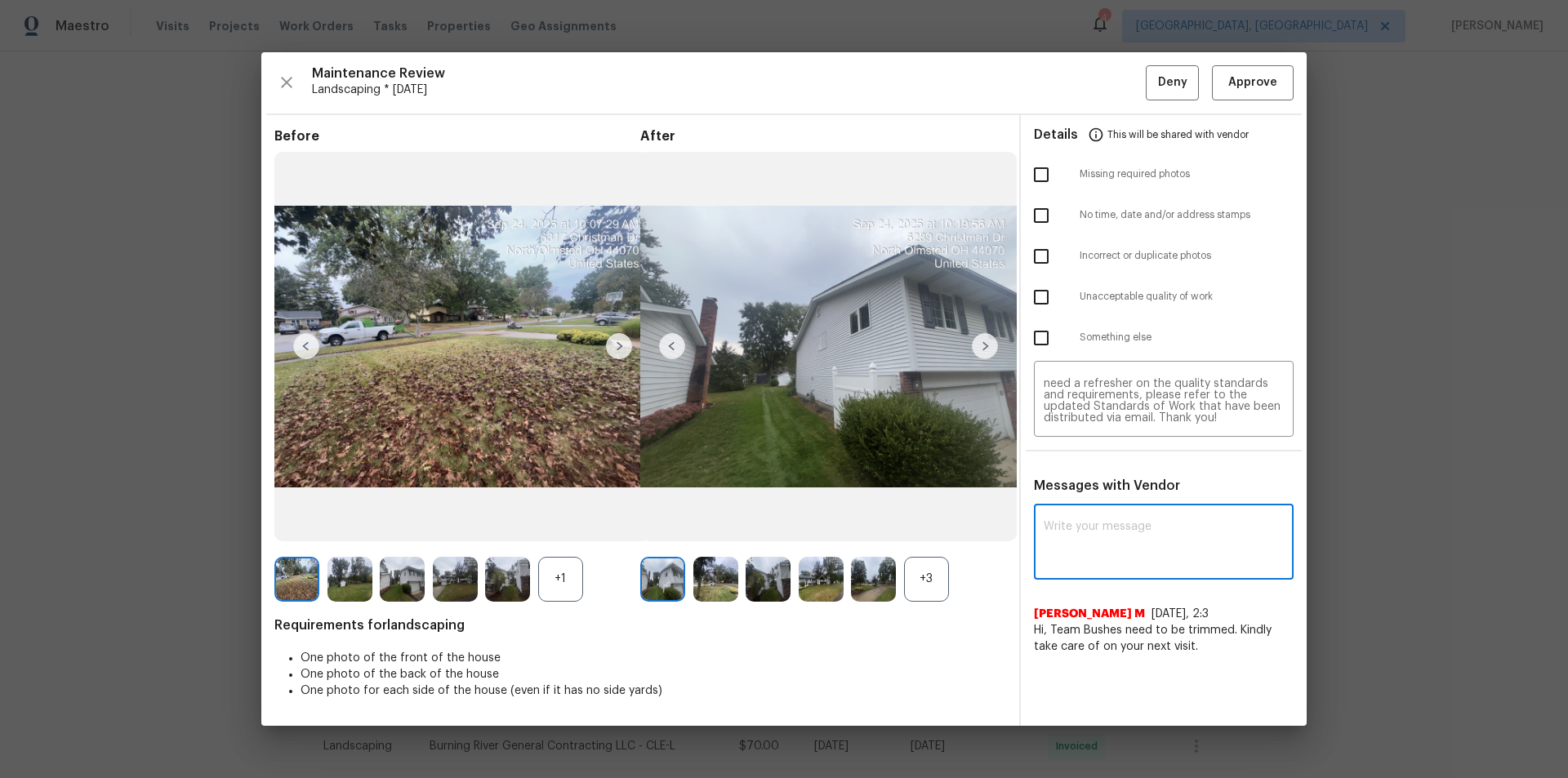
paste textarea "Maintenance Audit Team: Hello! Unfortunately, this landscaping visit completed …"
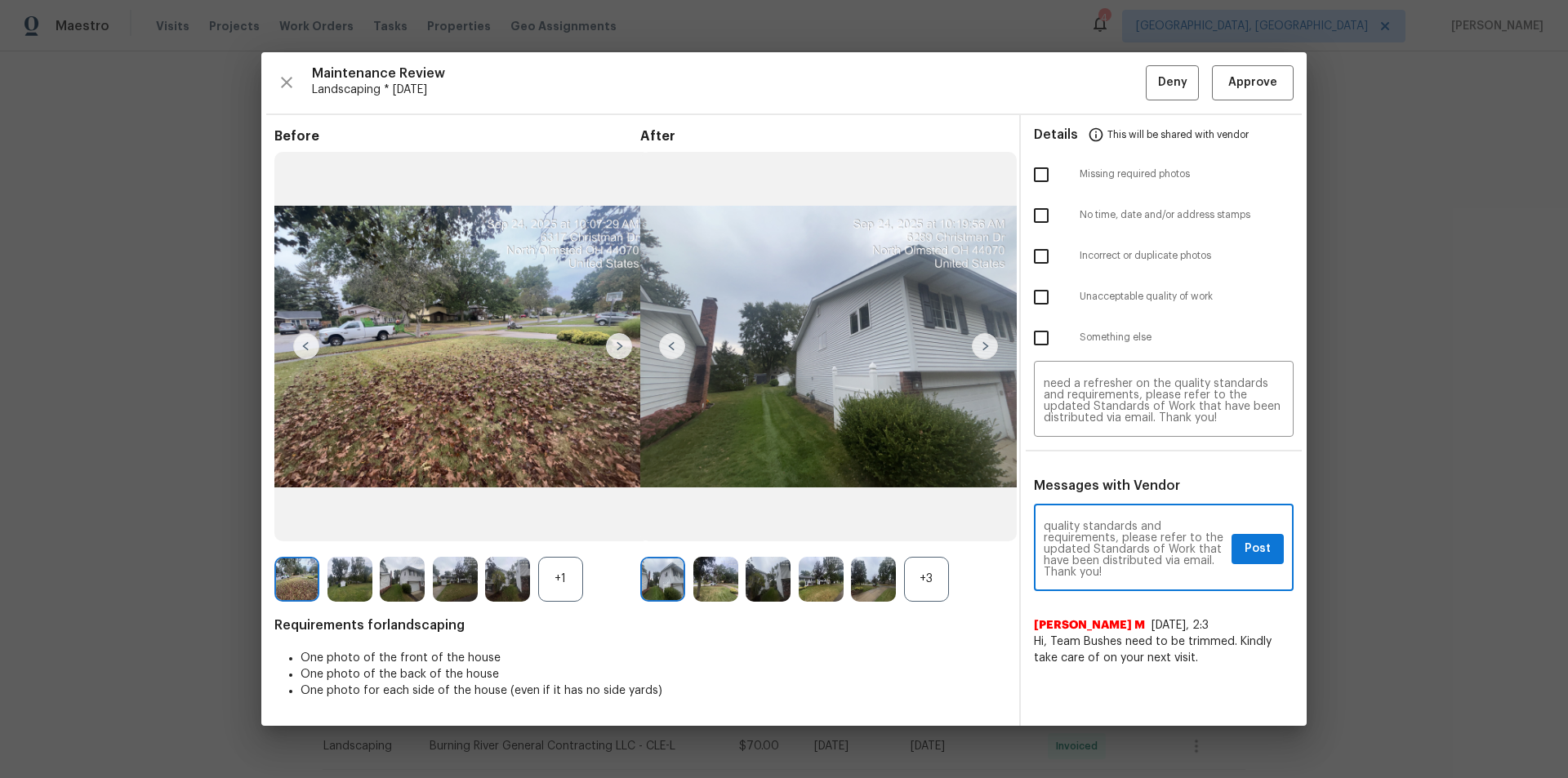
click at [1146, 554] on textarea "Maintenance Audit Team: Hello! Unfortunately, this landscaping visit completed …" at bounding box center [1134, 549] width 182 height 57
type textarea "Maintenance Audit Team: Hello! Unfortunately, this landscaping visit completed …"
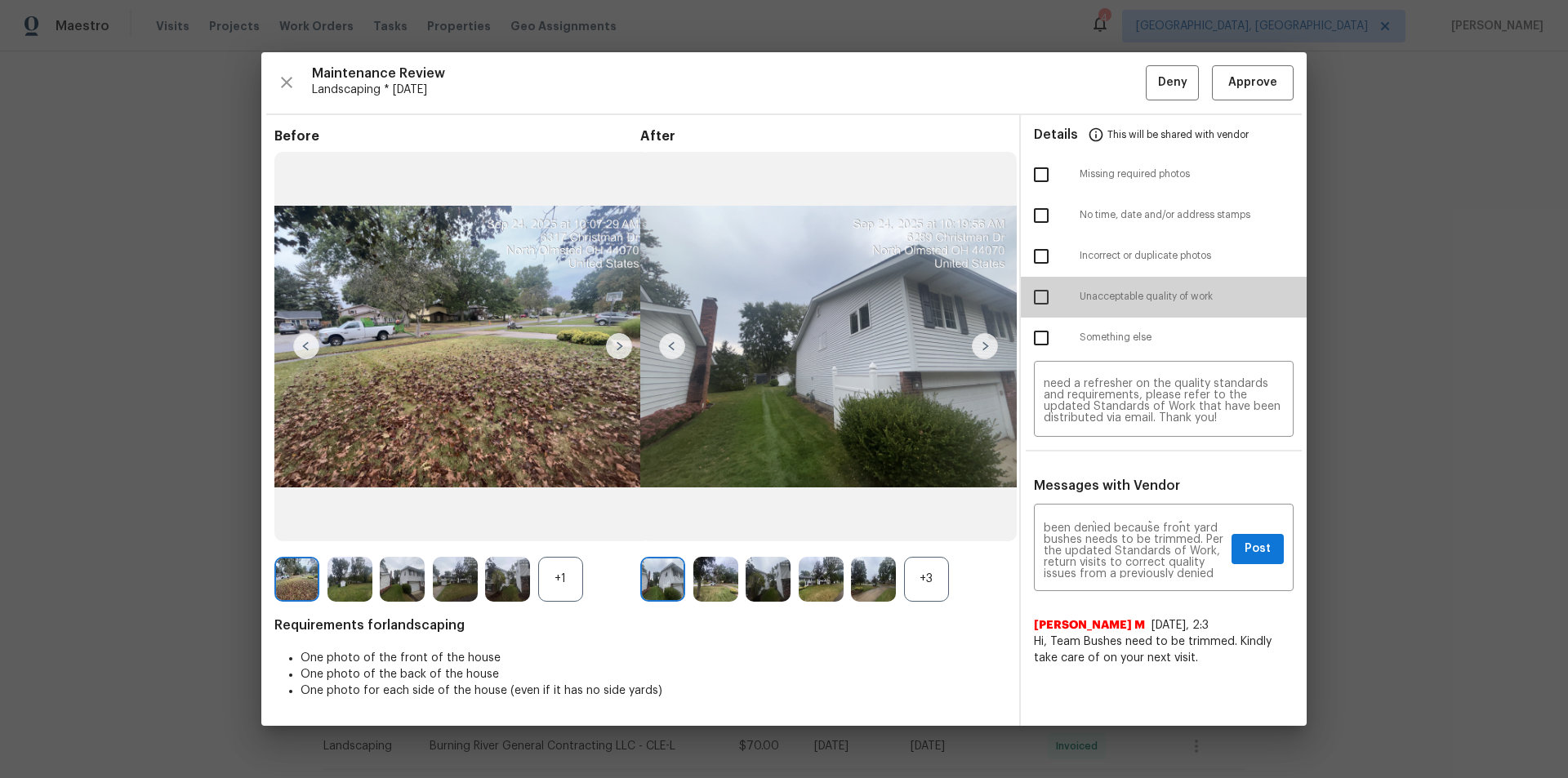
click at [1034, 285] on input "checkbox" at bounding box center [1041, 296] width 34 height 34
checkbox input "true"
drag, startPoint x: 1274, startPoint y: 550, endPoint x: 1277, endPoint y: 592, distance: 42.1
click at [1274, 551] on button "Post" at bounding box center [1258, 548] width 52 height 31
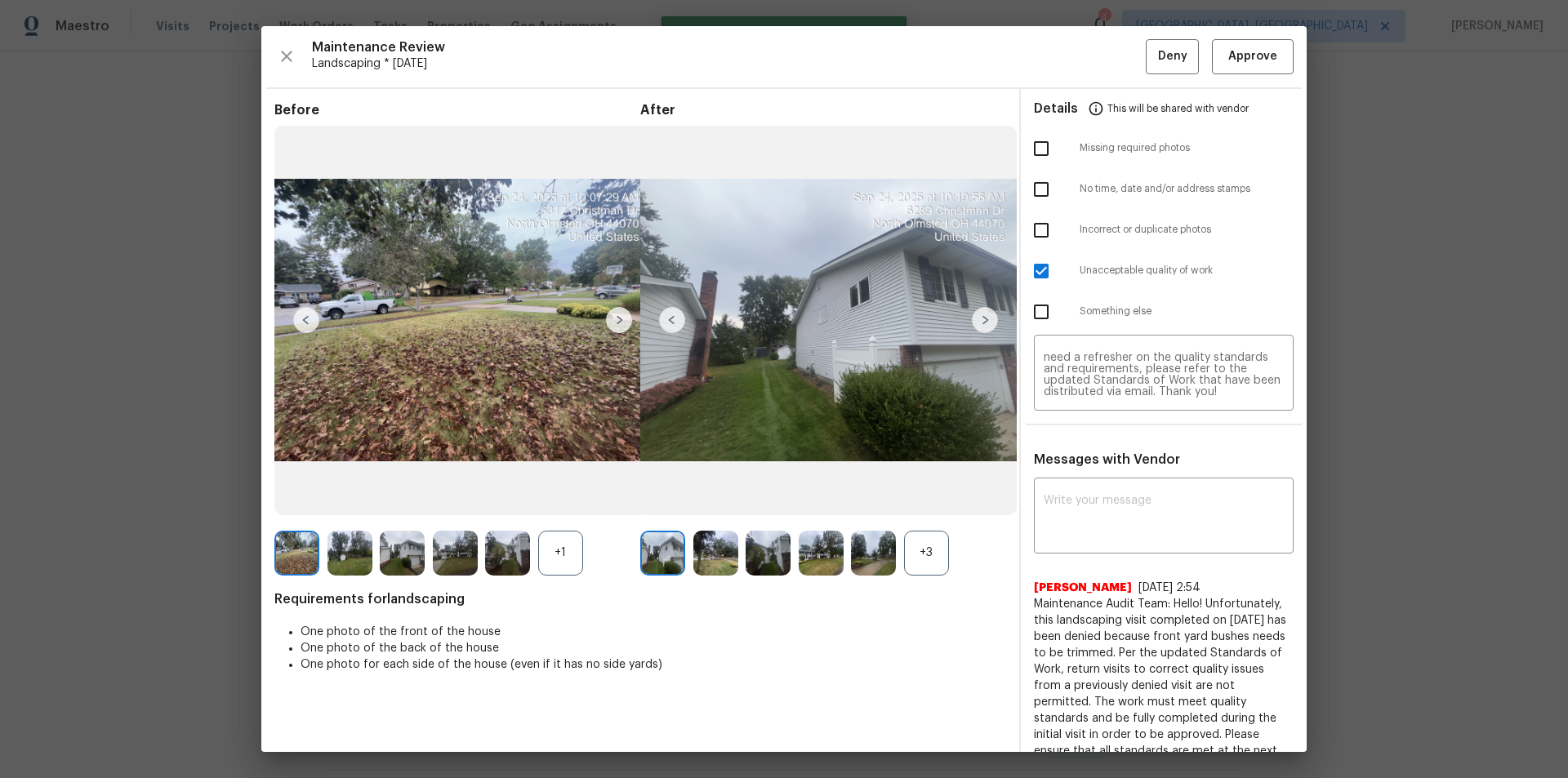
scroll to position [0, 0]
click at [1173, 58] on span "Deny" at bounding box center [1173, 56] width 30 height 20
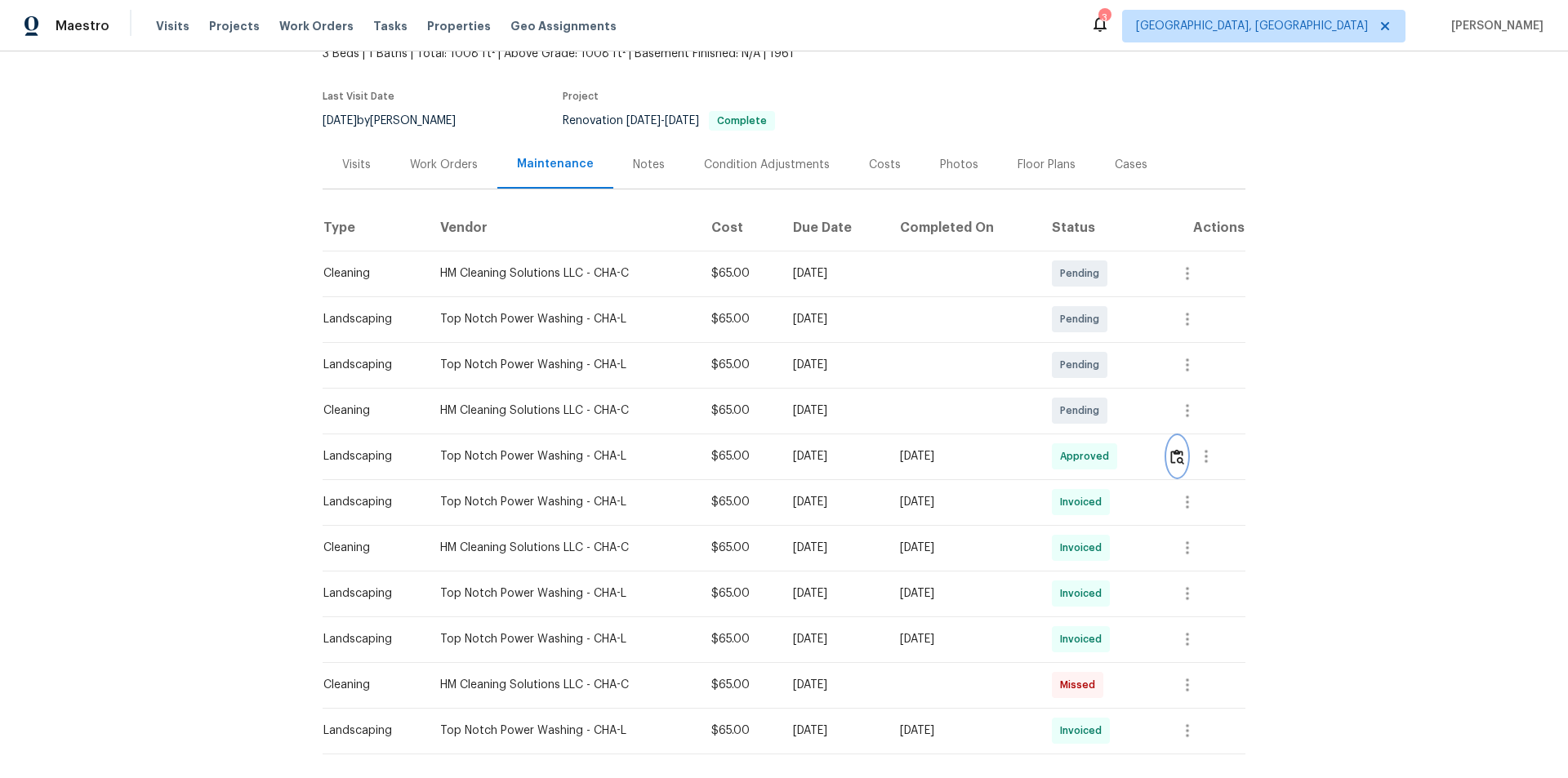
scroll to position [194, 0]
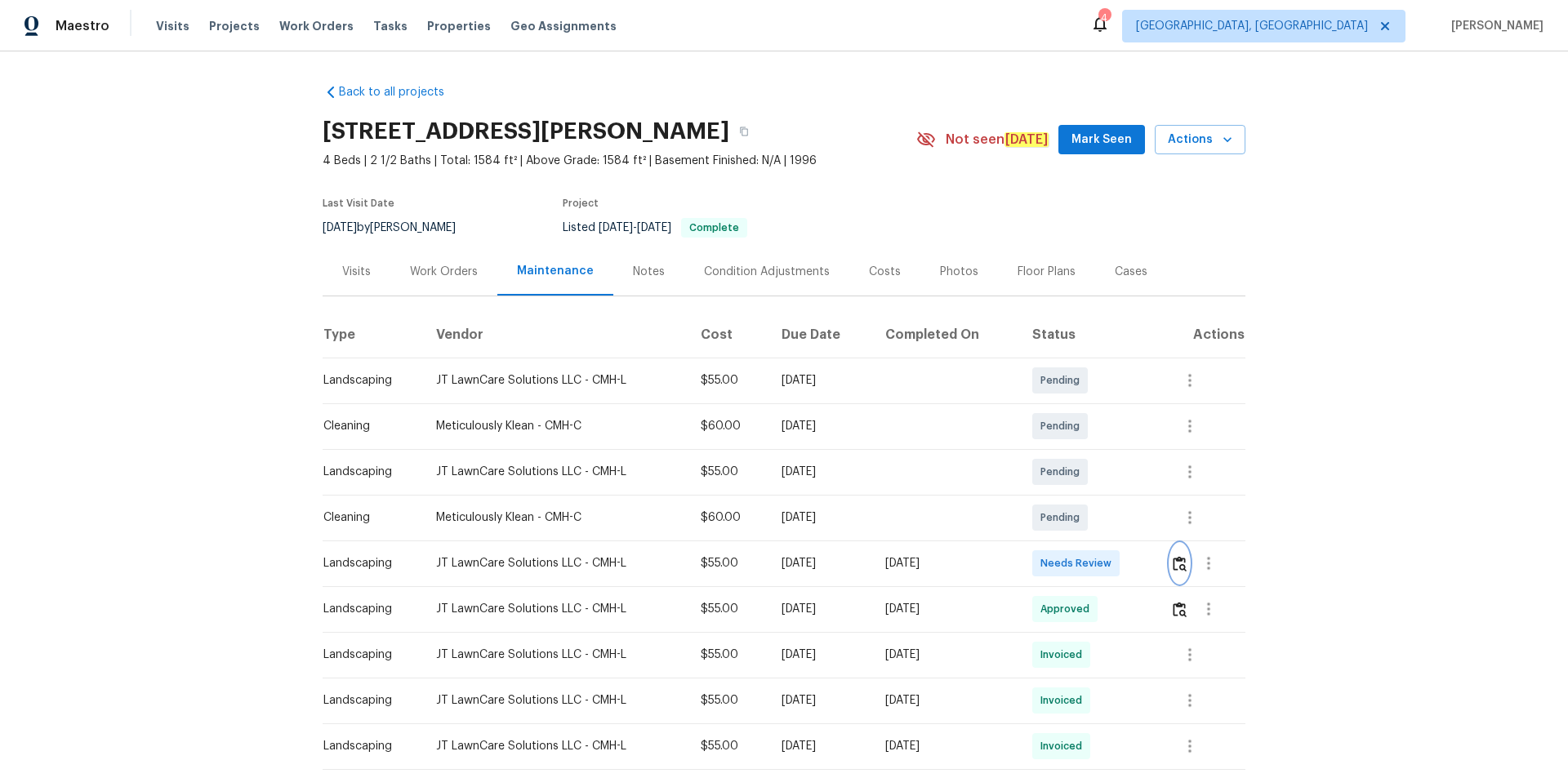
click at [1115, 522] on img "button" at bounding box center [1180, 563] width 14 height 16
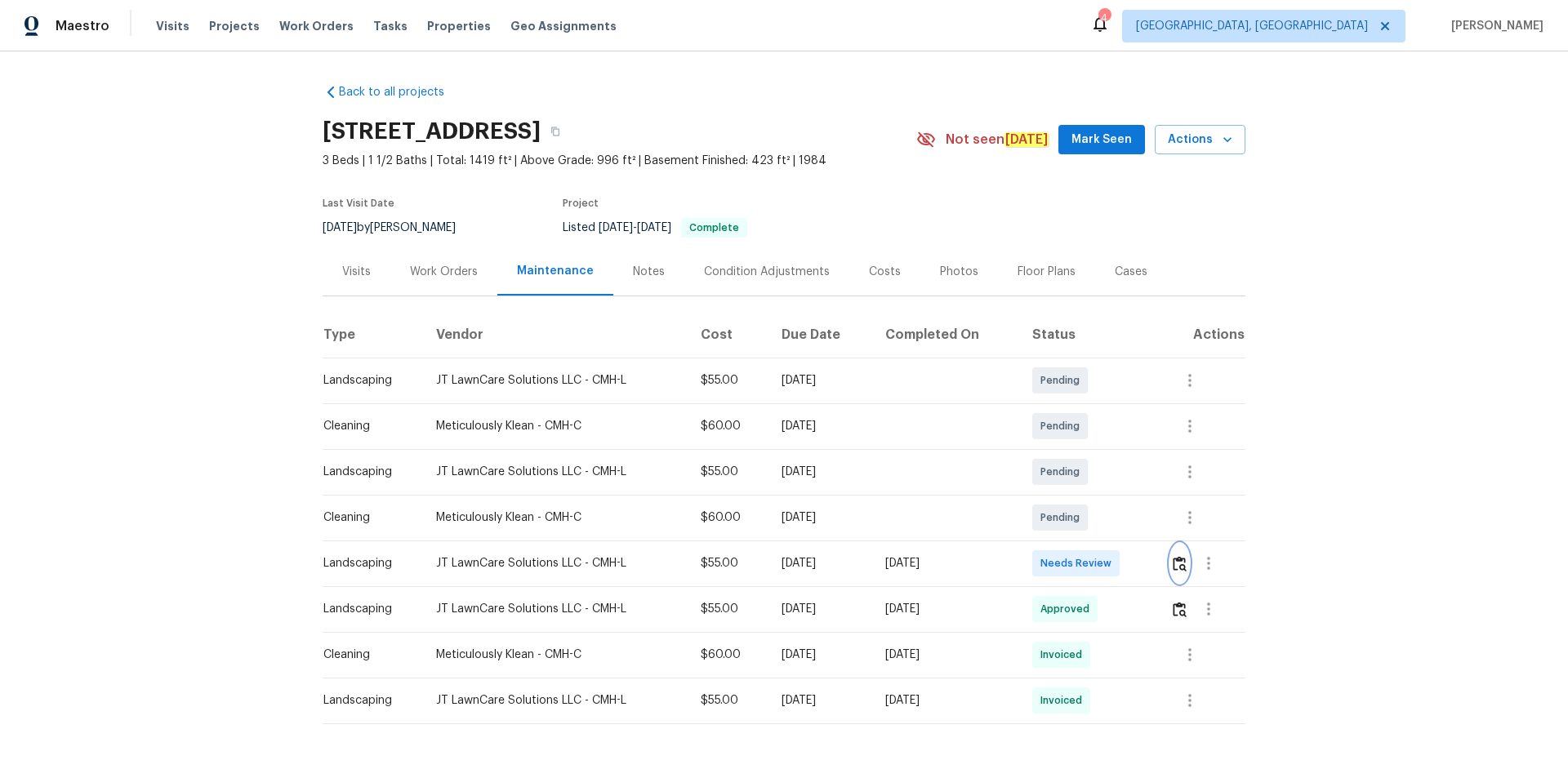
click at [1180, 559] on img "button" at bounding box center [1180, 563] width 14 height 16
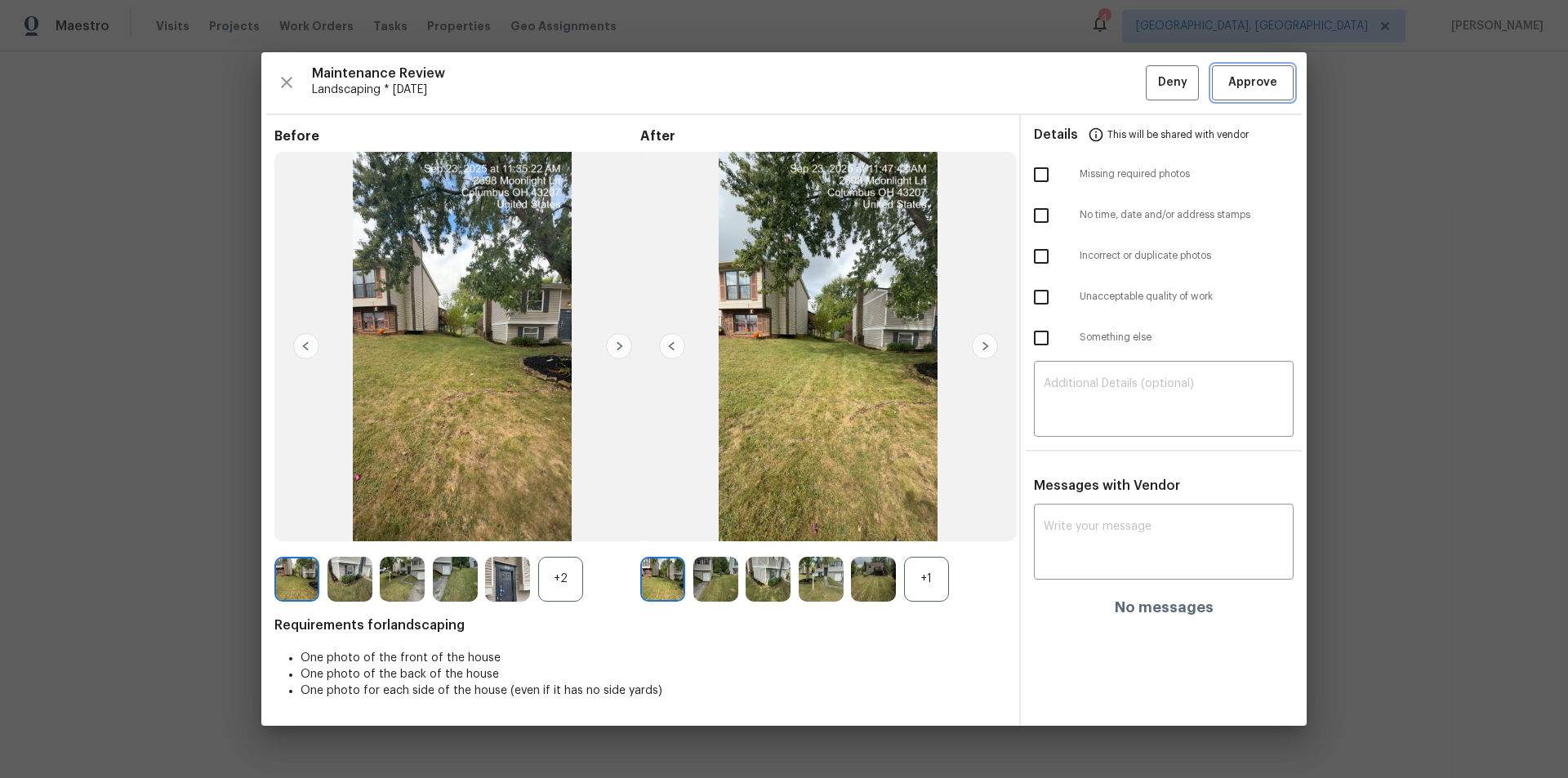
click at [1279, 79] on span "Approve" at bounding box center [1253, 82] width 56 height 20
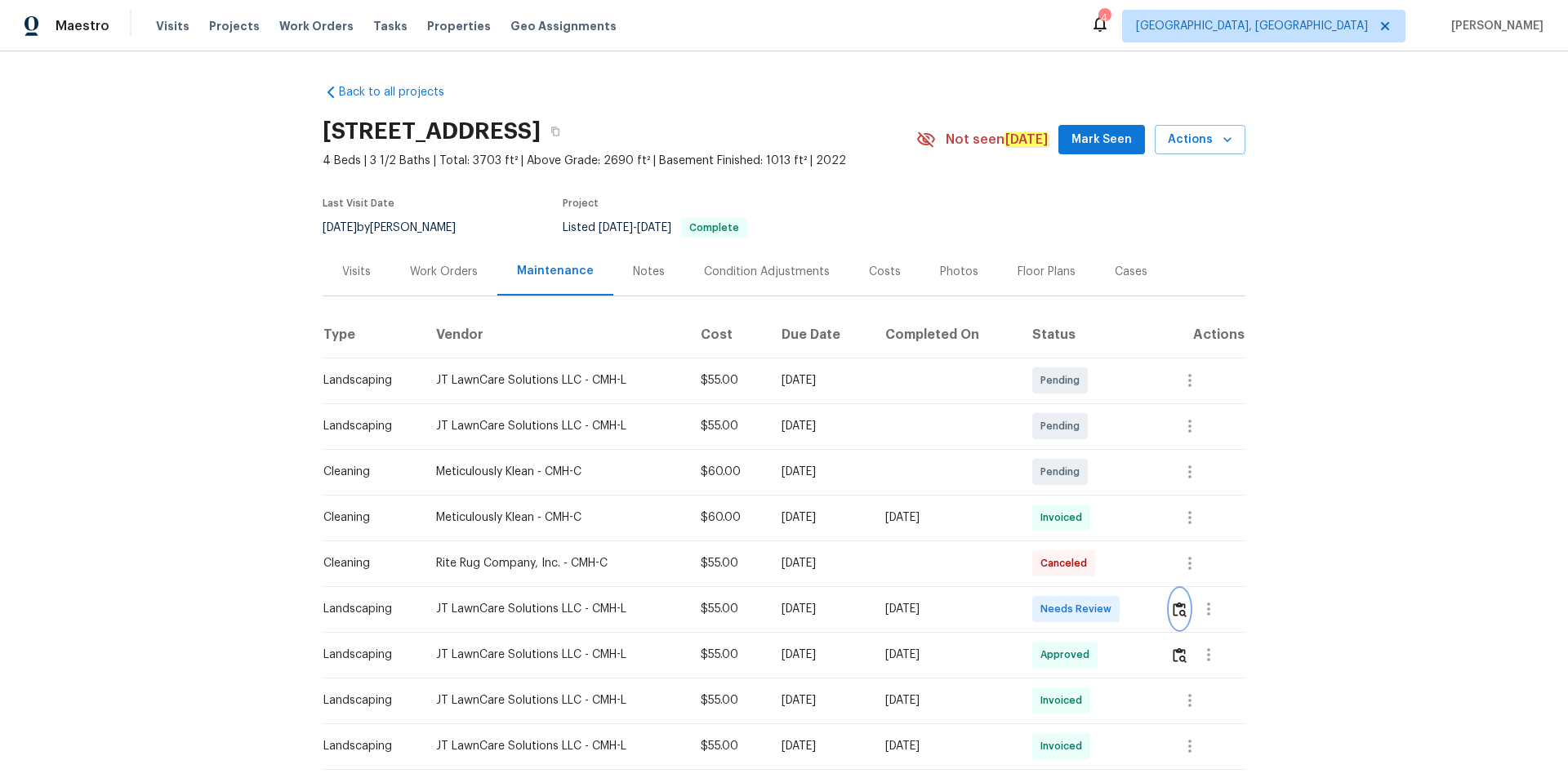
click at [1115, 522] on img "button" at bounding box center [1180, 609] width 14 height 16
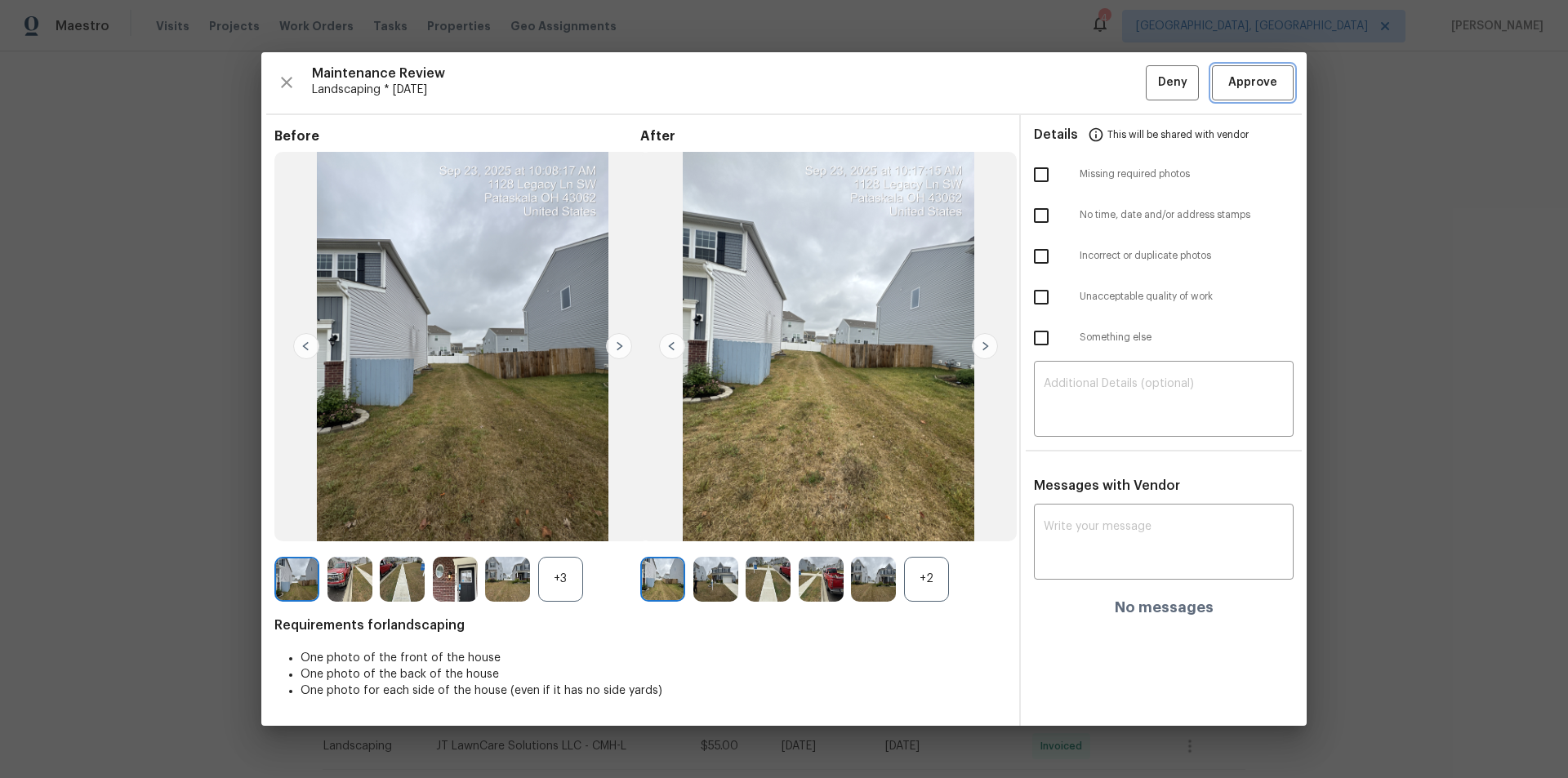
click at [1115, 81] on span "Approve" at bounding box center [1253, 82] width 49 height 20
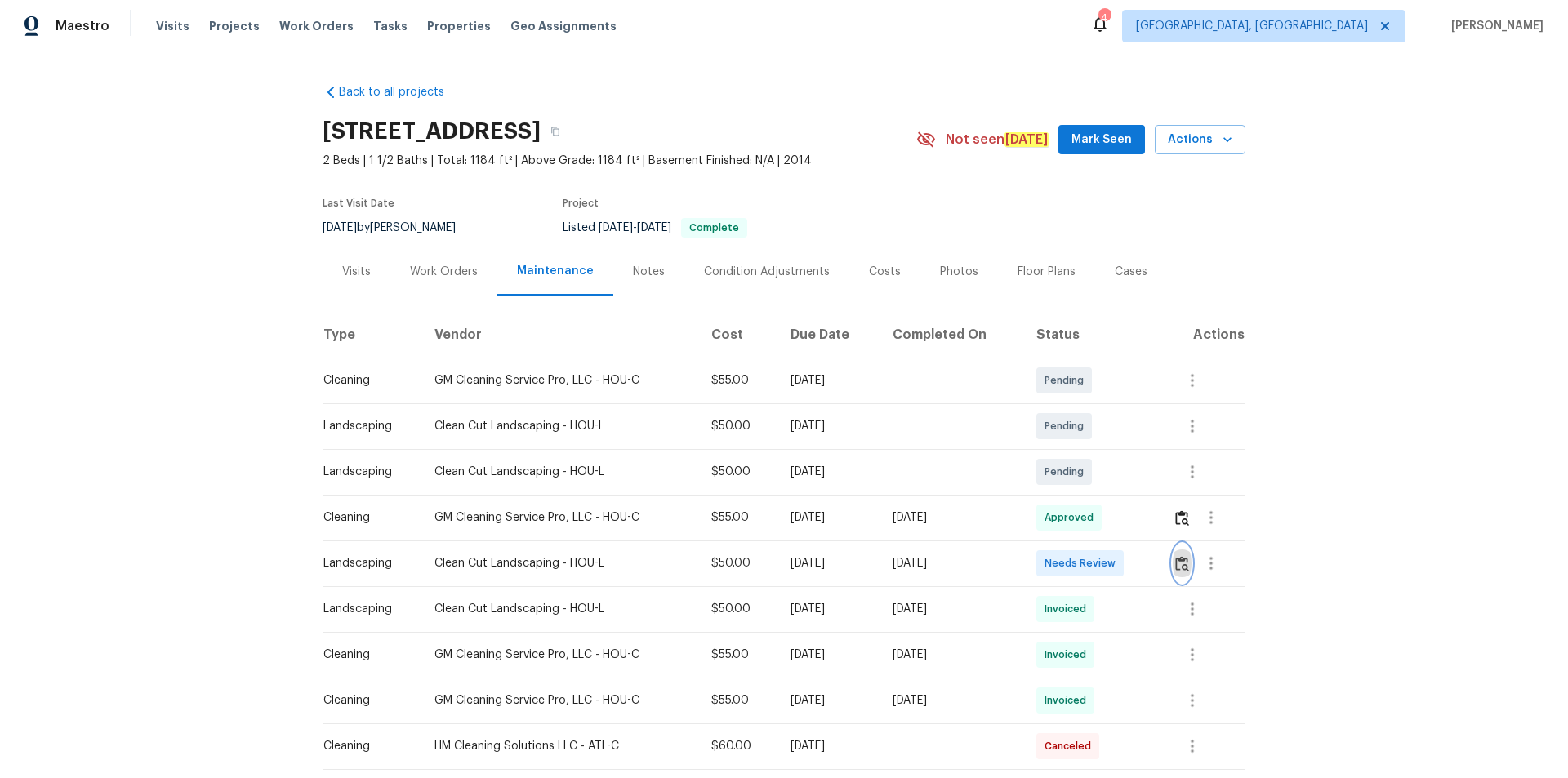
click at [1115, 522] on img "button" at bounding box center [1182, 563] width 14 height 16
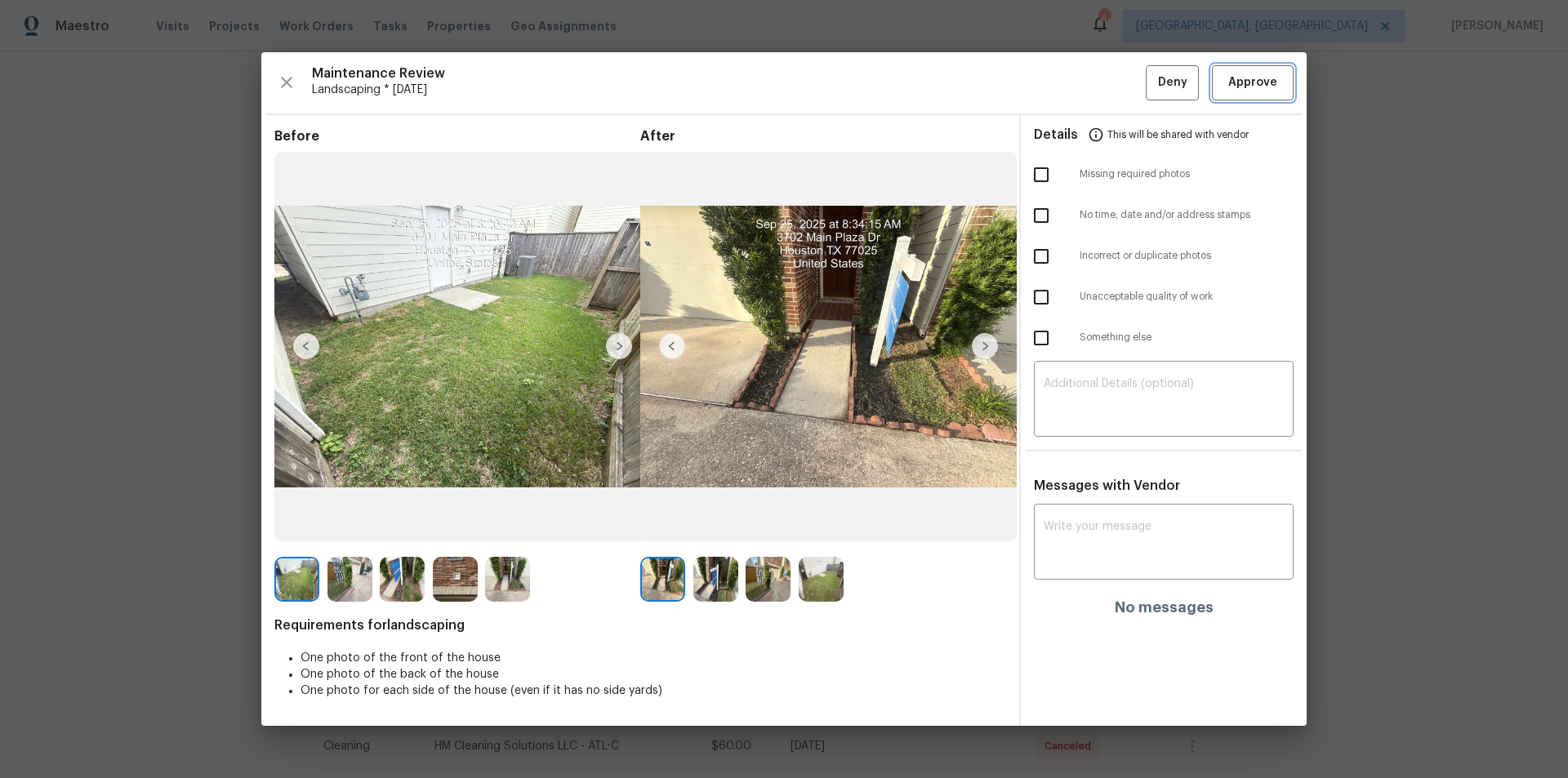
click at [1115, 87] on span "Approve" at bounding box center [1253, 82] width 49 height 20
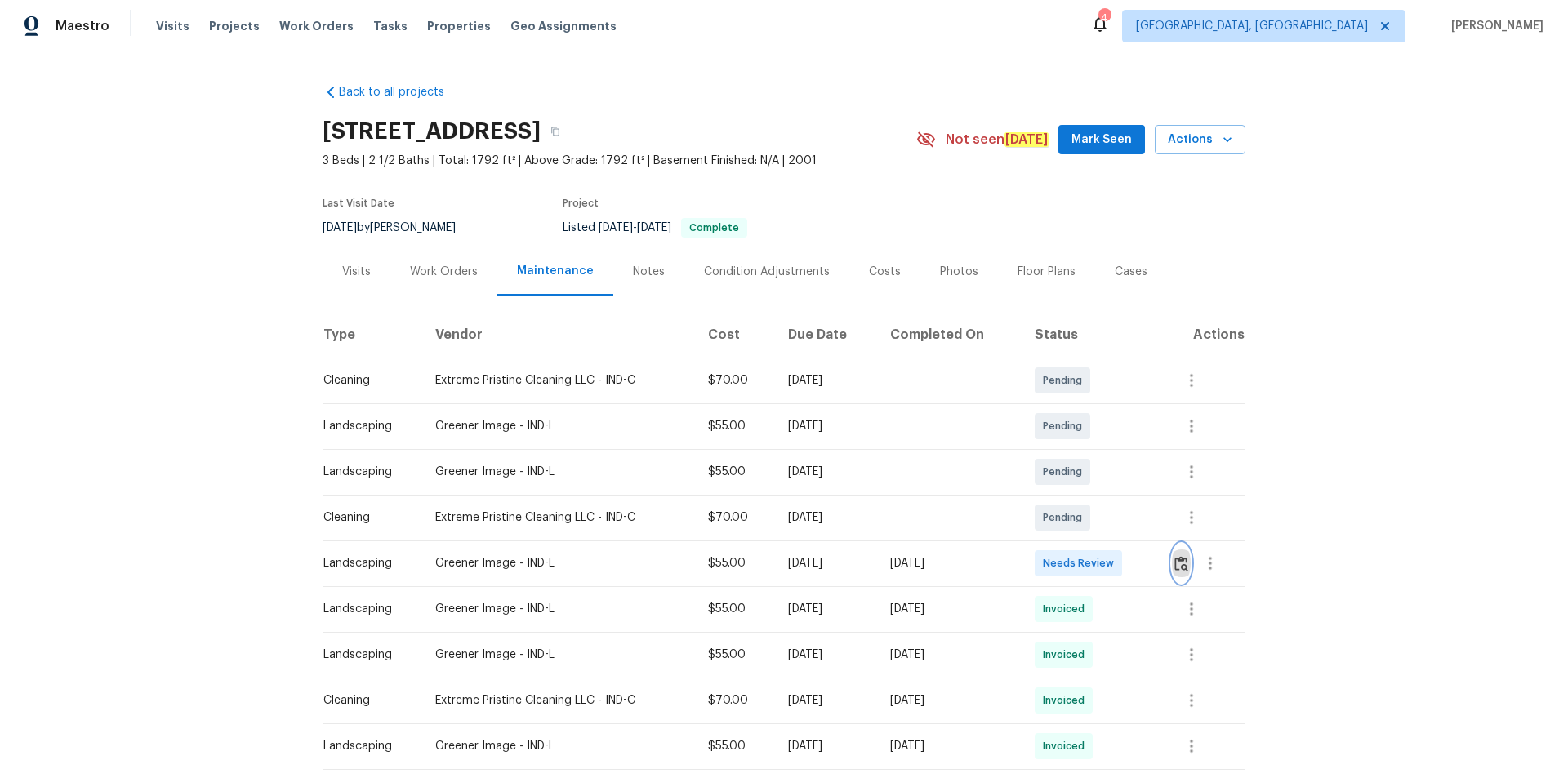
click at [1115, 522] on img "button" at bounding box center [1181, 563] width 14 height 16
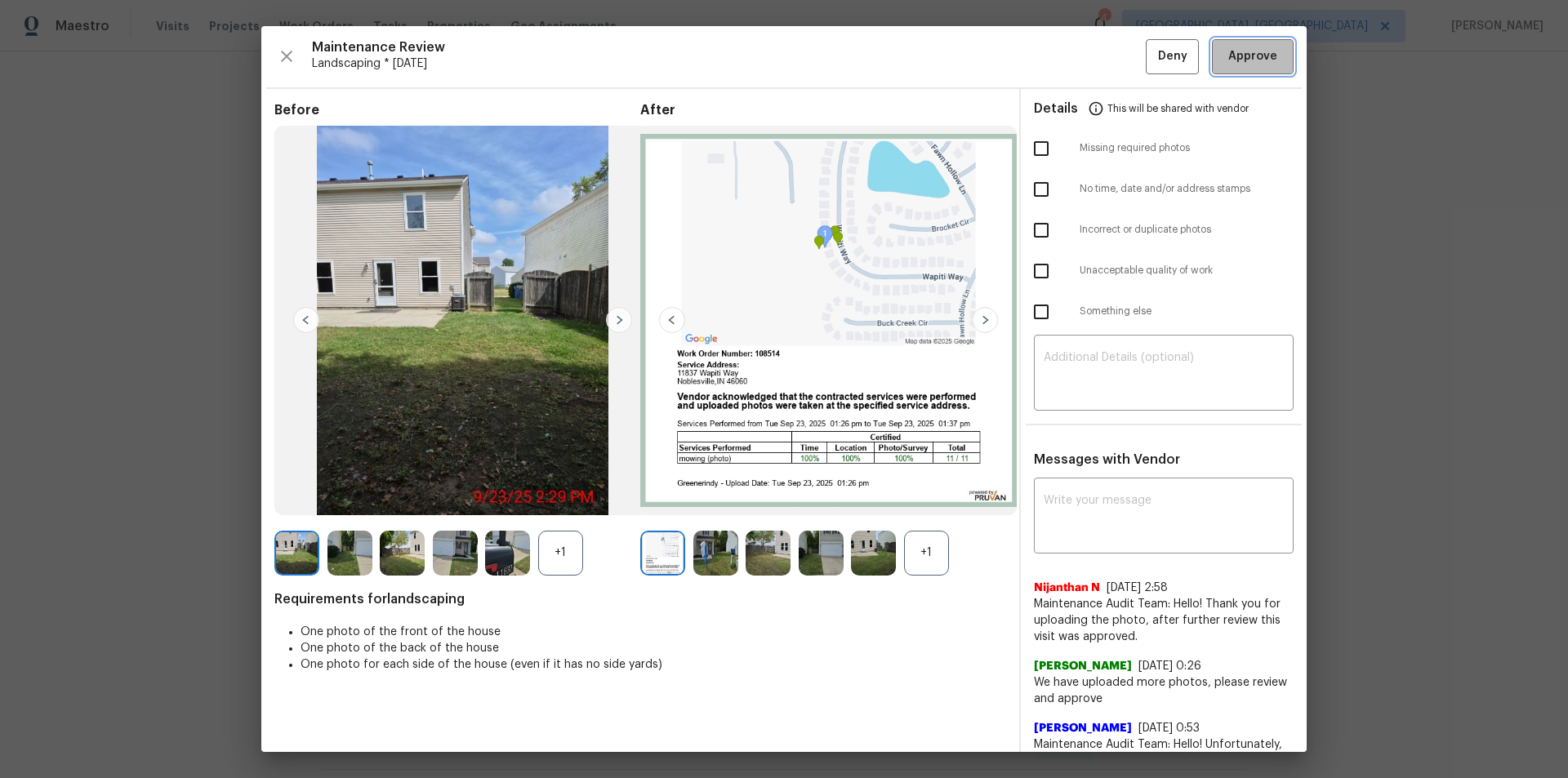
drag, startPoint x: 1225, startPoint y: 56, endPoint x: 1257, endPoint y: 141, distance: 90.8
click at [1115, 58] on span "Approve" at bounding box center [1253, 56] width 49 height 20
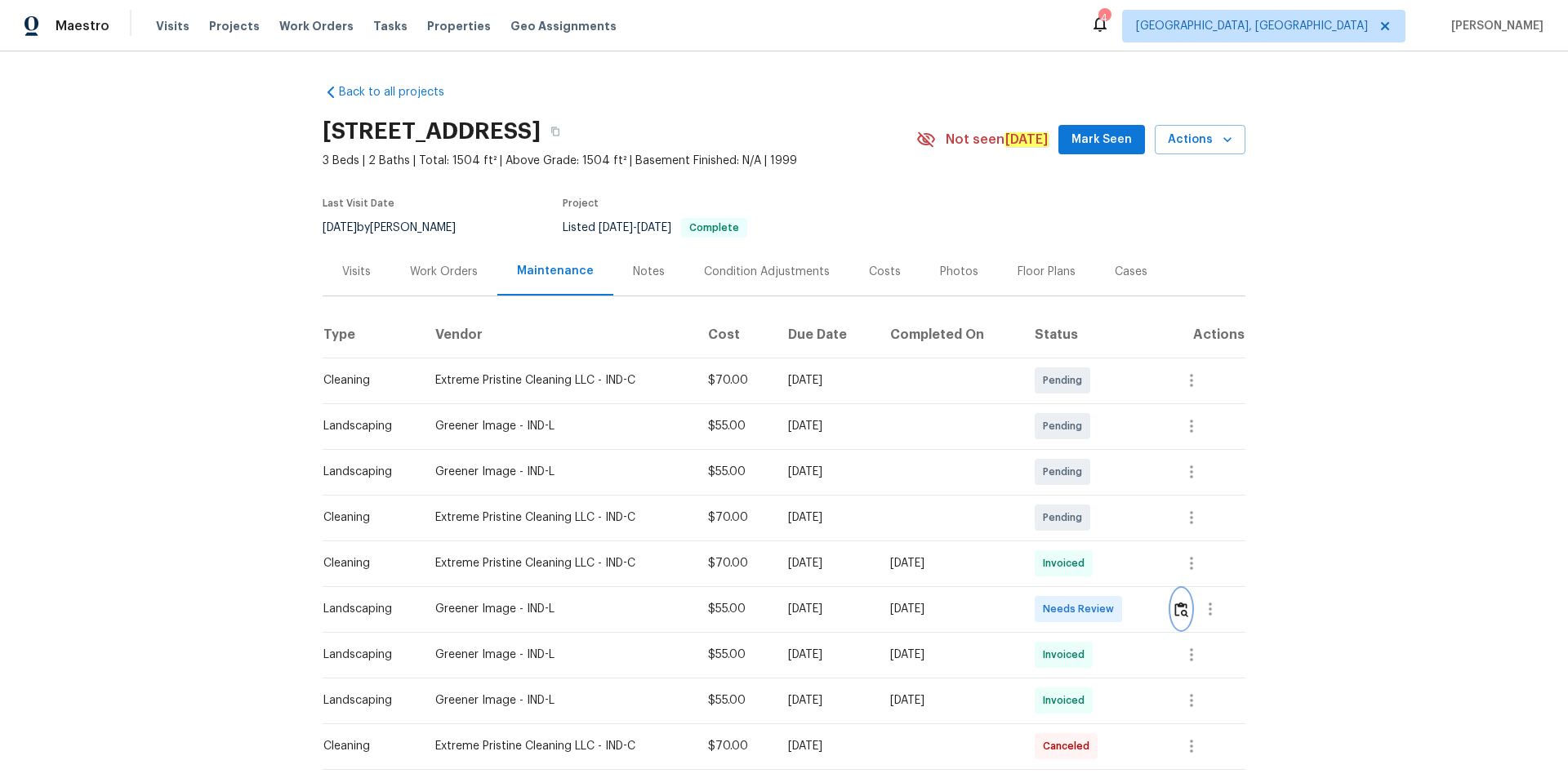
click at [1115, 522] on img "button" at bounding box center [1181, 609] width 14 height 16
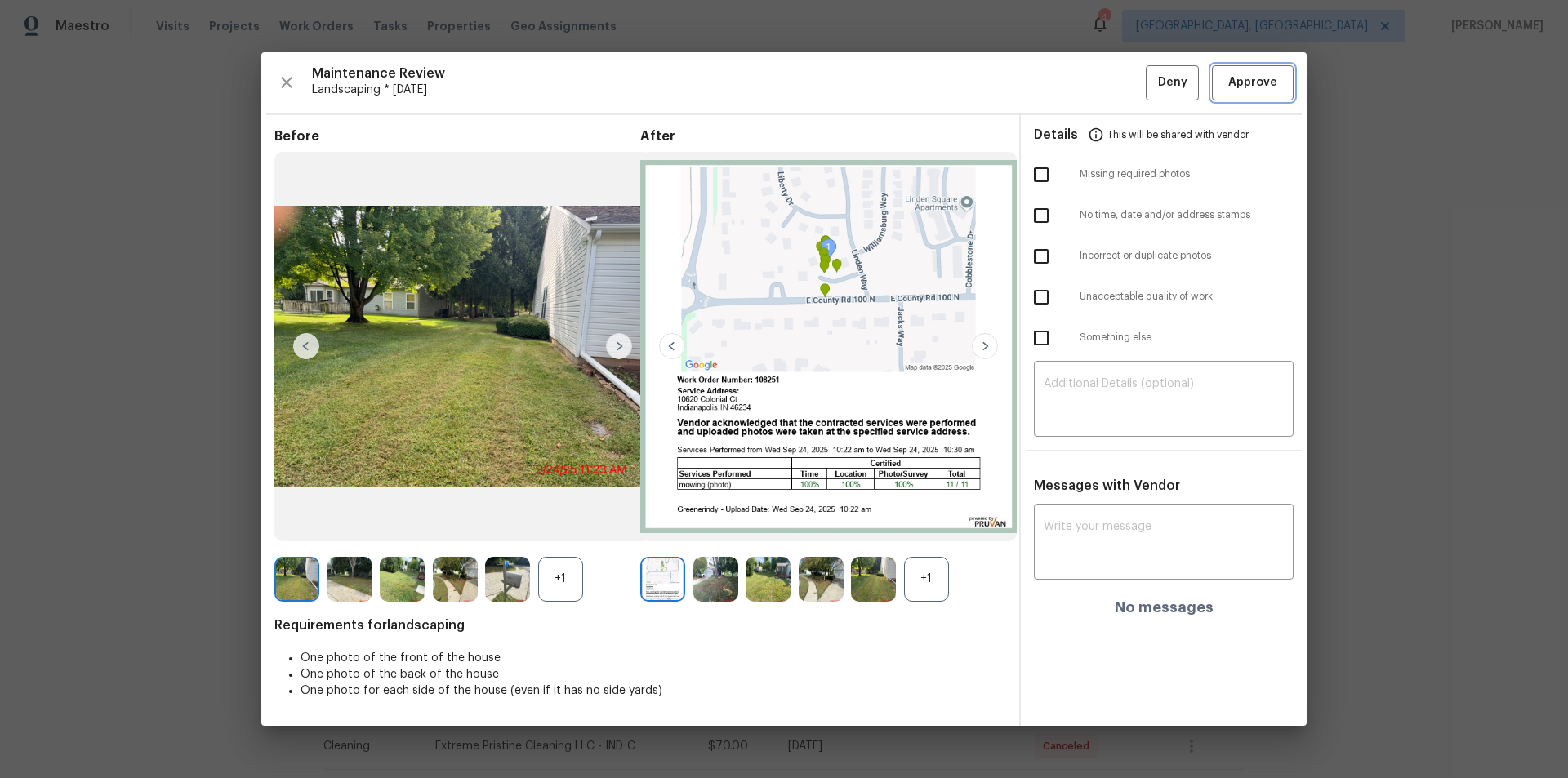
click at [1115, 90] on span "Approve" at bounding box center [1253, 82] width 49 height 20
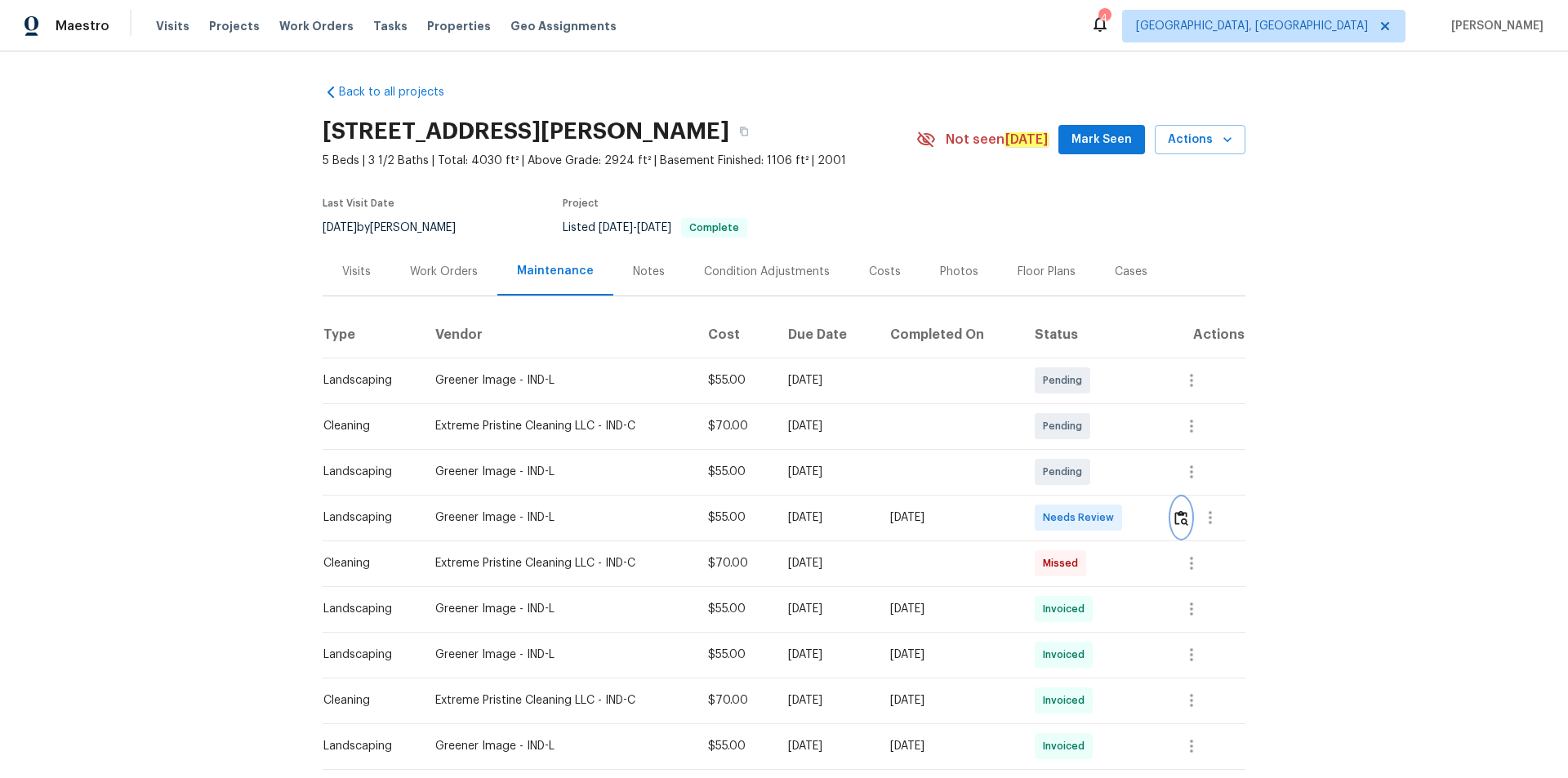
click at [1115, 517] on img "button" at bounding box center [1181, 518] width 14 height 16
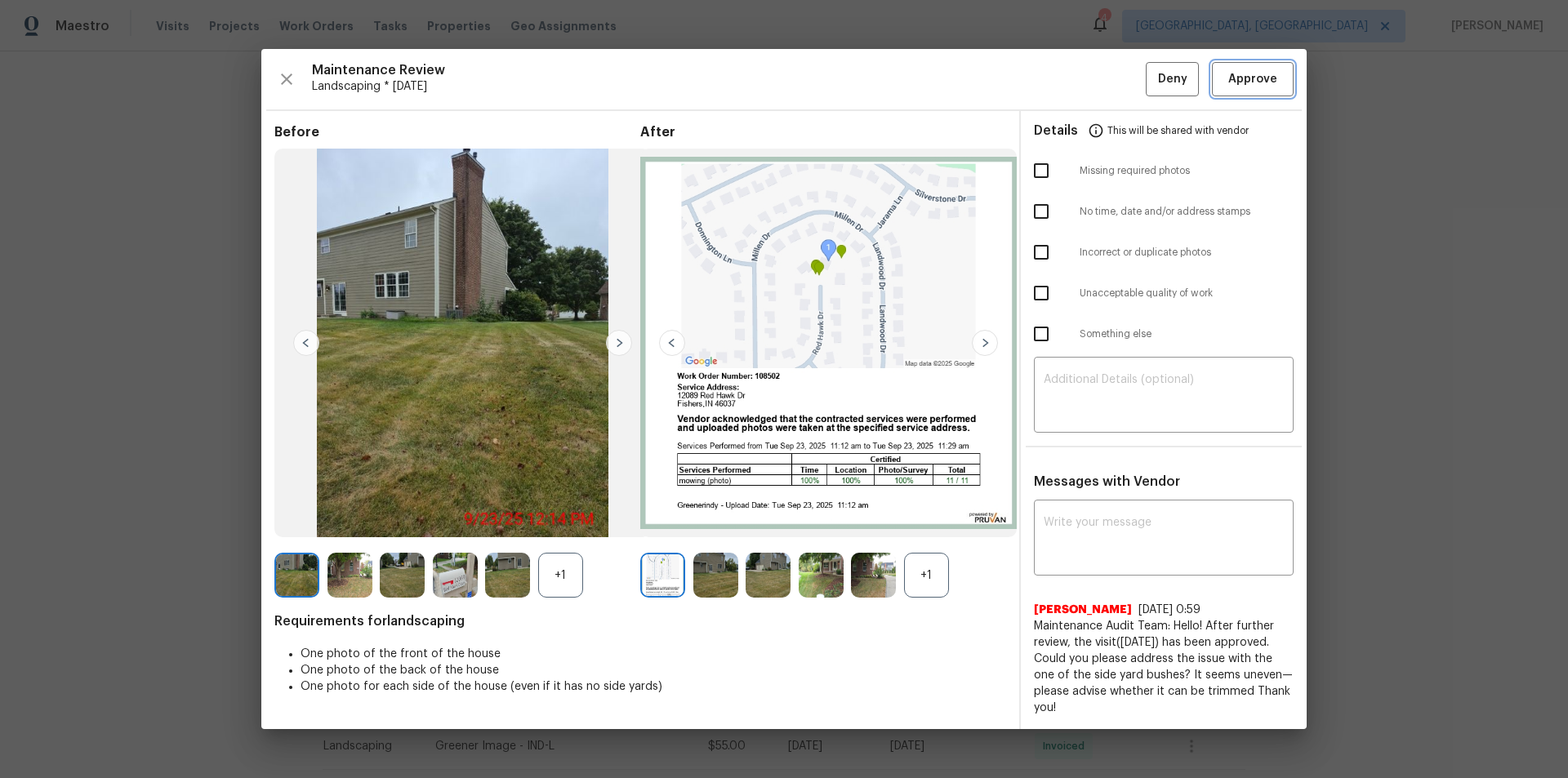
click at [1115, 70] on span "Approve" at bounding box center [1253, 80] width 49 height 20
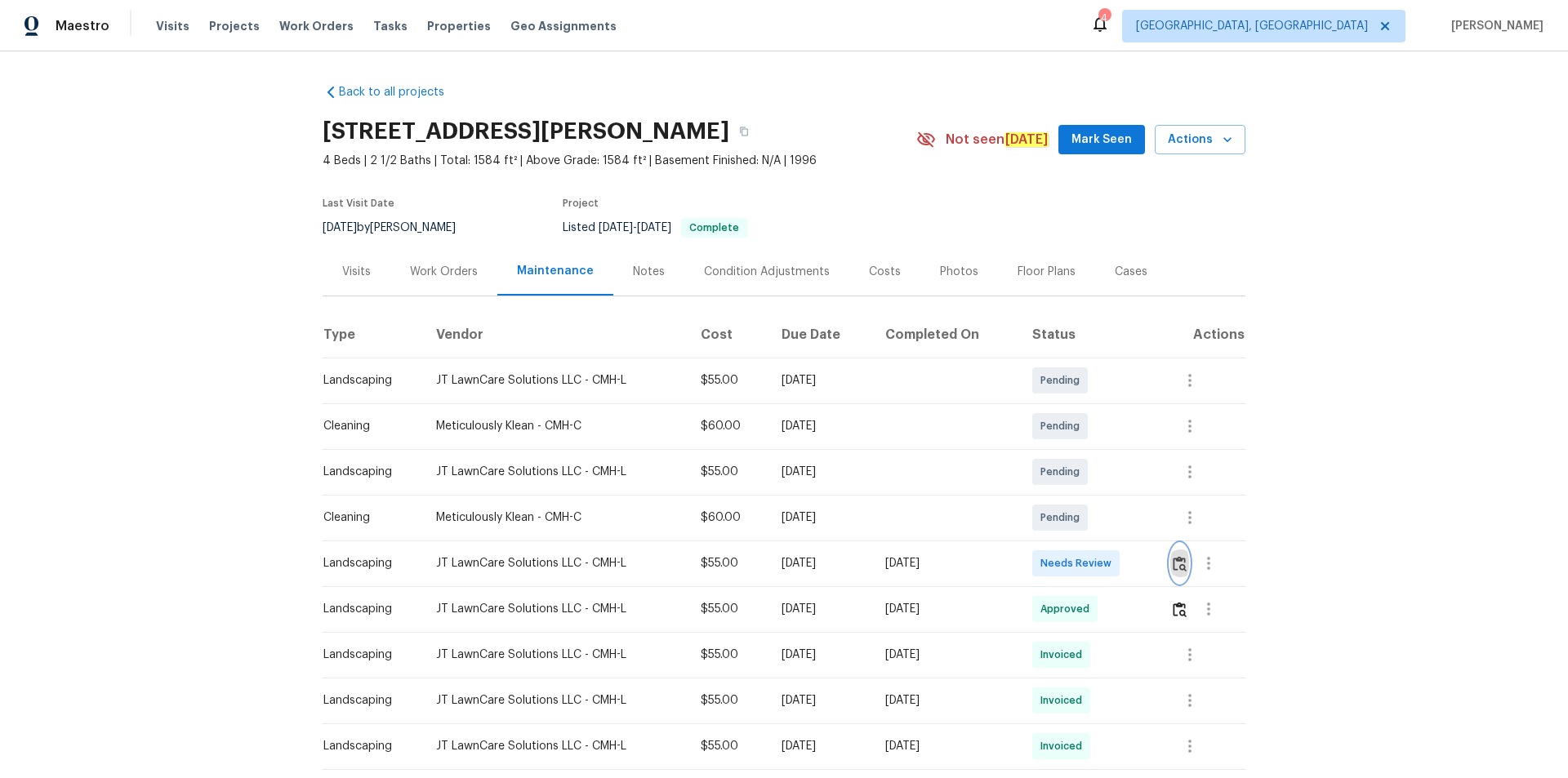
click at [1182, 565] on img "button" at bounding box center [1180, 563] width 14 height 16
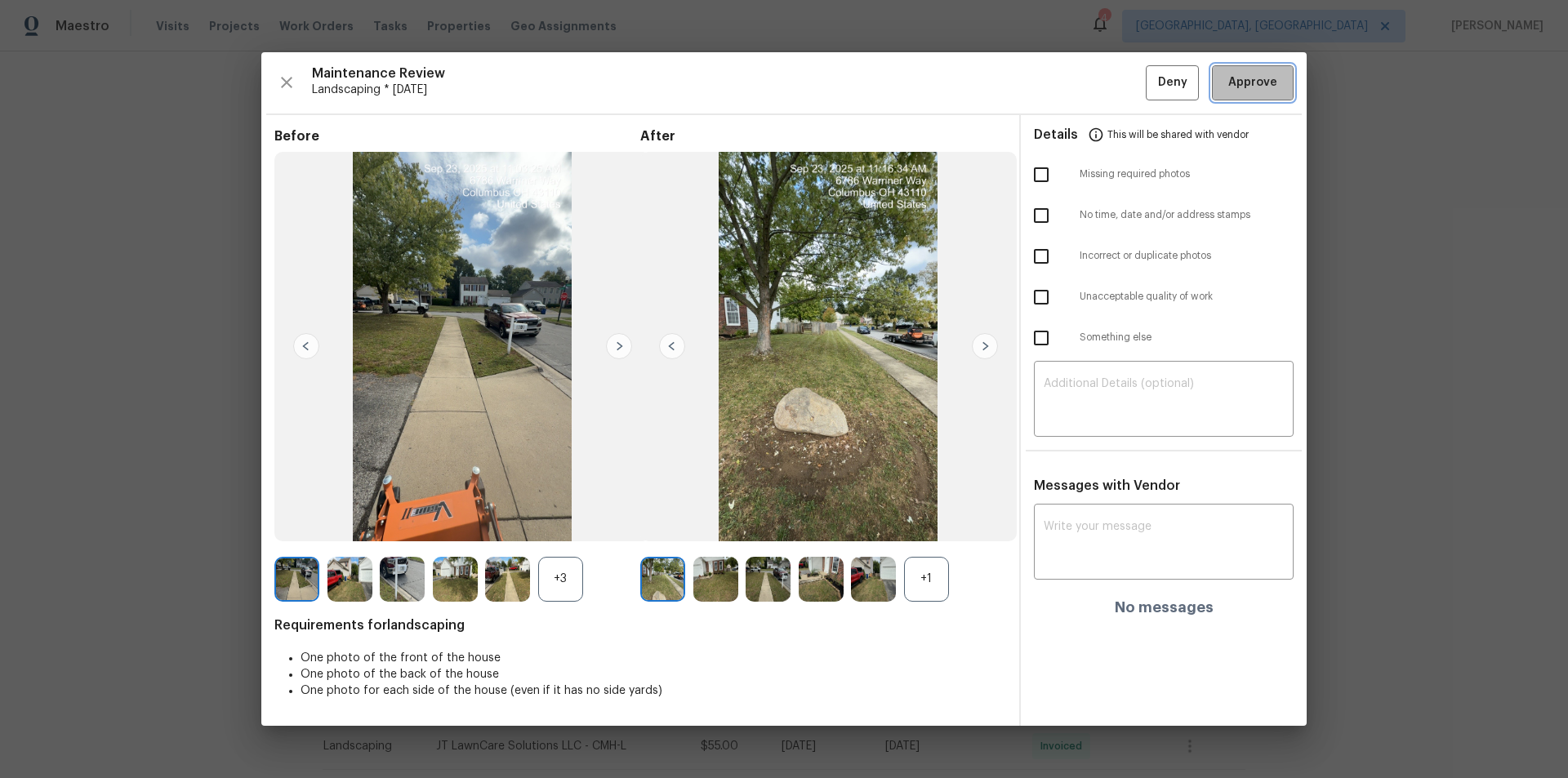
drag, startPoint x: 1260, startPoint y: 74, endPoint x: 1260, endPoint y: 85, distance: 11.0
click at [1260, 79] on span "Approve" at bounding box center [1253, 82] width 49 height 20
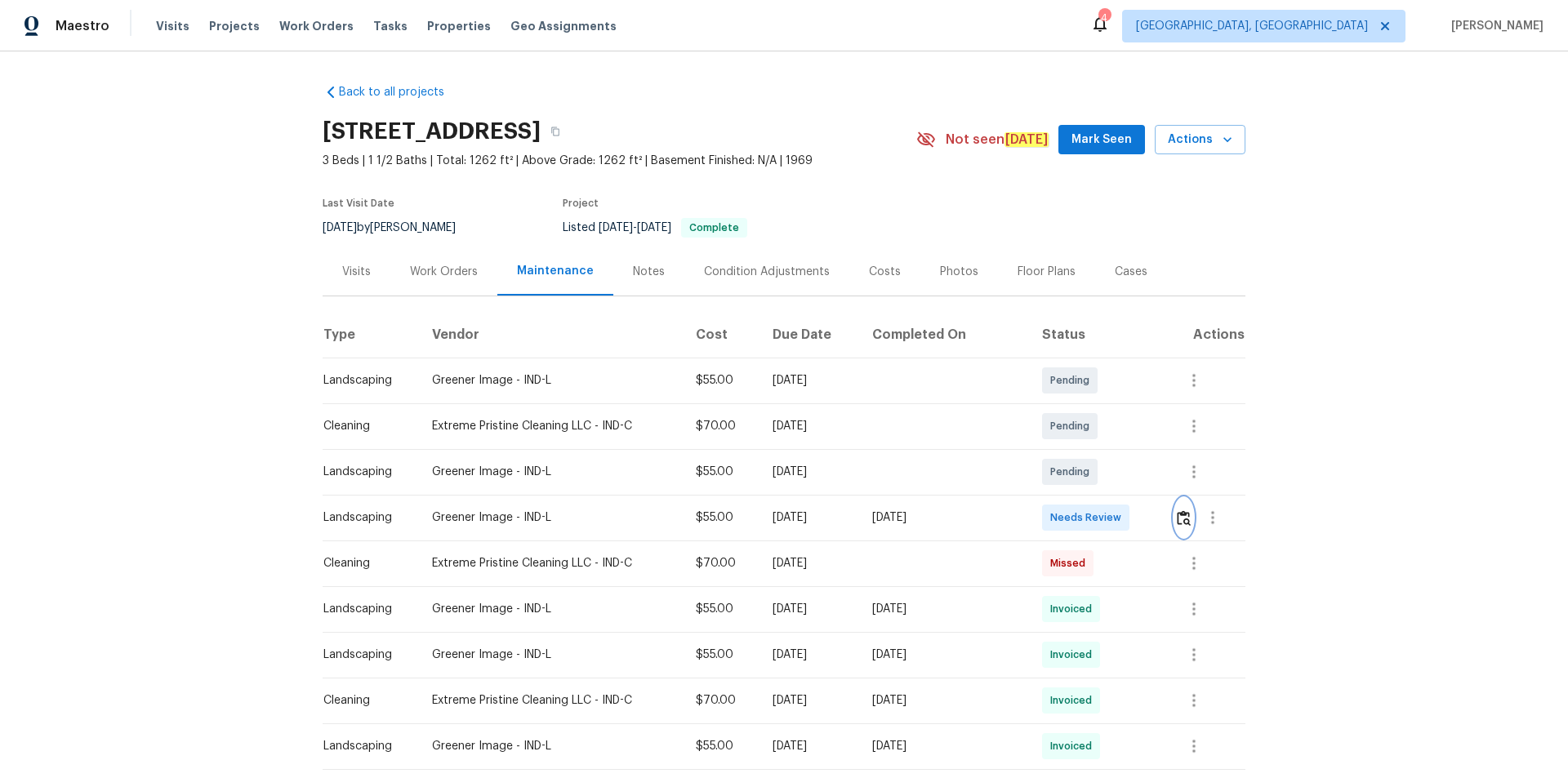
click at [1115, 519] on img "button" at bounding box center [1183, 518] width 14 height 16
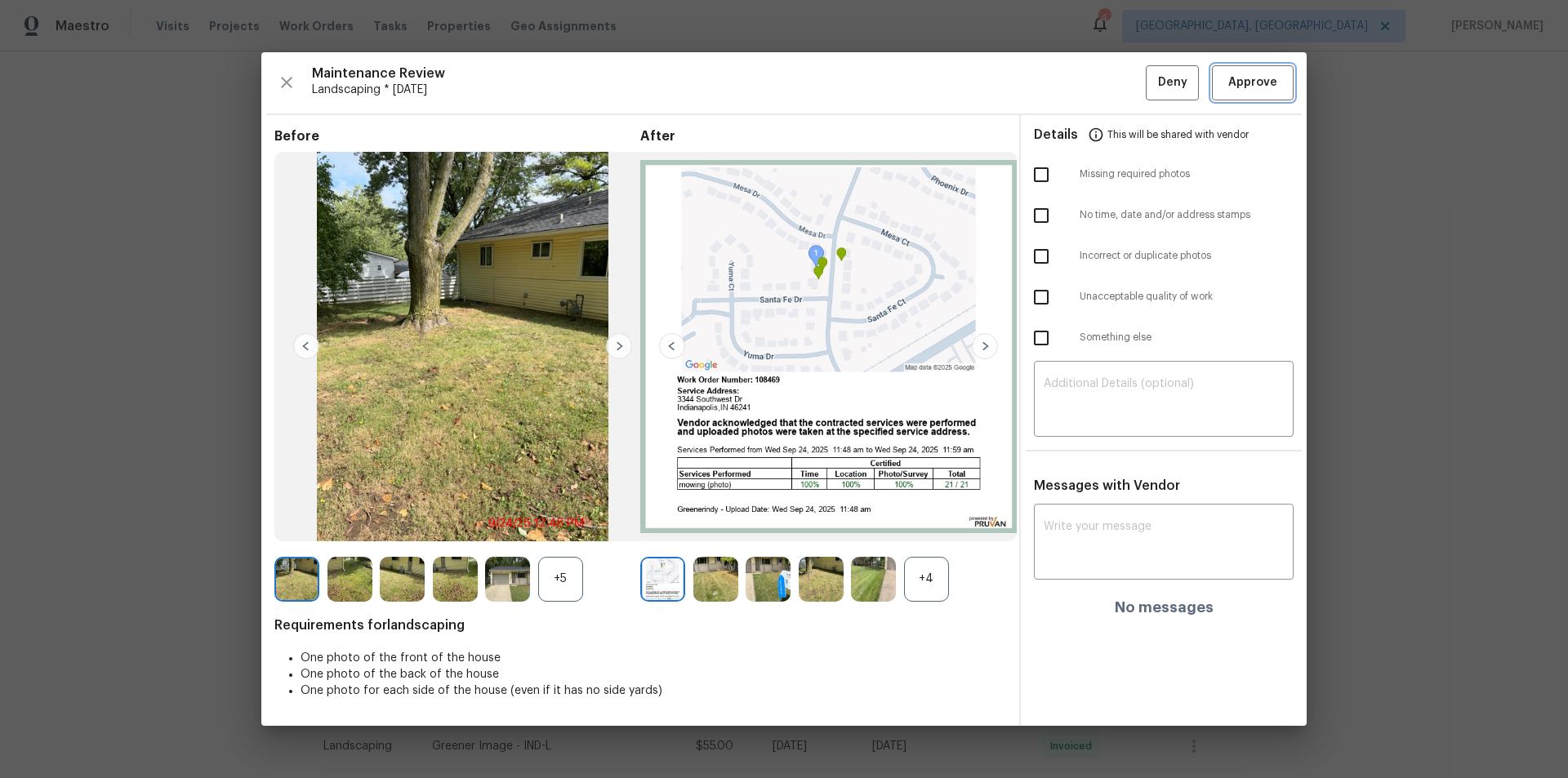
click at [1115, 73] on span "Approve" at bounding box center [1253, 82] width 49 height 20
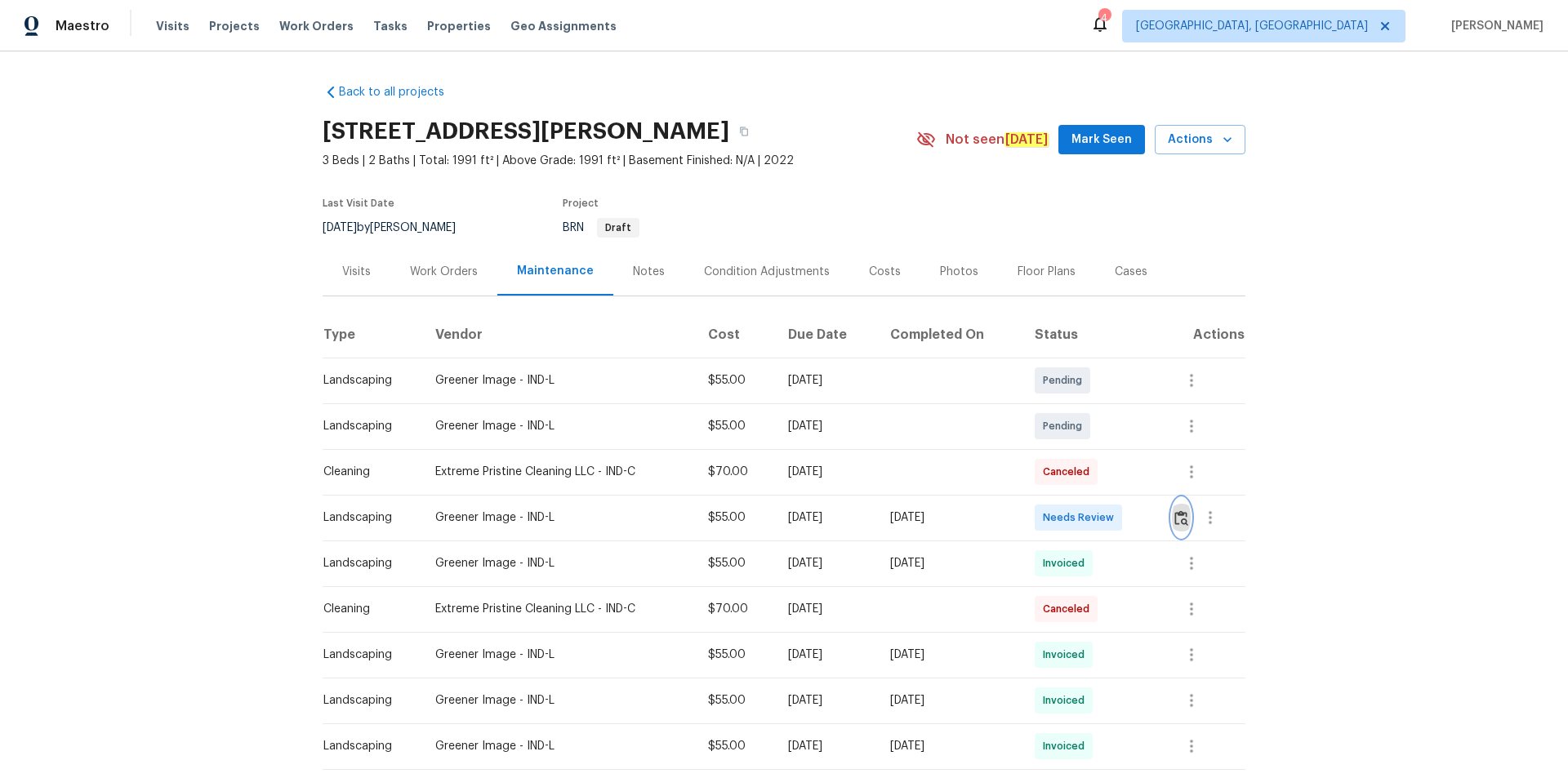
click at [1115, 522] on img "button" at bounding box center [1181, 518] width 14 height 16
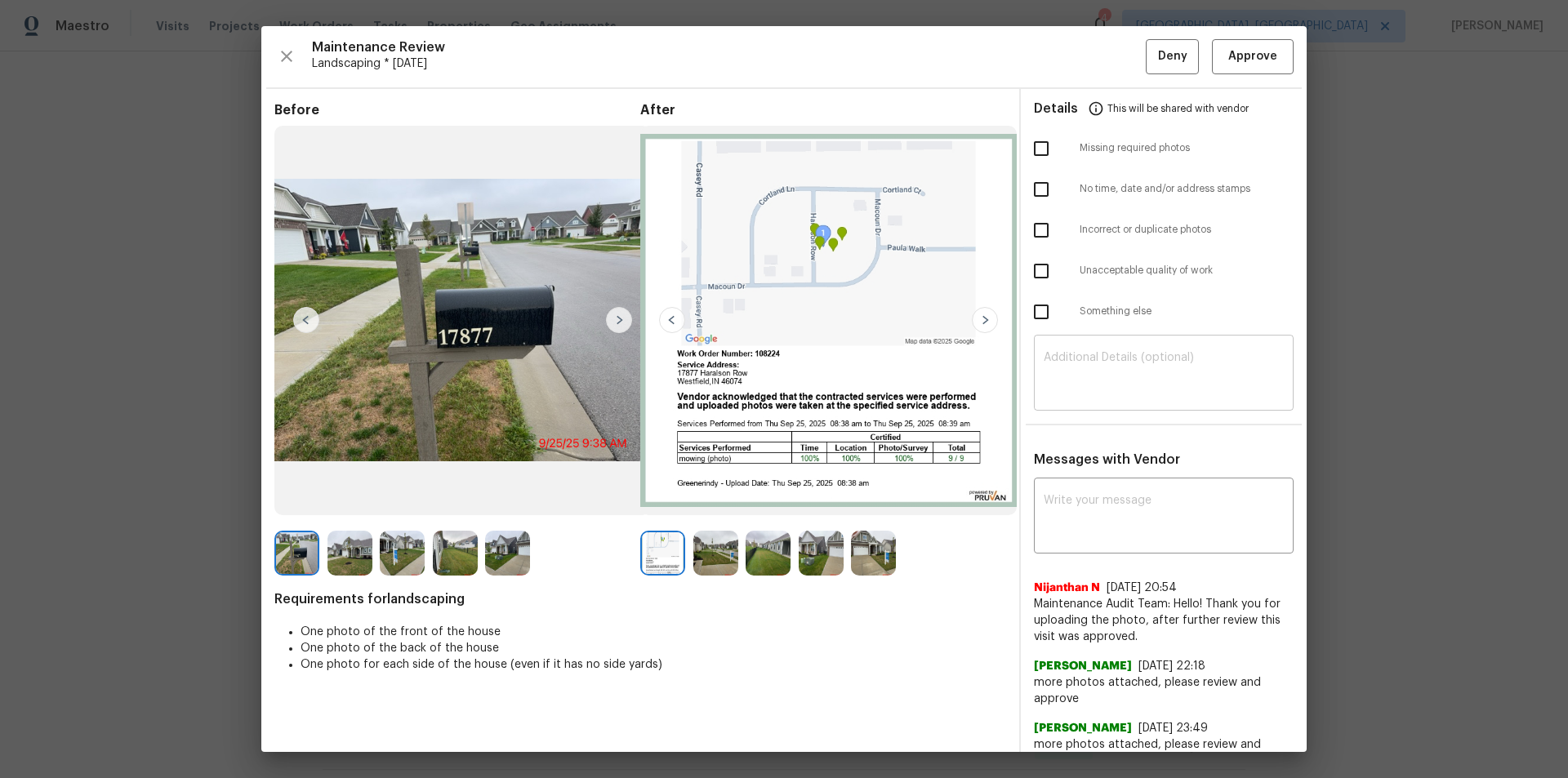
drag, startPoint x: 1125, startPoint y: 345, endPoint x: 1125, endPoint y: 358, distance: 13.0
click at [1115, 346] on div "​" at bounding box center [1164, 375] width 259 height 72
click at [1115, 375] on textarea at bounding box center [1163, 374] width 240 height 45
paste textarea "Maintenance Audit Team: Hello! Unfortunately this landscaping visit completed o…"
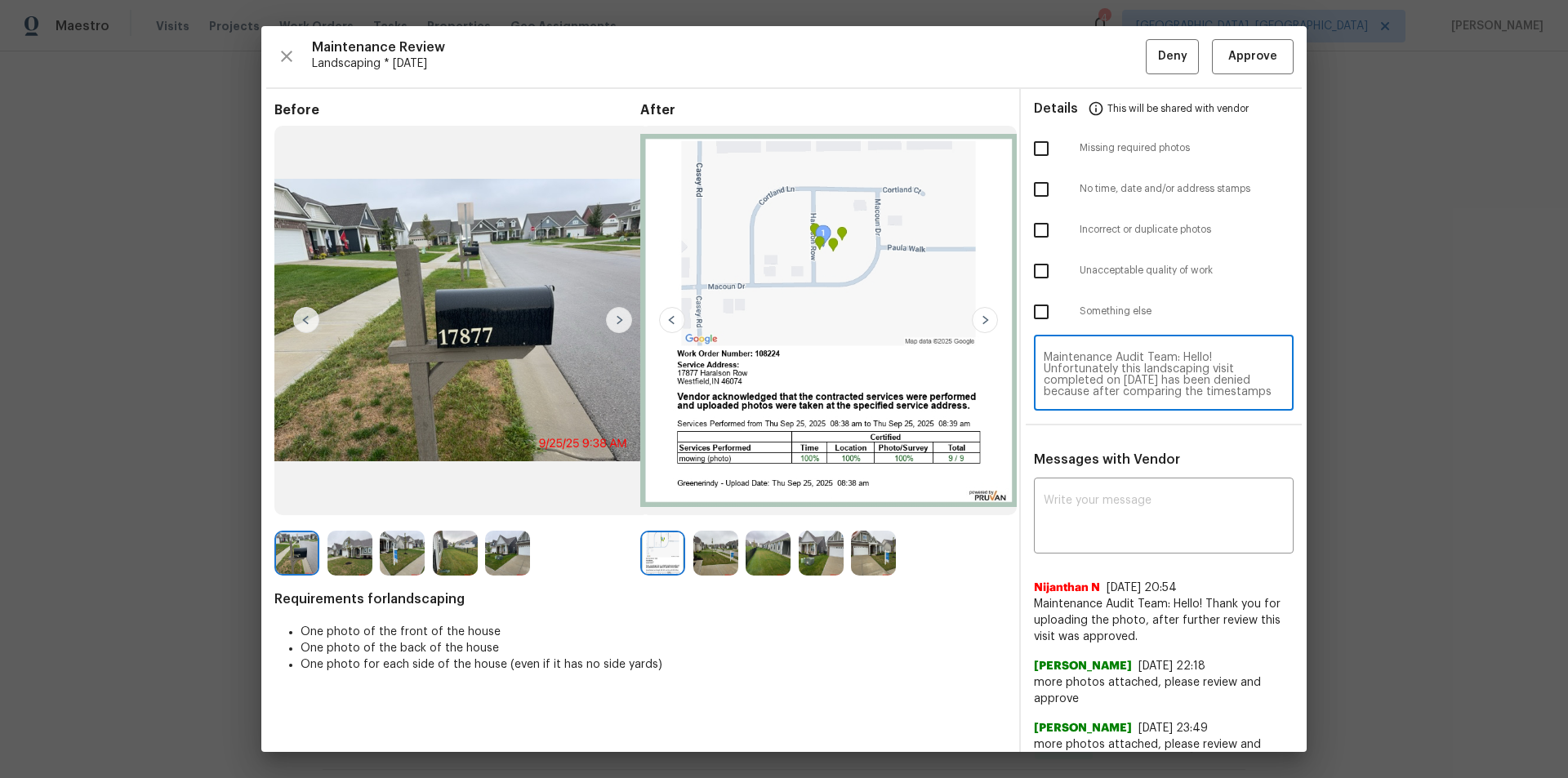
scroll to position [148, 0]
type textarea "Maintenance Audit Team: Hello! Unfortunately this landscaping visit completed o…"
click at [1115, 492] on div "x ​" at bounding box center [1164, 518] width 259 height 72
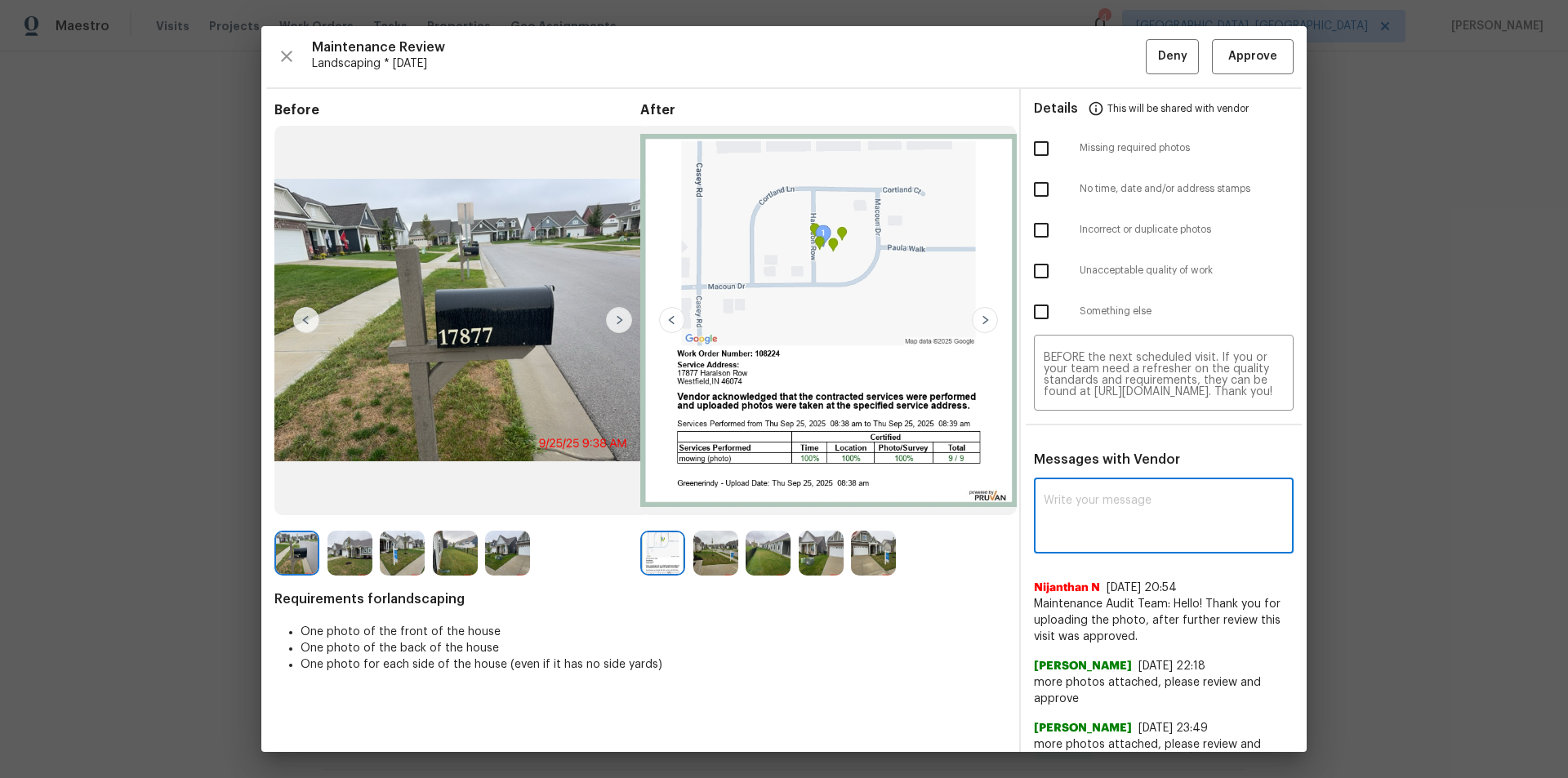
paste textarea "Maintenance Audit Team: Hello! Unfortunately this landscaping visit completed o…"
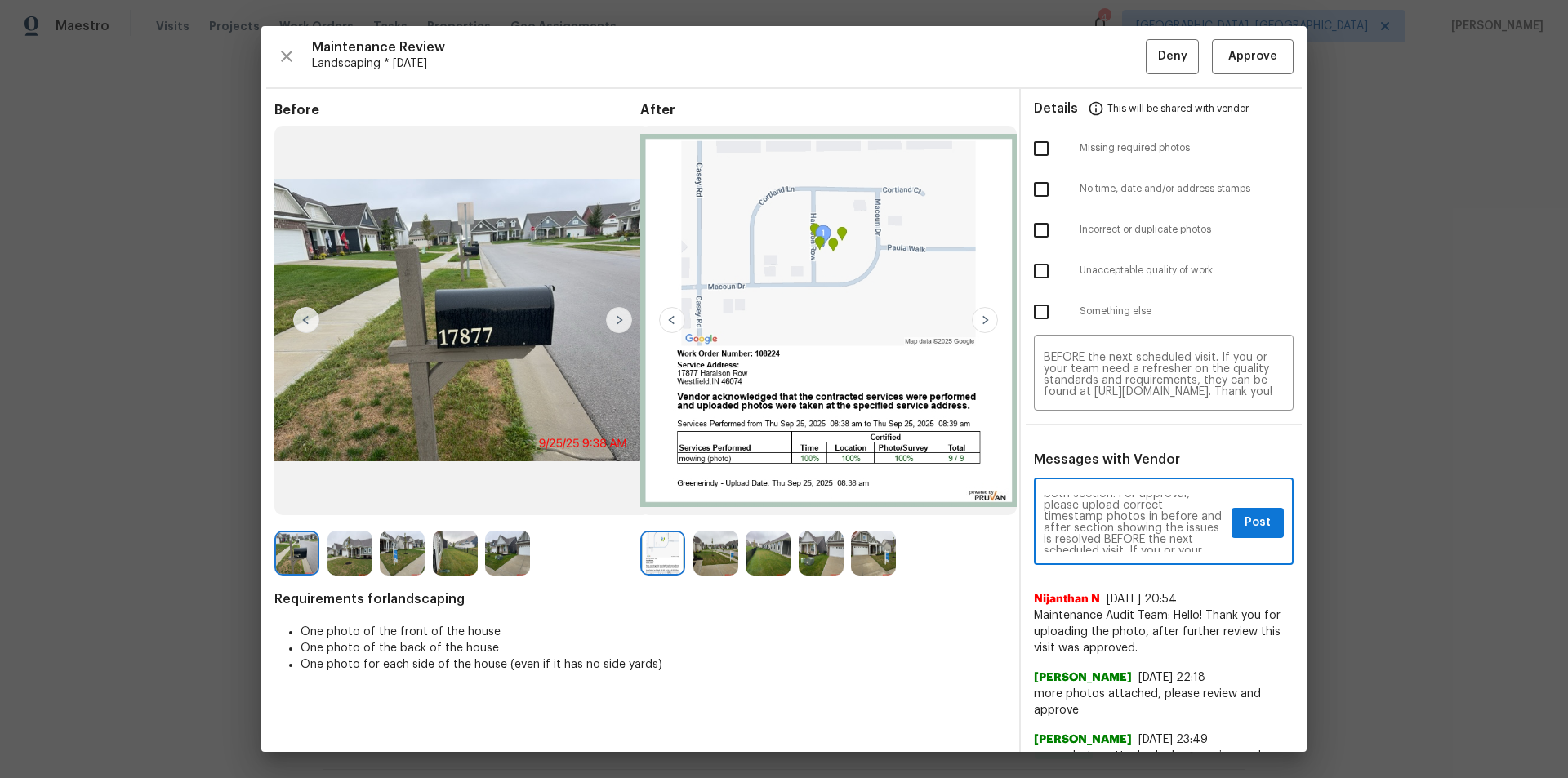
scroll to position [131, 0]
type textarea "Maintenance Audit Team: Hello! Unfortunately this landscaping visit completed o…"
drag, startPoint x: 1039, startPoint y: 308, endPoint x: 1070, endPoint y: 354, distance: 55.5
click at [1038, 308] on input "checkbox" at bounding box center [1041, 311] width 34 height 34
checkbox input "true"
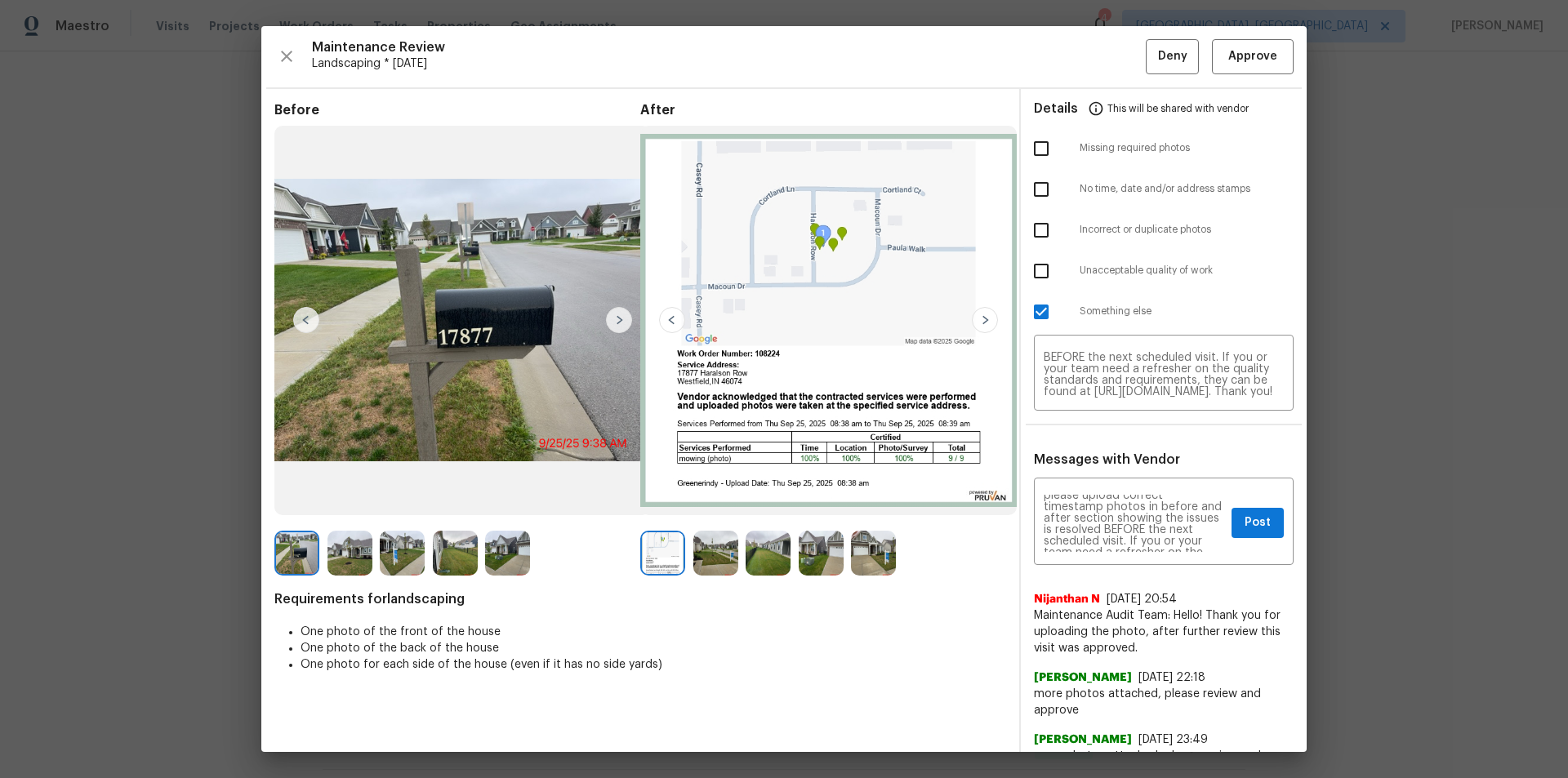
drag, startPoint x: 1033, startPoint y: 148, endPoint x: 1038, endPoint y: 171, distance: 23.5
click at [1033, 149] on input "checkbox" at bounding box center [1041, 148] width 34 height 34
checkbox input "true"
click at [1115, 522] on span "Post" at bounding box center [1258, 522] width 26 height 20
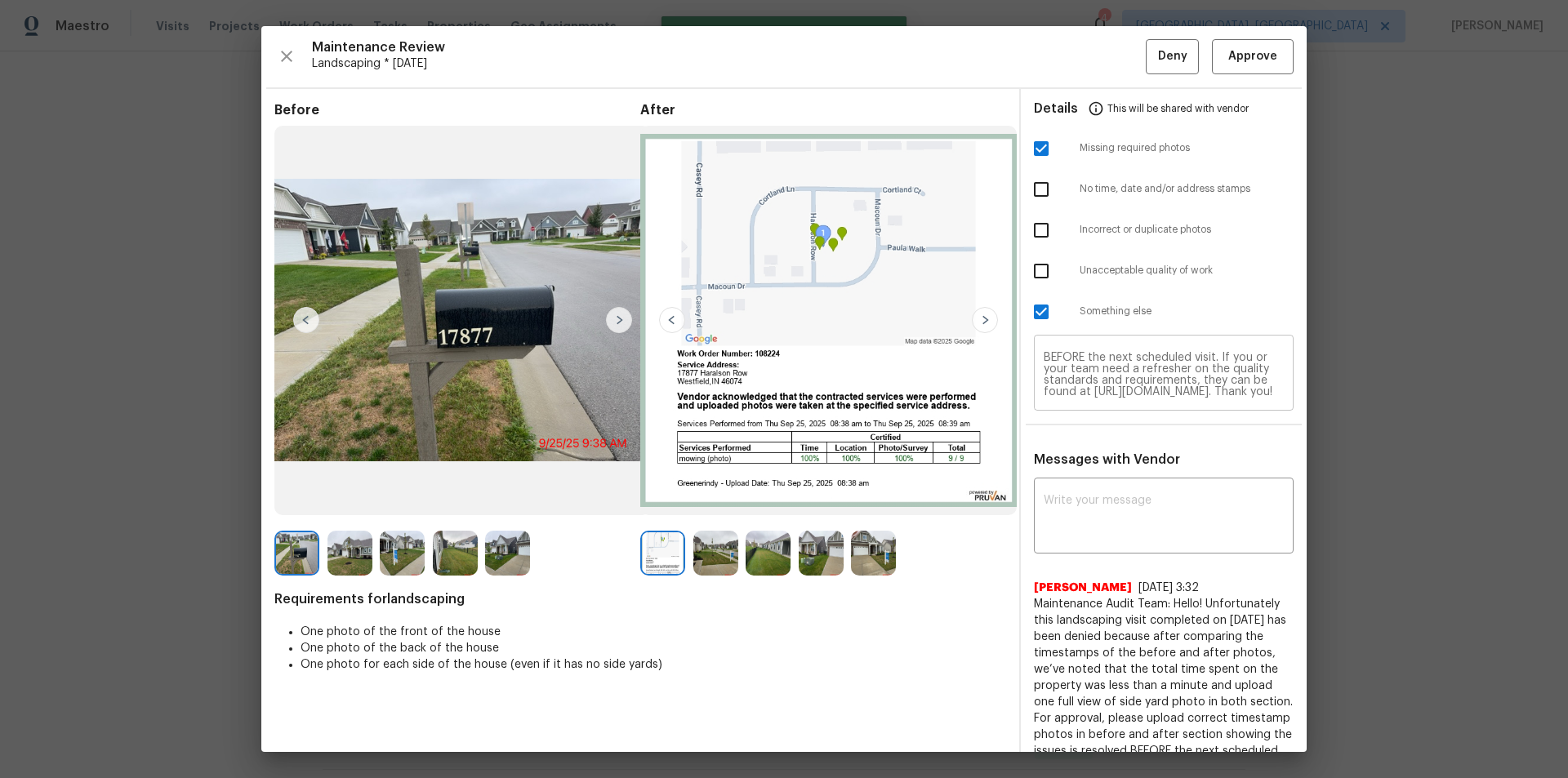
scroll to position [0, 0]
click at [1115, 68] on button "Deny" at bounding box center [1172, 56] width 53 height 35
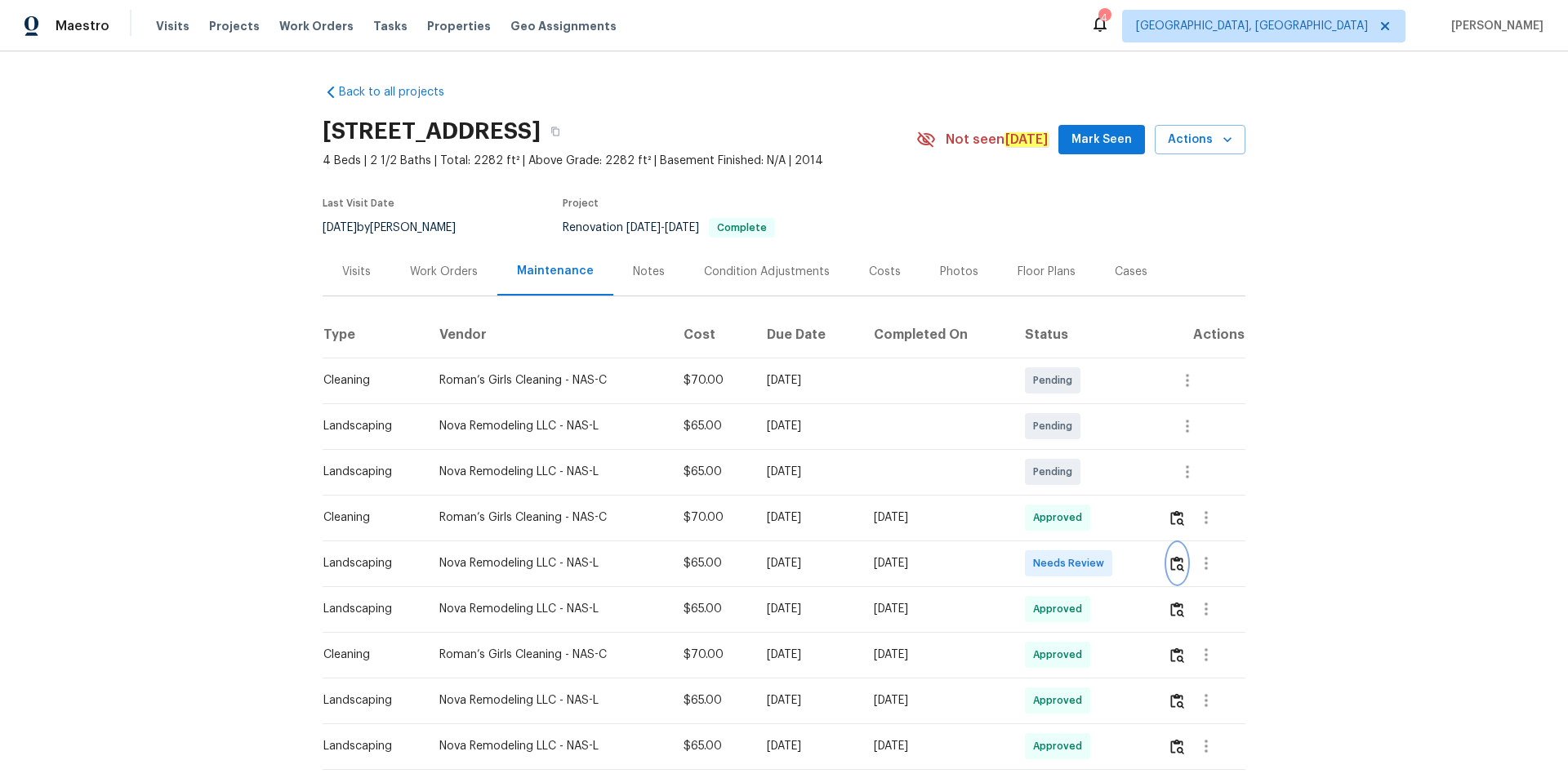
click at [1115, 522] on img "button" at bounding box center [1177, 563] width 14 height 16
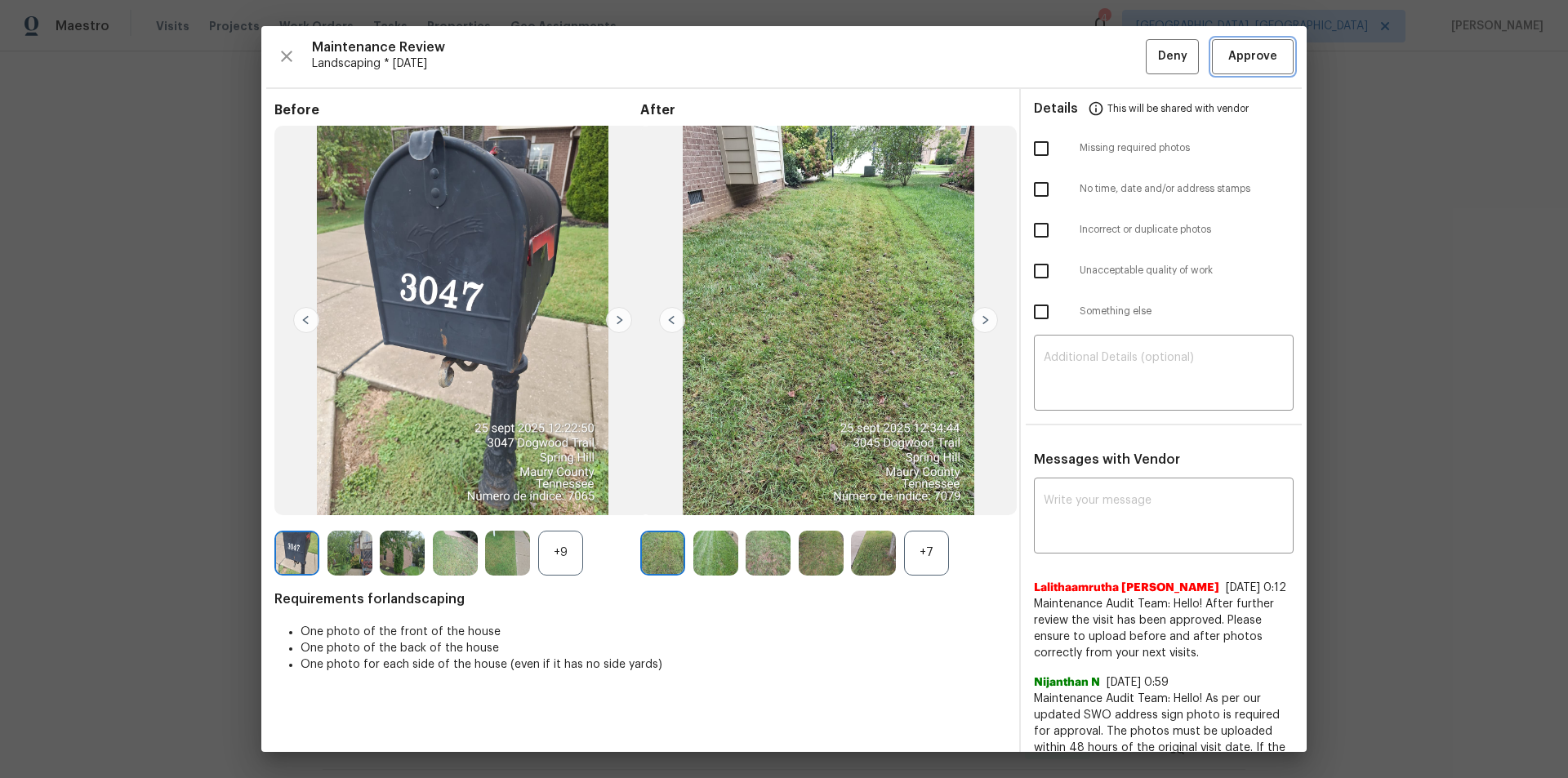
drag, startPoint x: 1251, startPoint y: 51, endPoint x: 1262, endPoint y: 68, distance: 20.2
click at [1115, 53] on span "Approve" at bounding box center [1253, 56] width 49 height 20
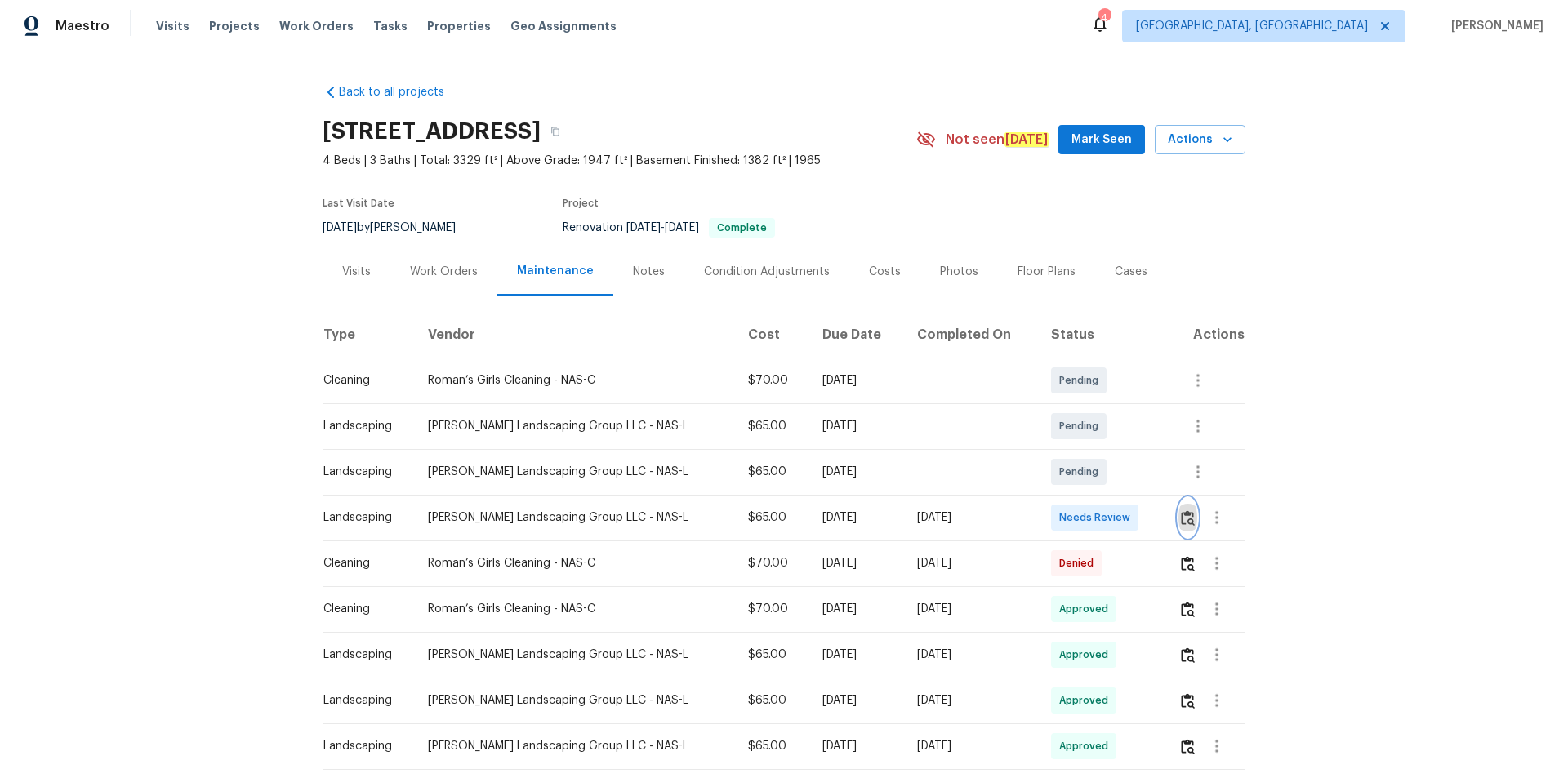
click at [1115, 514] on img "button" at bounding box center [1187, 518] width 14 height 16
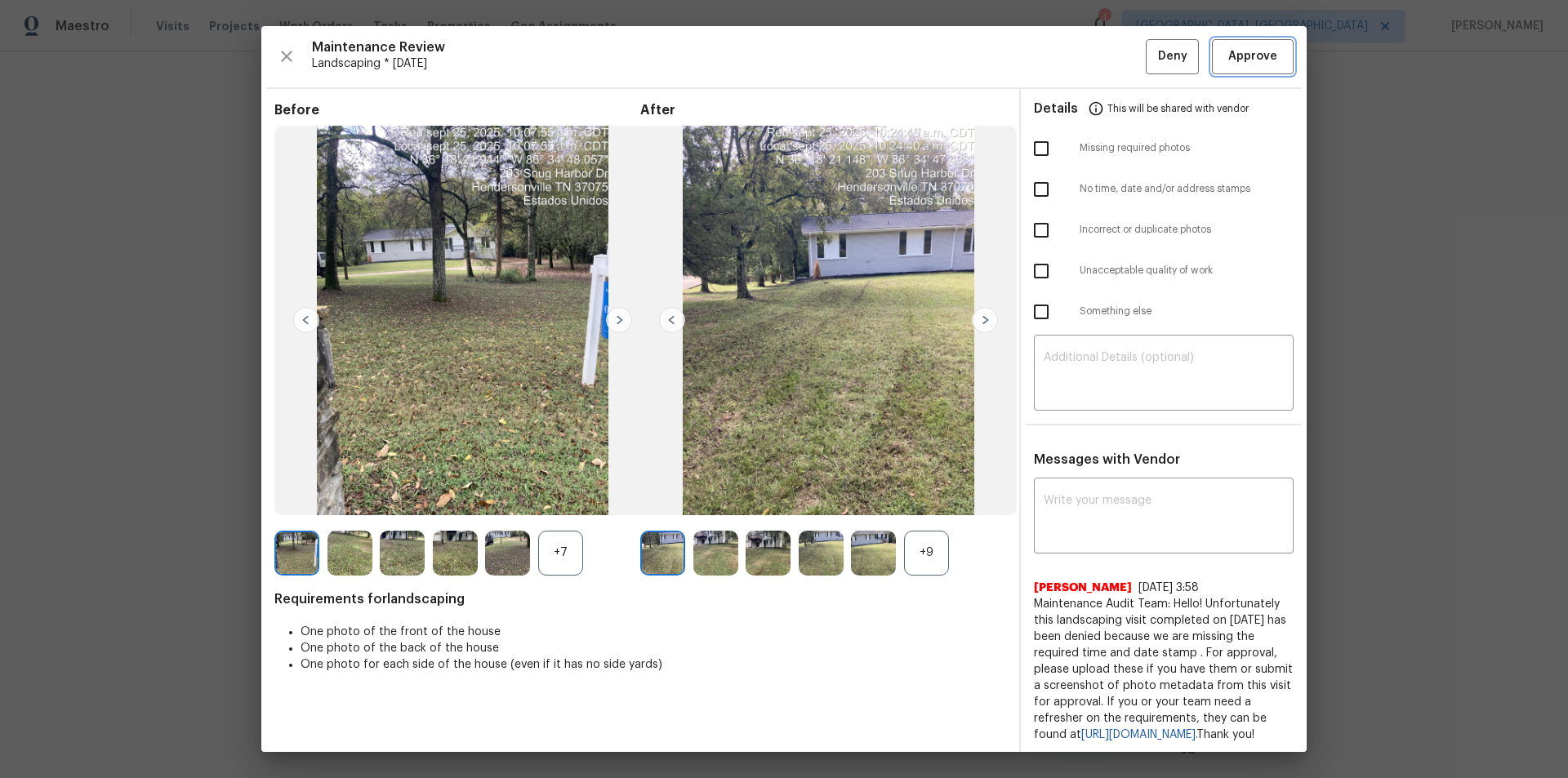
click at [1115, 66] on span "Approve" at bounding box center [1253, 56] width 49 height 20
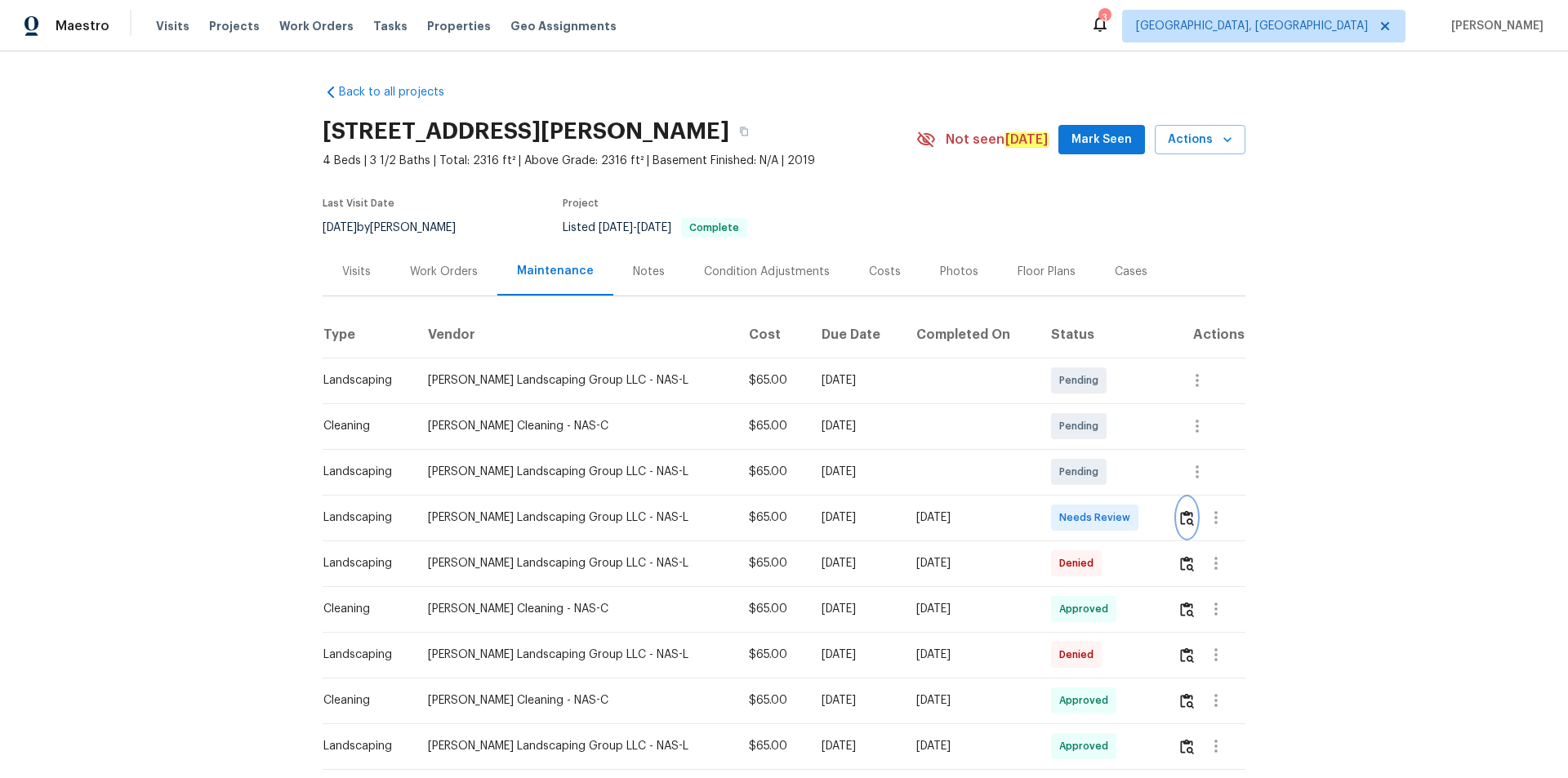
click at [1115, 513] on img "button" at bounding box center [1187, 518] width 14 height 16
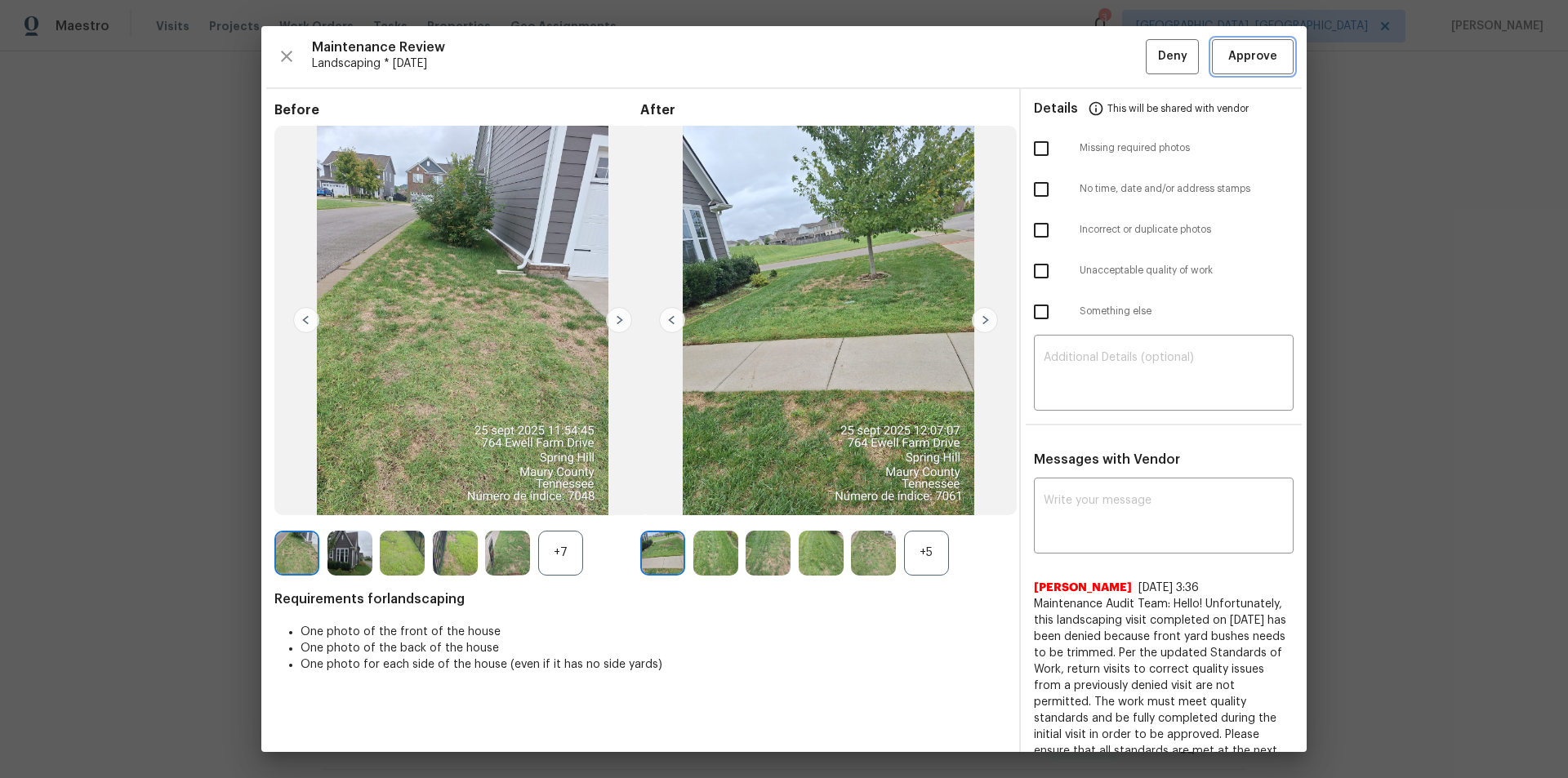
click at [1115, 62] on span "Approve" at bounding box center [1253, 56] width 49 height 20
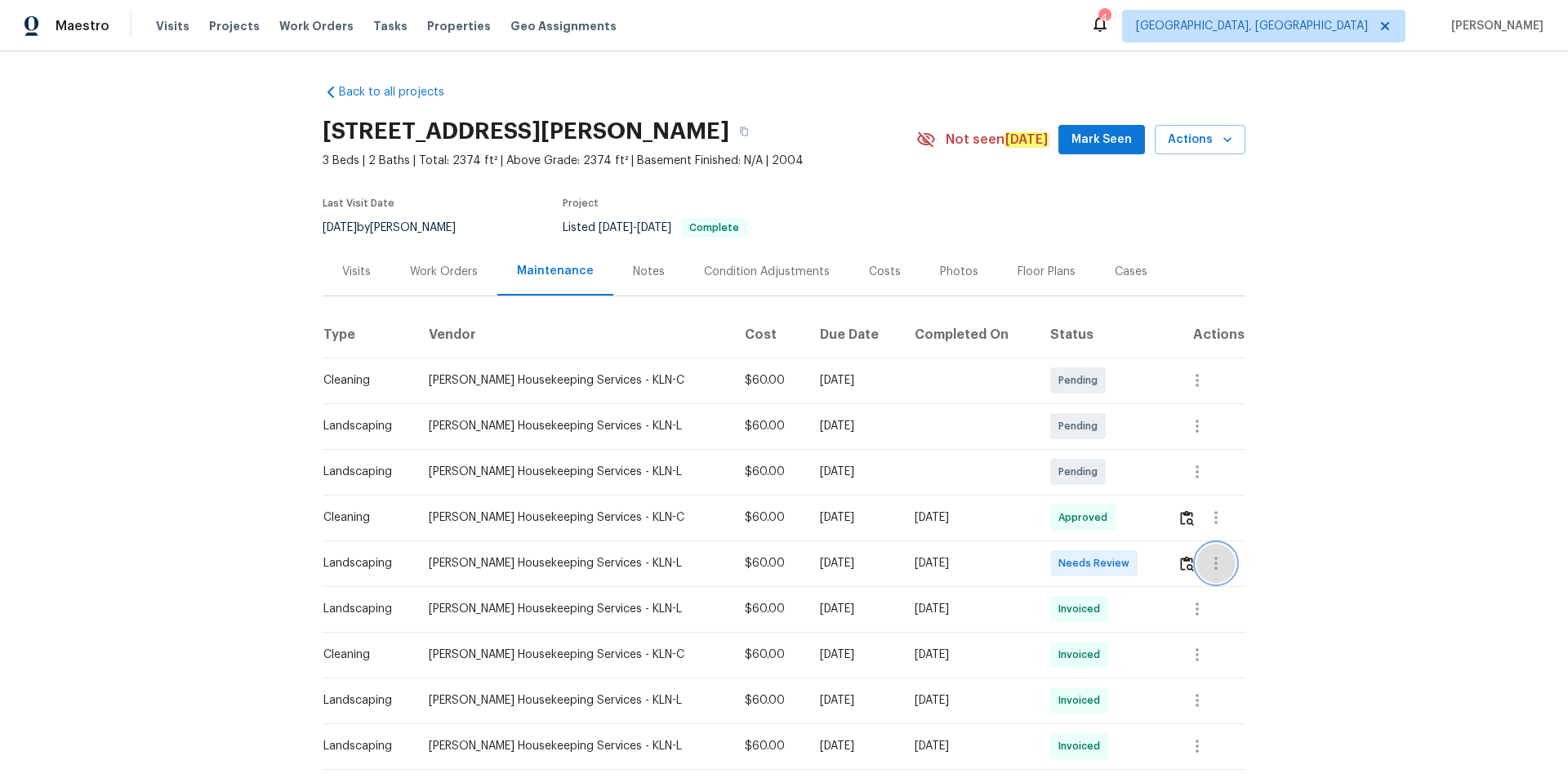
click at [1196, 558] on button "button" at bounding box center [1216, 563] width 39 height 39
click at [1170, 562] on div at bounding box center [784, 389] width 1568 height 778
click at [1178, 561] on button "button" at bounding box center [1187, 563] width 19 height 39
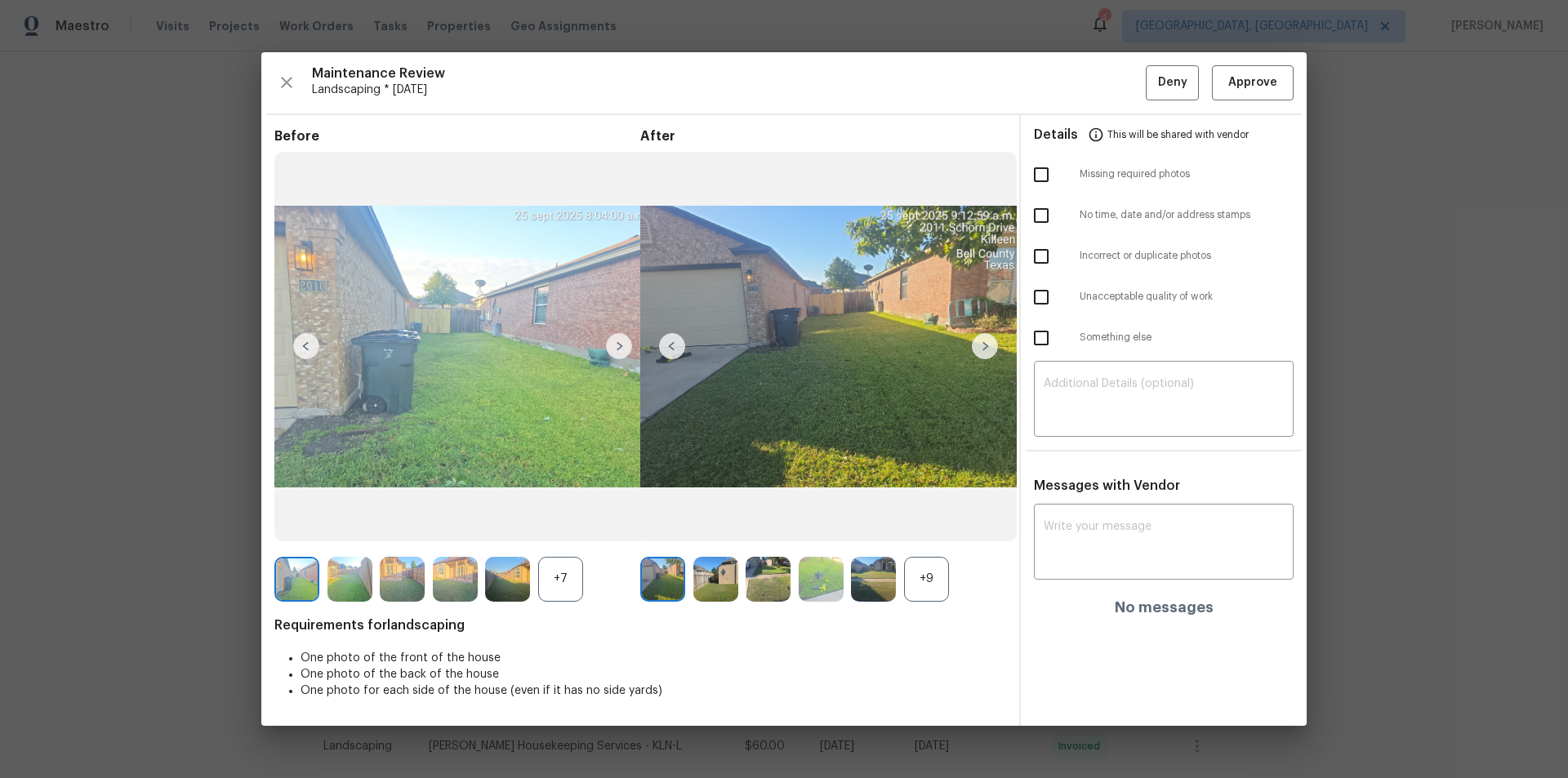
drag, startPoint x: 1472, startPoint y: 122, endPoint x: 1466, endPoint y: 129, distance: 9.2
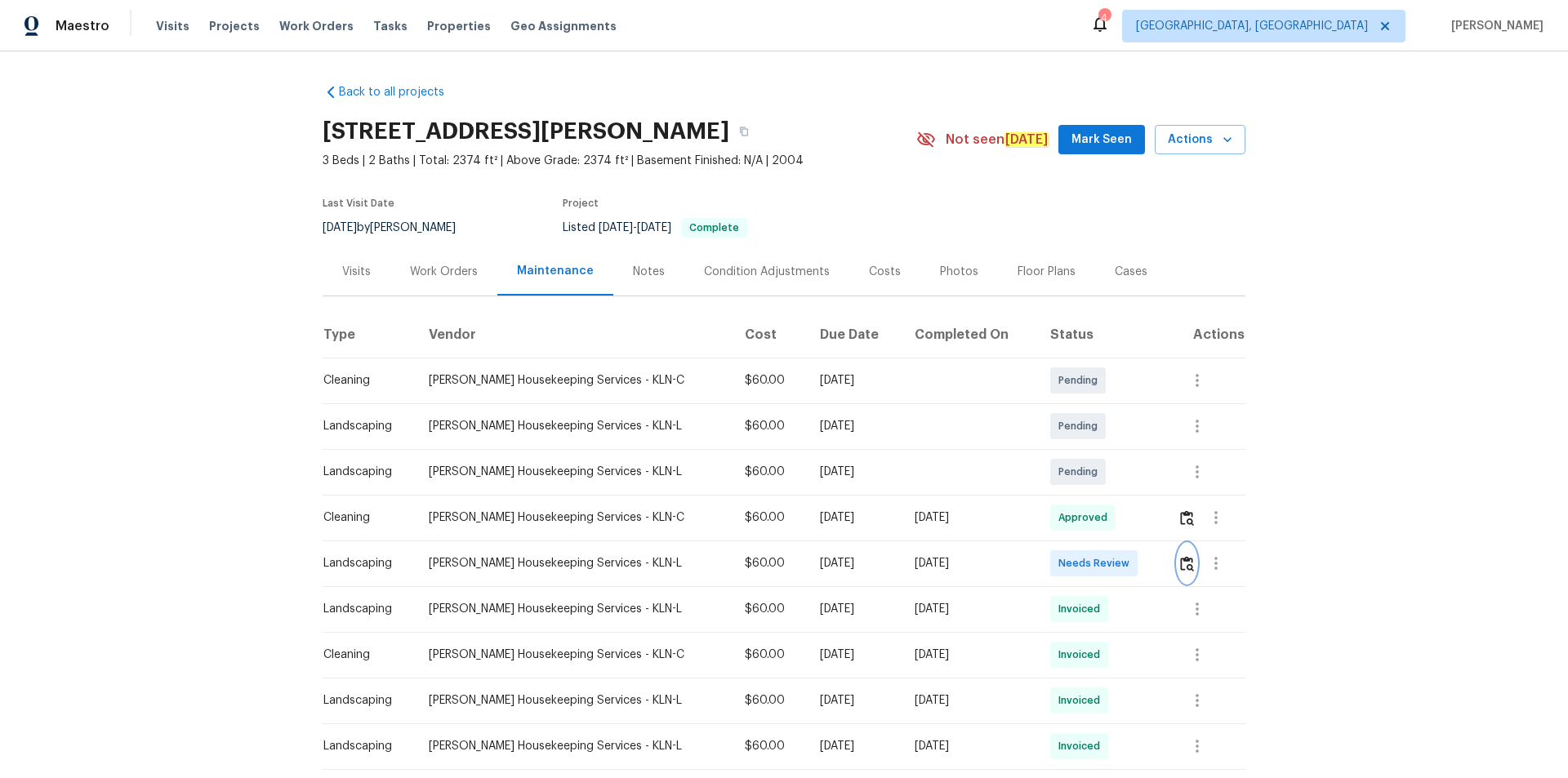
click at [1181, 557] on img "button" at bounding box center [1187, 563] width 14 height 16
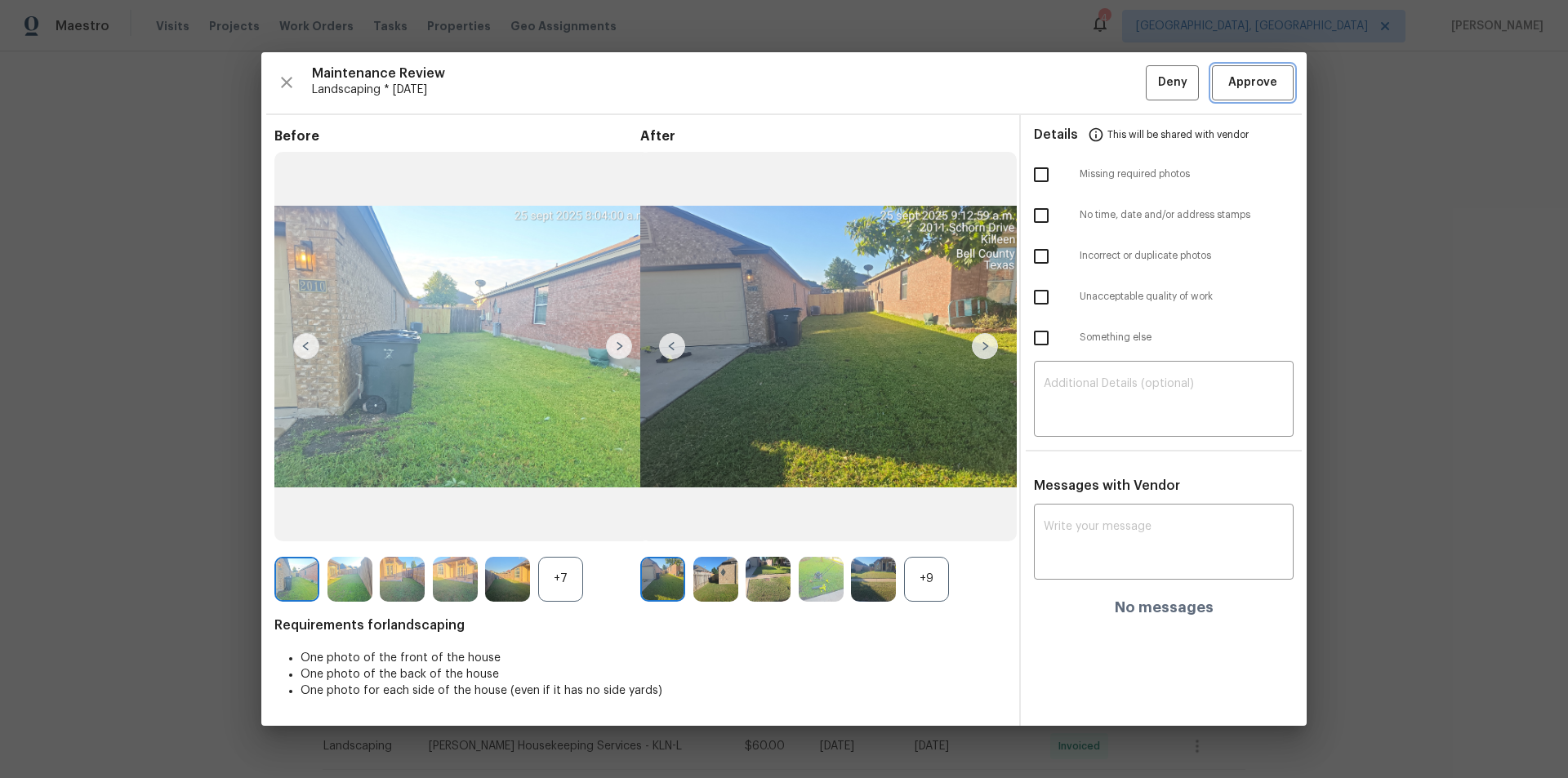
click at [1263, 80] on span "Approve" at bounding box center [1253, 82] width 49 height 20
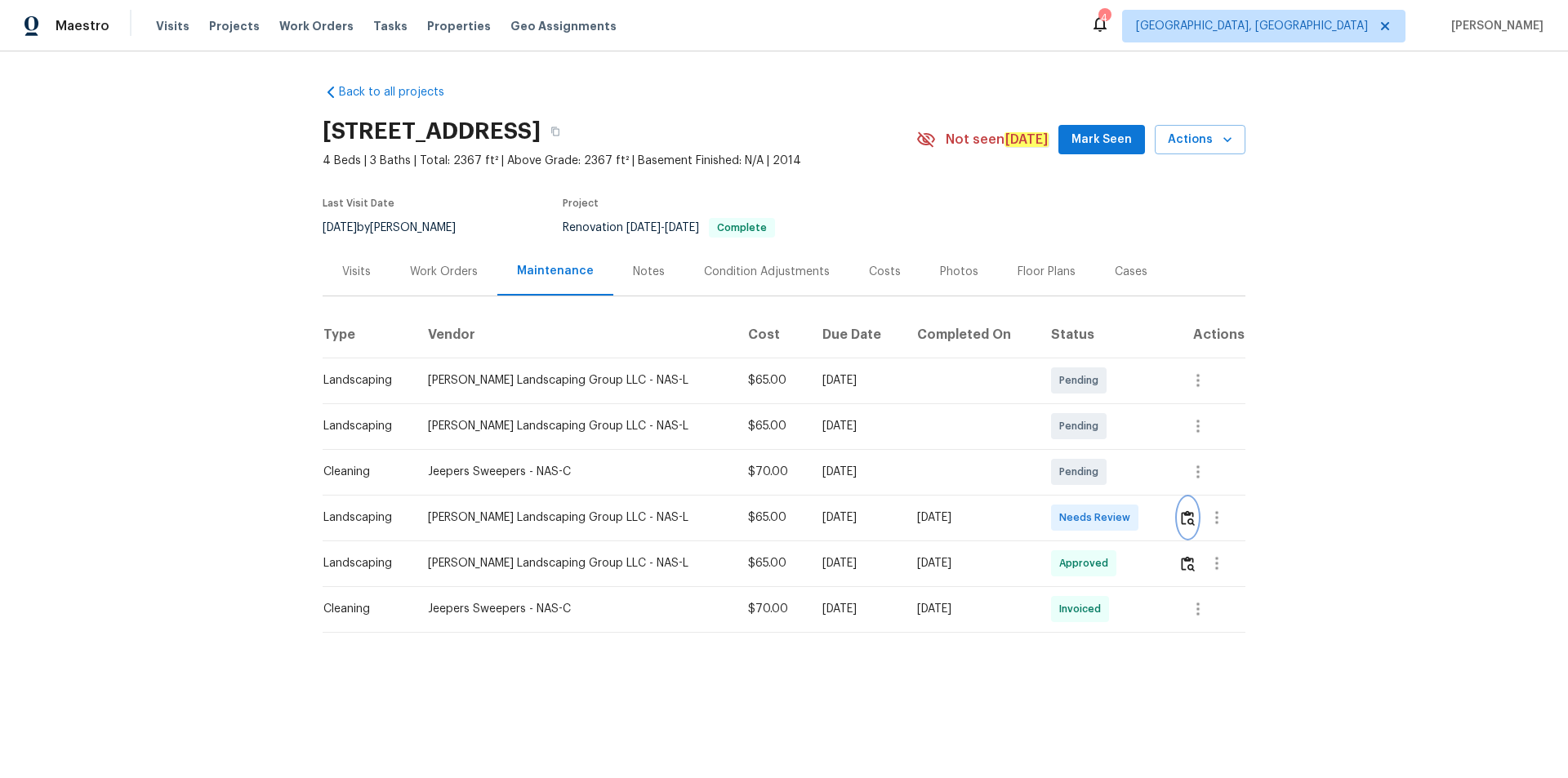
click at [1115, 521] on img "button" at bounding box center [1187, 518] width 14 height 16
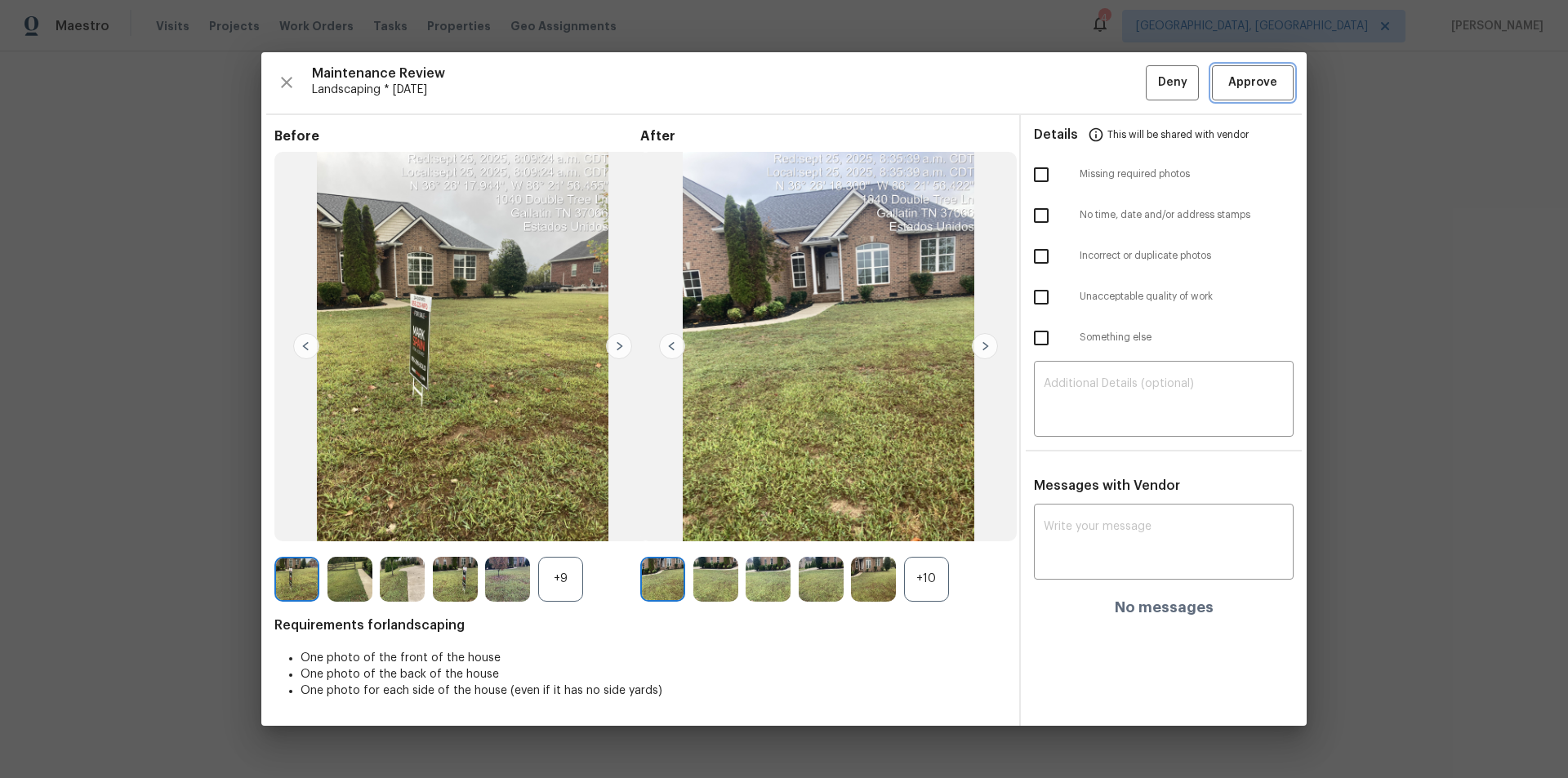
click at [1115, 83] on span "Approve" at bounding box center [1253, 82] width 49 height 20
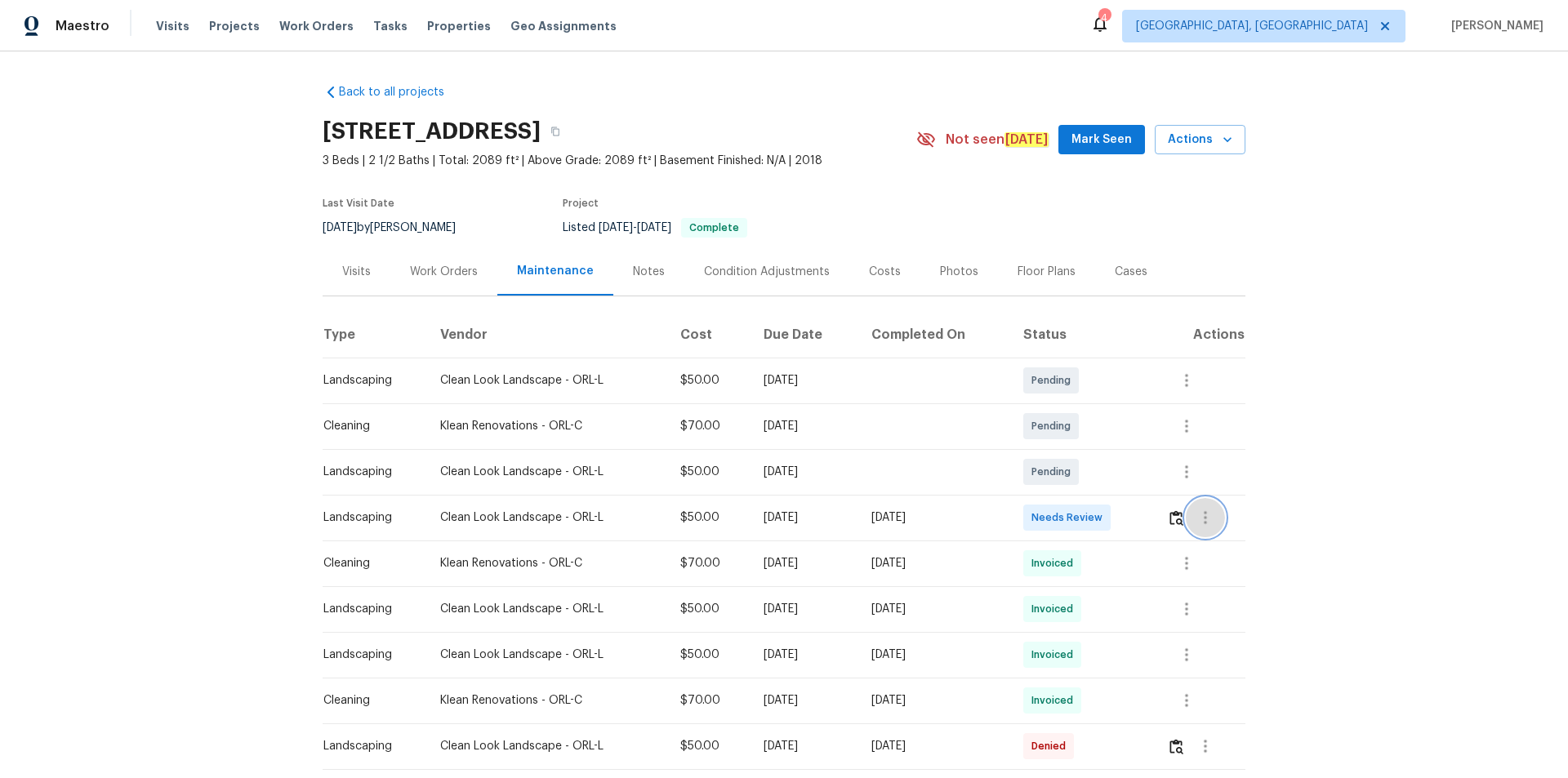
click at [1115, 515] on button "button" at bounding box center [1206, 518] width 39 height 39
click at [1115, 507] on div at bounding box center [784, 389] width 1568 height 778
click at [1115, 513] on img "button" at bounding box center [1176, 518] width 14 height 16
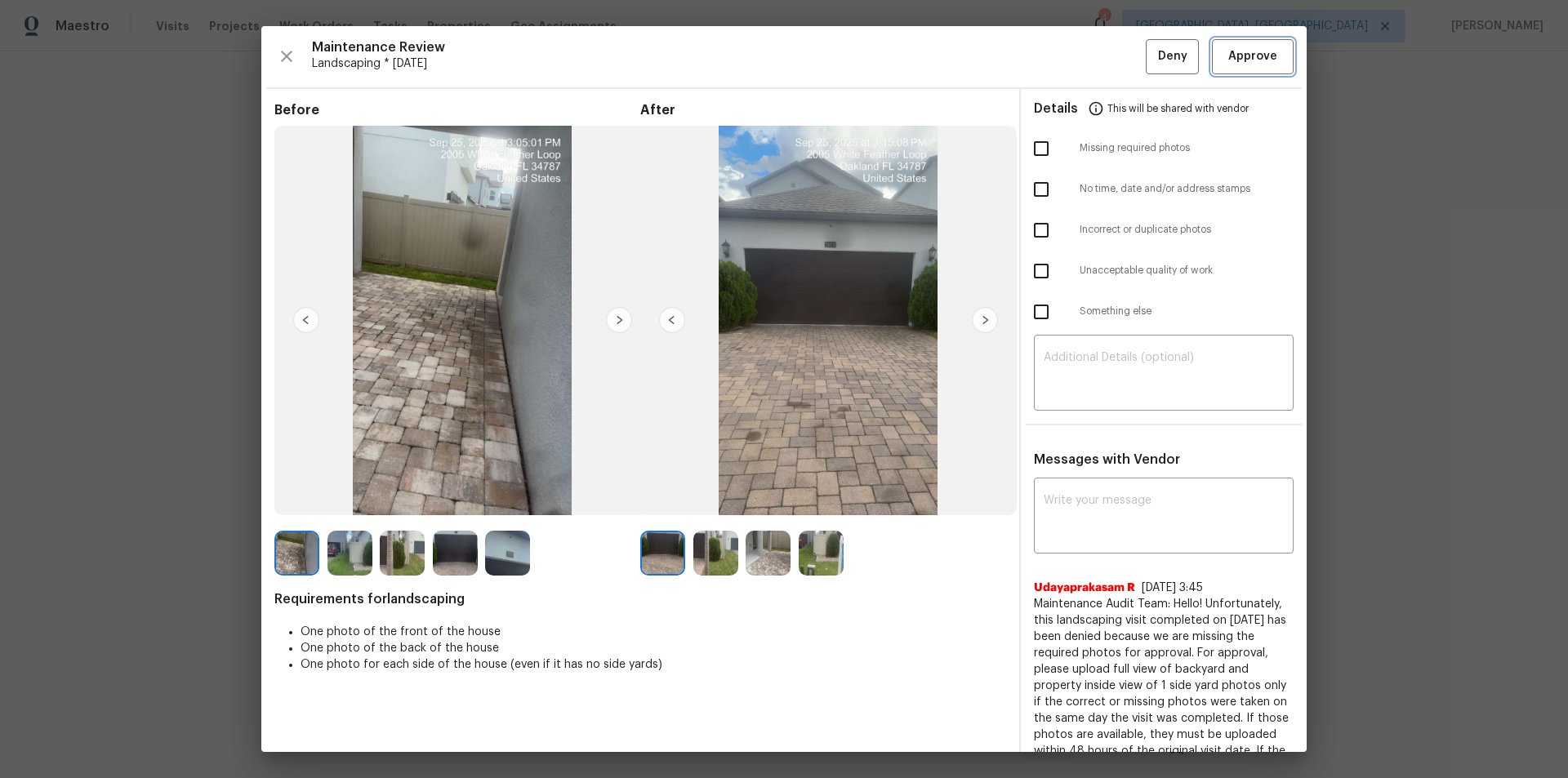
drag, startPoint x: 1263, startPoint y: 58, endPoint x: 1274, endPoint y: 99, distance: 42.4
click at [1115, 59] on span "Approve" at bounding box center [1253, 56] width 49 height 20
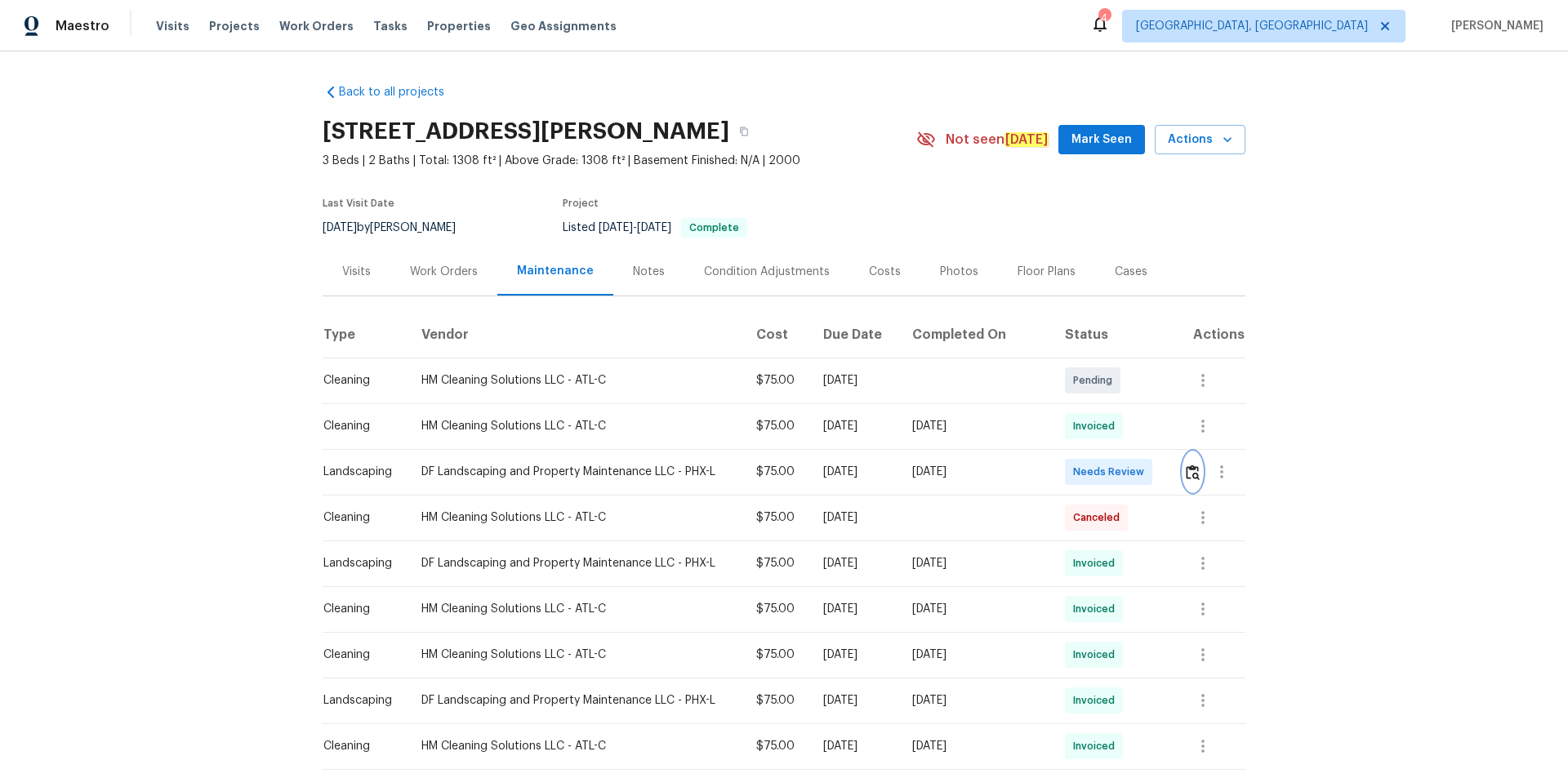
click at [1115, 471] on img "button" at bounding box center [1193, 471] width 14 height 16
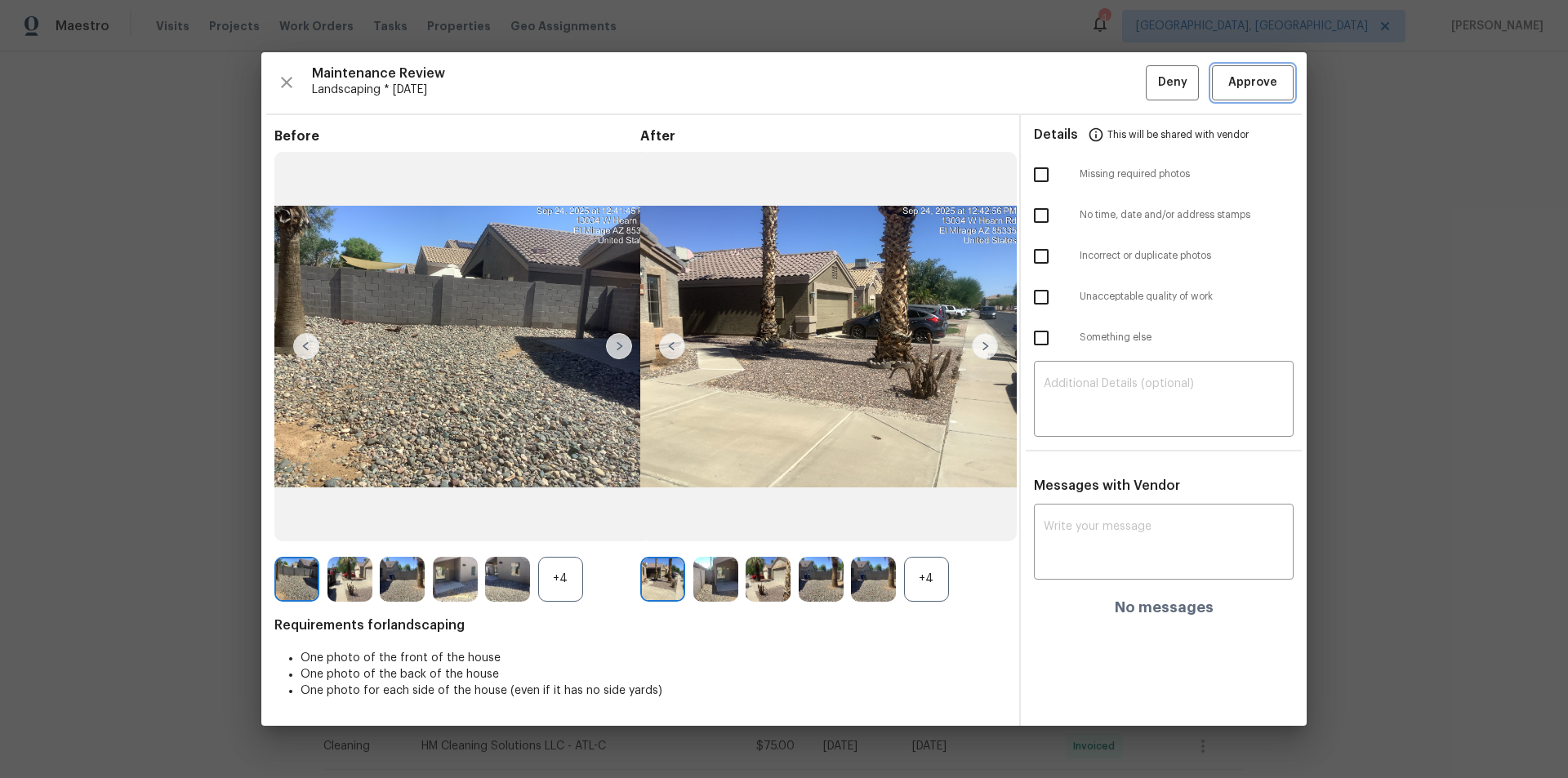
click at [1115, 70] on button "Approve" at bounding box center [1253, 83] width 82 height 35
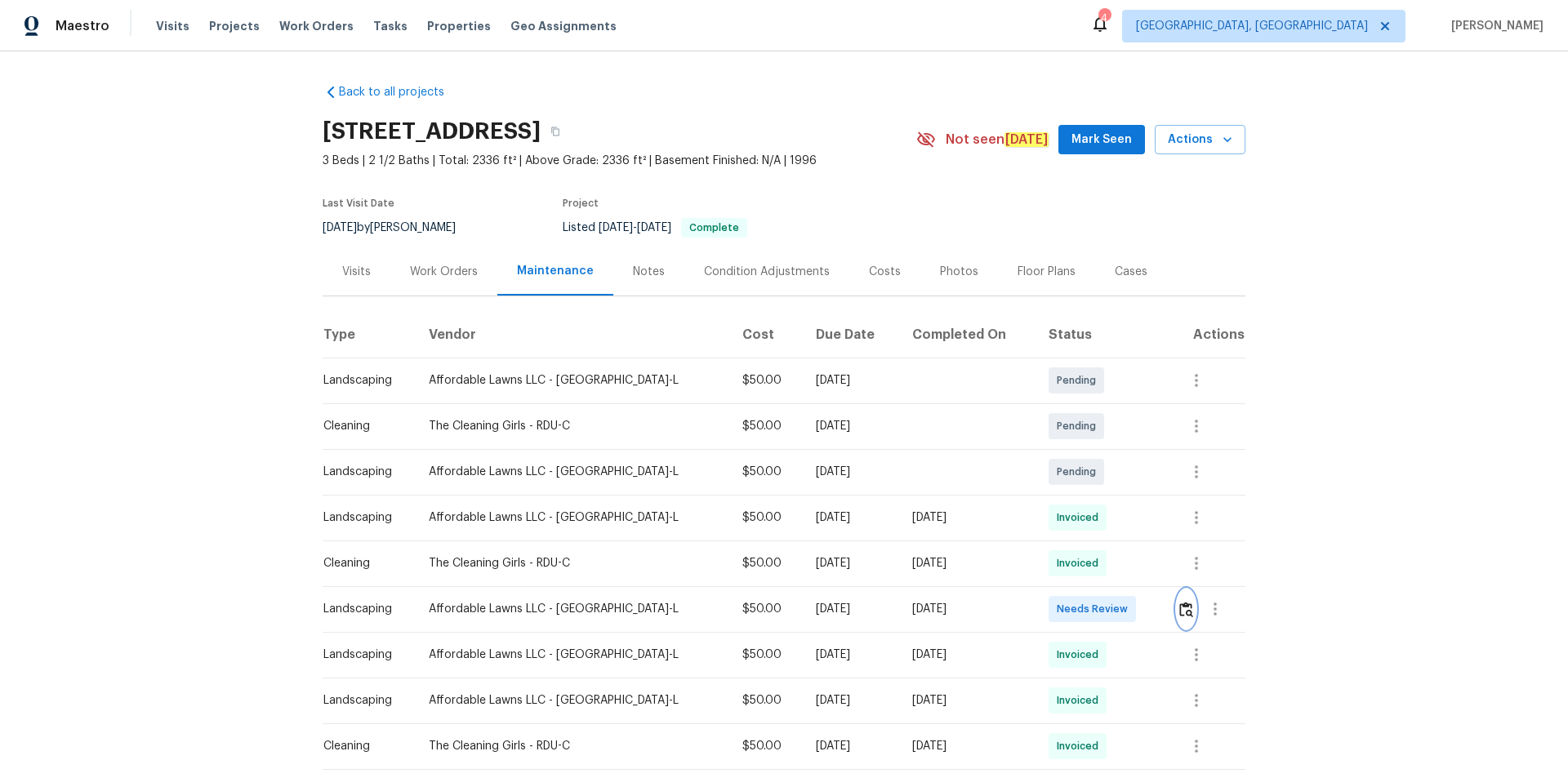
click at [1115, 522] on img "button" at bounding box center [1186, 609] width 14 height 16
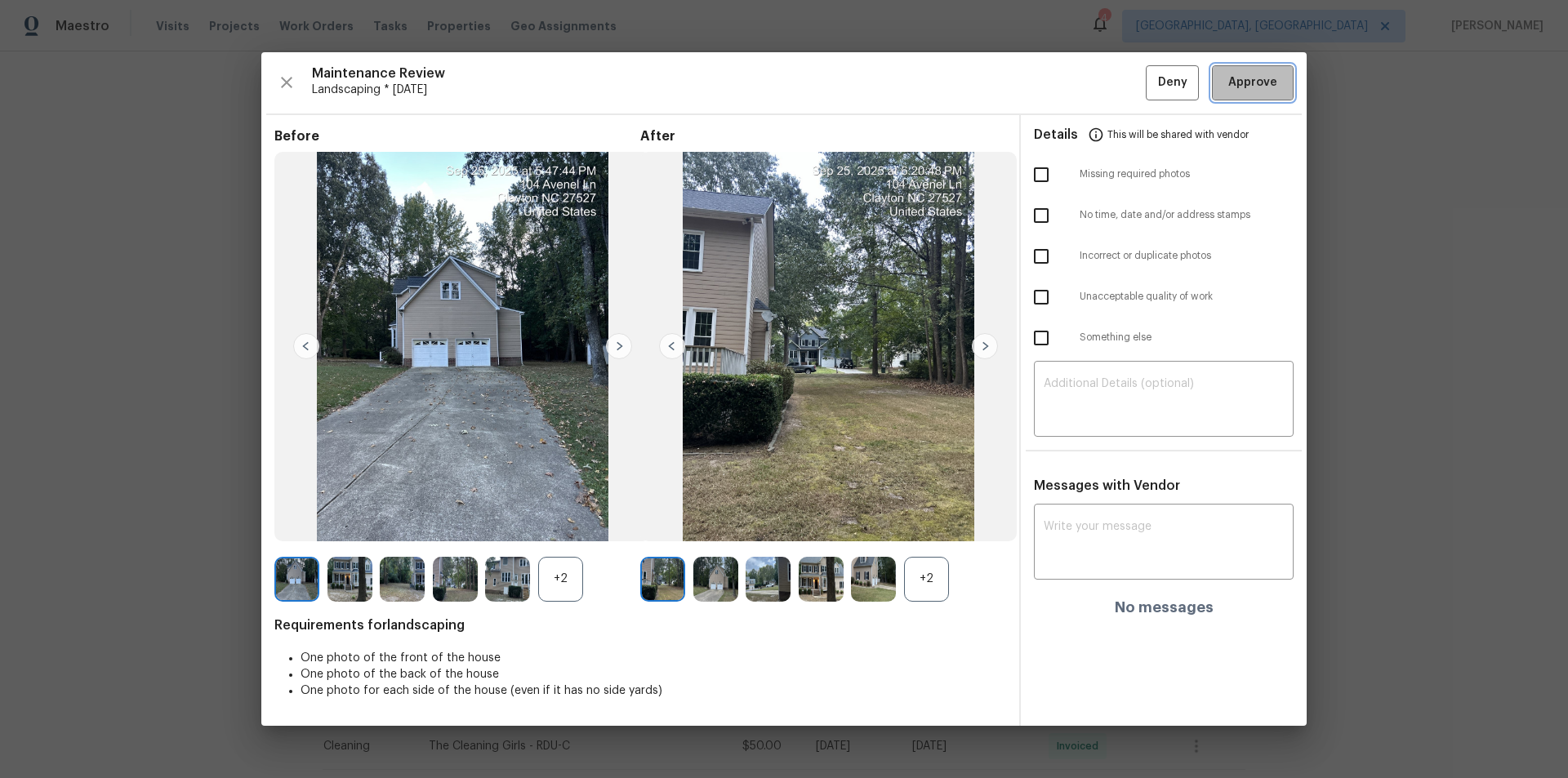
click at [1115, 72] on span "Approve" at bounding box center [1253, 82] width 49 height 20
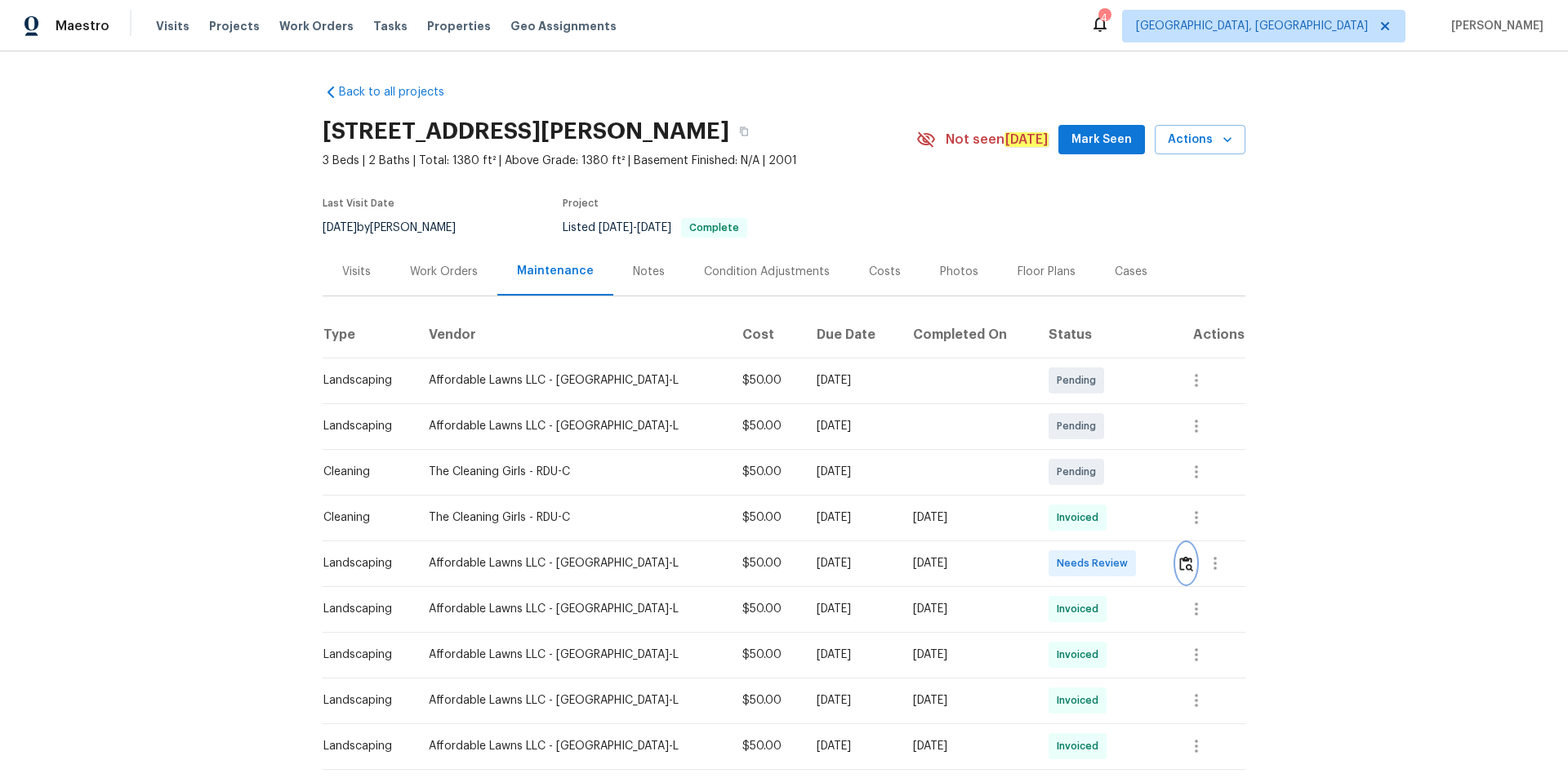
click at [1115, 522] on img "button" at bounding box center [1186, 563] width 14 height 16
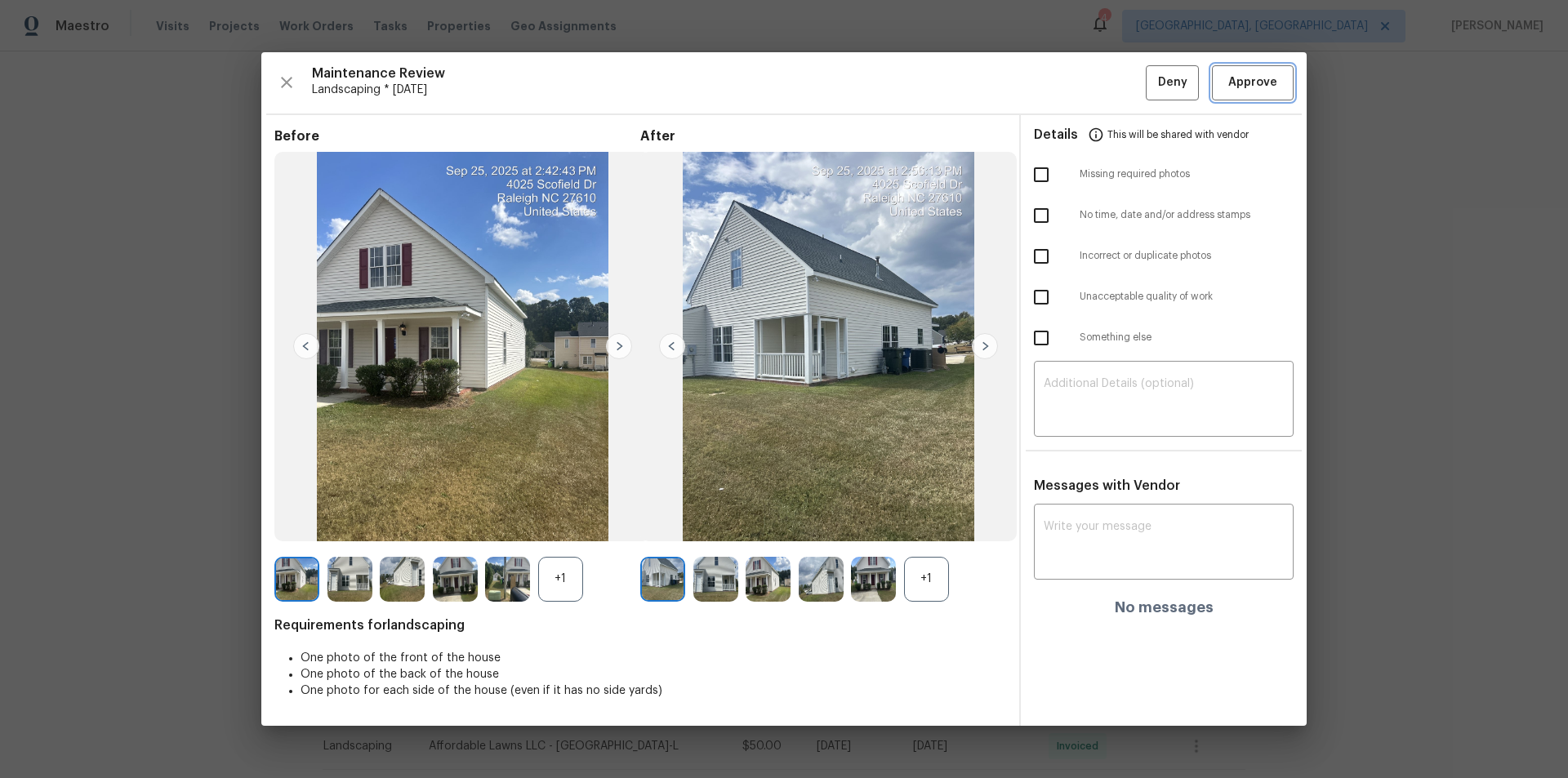
click at [1115, 84] on span "Approve" at bounding box center [1253, 82] width 49 height 20
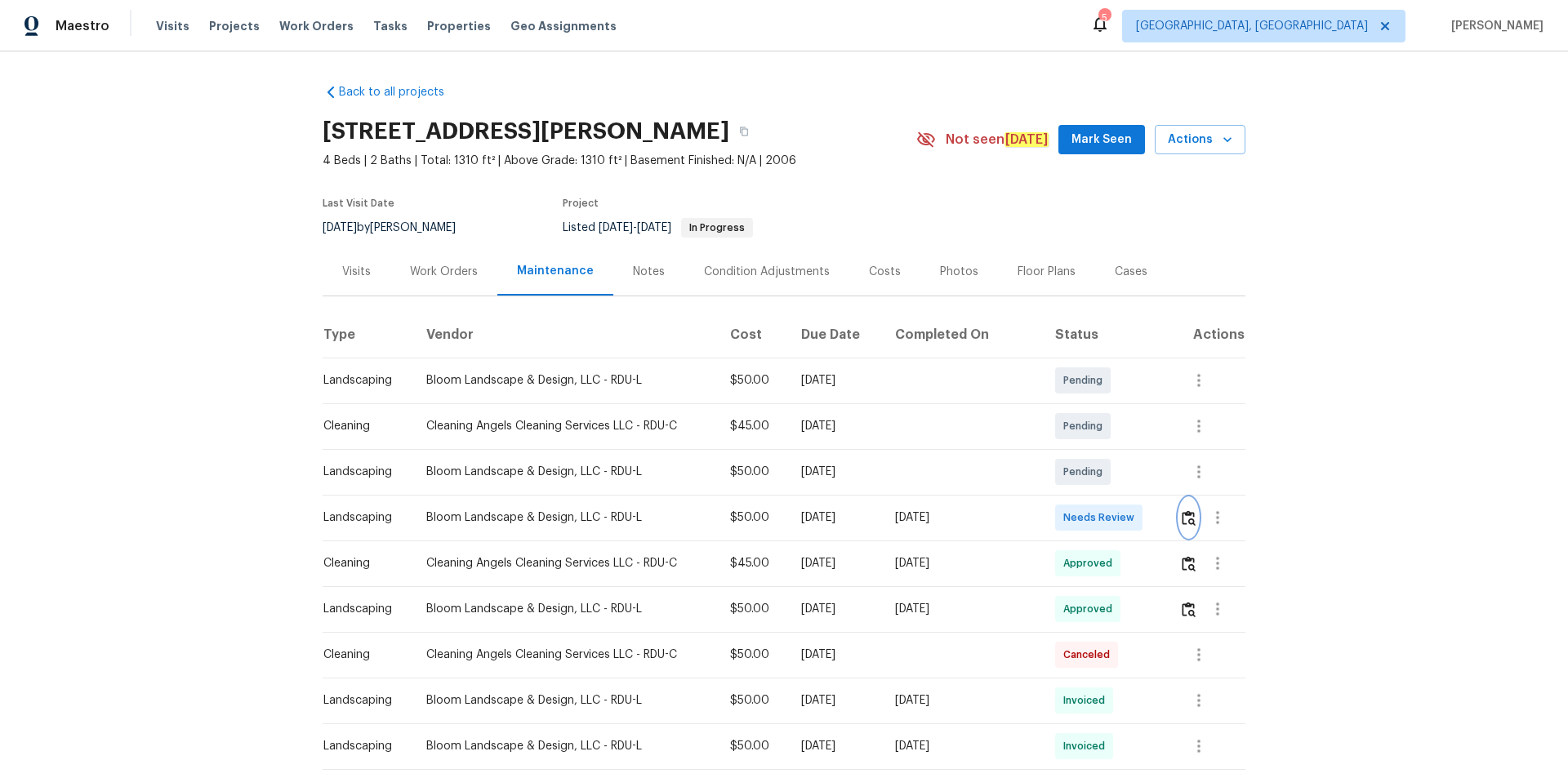
click at [1115, 518] on img "button" at bounding box center [1188, 518] width 14 height 16
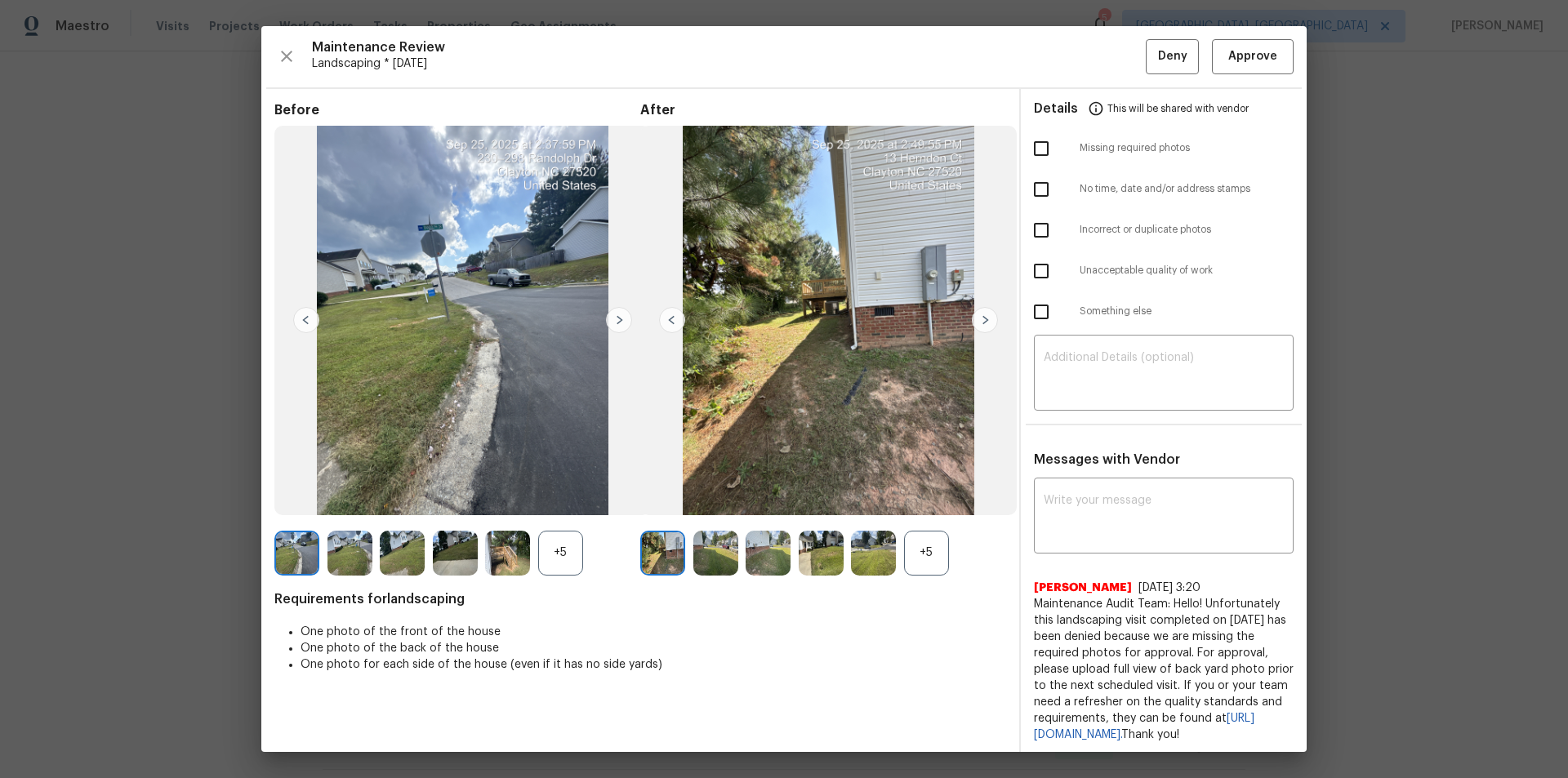
click at [1115, 56] on div "Maintenance Review Landscaping * [DATE] Deny Approve Before +5 After +5 Require…" at bounding box center [784, 389] width 1045 height 726
click at [1115, 57] on span "Approve" at bounding box center [1253, 56] width 49 height 20
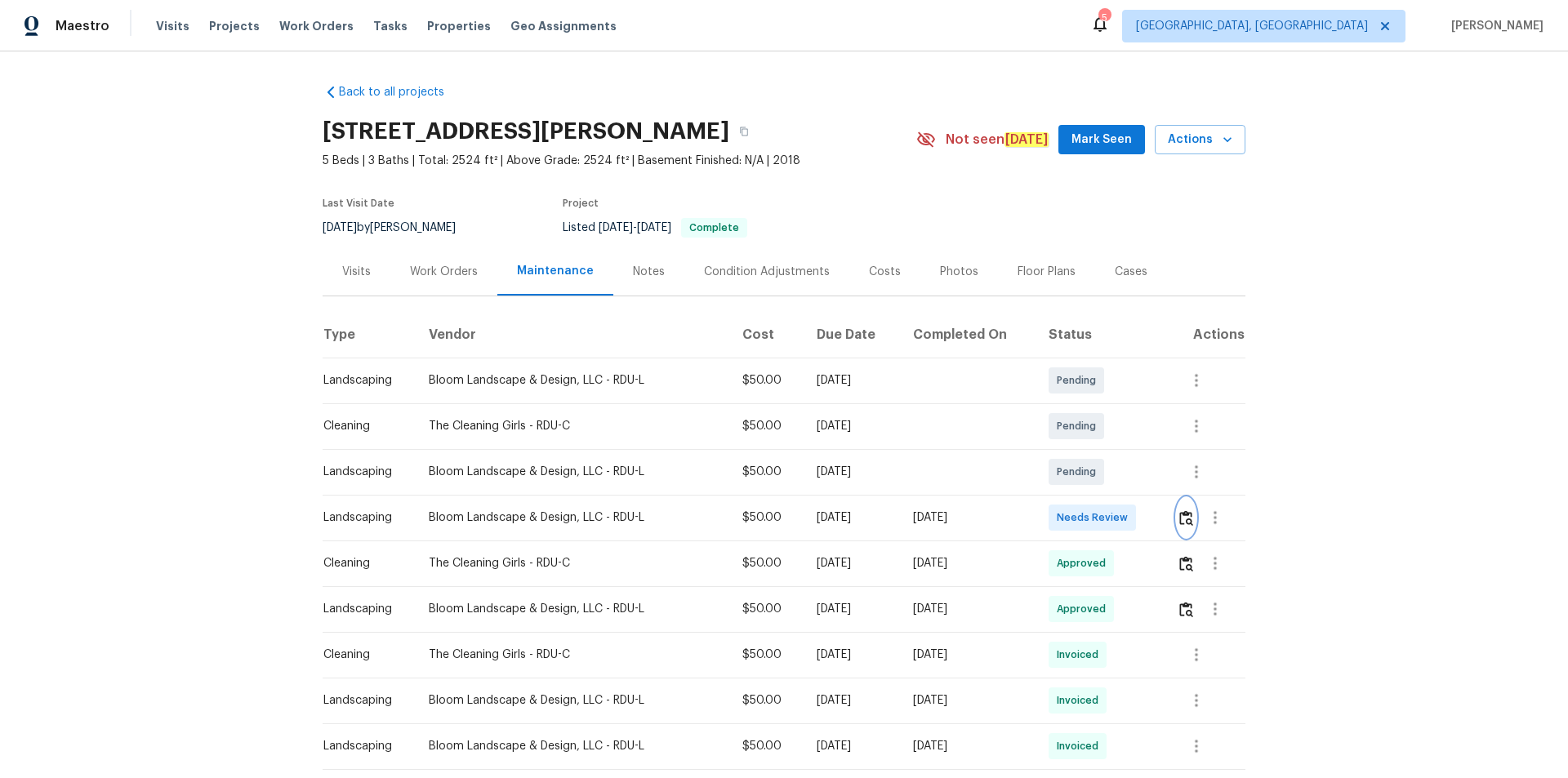
click at [1115, 522] on img "button" at bounding box center [1186, 518] width 14 height 16
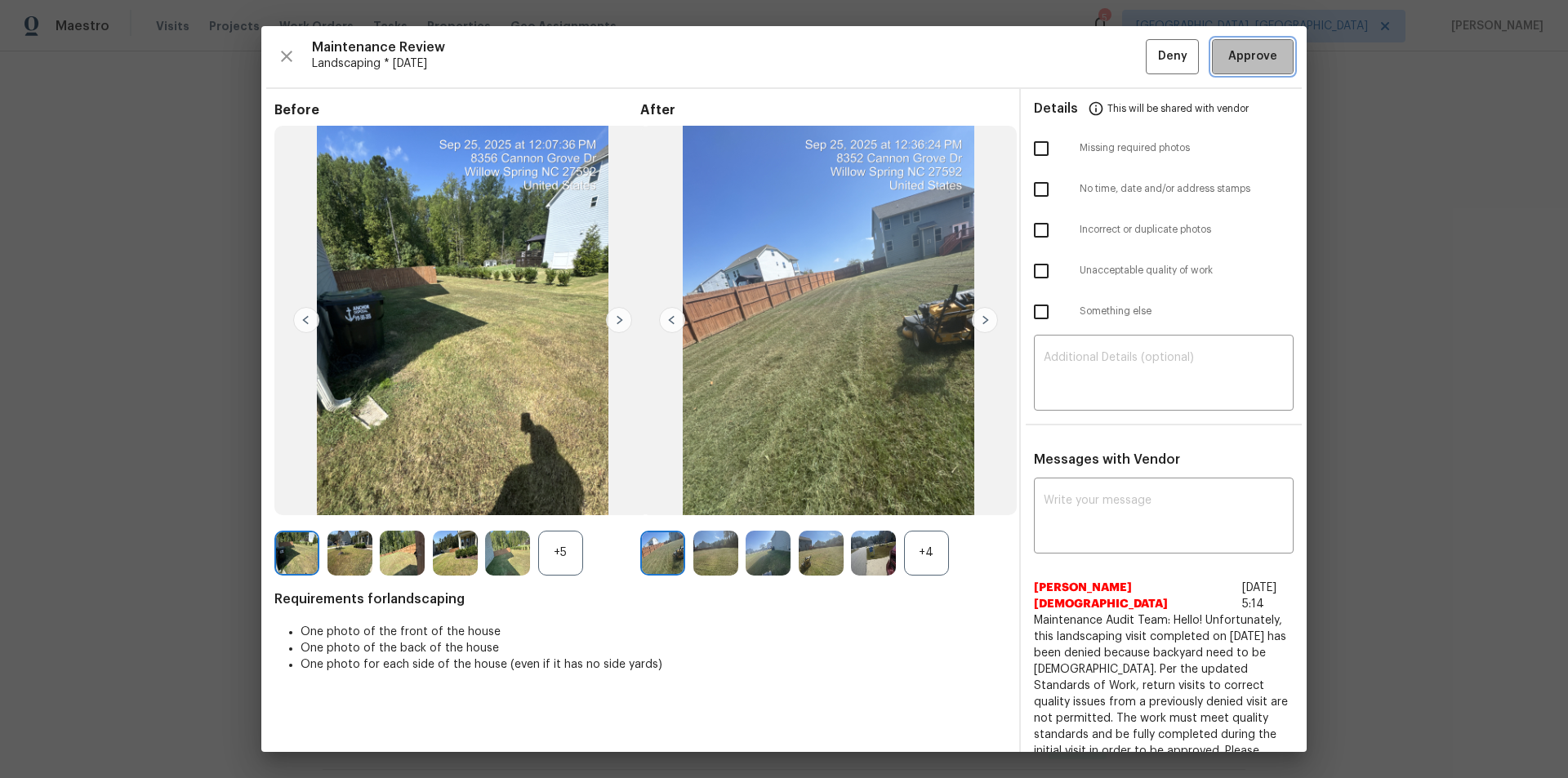
click at [1115, 53] on button "Approve" at bounding box center [1253, 56] width 82 height 35
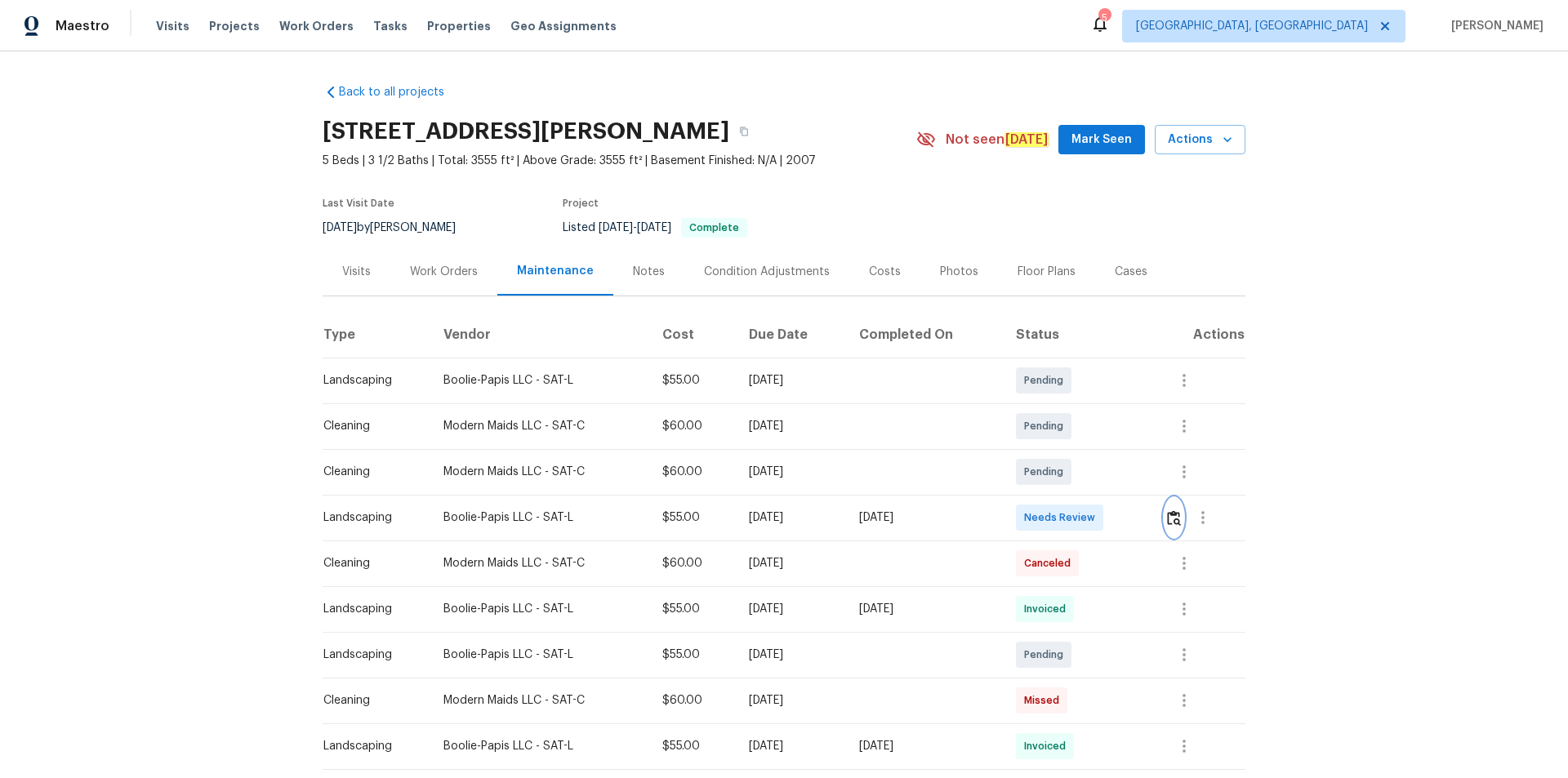
click at [1115, 521] on button "button" at bounding box center [1174, 518] width 19 height 39
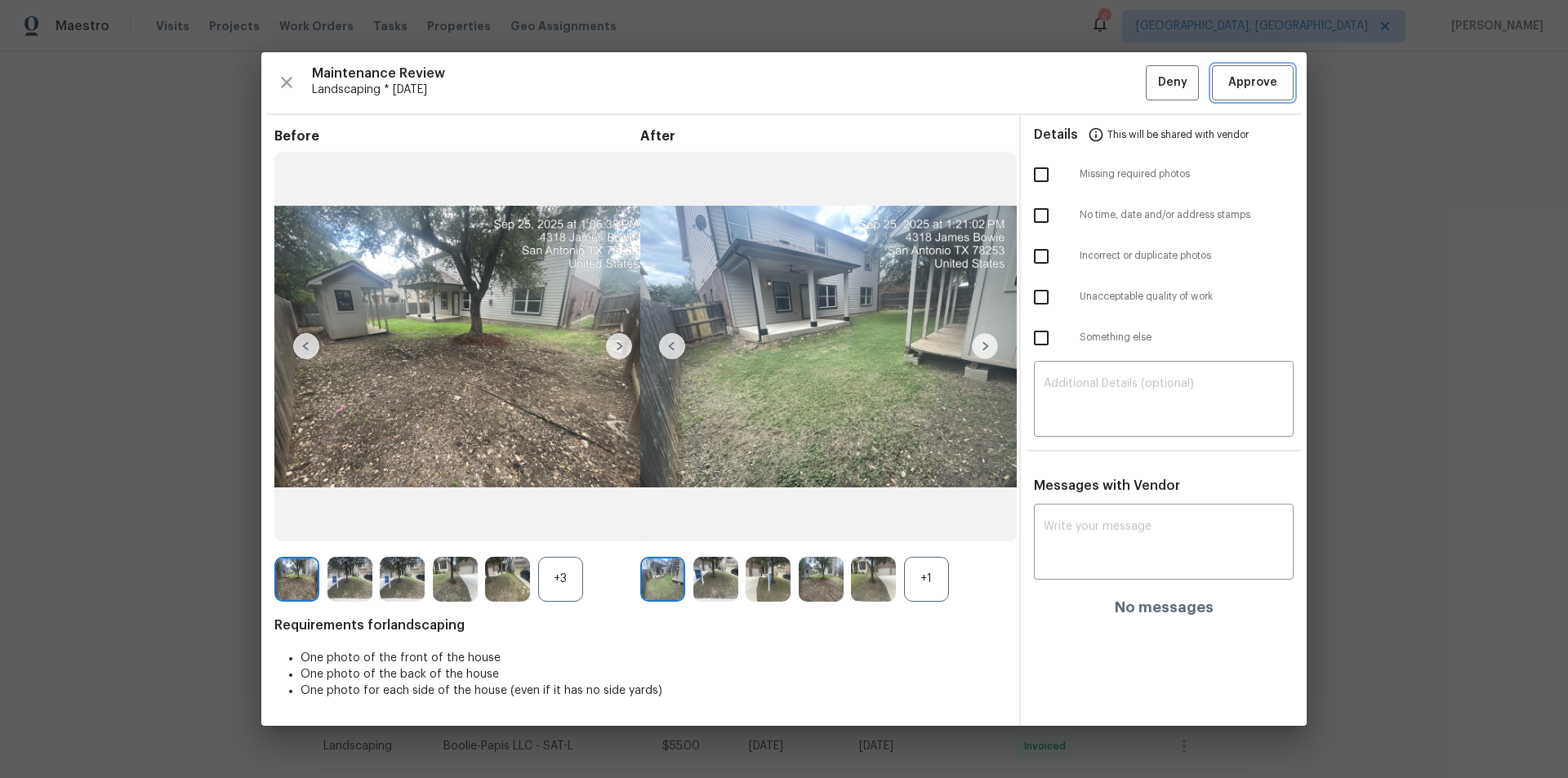
click at [1115, 69] on button "Approve" at bounding box center [1253, 83] width 82 height 35
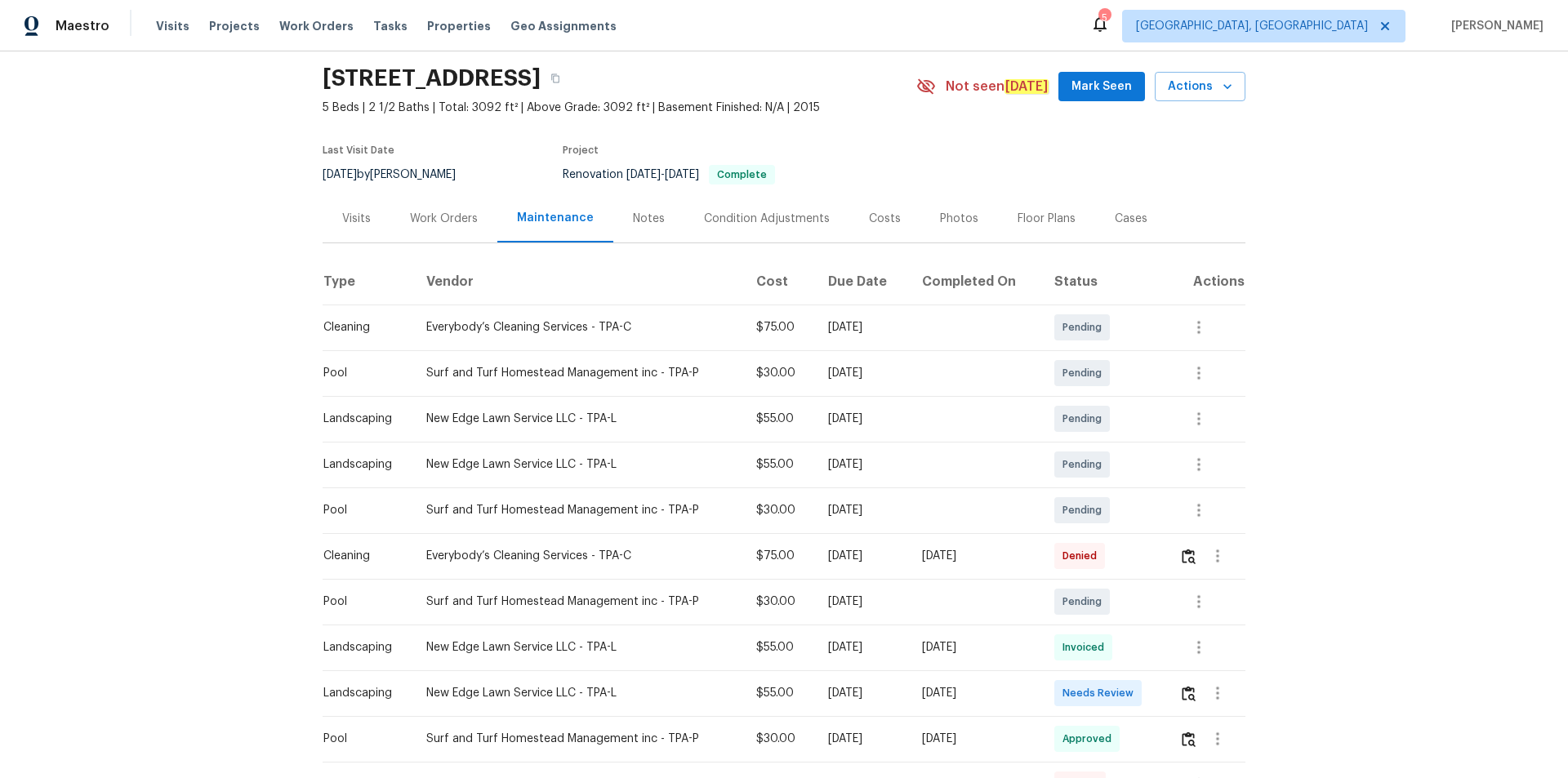
scroll to position [82, 0]
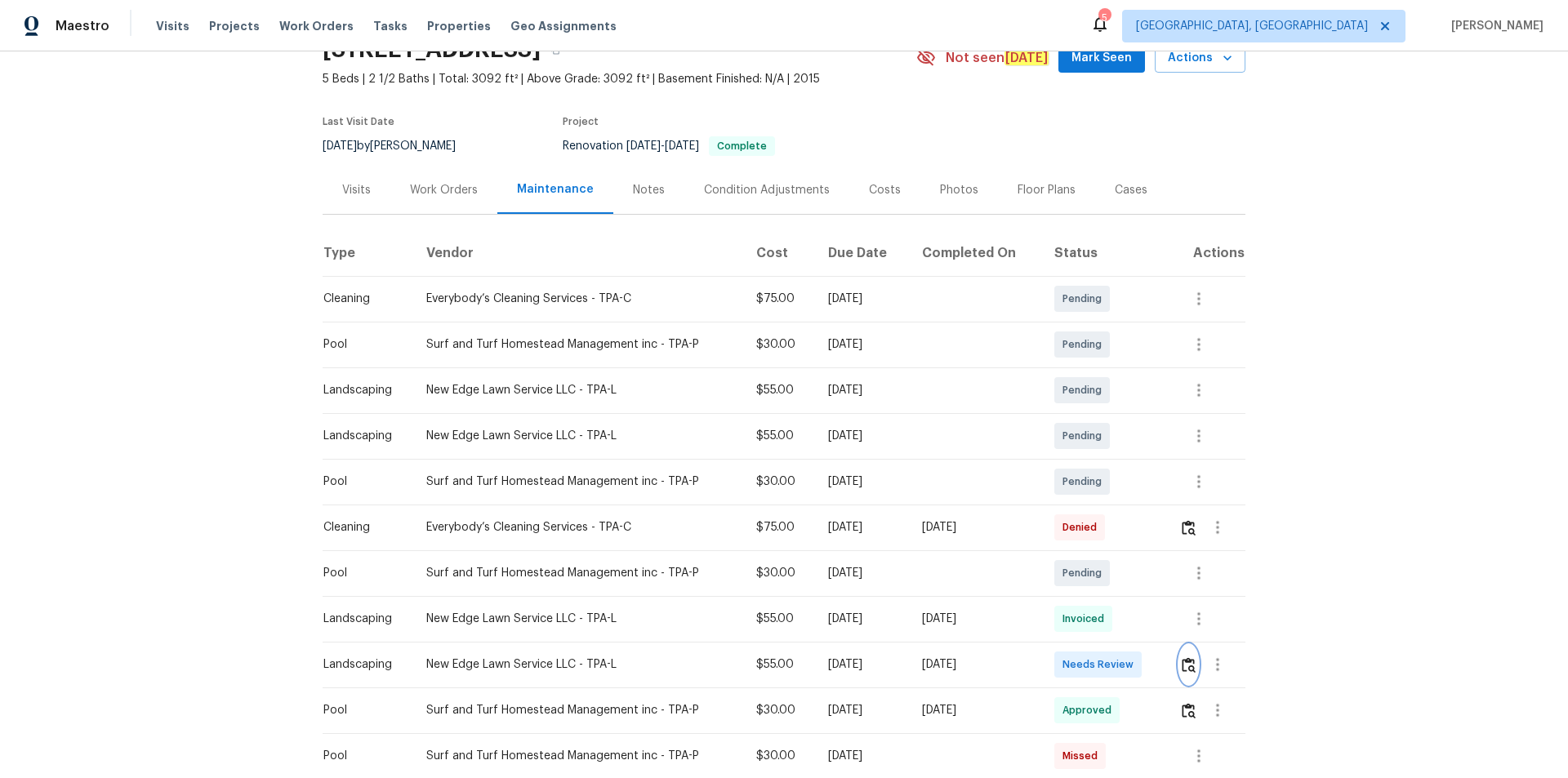
click at [1115, 522] on button "button" at bounding box center [1189, 664] width 19 height 39
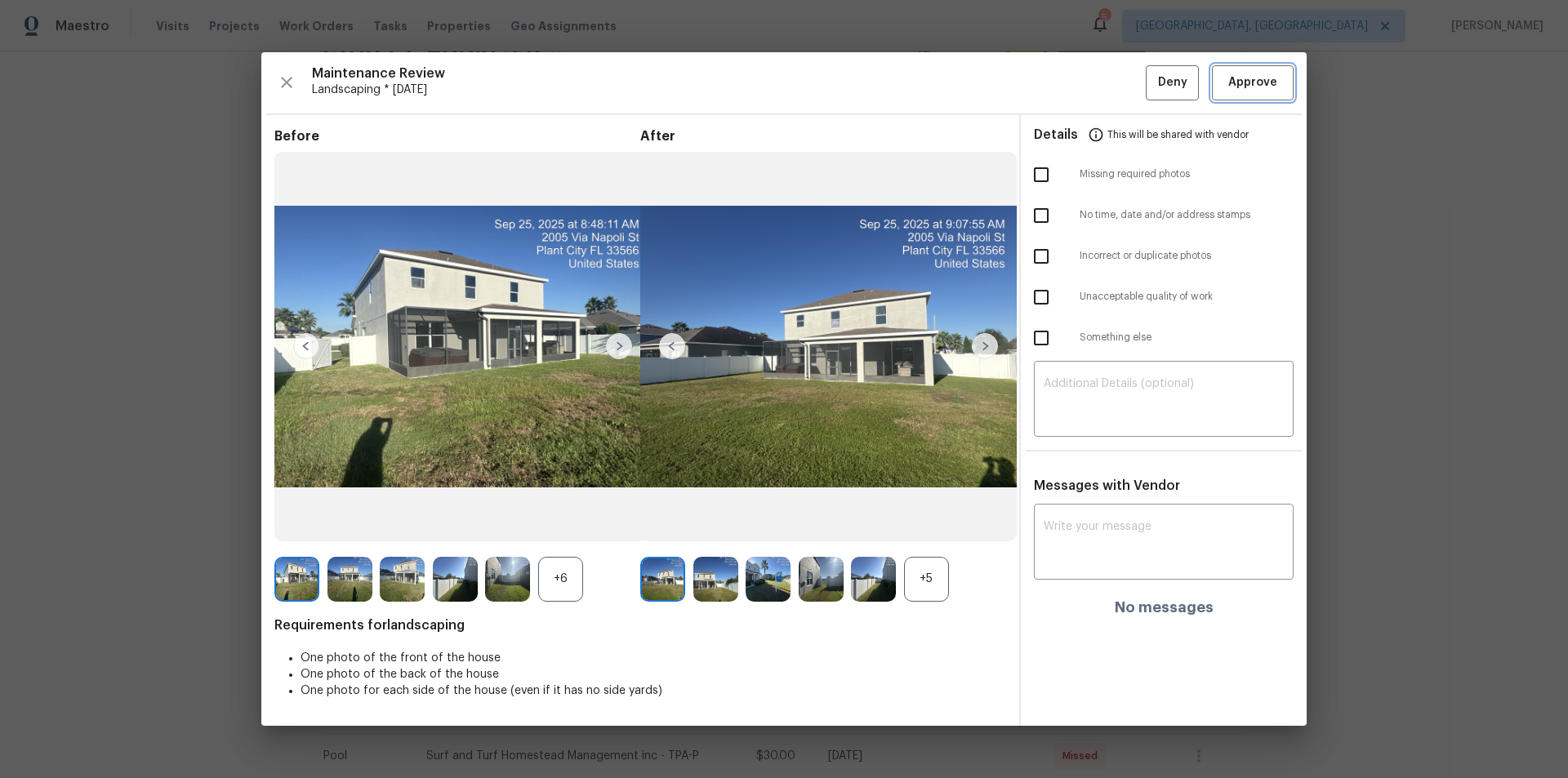
click at [1115, 80] on span "Approve" at bounding box center [1253, 82] width 49 height 20
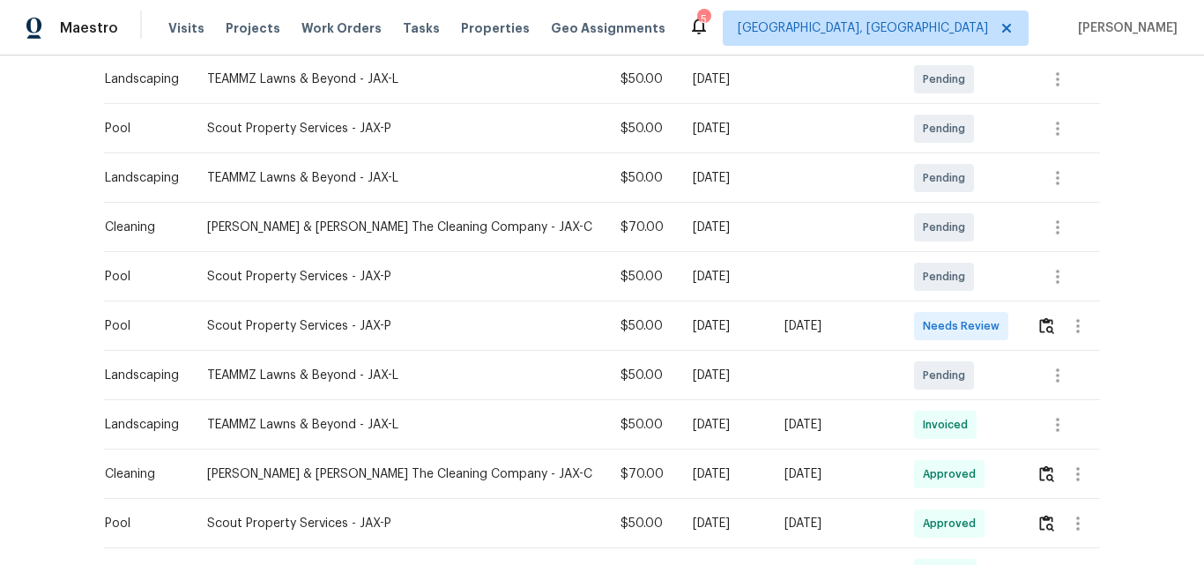
scroll to position [353, 0]
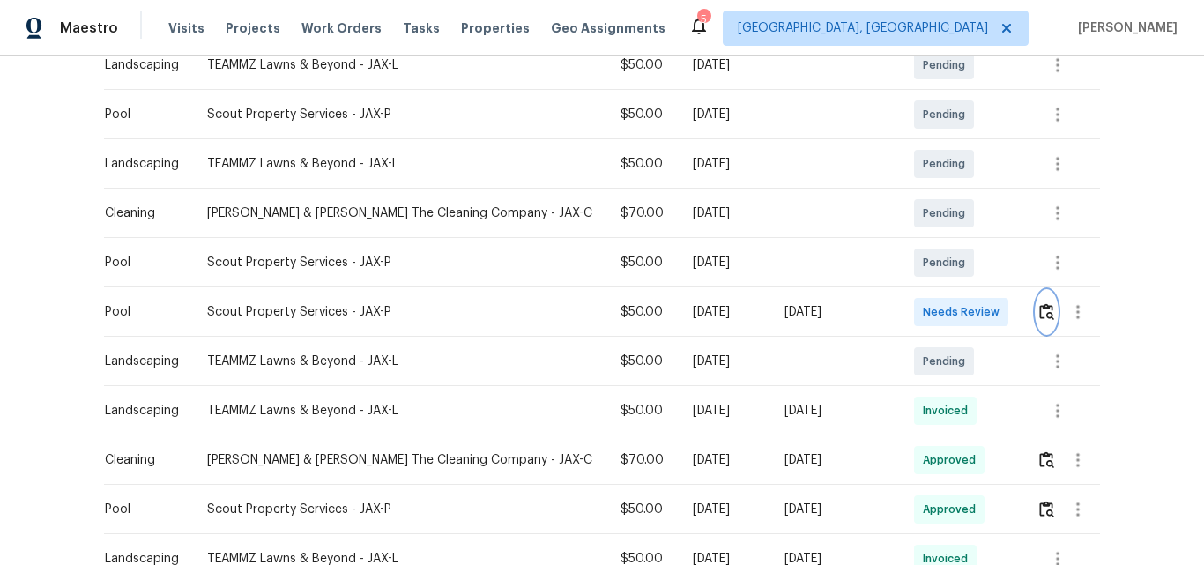
click at [1039, 303] on img "button" at bounding box center [1046, 311] width 15 height 17
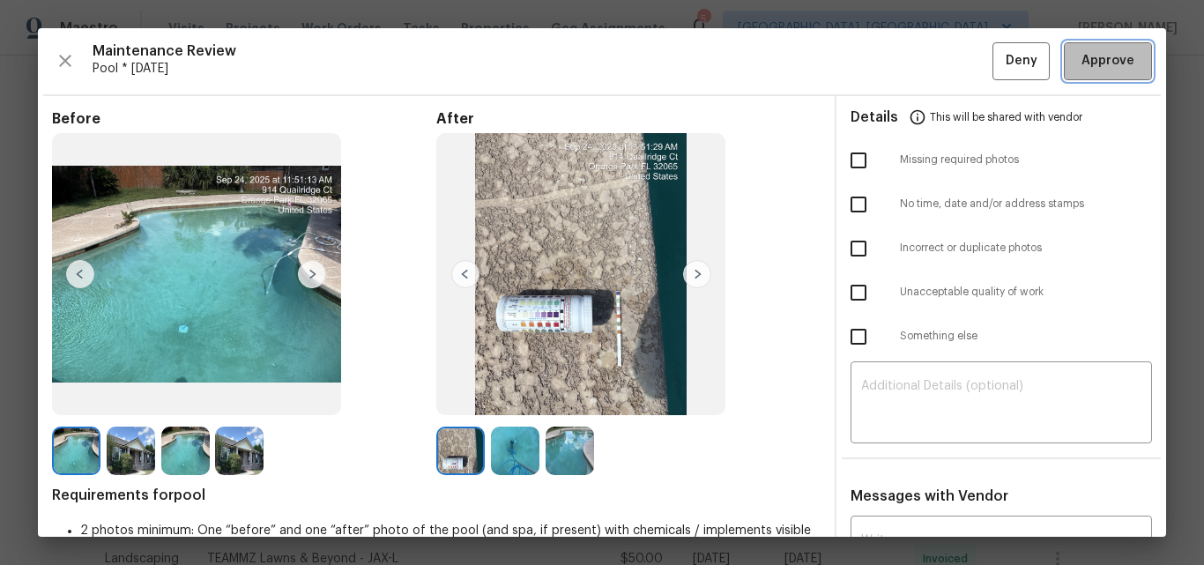
click at [1108, 51] on span "Approve" at bounding box center [1107, 61] width 53 height 22
